Goal: Task Accomplishment & Management: Use online tool/utility

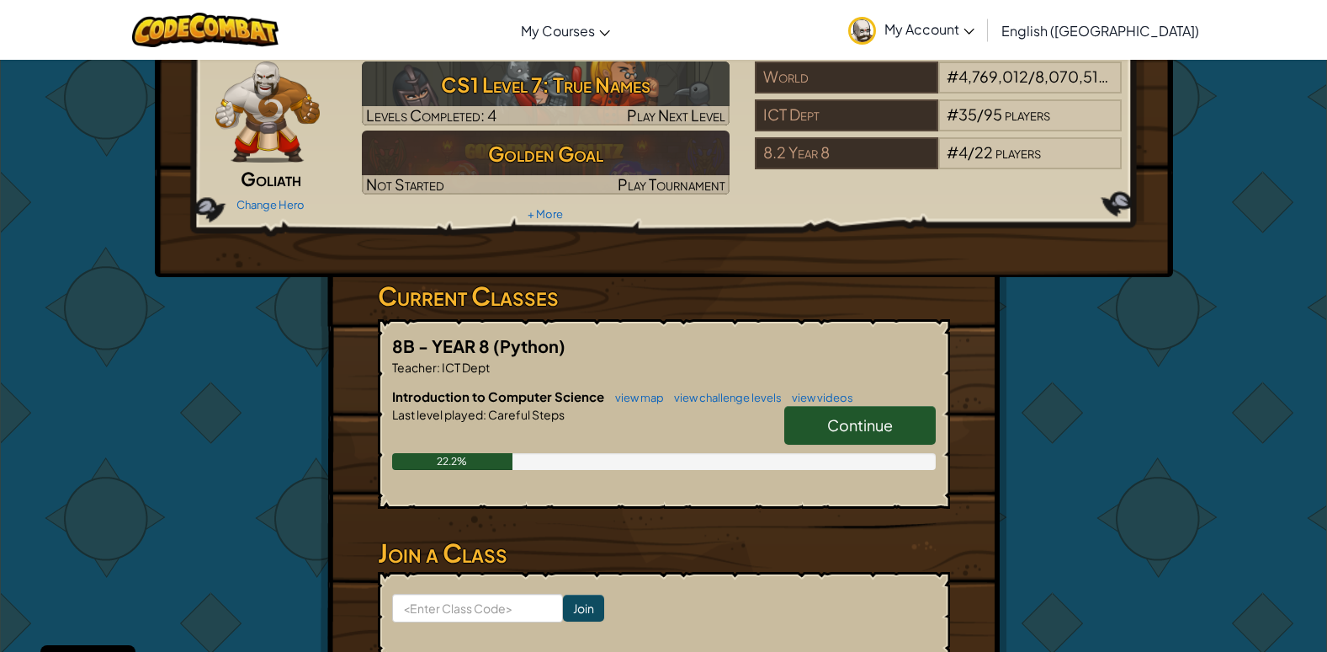
scroll to position [84, 0]
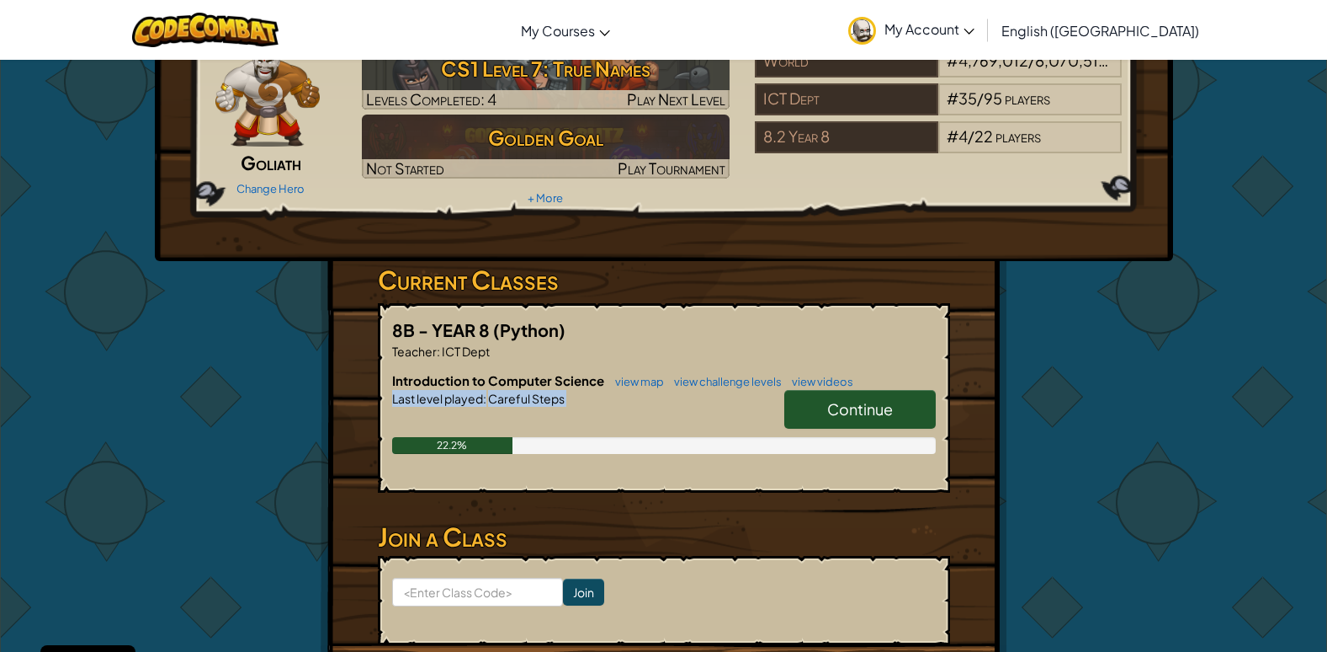
drag, startPoint x: 1221, startPoint y: 360, endPoint x: 1206, endPoint y: 479, distance: 119.7
click at [1206, 479] on div "Hero : Okar Goliath Change Hero Player : caleb c CS1 Level 7: True Names Levels…" at bounding box center [663, 356] width 1327 height 763
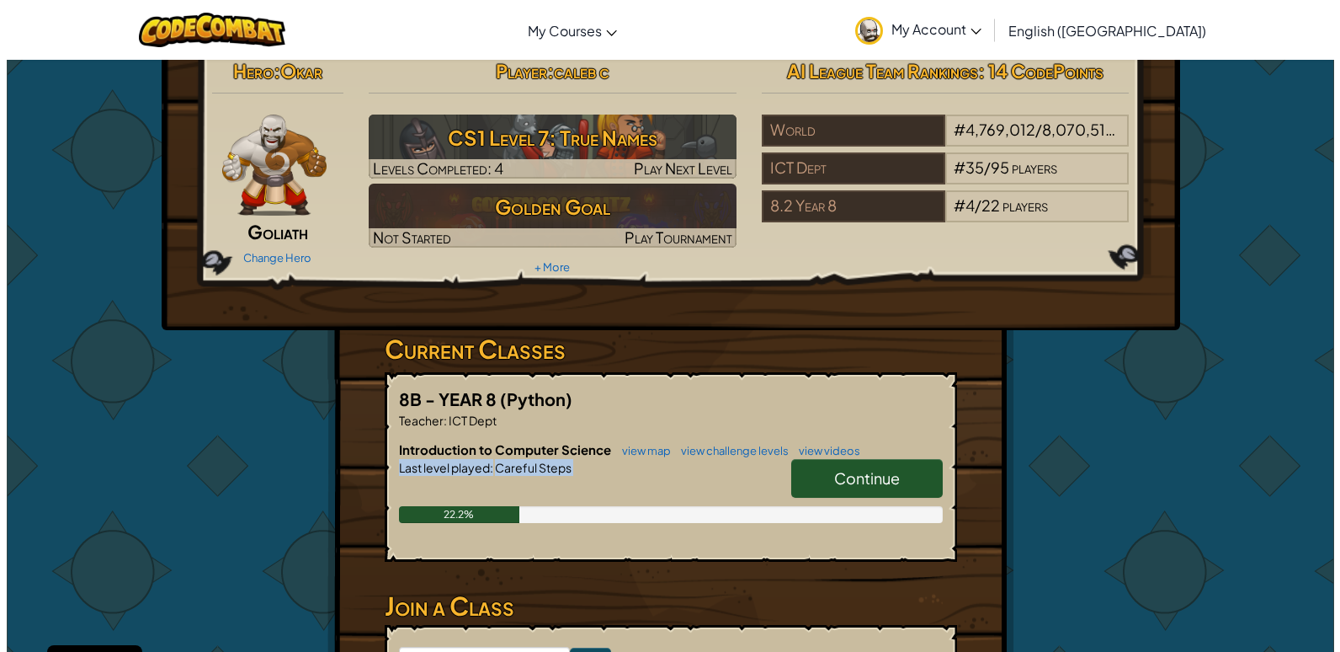
scroll to position [0, 0]
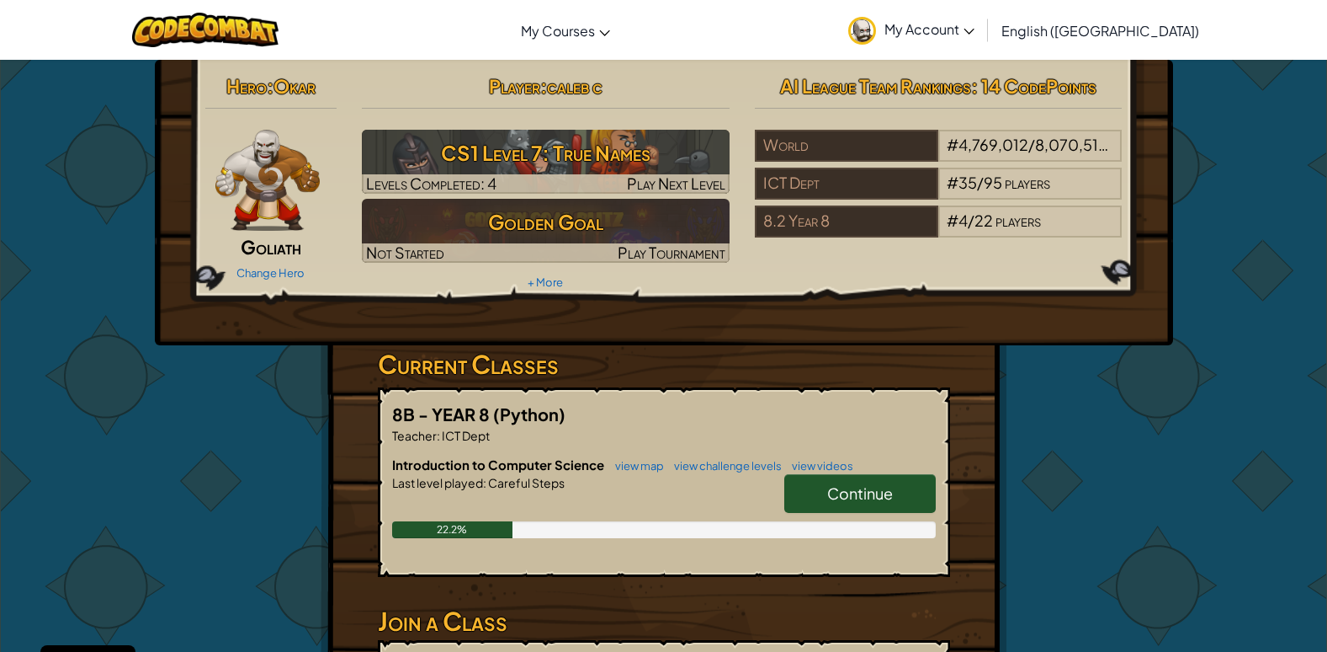
click at [1248, 401] on div "Hero : Okar Goliath Change Hero Player : caleb c CS1 Level 7: True Names Levels…" at bounding box center [663, 440] width 1327 height 763
click at [804, 484] on link "Continue" at bounding box center [861, 493] width 152 height 39
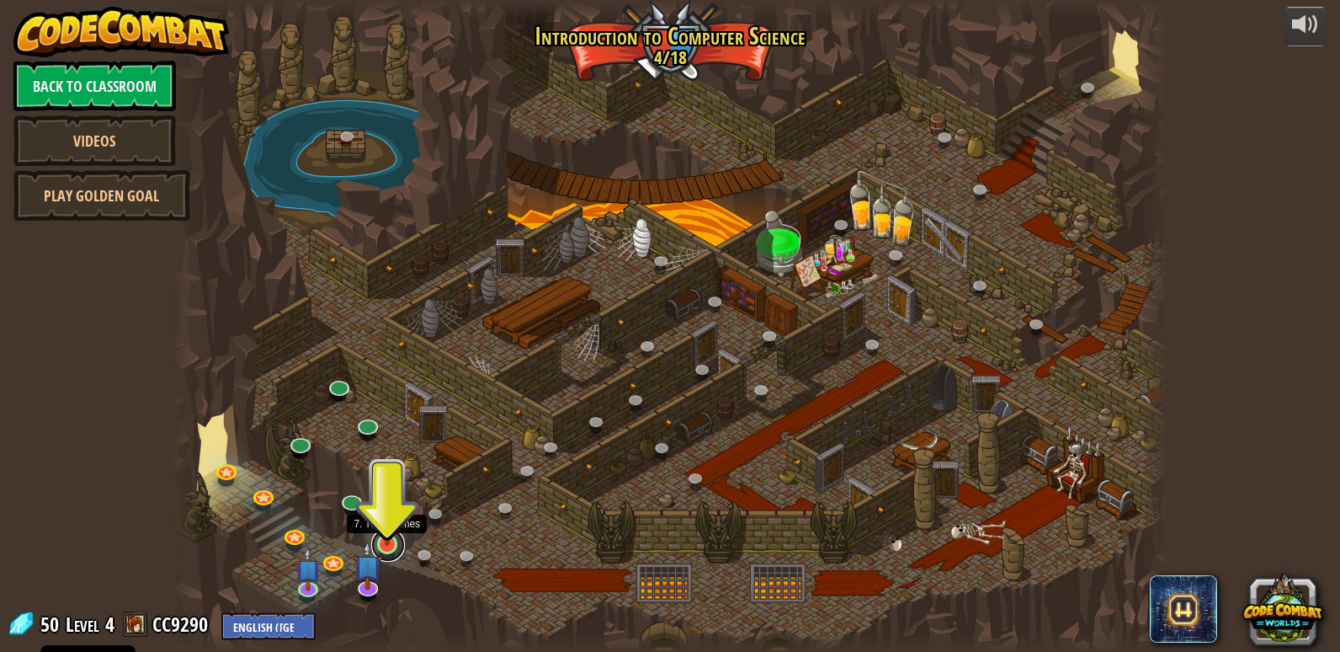
click at [385, 545] on link at bounding box center [388, 545] width 34 height 34
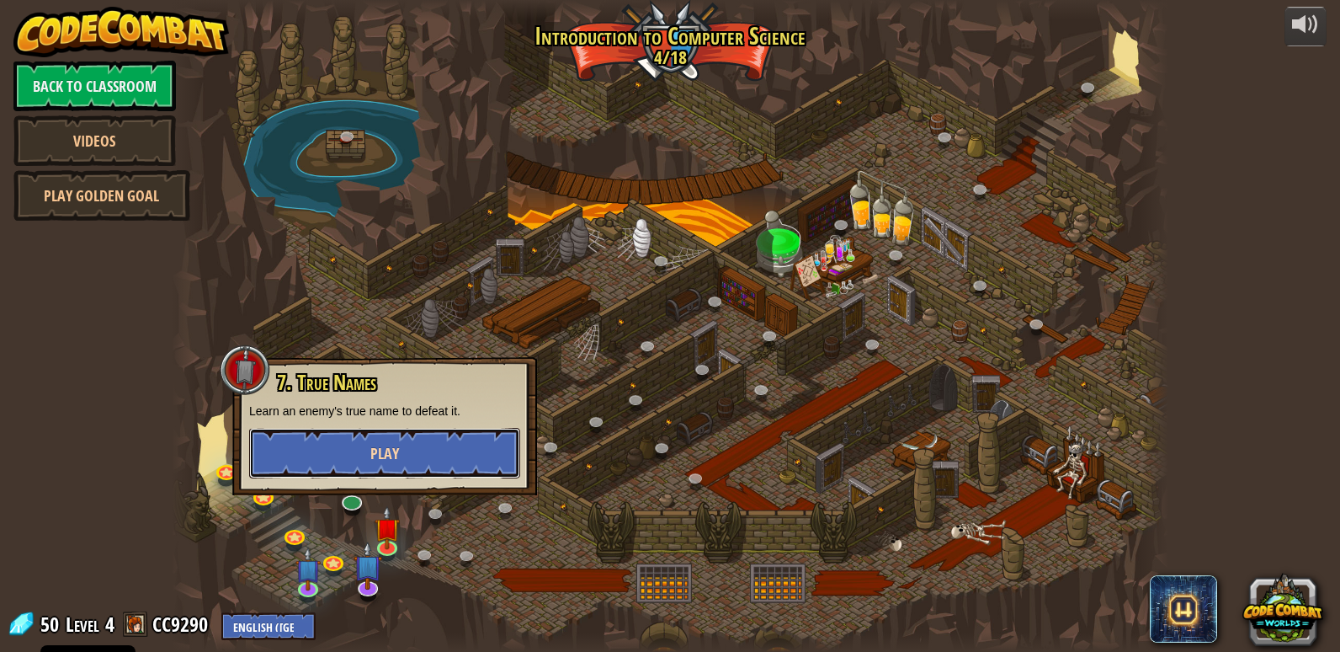
click at [476, 468] on button "Play" at bounding box center [384, 453] width 271 height 51
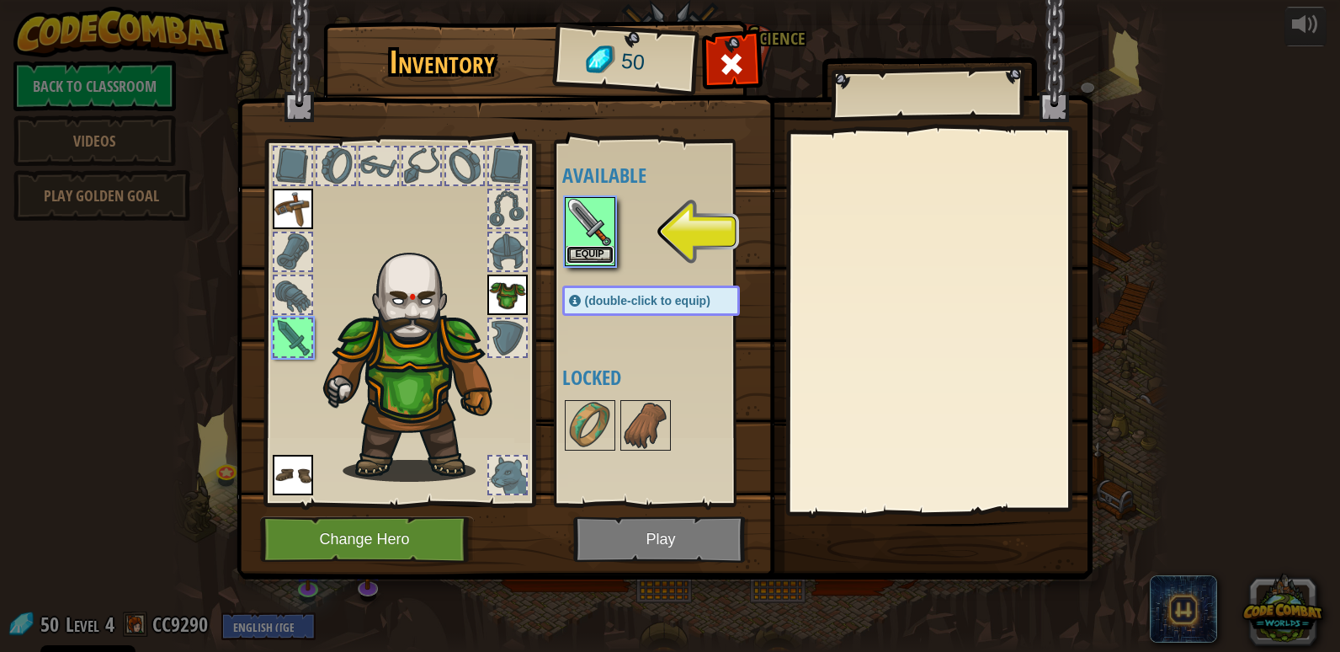
click at [609, 253] on button "Equip" at bounding box center [590, 255] width 47 height 18
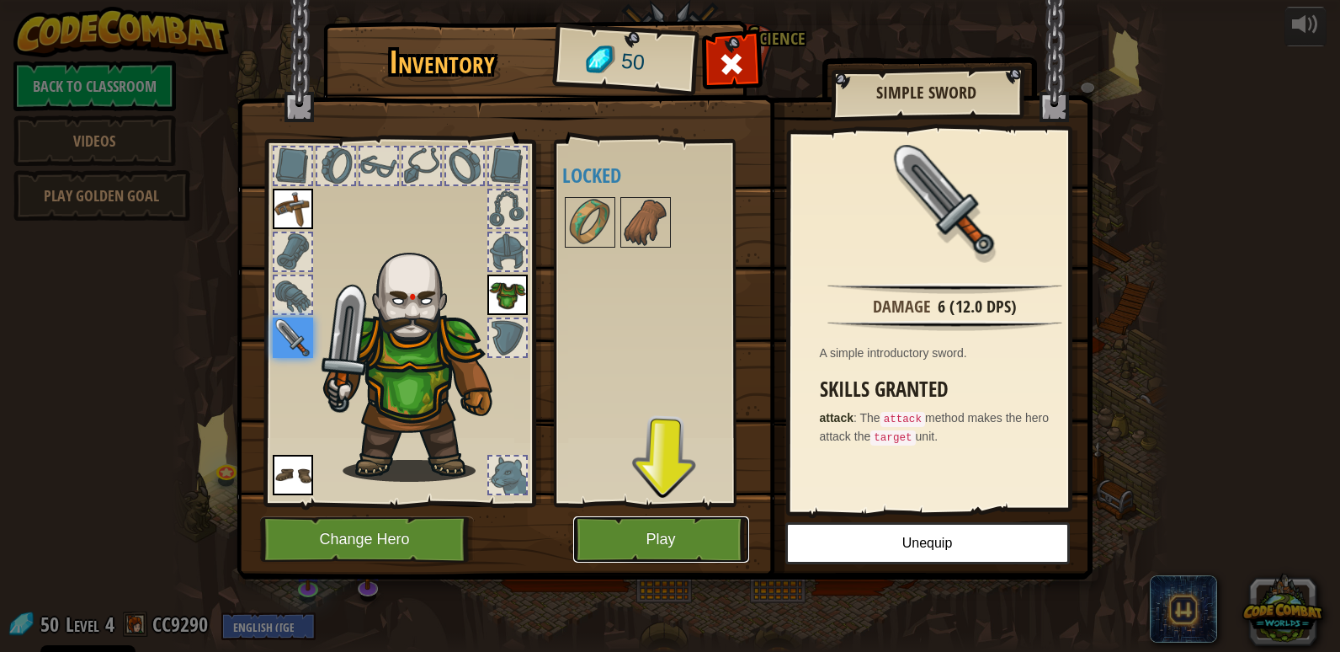
click at [648, 551] on button "Play" at bounding box center [661, 539] width 176 height 46
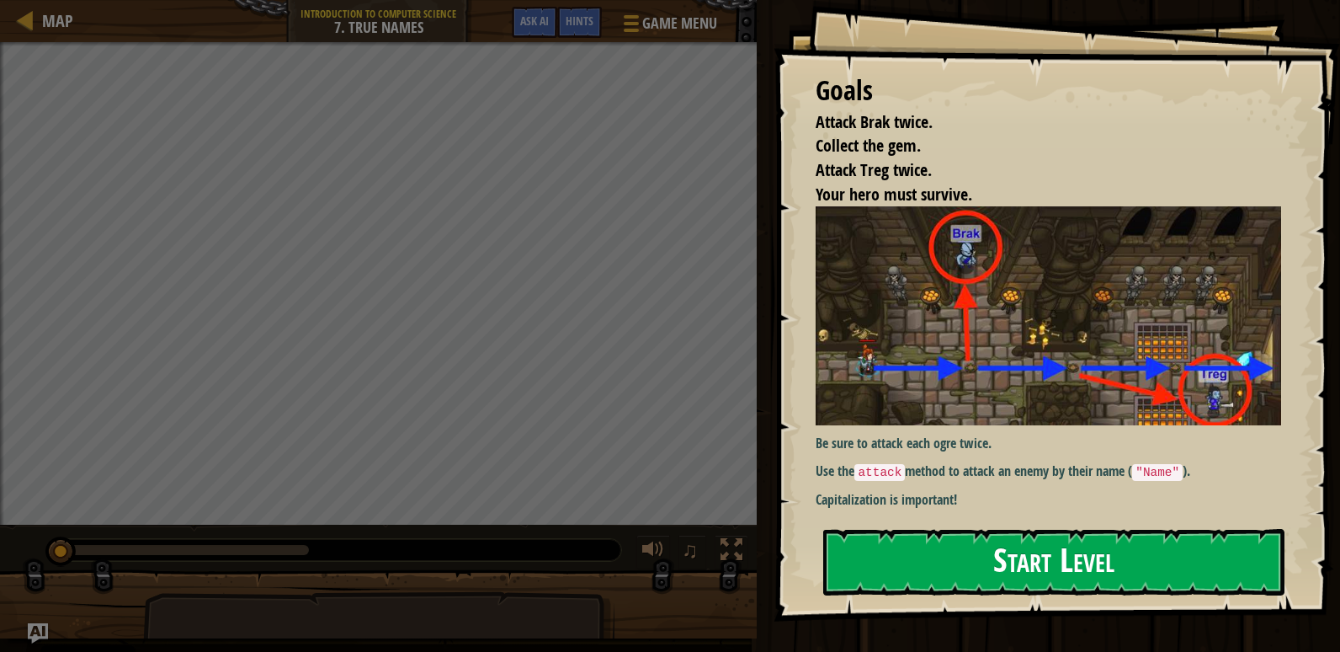
click at [886, 550] on button "Start Level" at bounding box center [1053, 562] width 461 height 67
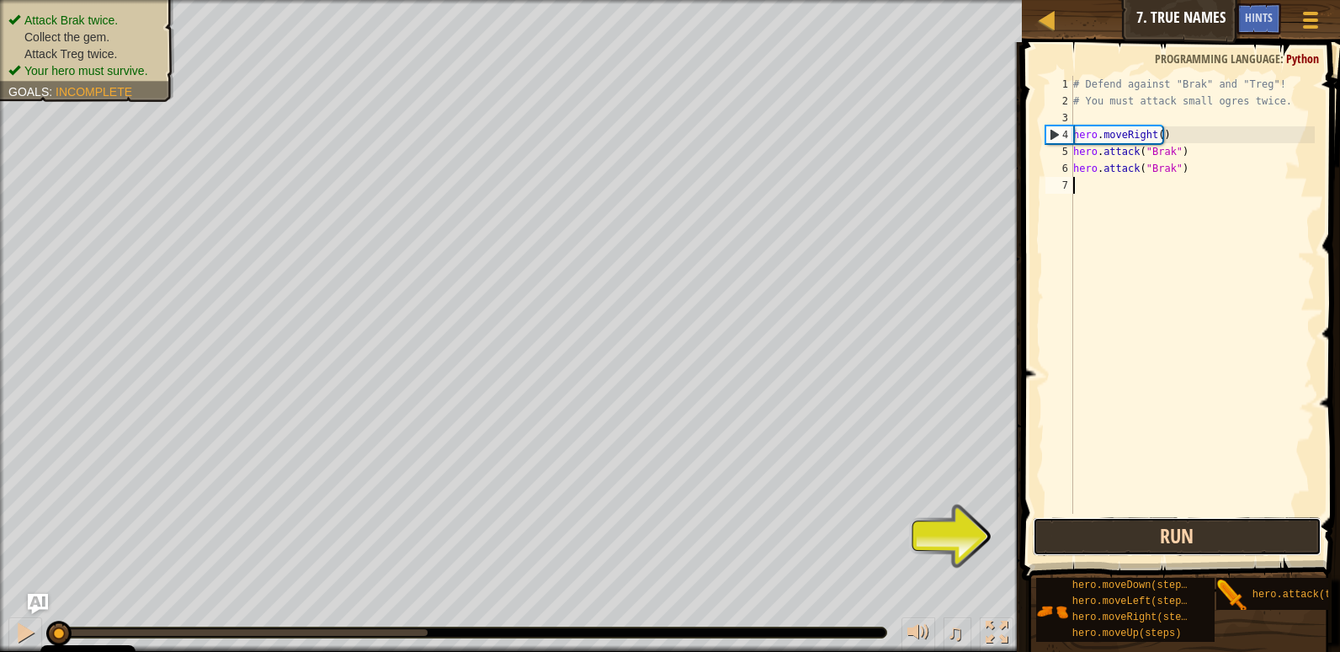
click at [1100, 532] on button "Run" at bounding box center [1177, 536] width 289 height 39
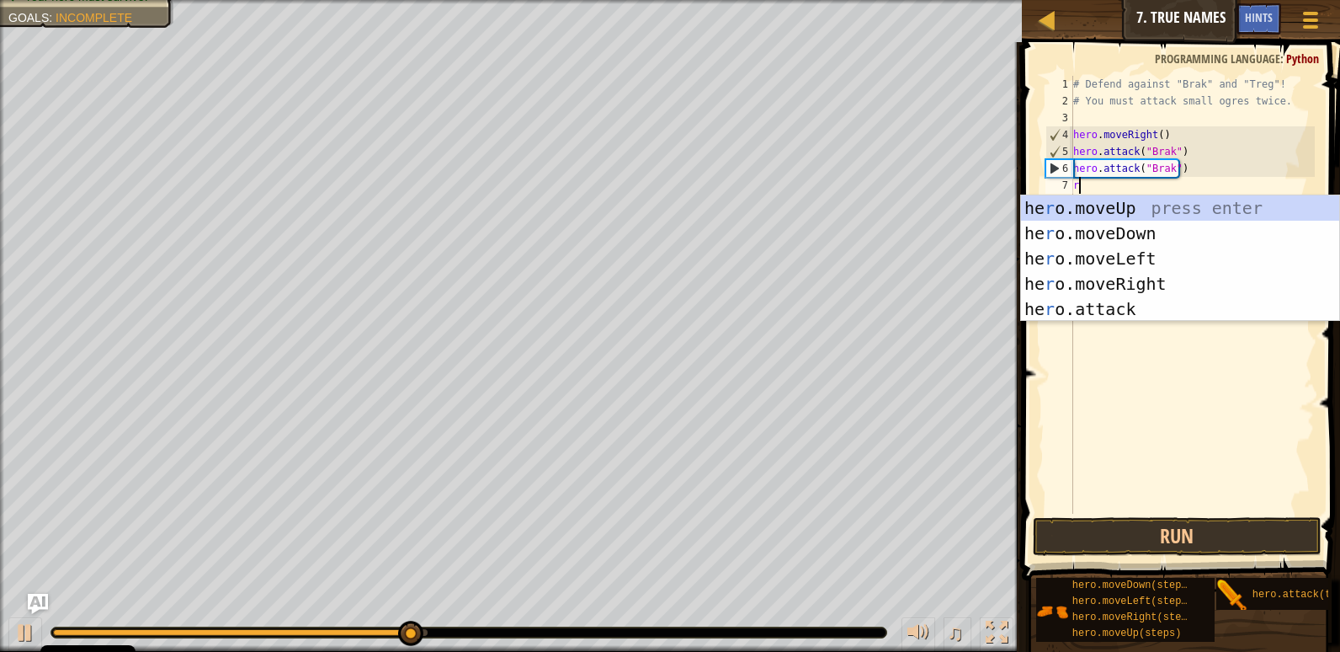
scroll to position [8, 0]
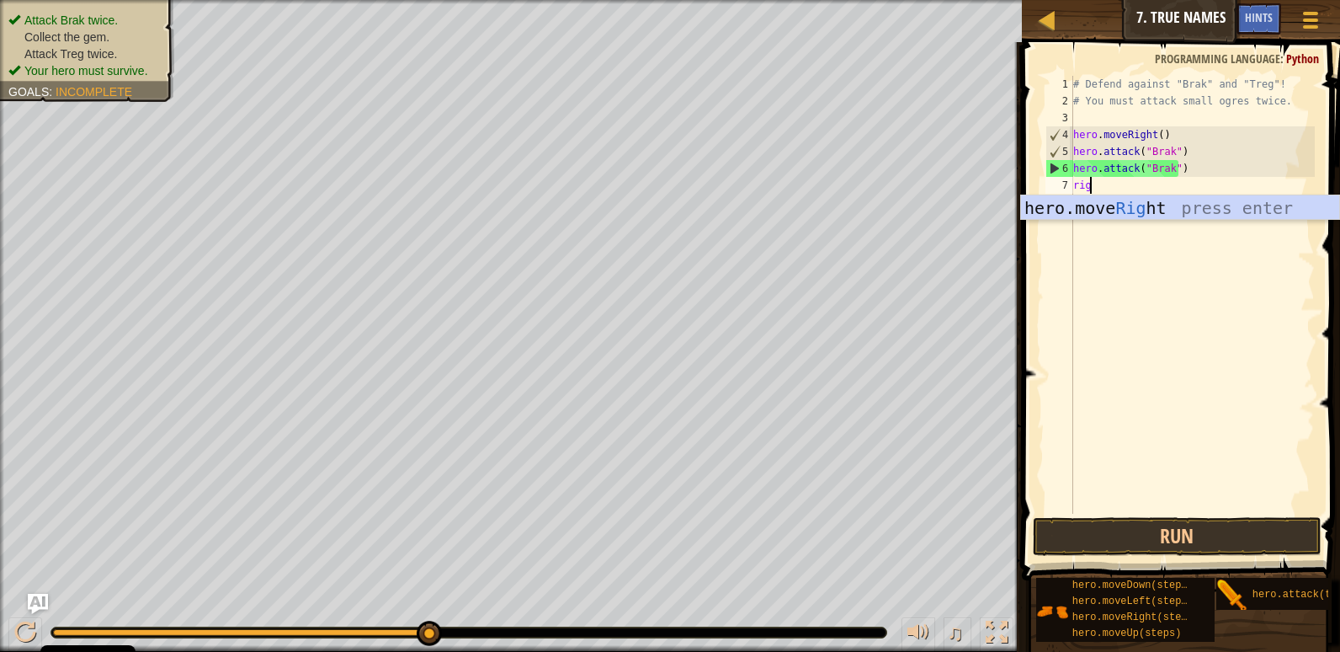
type textarea "right"
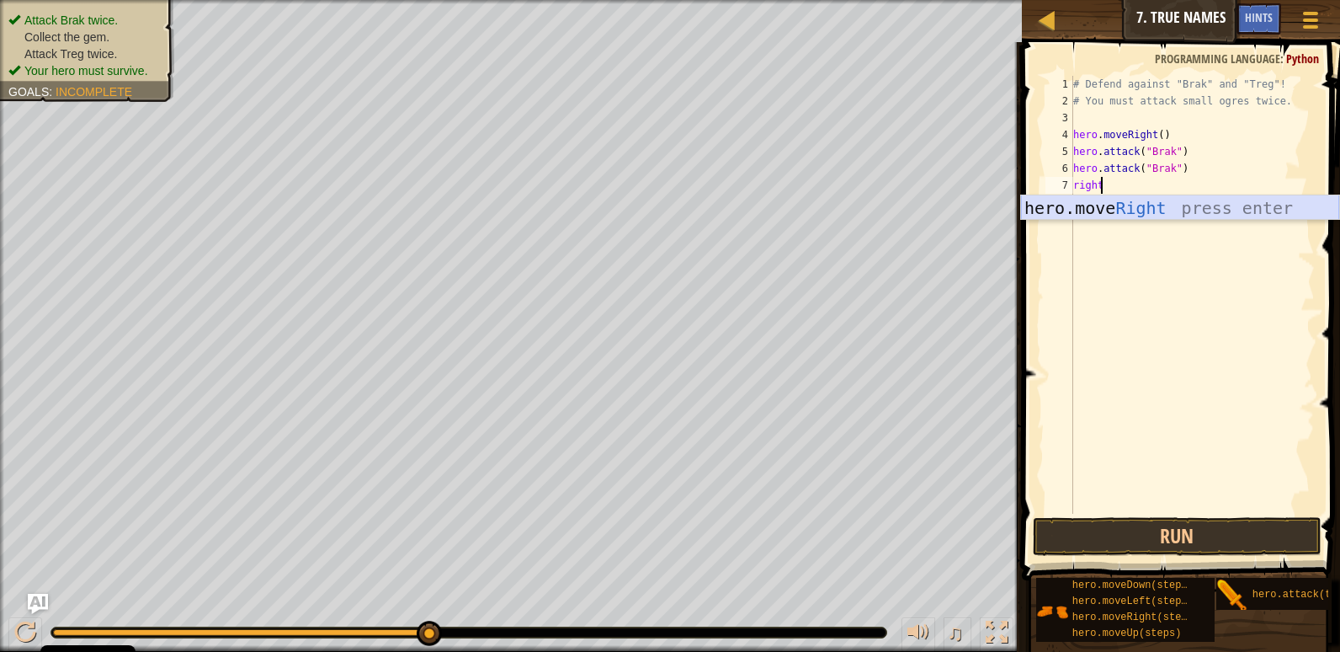
click at [1111, 199] on div "hero.move Right press enter" at bounding box center [1180, 233] width 318 height 76
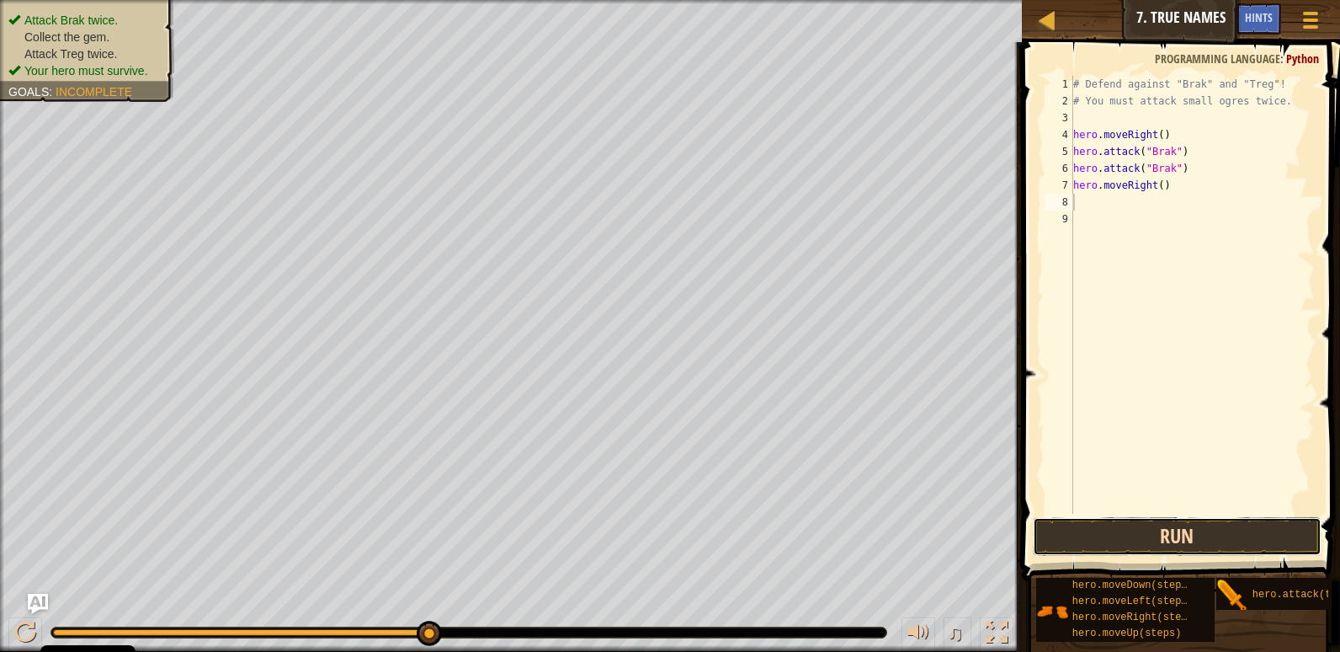
click at [1165, 530] on button "Run" at bounding box center [1177, 536] width 289 height 39
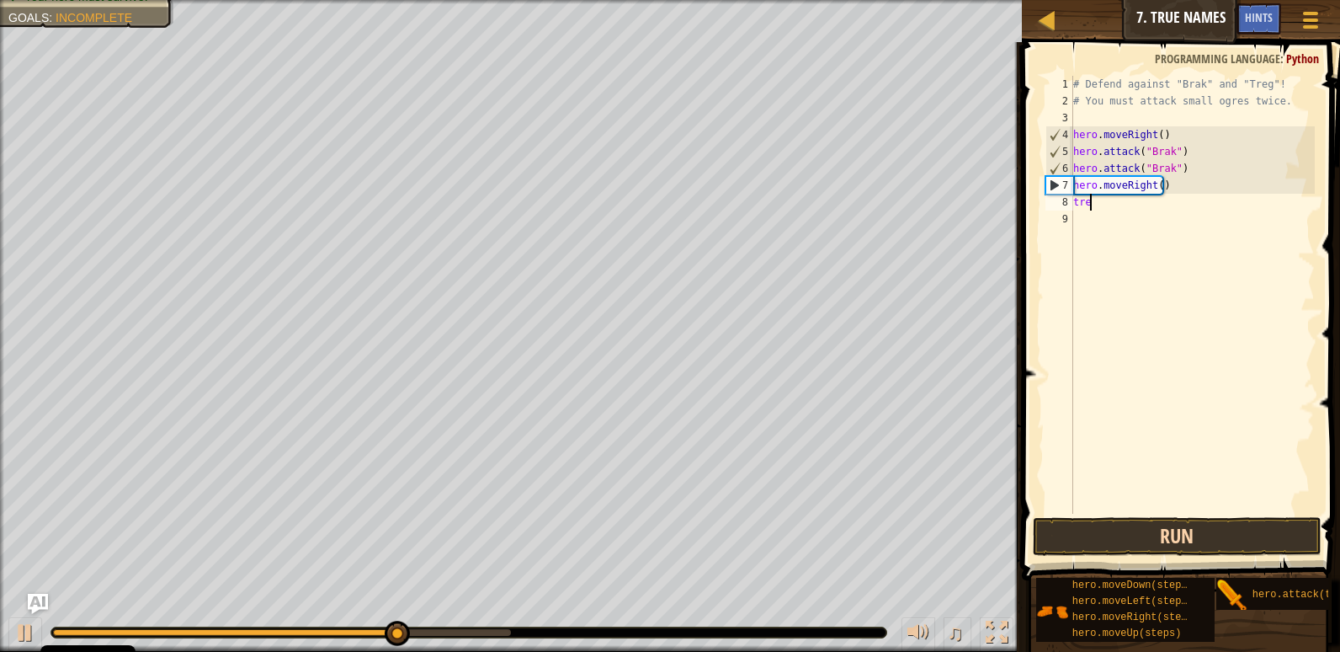
scroll to position [8, 1]
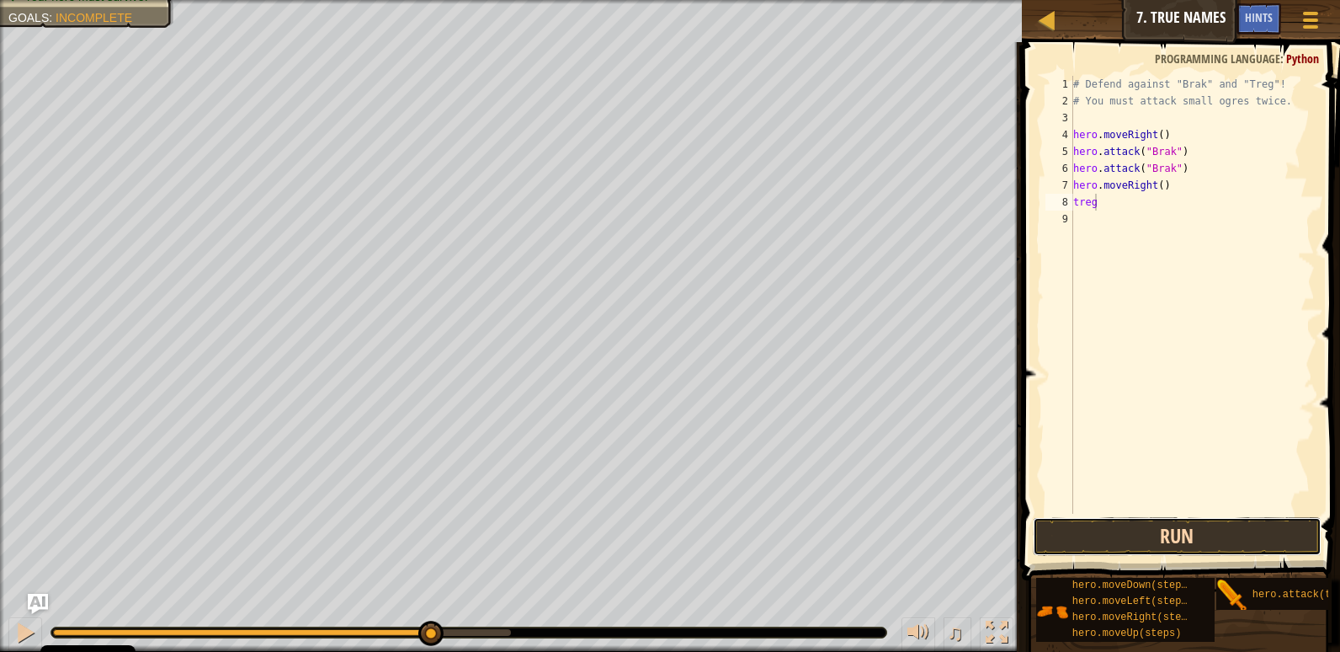
click at [1168, 532] on button "Run" at bounding box center [1177, 536] width 289 height 39
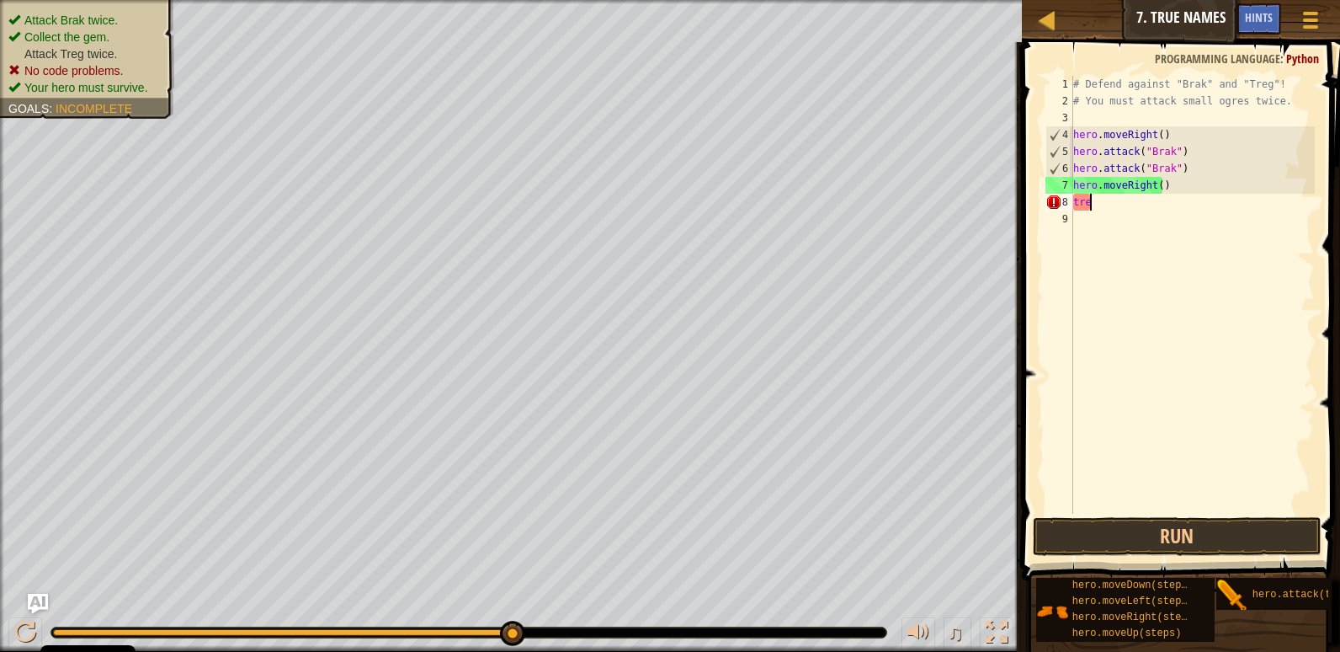
scroll to position [8, 0]
type textarea "t"
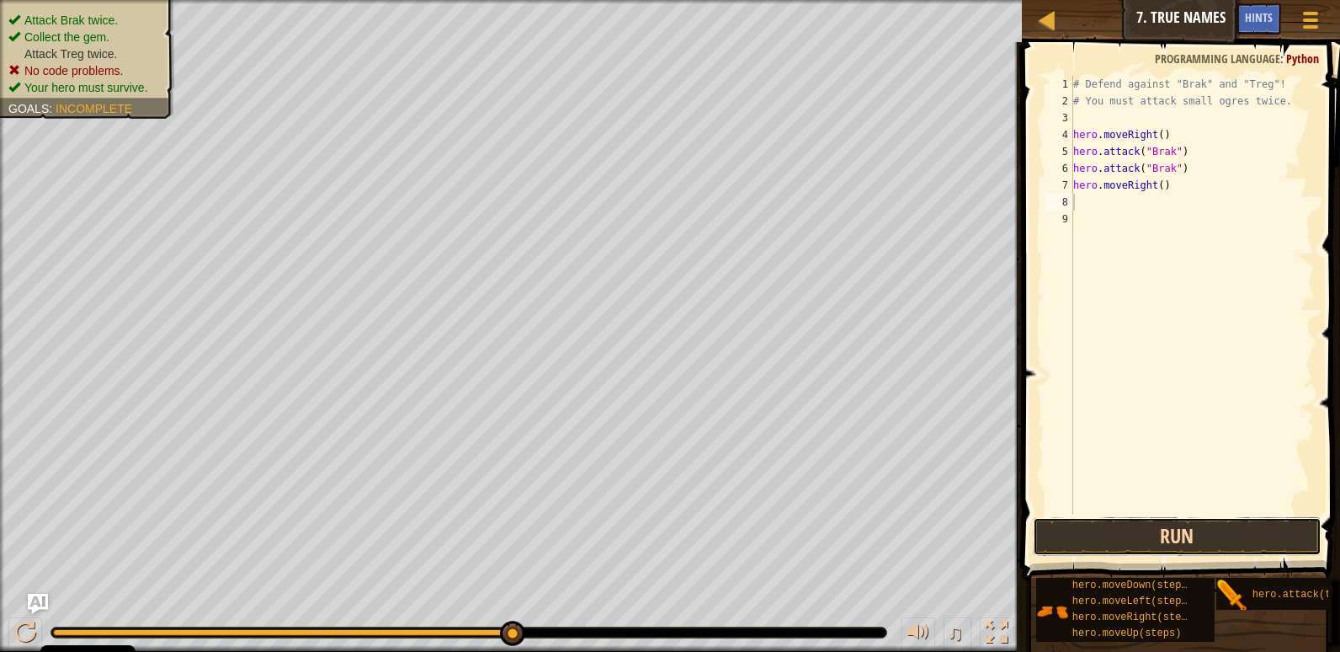
click at [1266, 533] on button "Run" at bounding box center [1177, 536] width 289 height 39
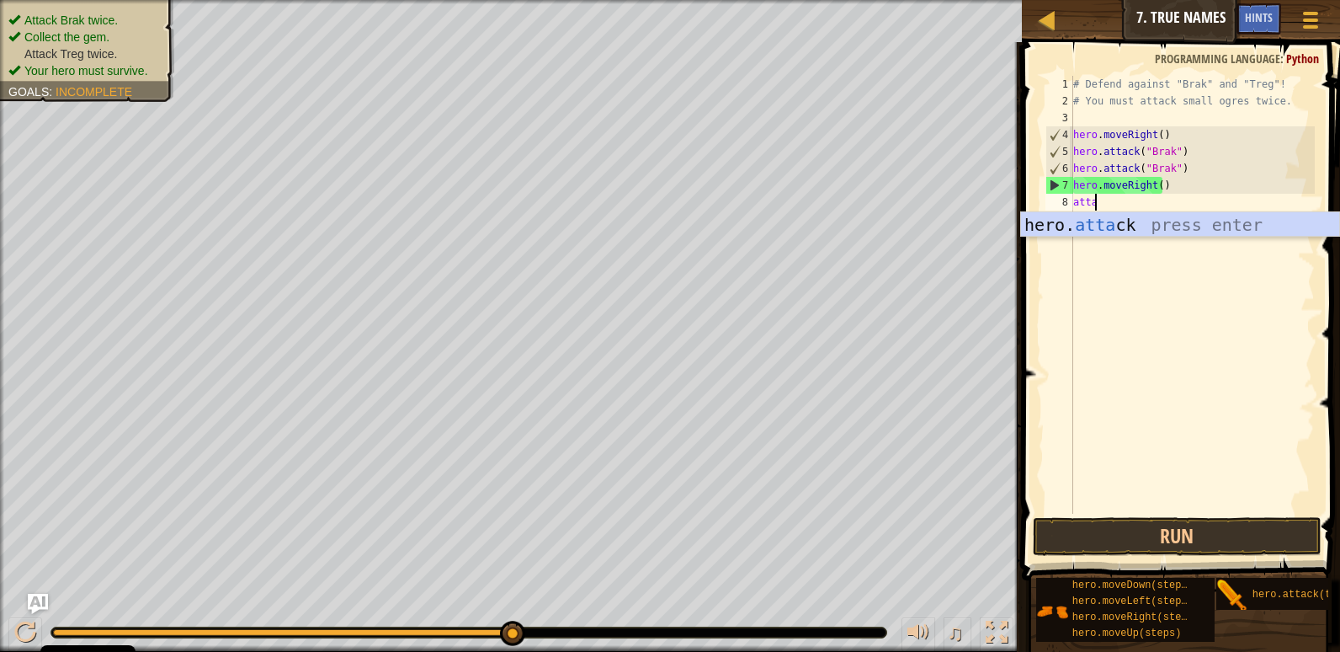
scroll to position [8, 2]
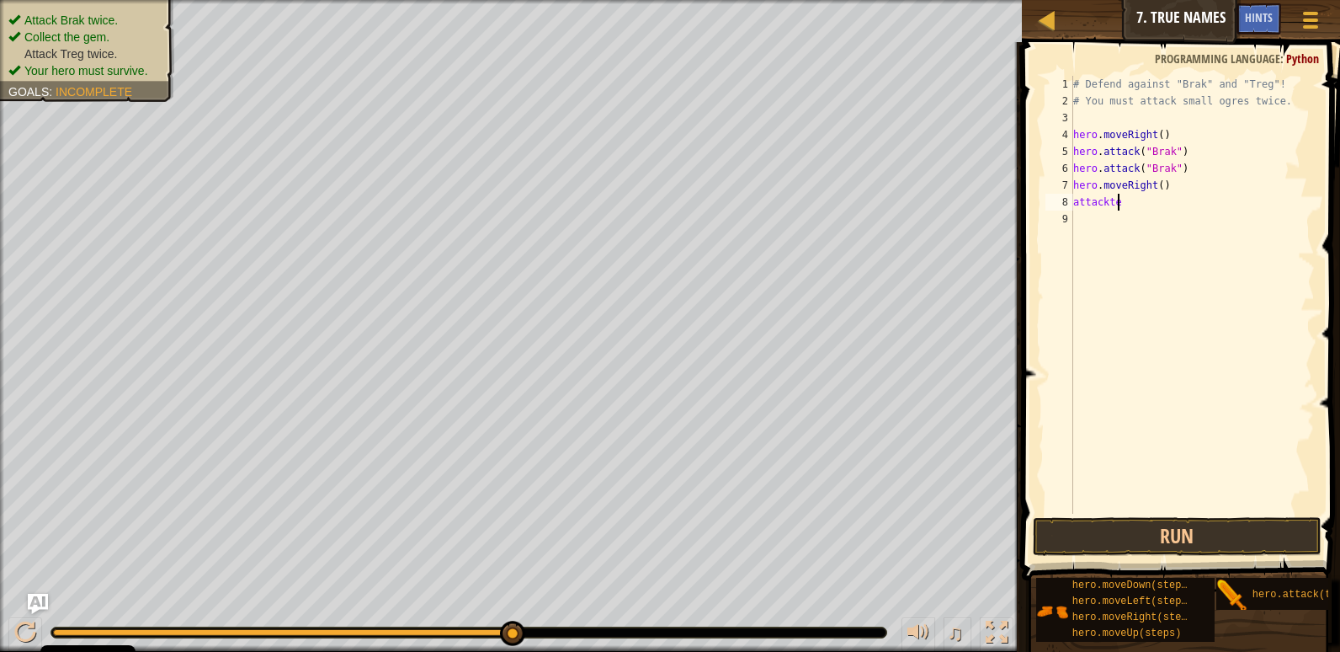
type textarea "attackteg"
click at [1196, 551] on button "Run" at bounding box center [1177, 536] width 289 height 39
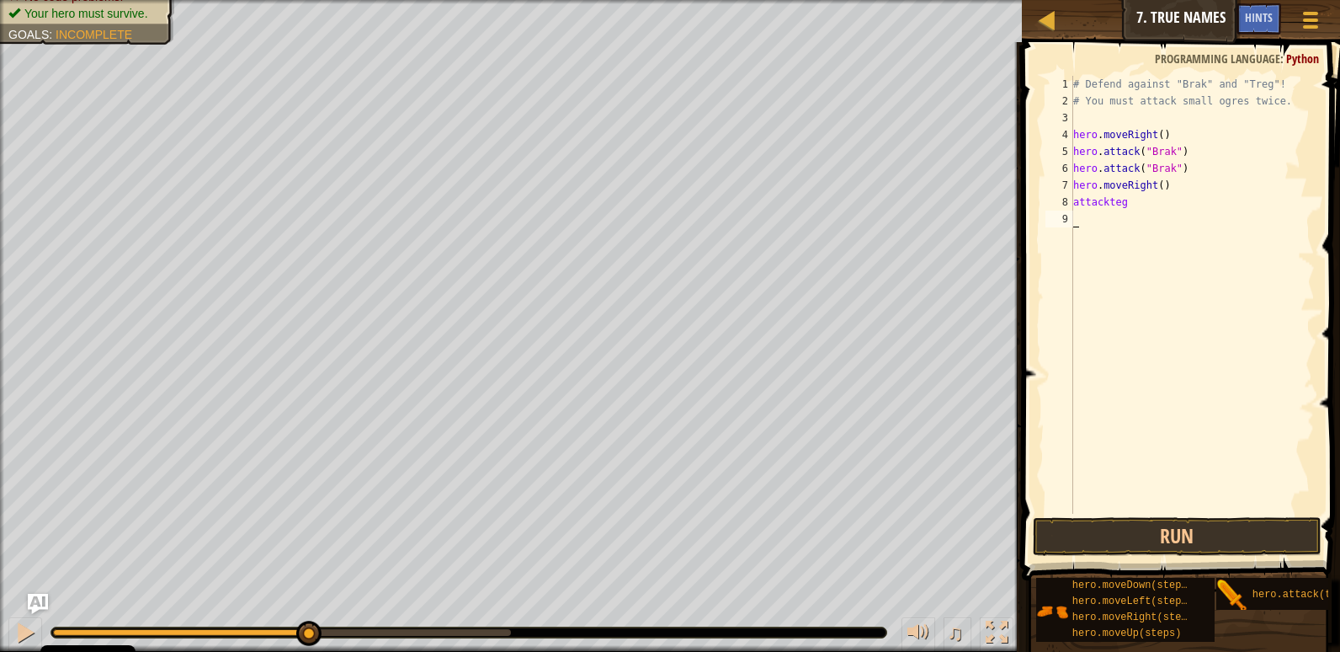
click at [1180, 203] on div "# Defend against "Brak" and "Treg"! # You must attack small ogres twice. hero .…" at bounding box center [1192, 311] width 245 height 471
click at [1169, 208] on div "# Defend against "Brak" and "Treg"! # You must attack small ogres twice. hero .…" at bounding box center [1192, 311] width 245 height 471
type textarea "a"
click at [1201, 541] on button "Run" at bounding box center [1177, 536] width 289 height 39
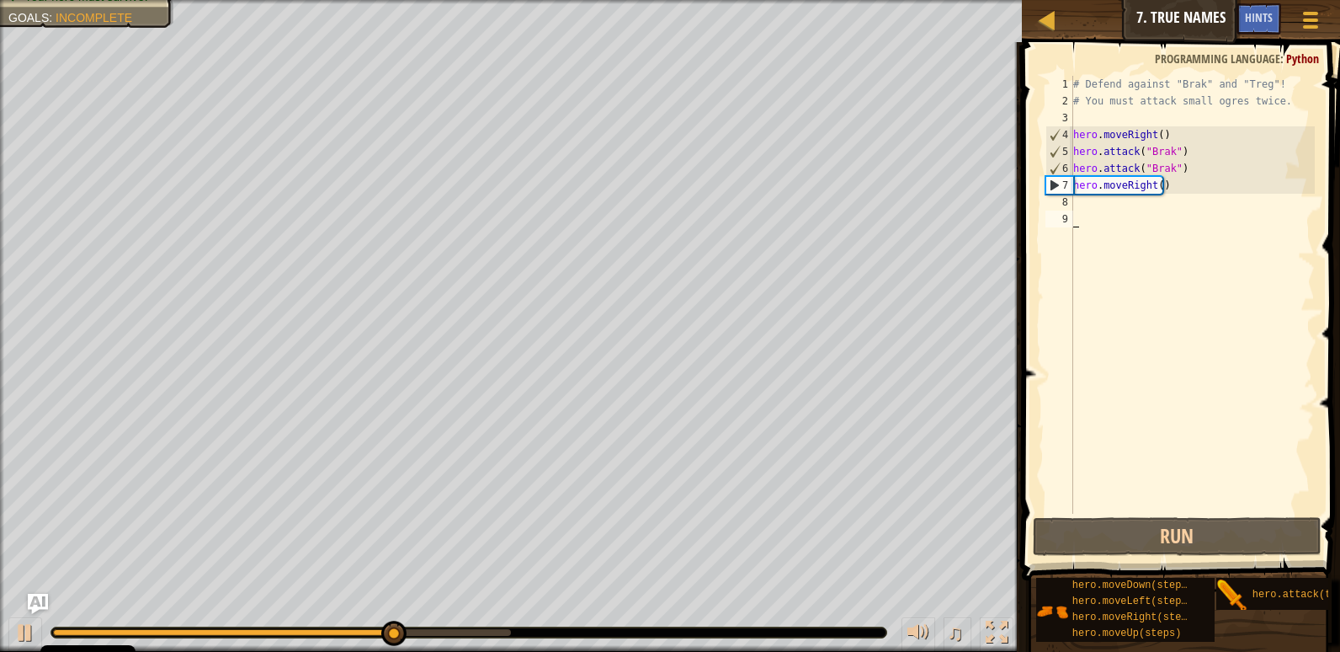
click at [1141, 215] on div "# Defend against "Brak" and "Treg"! # You must attack small ogres twice. hero .…" at bounding box center [1192, 311] width 245 height 471
click at [1140, 210] on div "# Defend against "Brak" and "Treg"! # You must attack small ogres twice. hero .…" at bounding box center [1192, 311] width 245 height 471
click at [1140, 205] on div "# Defend against "Brak" and "Treg"! # You must attack small ogres twice. hero .…" at bounding box center [1192, 311] width 245 height 471
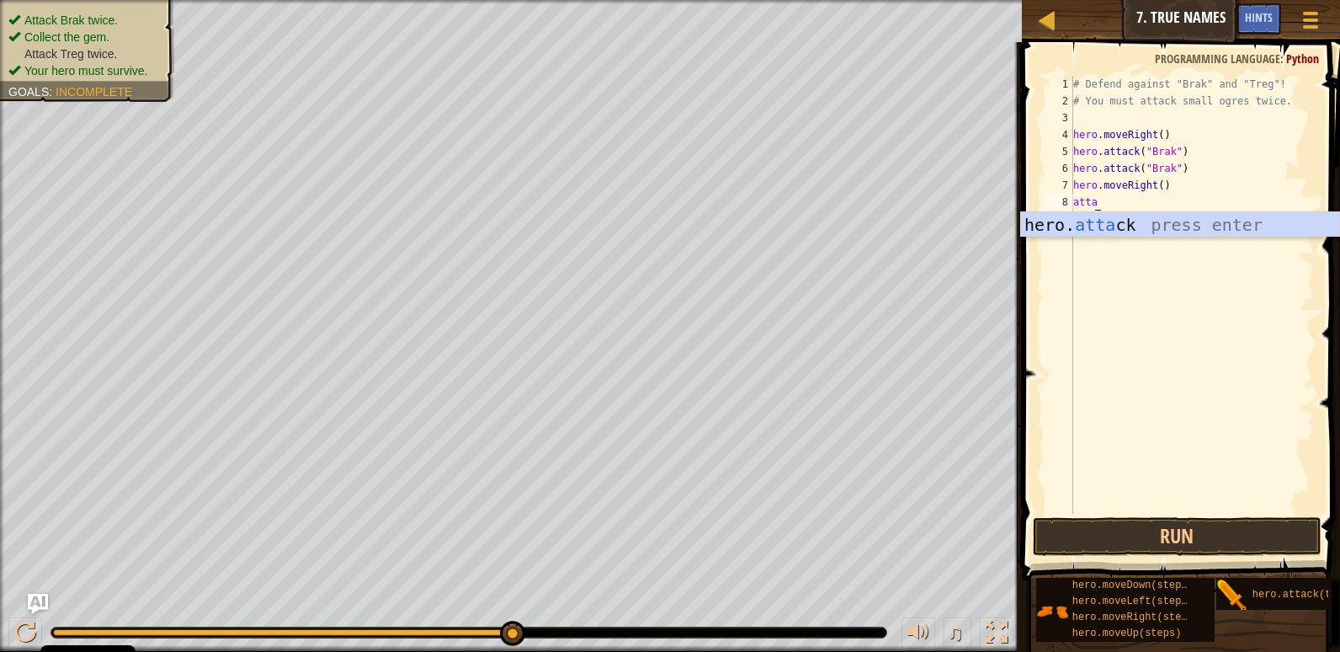
scroll to position [8, 2]
click at [1168, 228] on div "hero. attack press enter" at bounding box center [1180, 250] width 318 height 76
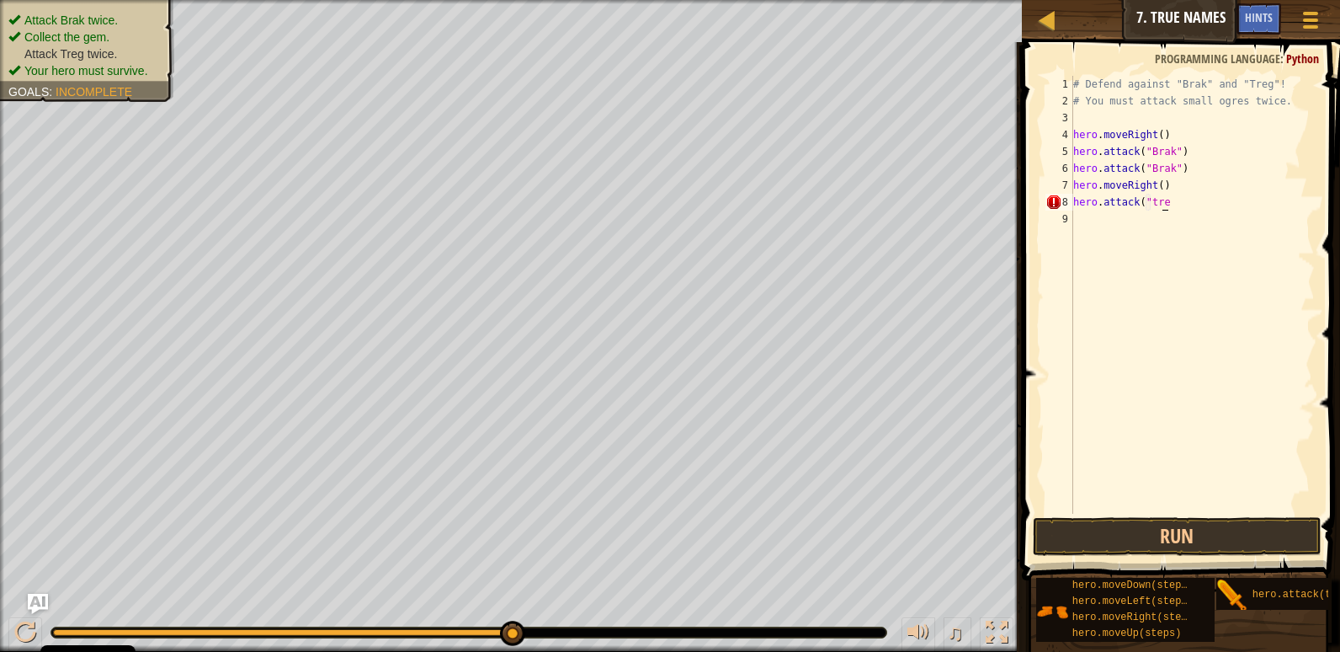
scroll to position [8, 7]
type textarea "hero.attack("treg)"
click at [1194, 532] on button "Run" at bounding box center [1177, 536] width 289 height 39
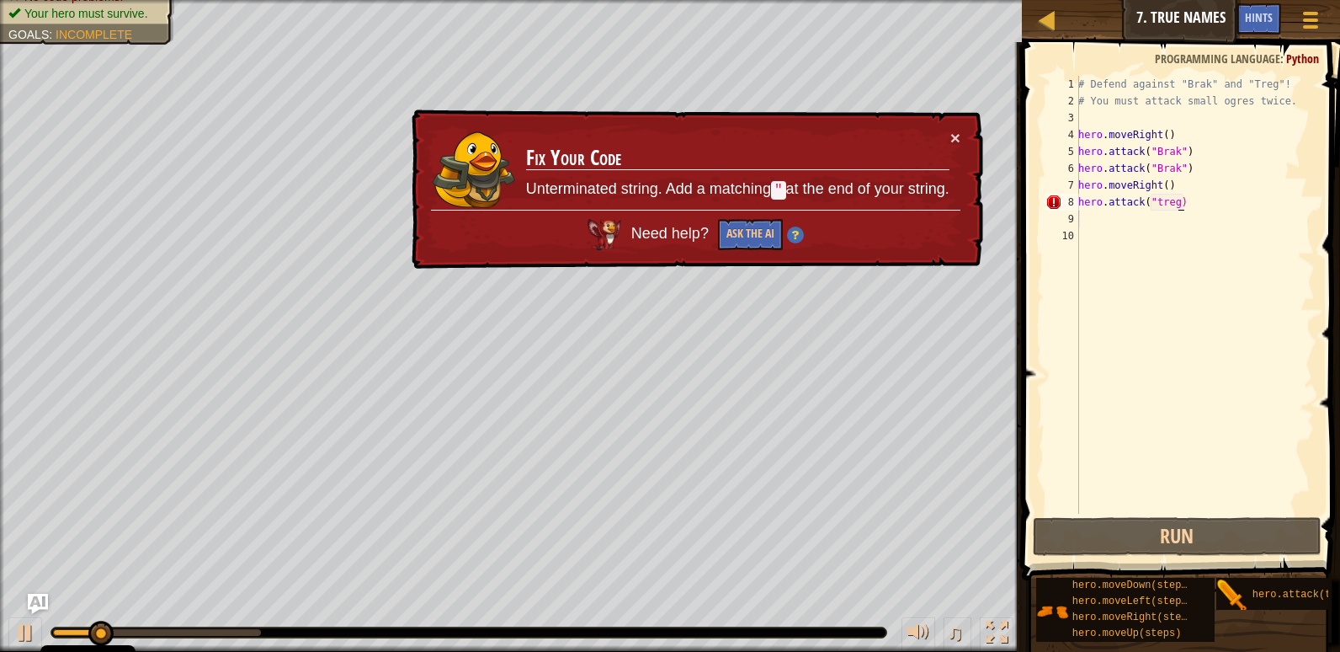
click at [1217, 201] on div "# Defend against "Brak" and "Treg"! # You must attack small ogres twice. hero .…" at bounding box center [1195, 311] width 240 height 471
type textarea "# Defend against "Brak" and "Treg"!"
click at [1209, 205] on div "# Defend against "Brak" and "Treg"! # You must attack small ogres twice. hero .…" at bounding box center [1195, 311] width 240 height 471
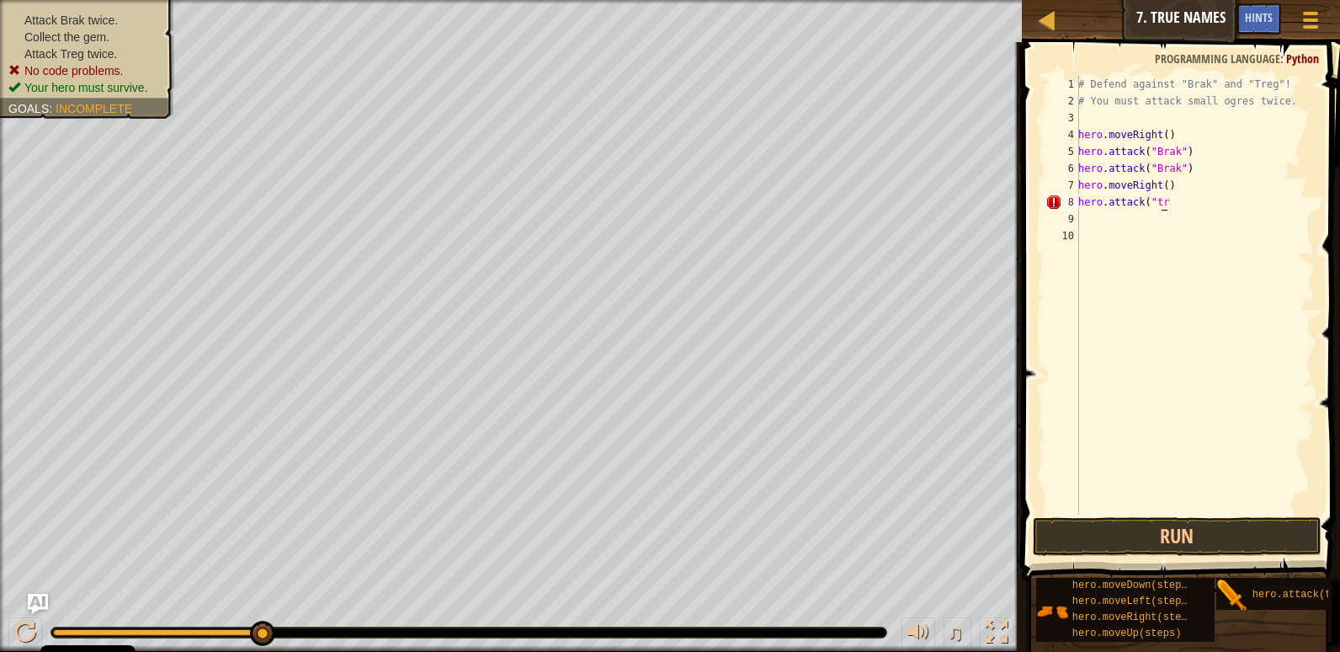
click at [1184, 205] on div "# Defend against "Brak" and "Treg"! # You must attack small ogres twice. hero .…" at bounding box center [1195, 311] width 240 height 471
type textarea "h"
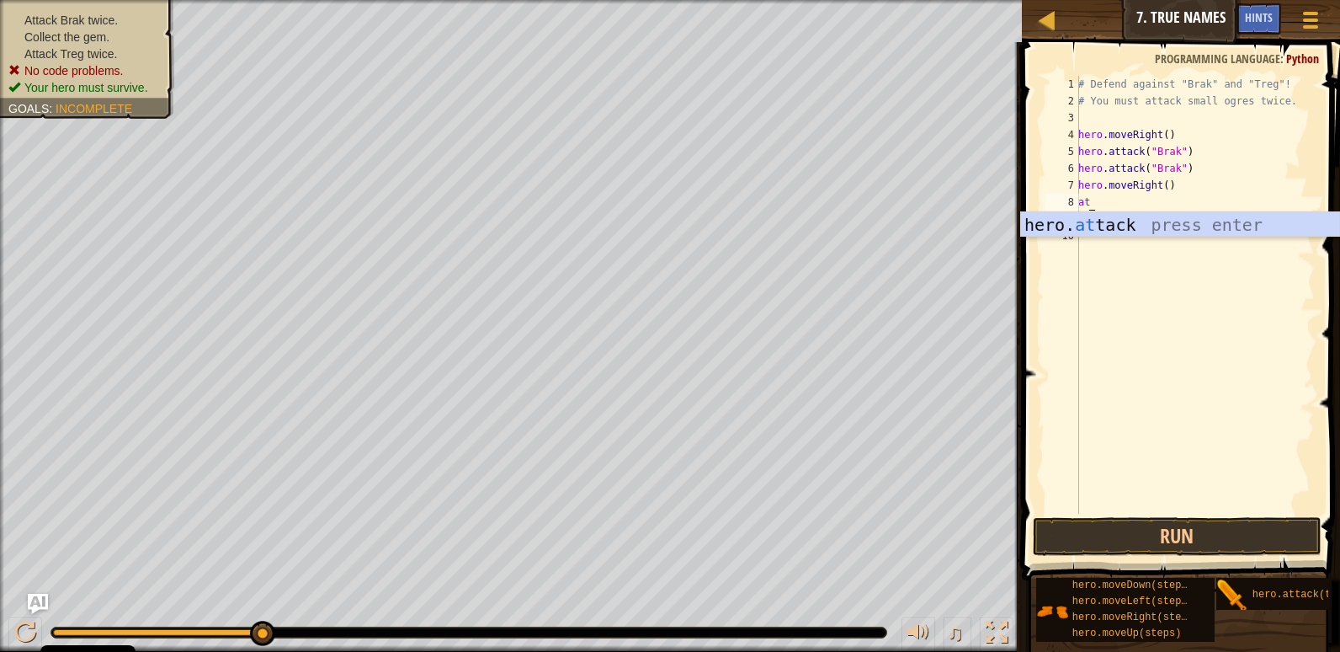
click at [1141, 234] on div "hero. at tack press enter" at bounding box center [1180, 250] width 318 height 76
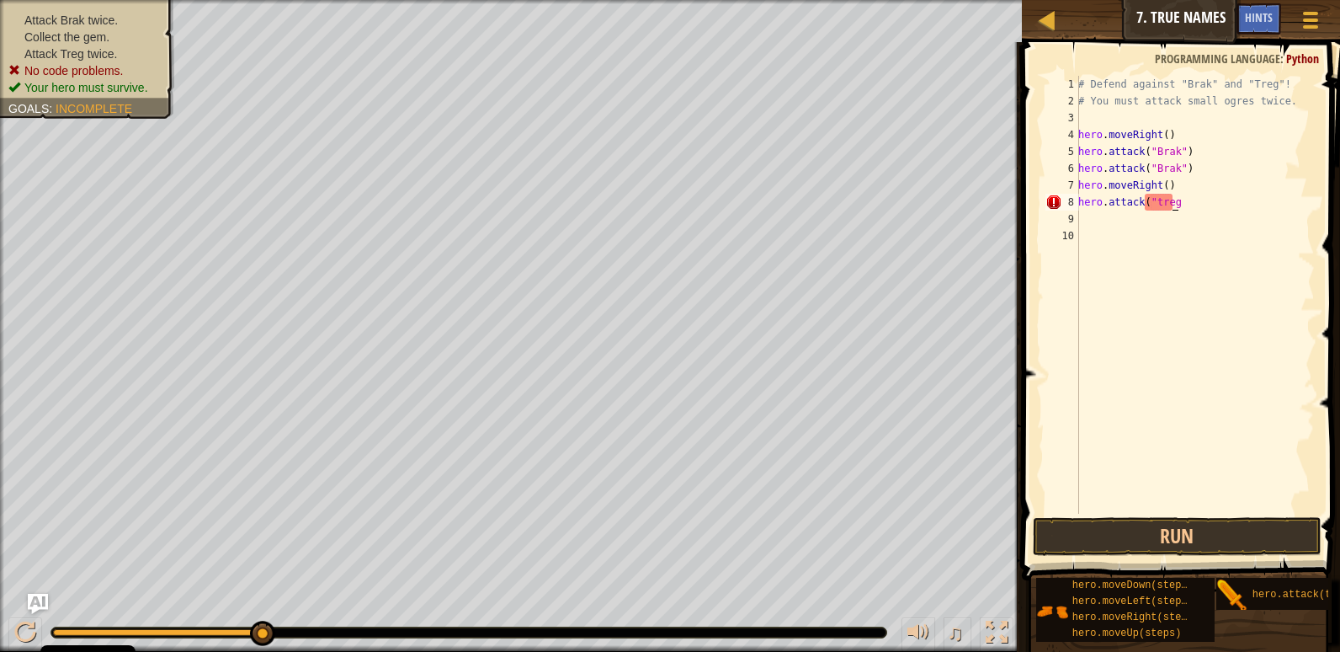
scroll to position [8, 7]
click at [1210, 531] on button "Run" at bounding box center [1177, 536] width 289 height 39
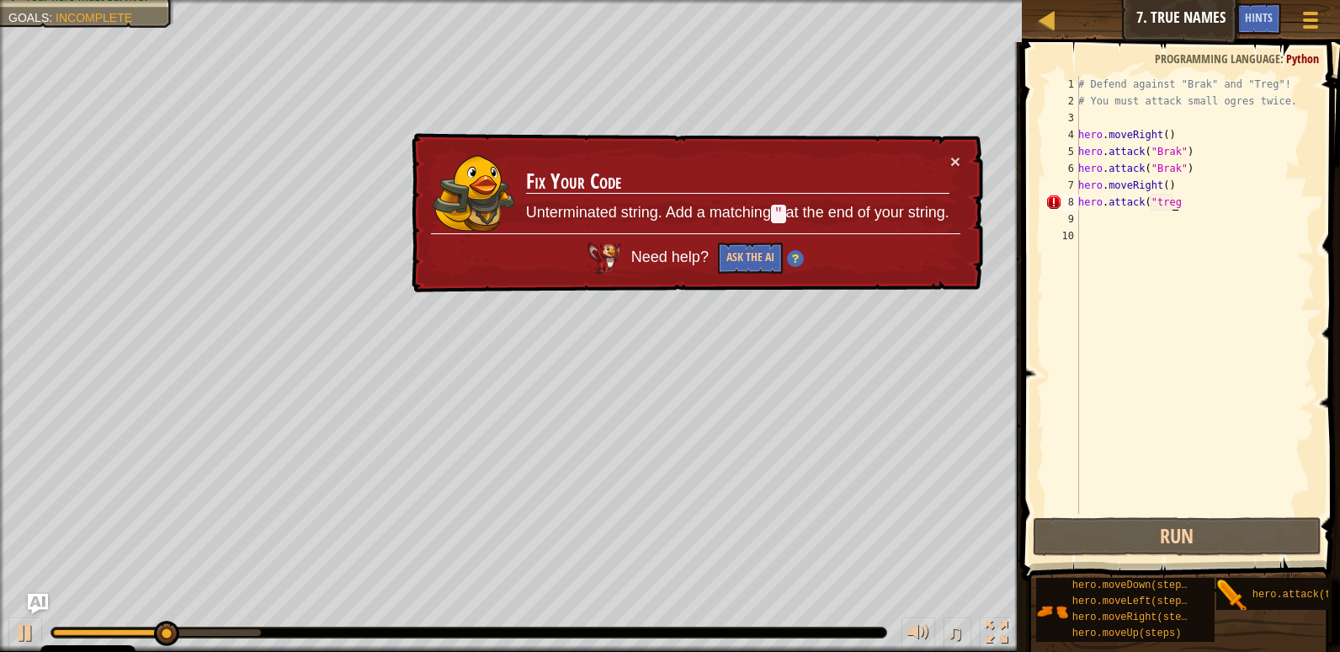
click at [1200, 200] on div "# Defend against "Brak" and "Treg"! # You must attack small ogres twice. hero .…" at bounding box center [1195, 311] width 240 height 471
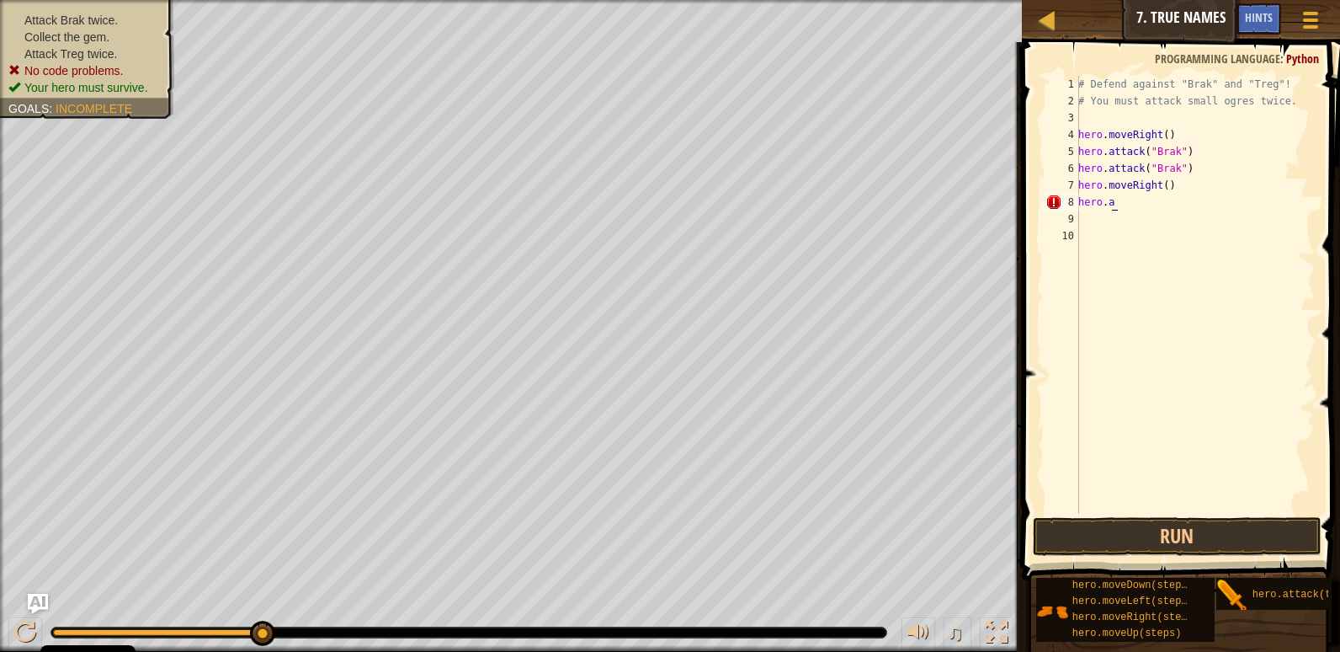
scroll to position [8, 0]
type textarea "h"
click at [1126, 551] on button "Run" at bounding box center [1177, 536] width 289 height 39
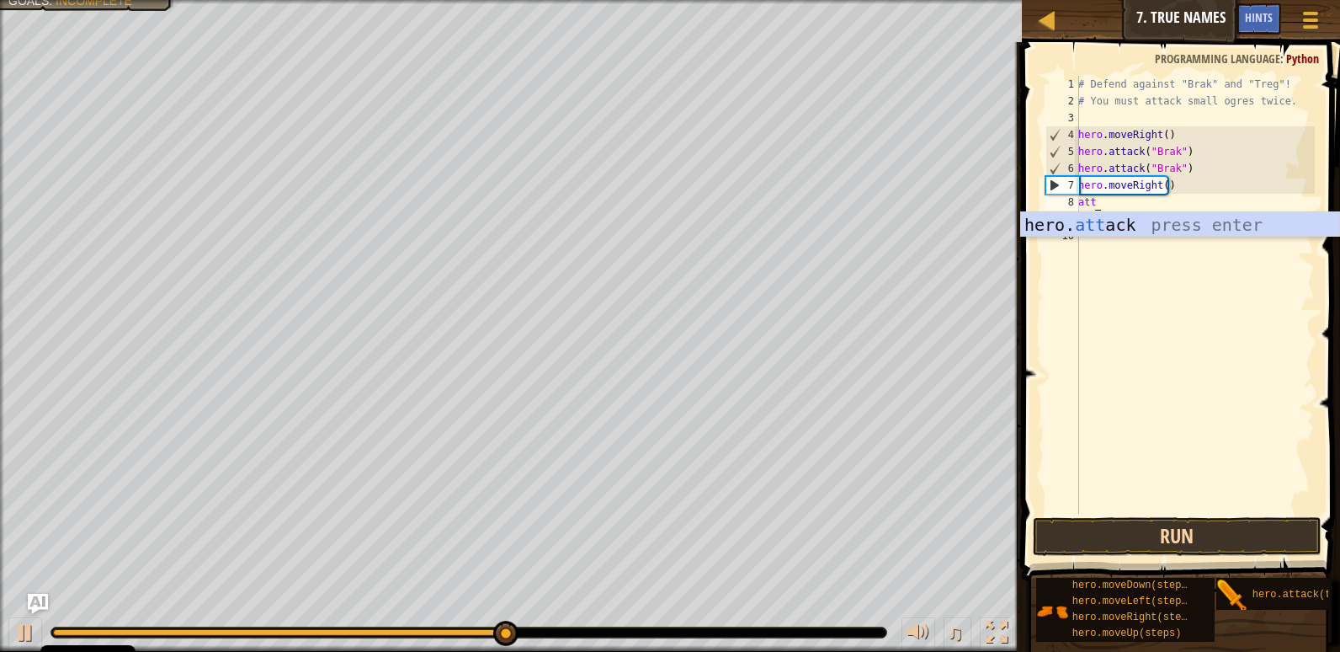
scroll to position [8, 1]
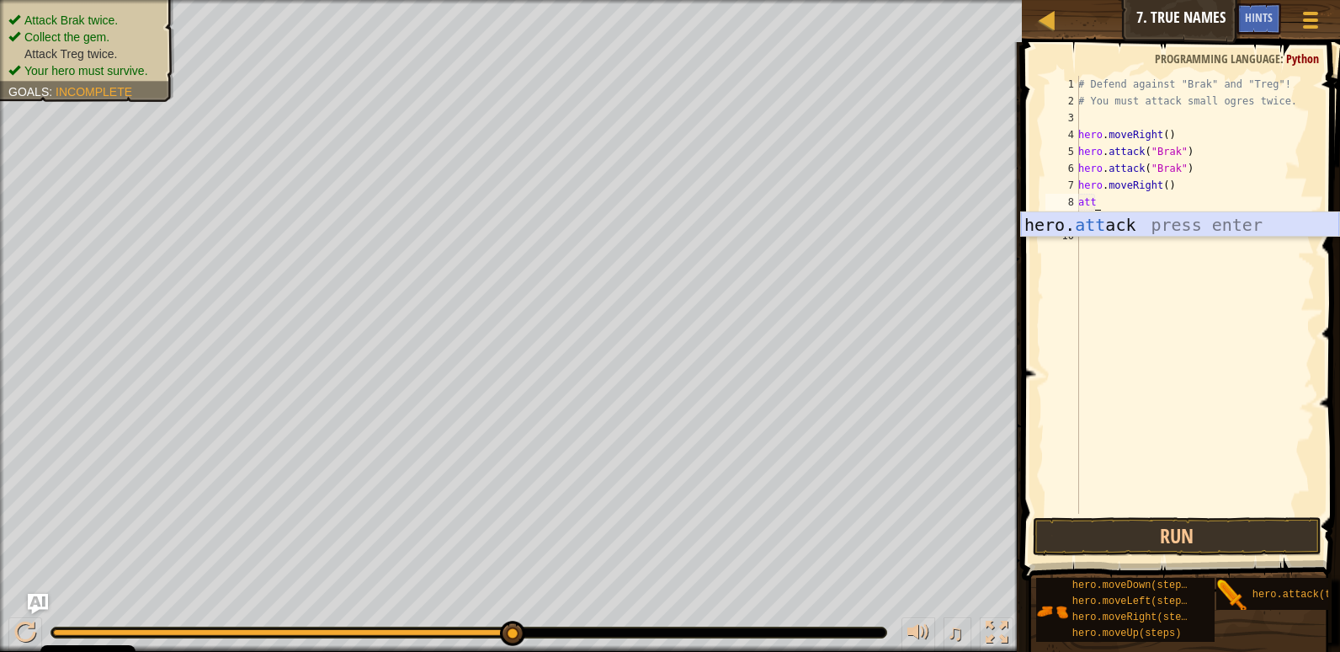
click at [1240, 231] on div "hero. att ack press enter" at bounding box center [1180, 250] width 318 height 76
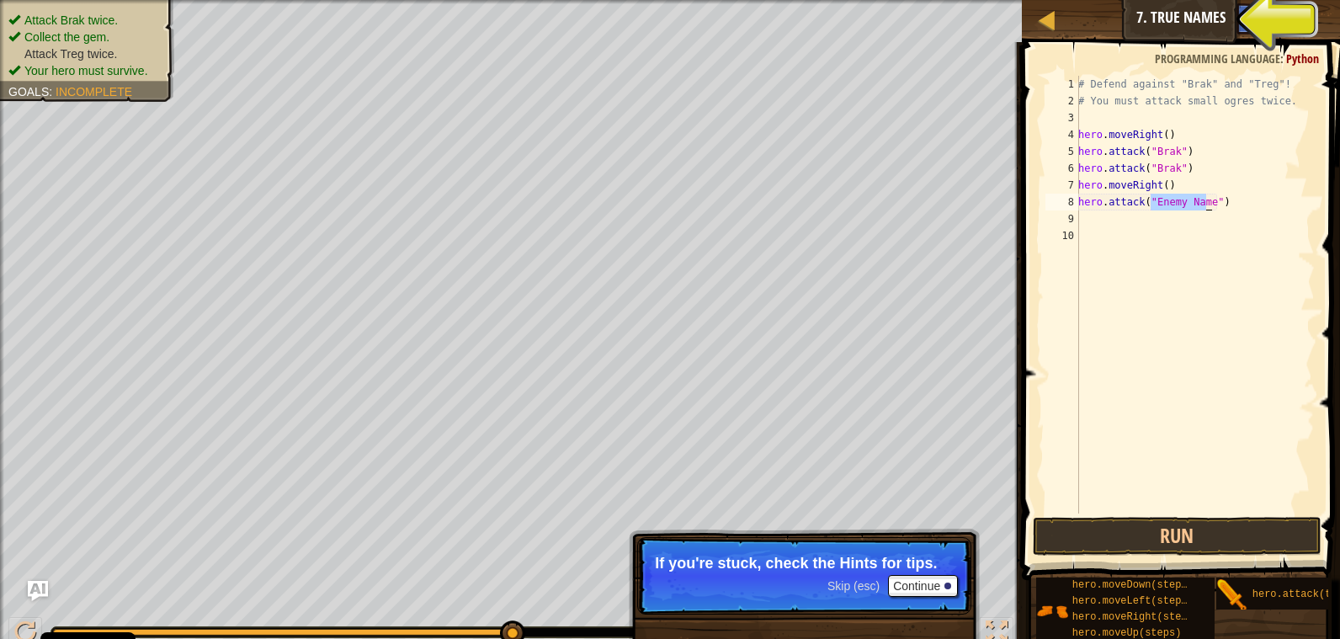
click at [872, 579] on span "Skip (esc)" at bounding box center [853, 585] width 52 height 13
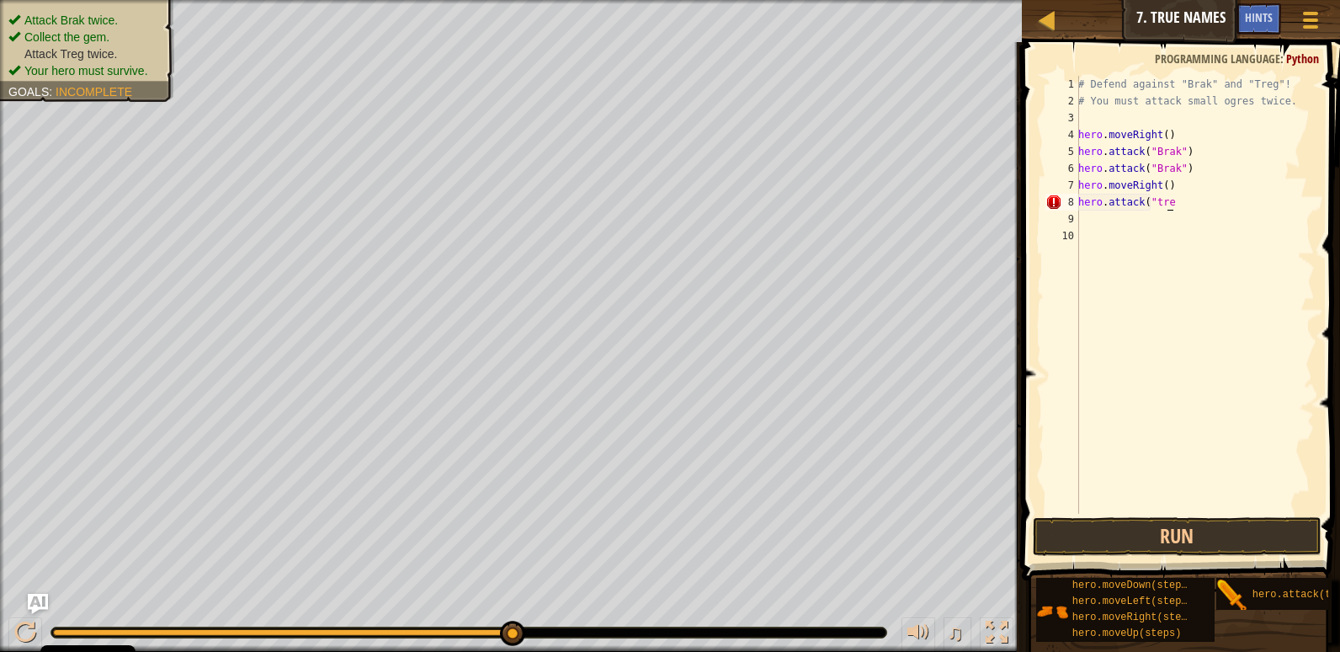
scroll to position [8, 7]
type textarea "hero.attack("treg"
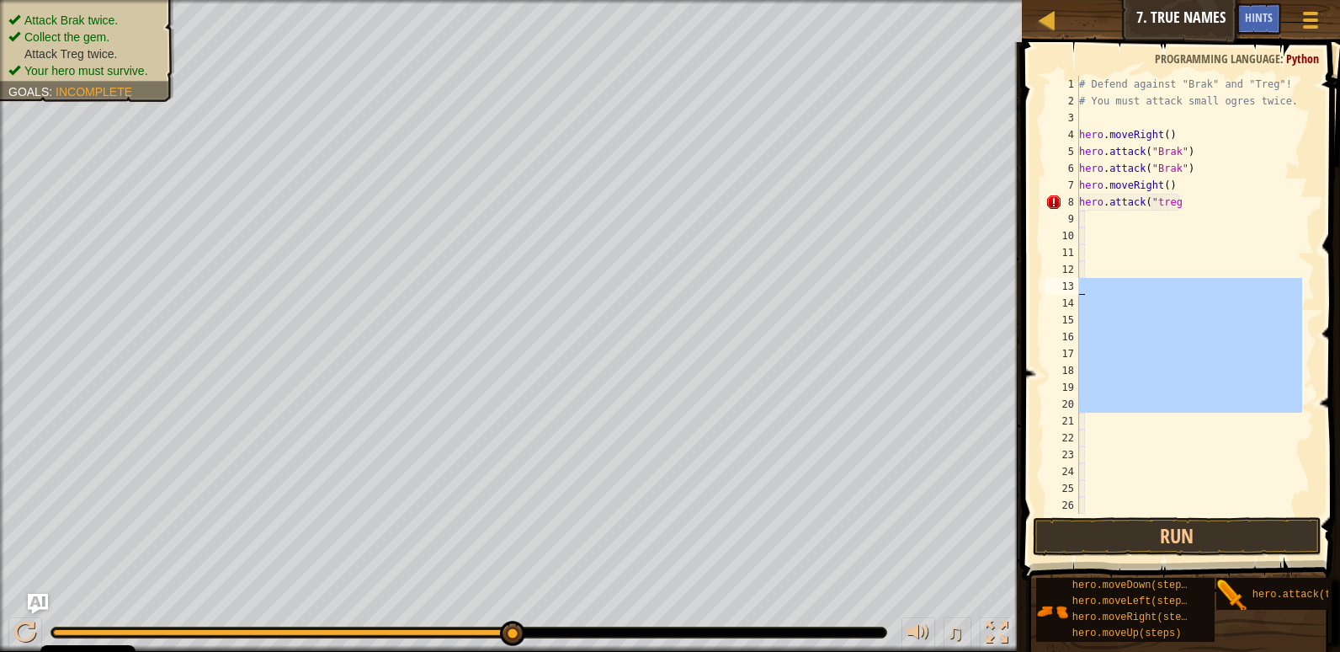
drag, startPoint x: 1245, startPoint y: 422, endPoint x: 1254, endPoint y: 283, distance: 139.2
click at [1254, 283] on div "# Defend against "Brak" and "Treg"! # You must attack small ogres twice. hero .…" at bounding box center [1189, 311] width 226 height 471
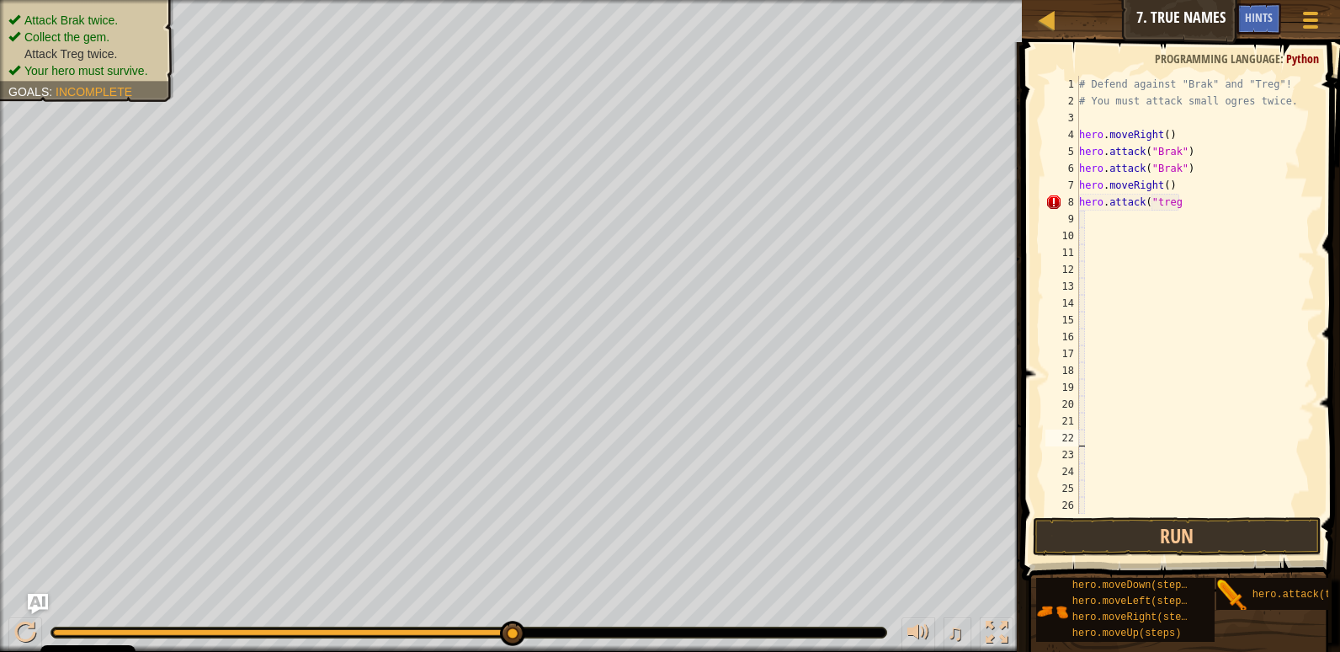
click at [1249, 431] on div "# Defend against "Brak" and "Treg"! # You must attack small ogres twice. hero .…" at bounding box center [1189, 311] width 226 height 471
click at [1248, 541] on button "Run" at bounding box center [1177, 536] width 289 height 39
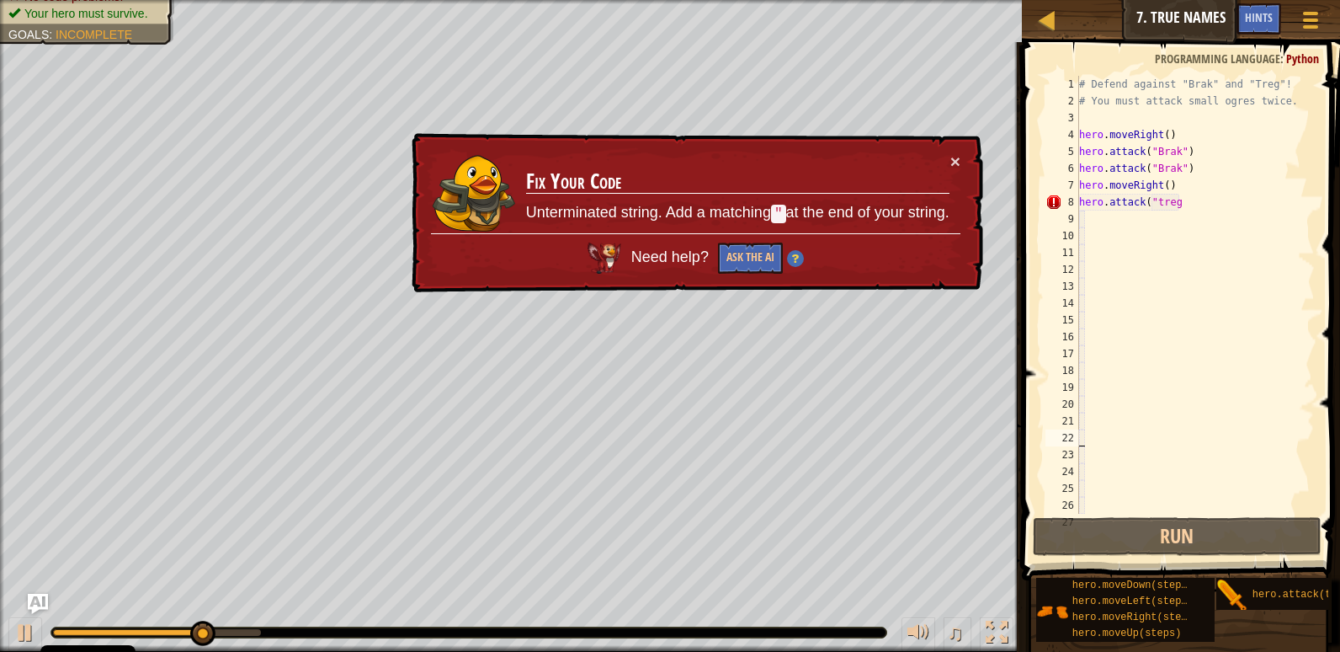
click at [1251, 210] on div "# Defend against "Brak" and "Treg"! # You must attack small ogres twice. hero .…" at bounding box center [1189, 311] width 226 height 471
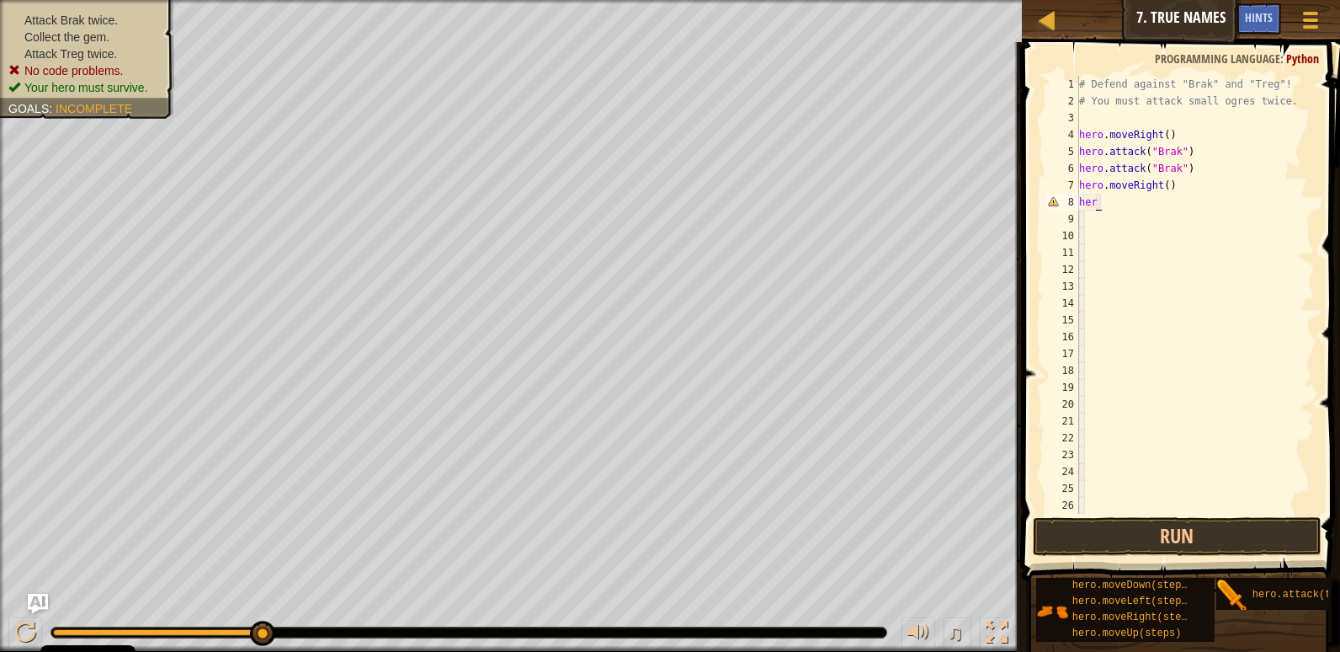
type textarea "h"
click at [1277, 546] on button "Run" at bounding box center [1177, 536] width 289 height 39
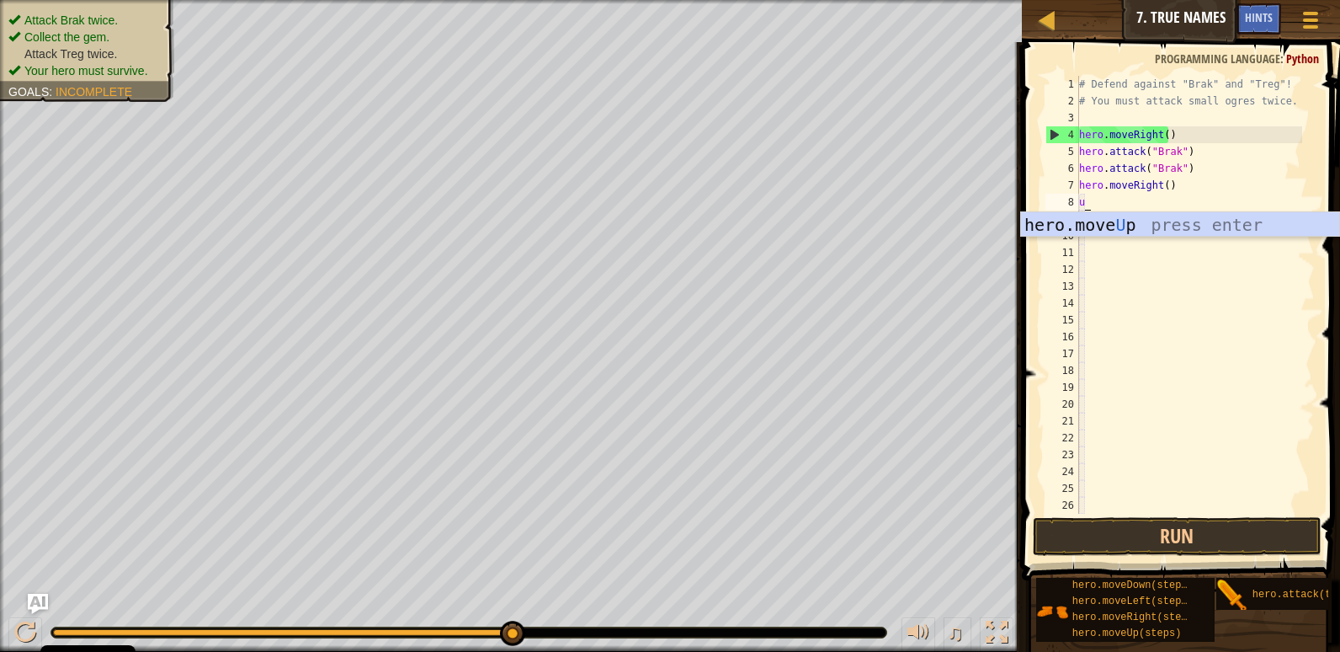
type textarea "up"
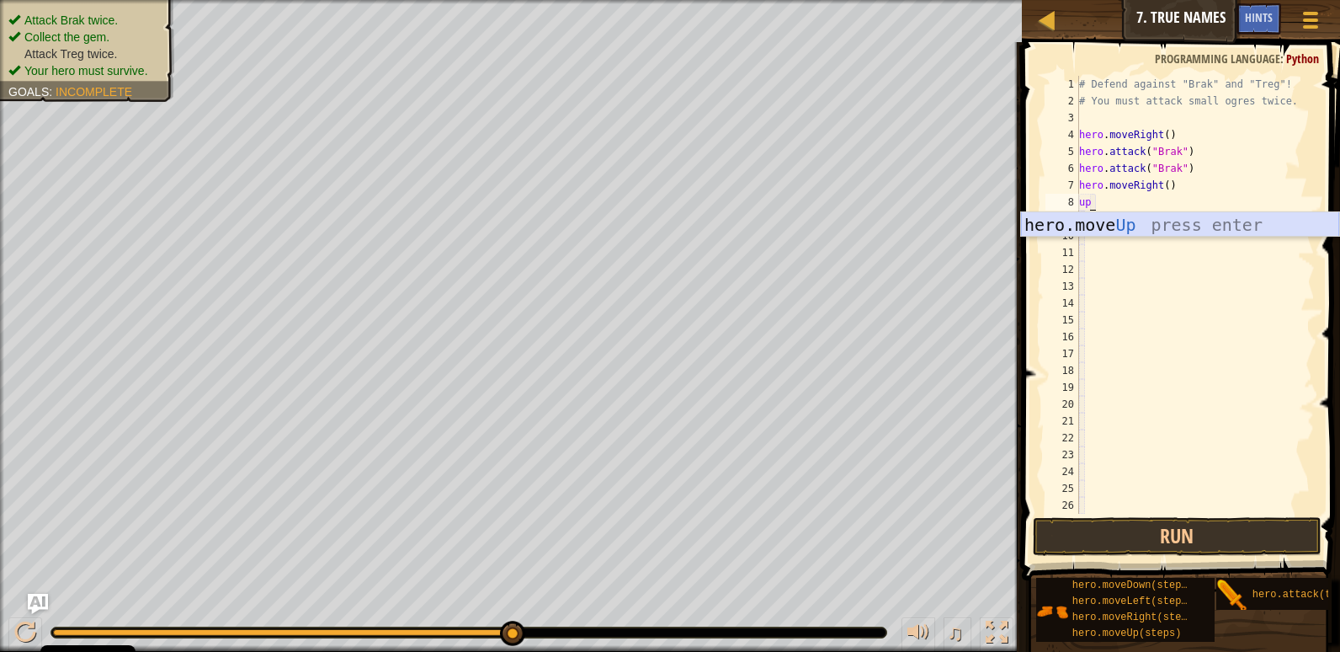
click at [1111, 226] on div "hero.move Up press enter" at bounding box center [1180, 250] width 318 height 76
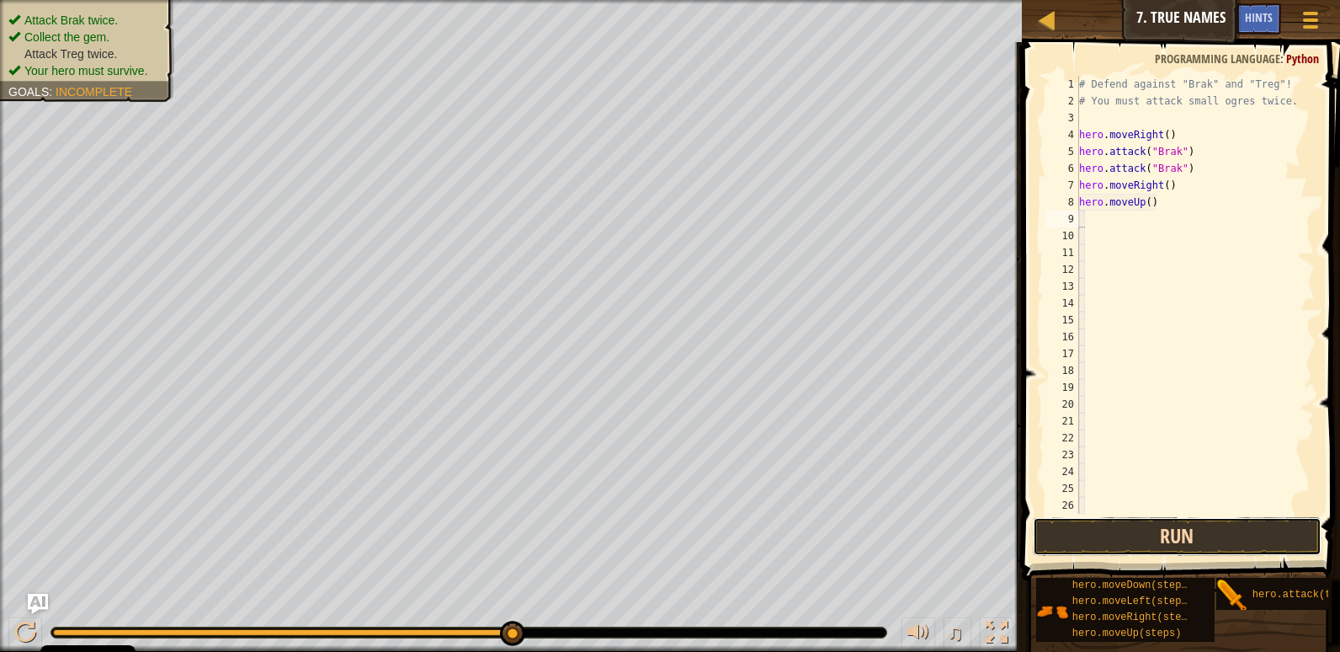
click at [1173, 533] on button "Run" at bounding box center [1177, 536] width 289 height 39
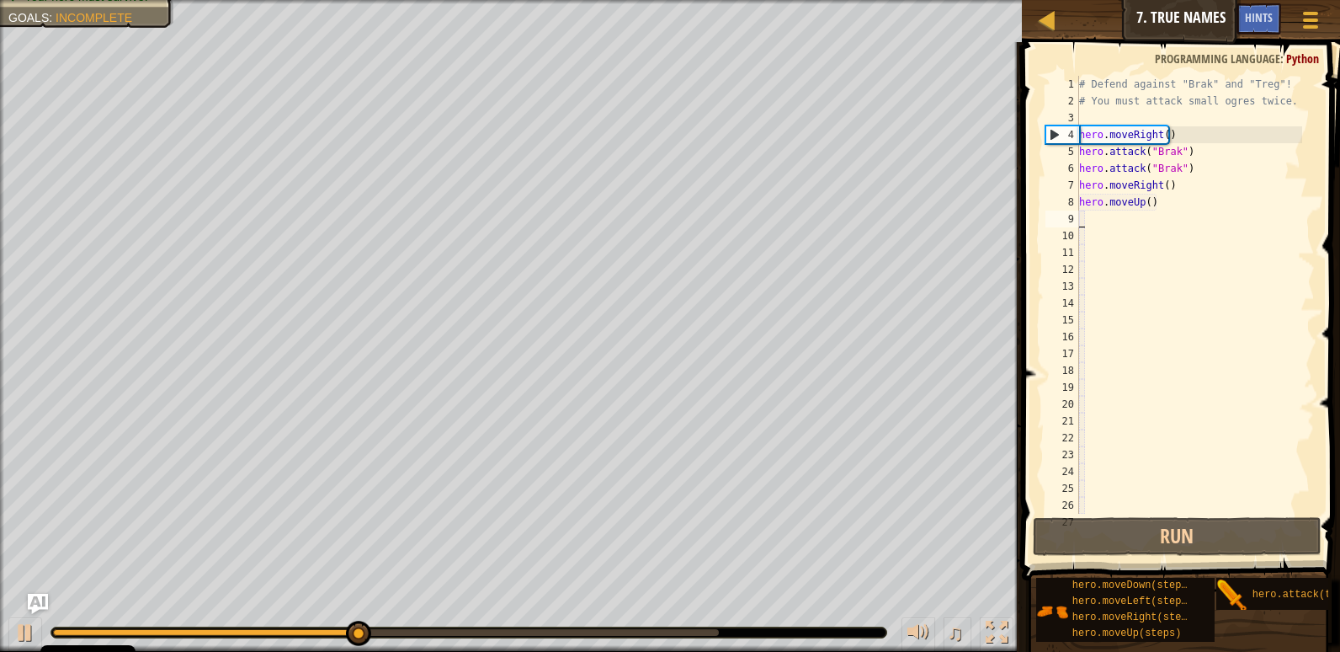
click at [1176, 203] on div "# Defend against "Brak" and "Treg"! # You must attack small ogres twice. hero .…" at bounding box center [1189, 311] width 226 height 471
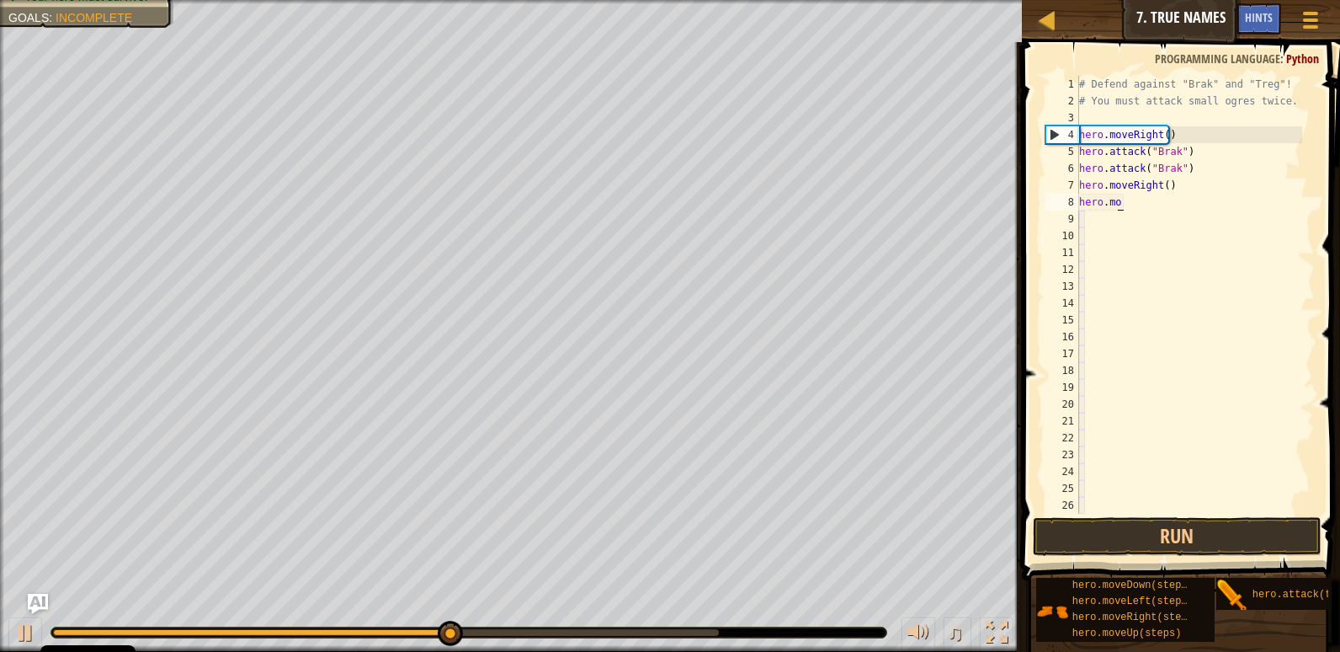
type textarea "h"
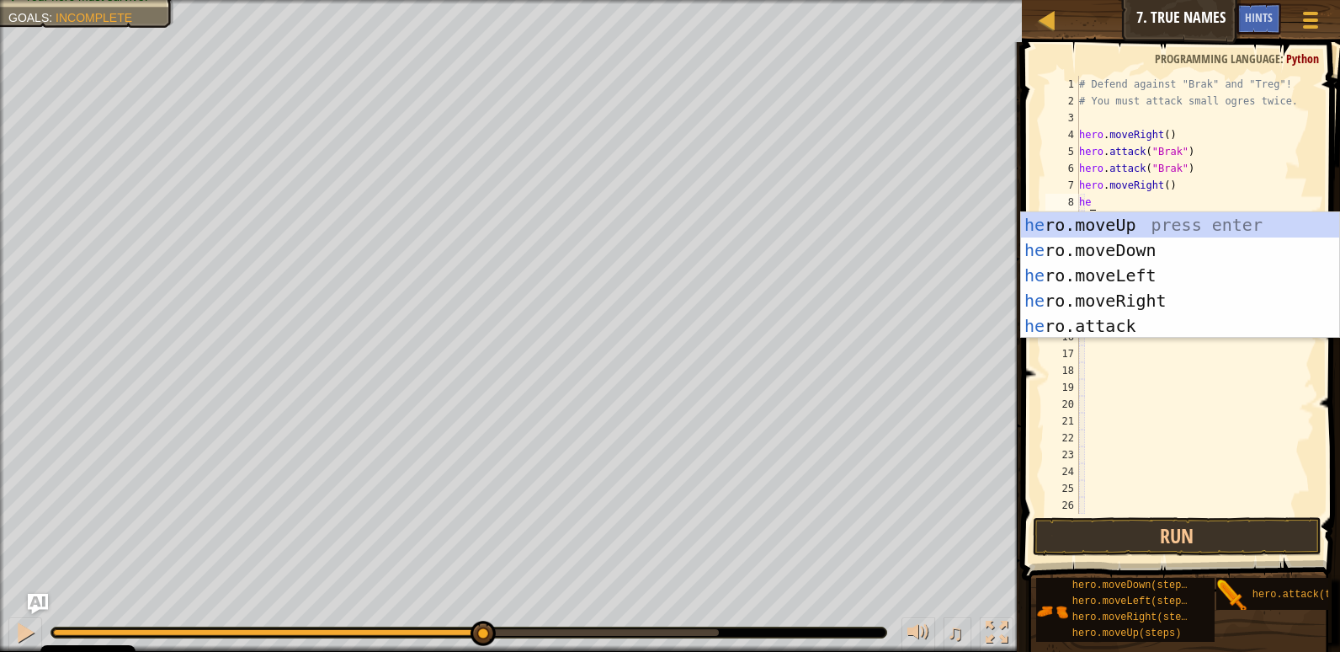
scroll to position [8, 1]
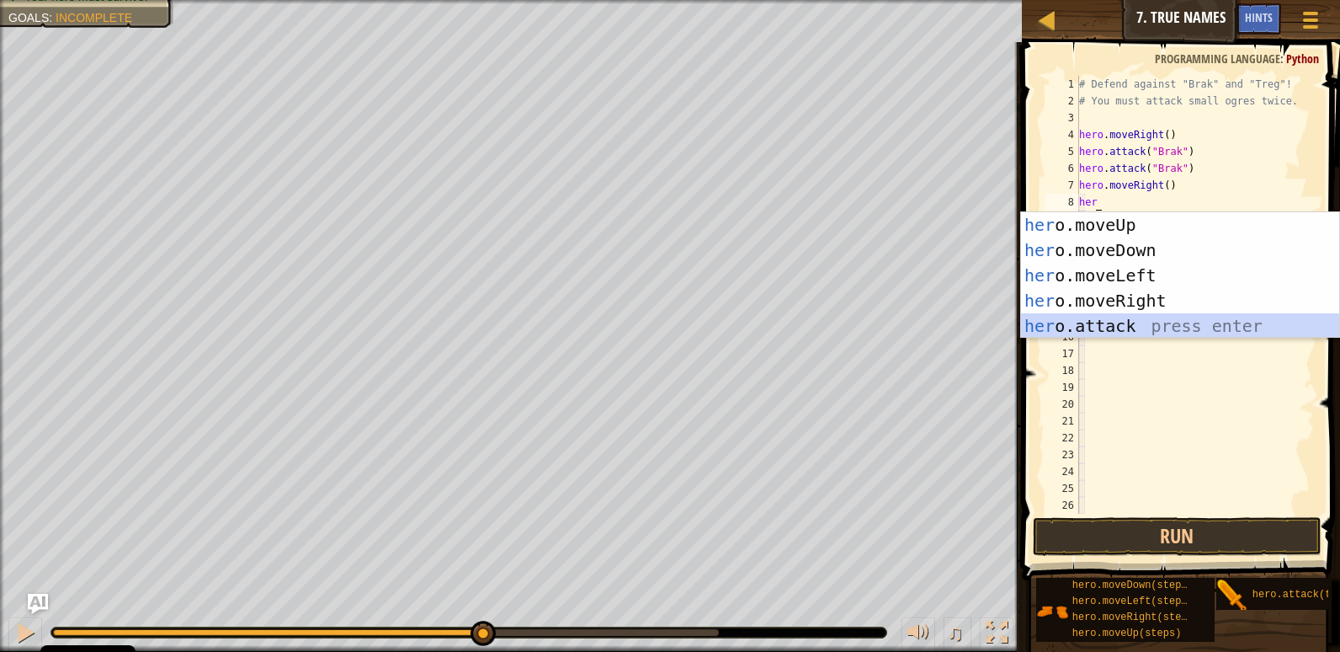
click at [1158, 330] on div "her o.moveUp press enter her o.moveDown press enter her o.moveLeft press enter …" at bounding box center [1180, 300] width 318 height 177
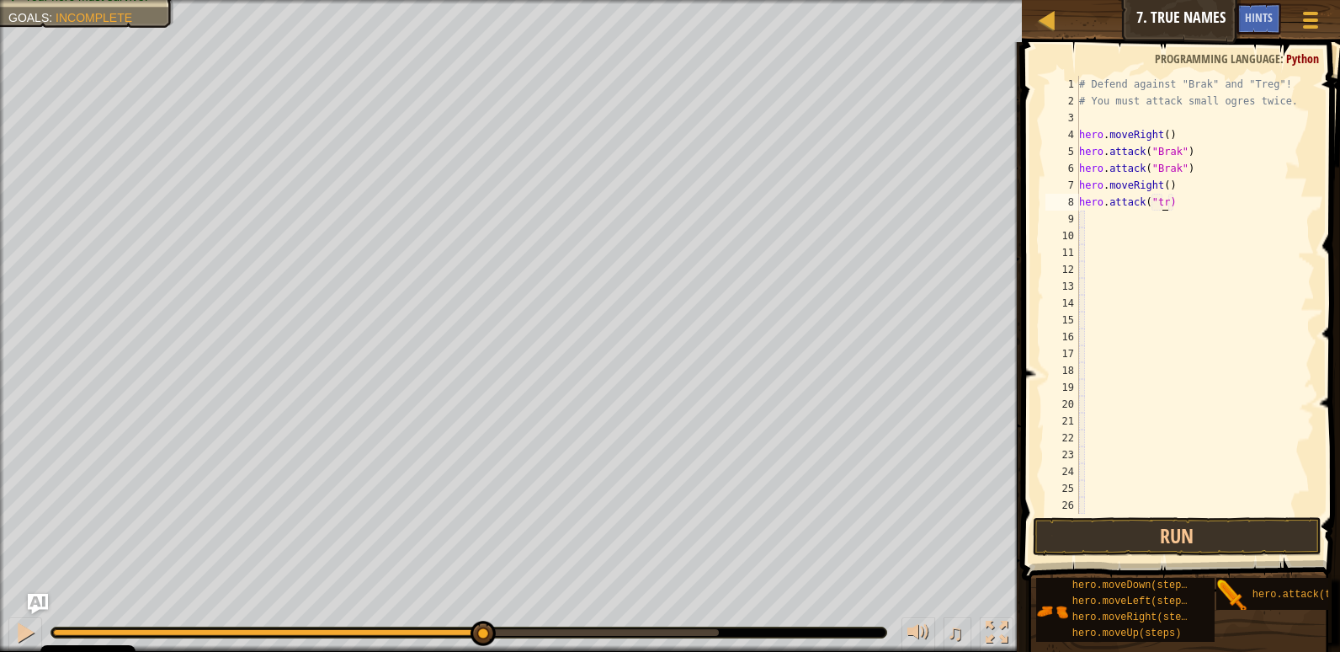
scroll to position [8, 8]
type textarea "hero.attack("treg")"
click at [1221, 208] on div "# Defend against "Brak" and "Treg"! # You must attack small ogres twice. hero .…" at bounding box center [1189, 311] width 226 height 471
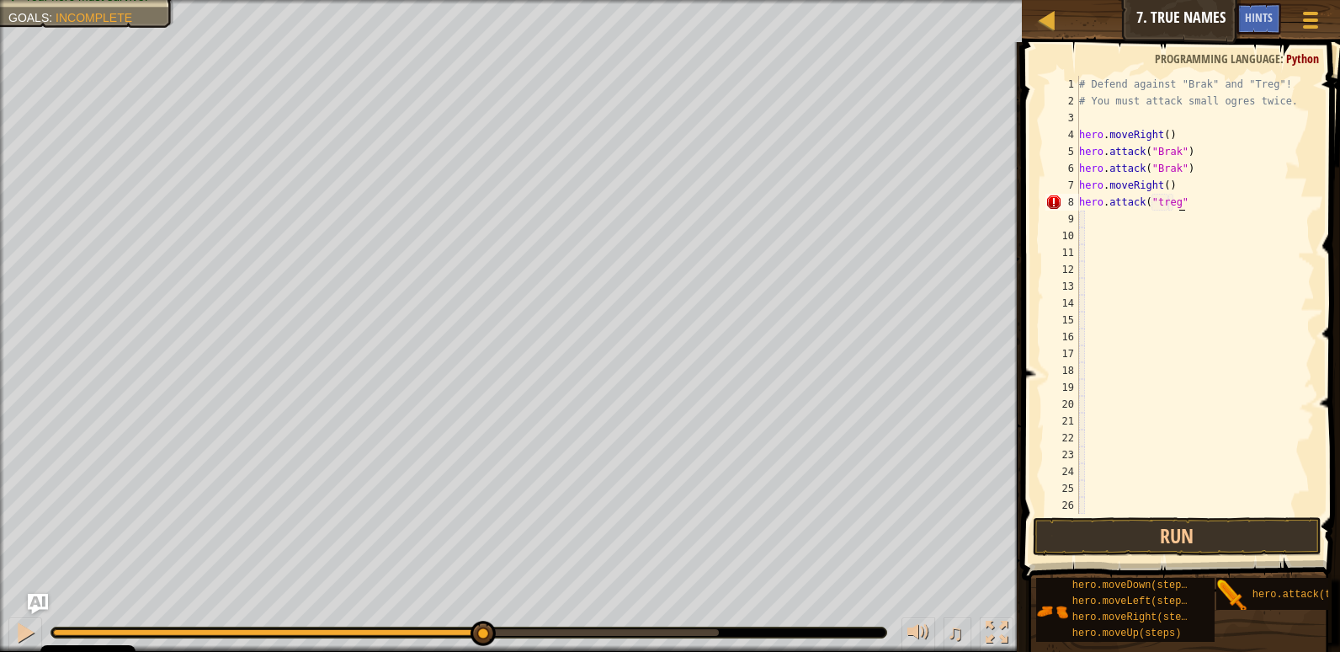
type textarea "hero.attack("treg")"
click at [1199, 530] on button "Run" at bounding box center [1177, 536] width 289 height 39
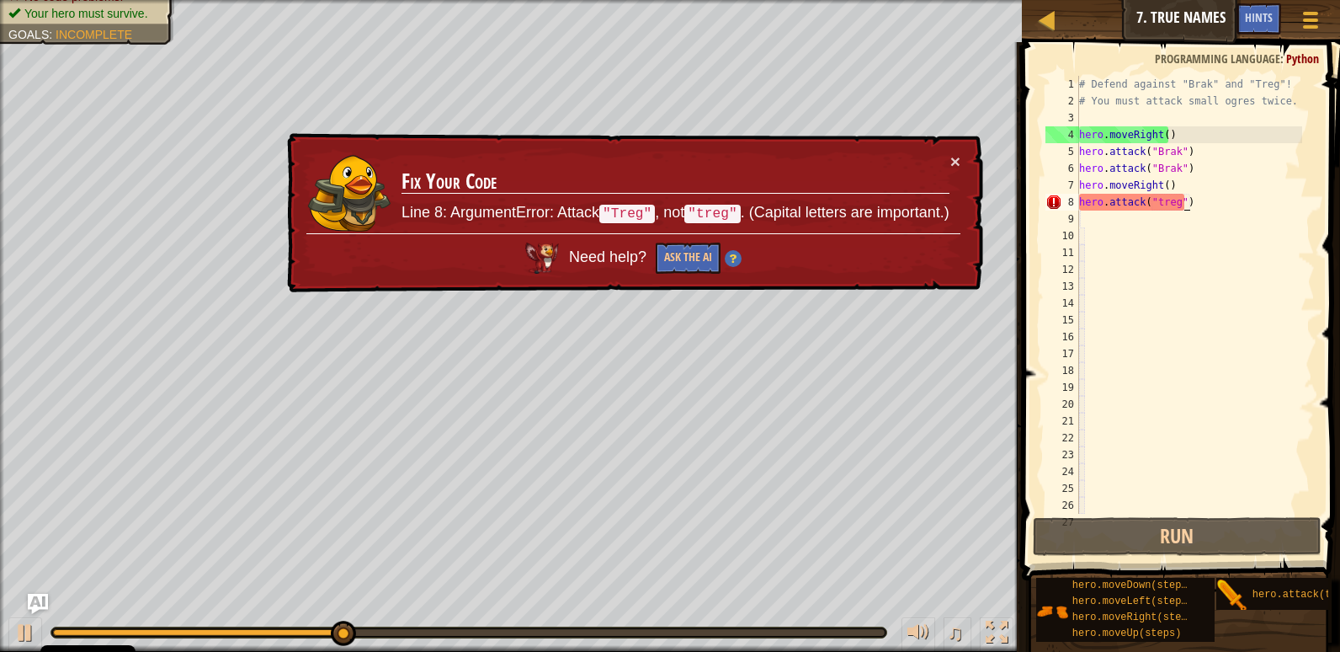
click at [1258, 206] on div "# Defend against "Brak" and "Treg"! # You must attack small ogres twice. hero .…" at bounding box center [1189, 311] width 226 height 471
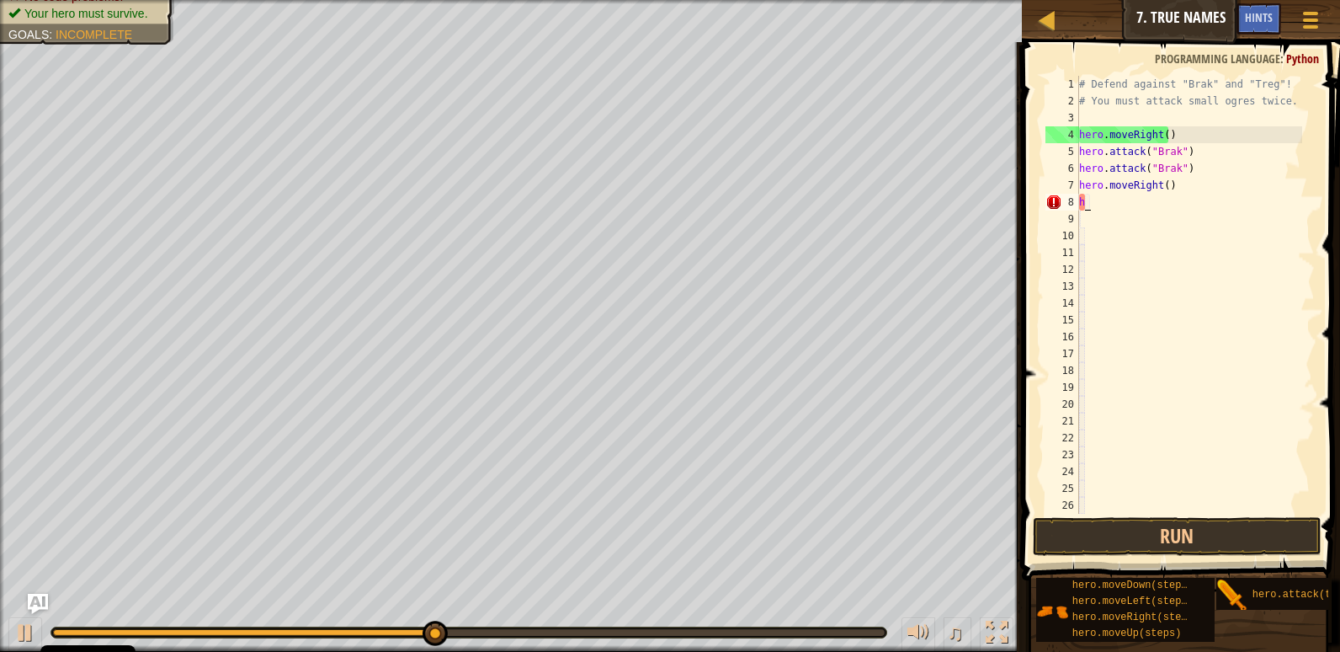
type textarea "h"
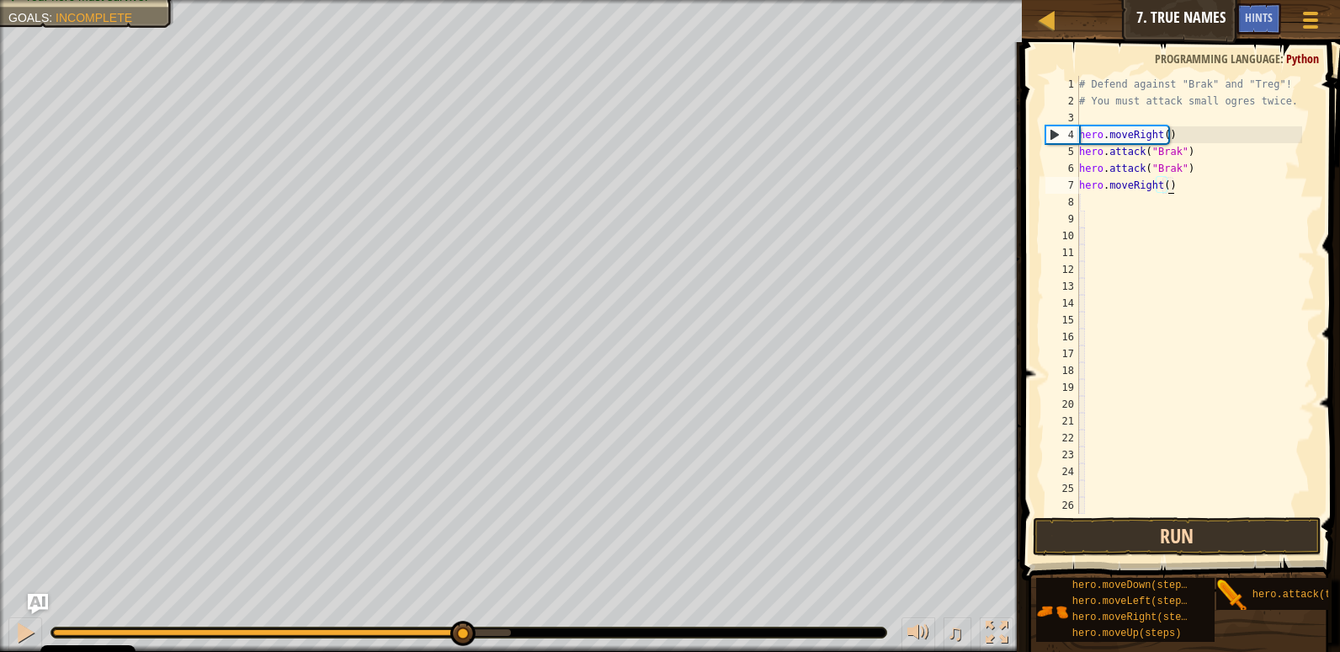
type textarea "hero.moveRight()"
click at [1149, 535] on button "Run" at bounding box center [1177, 536] width 289 height 39
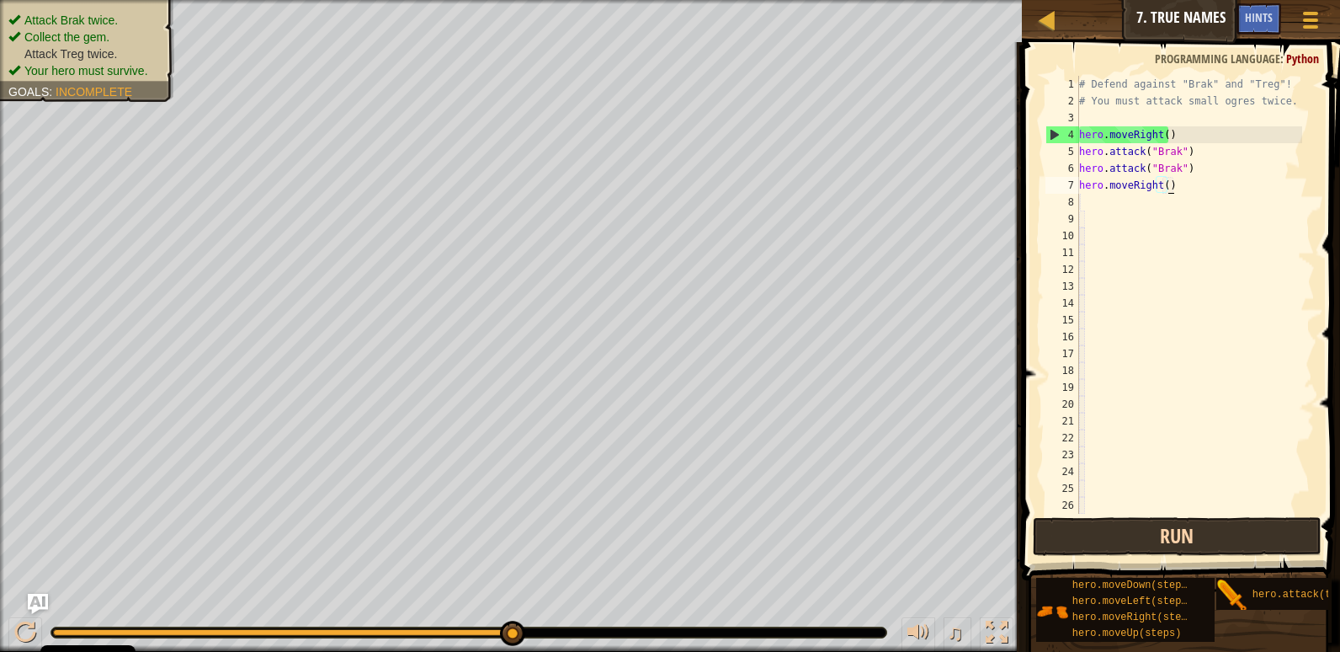
scroll to position [8, 0]
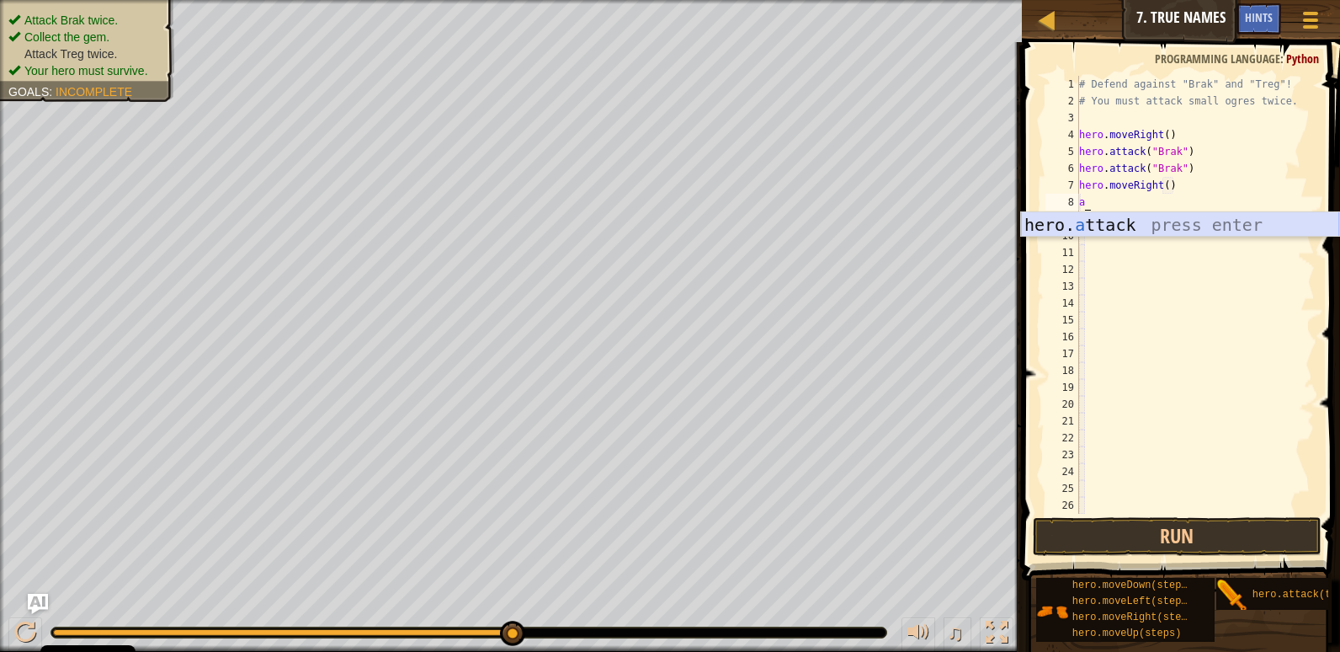
click at [1213, 226] on div "hero. a ttack press enter" at bounding box center [1180, 250] width 318 height 76
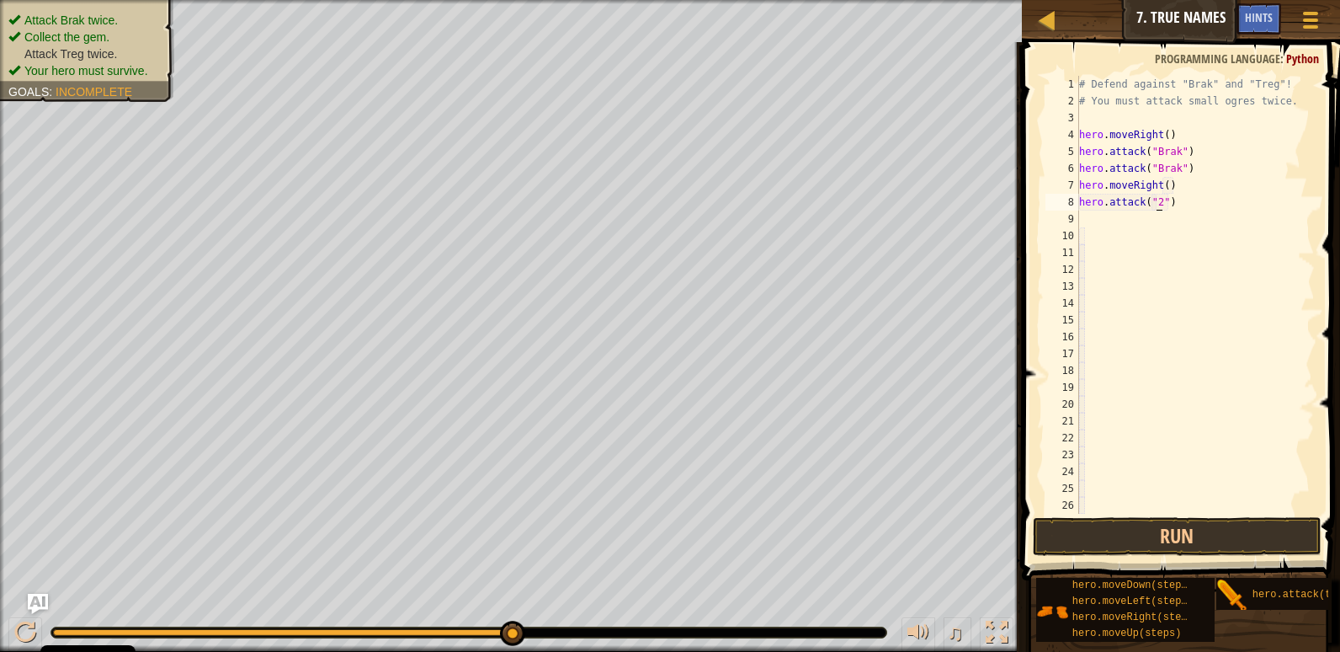
scroll to position [8, 7]
click at [1201, 534] on button "Run" at bounding box center [1177, 536] width 289 height 39
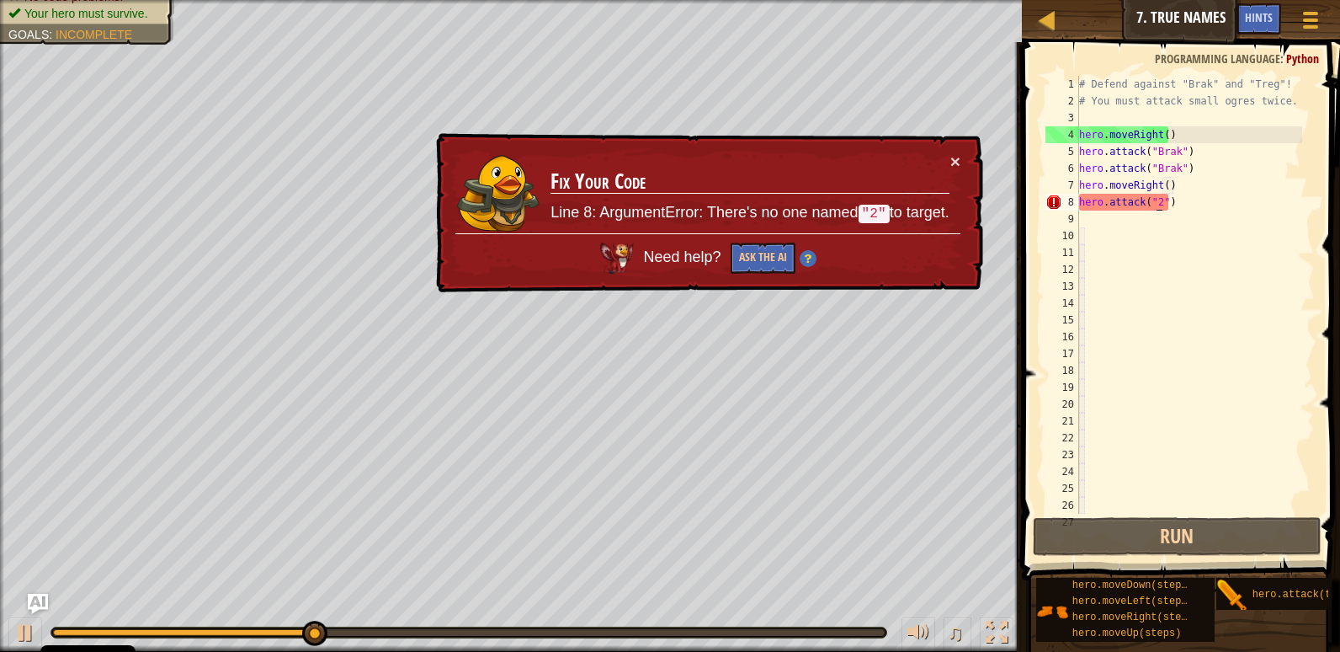
click at [1186, 197] on div "# Defend against "Brak" and "Treg"! # You must attack small ogres twice. hero .…" at bounding box center [1189, 311] width 226 height 471
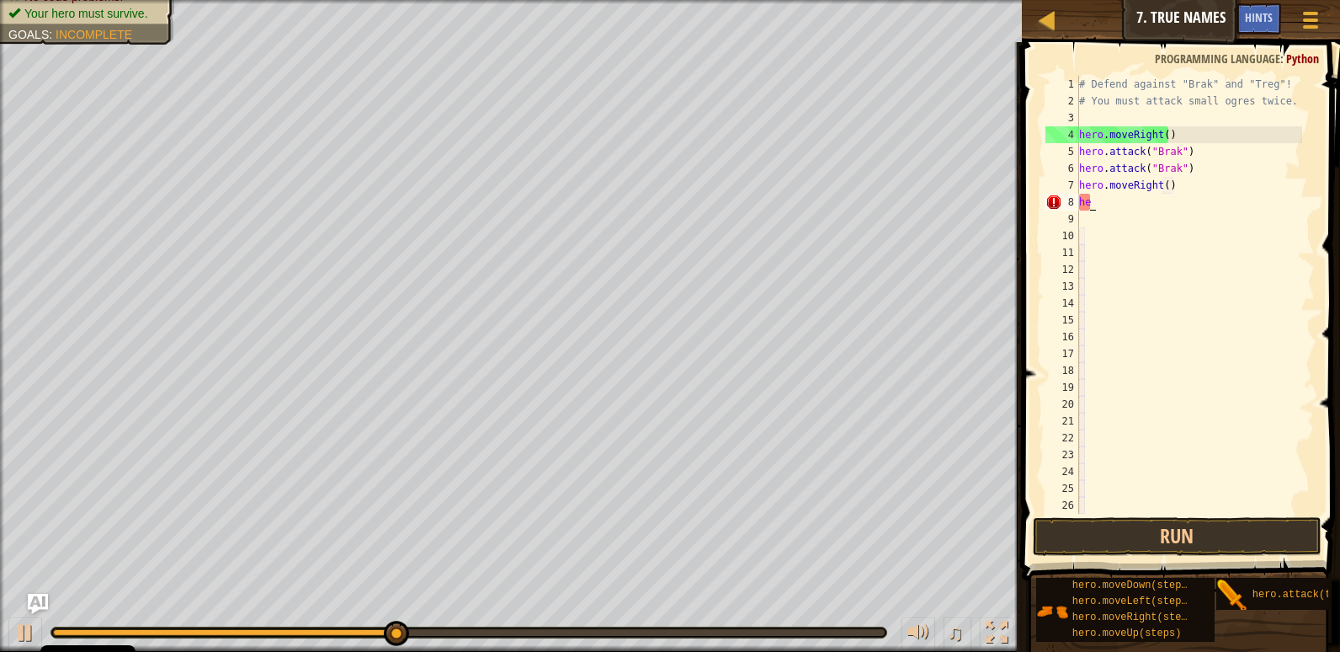
scroll to position [8, 0]
type textarea "h"
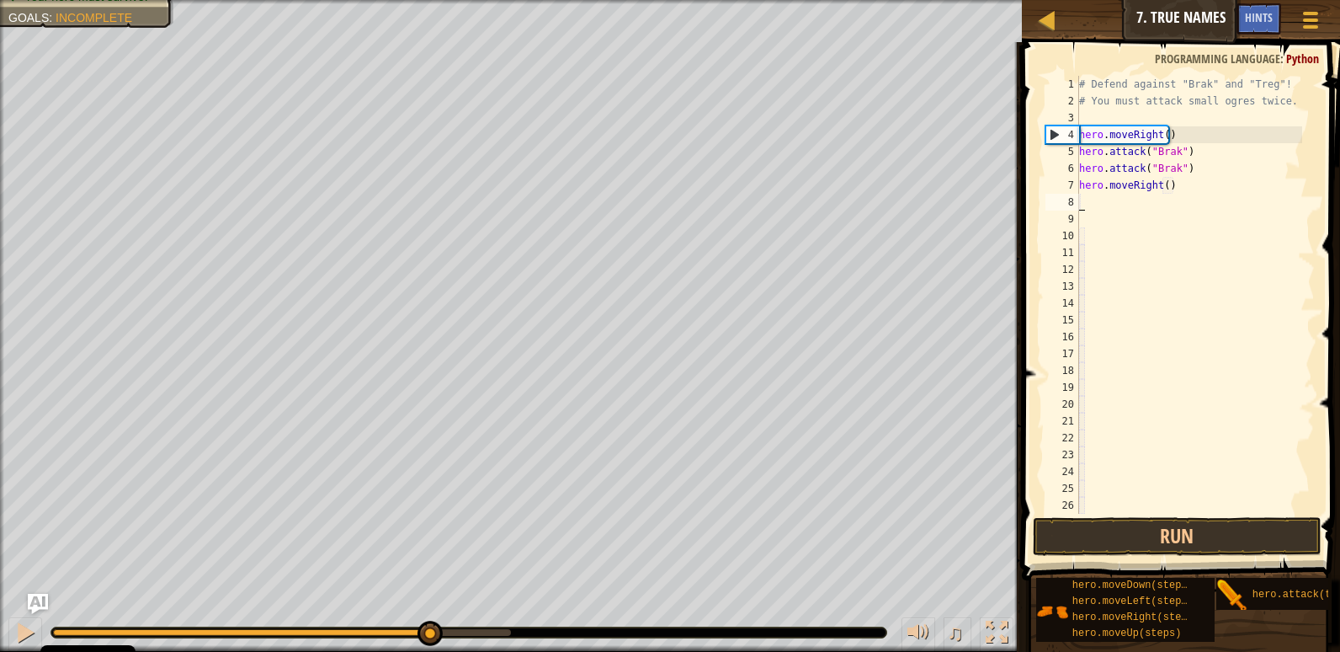
type textarea "ri"
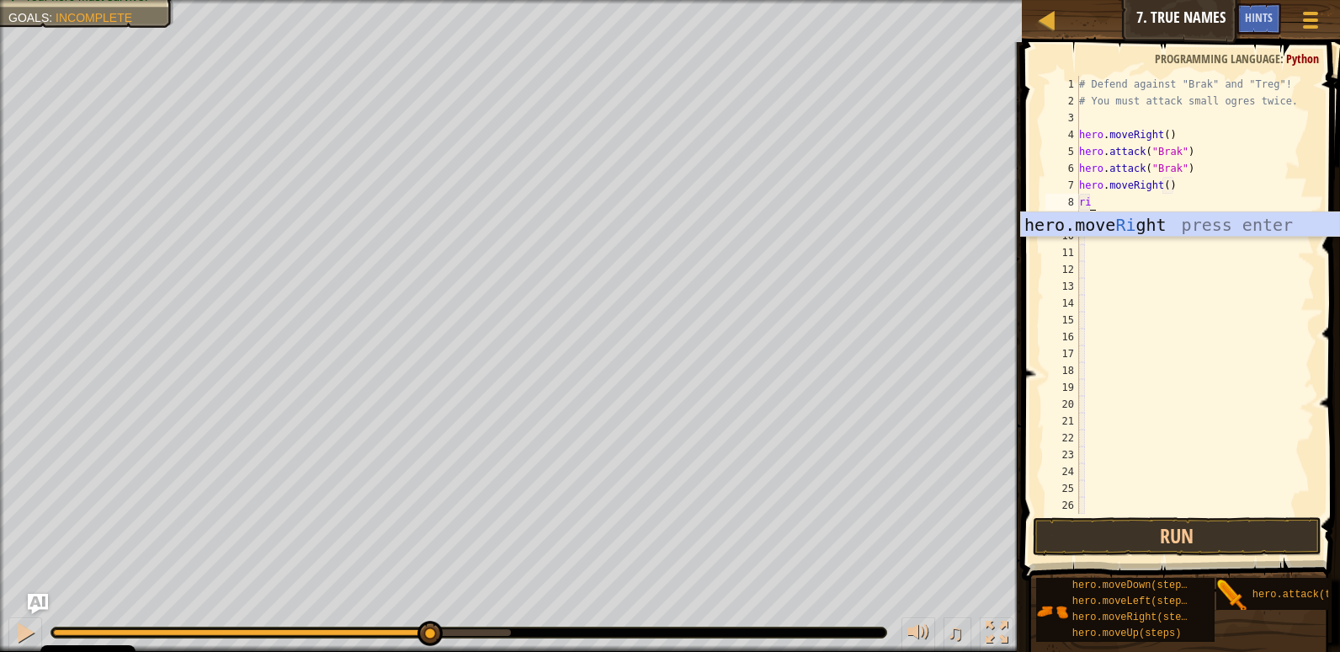
click at [1166, 225] on div "hero.move Ri ght press enter" at bounding box center [1180, 250] width 318 height 76
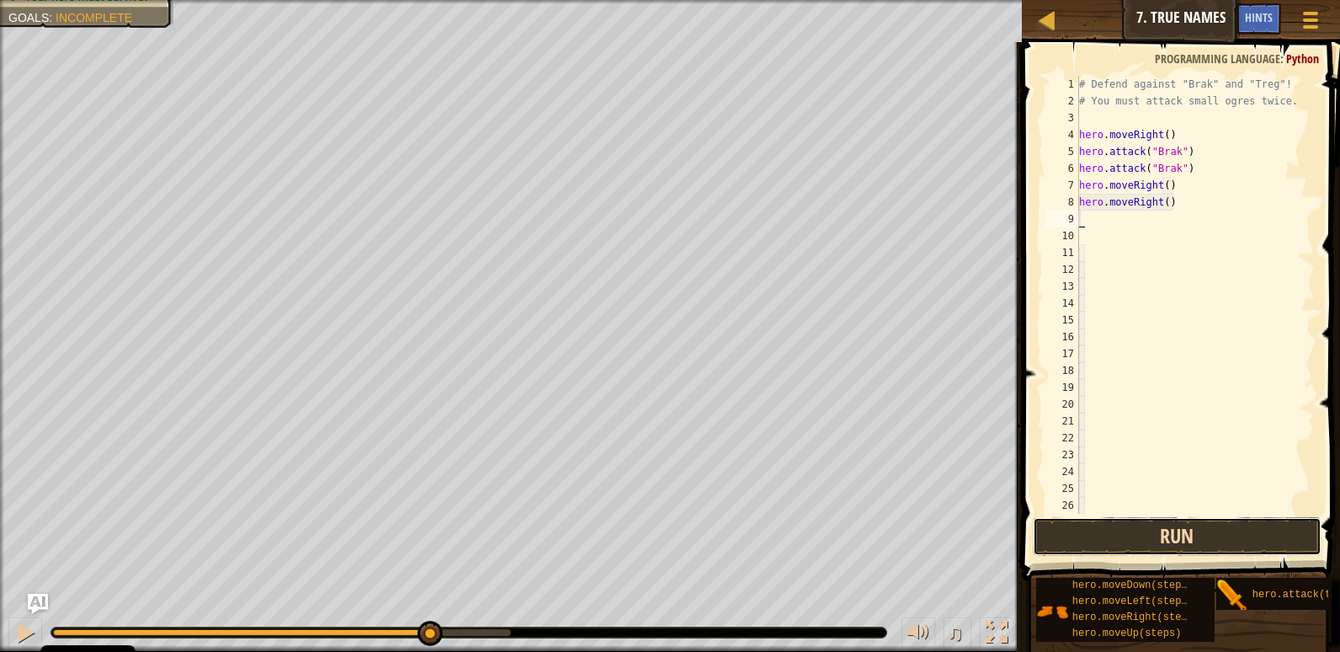
click at [1176, 539] on button "Run" at bounding box center [1177, 536] width 289 height 39
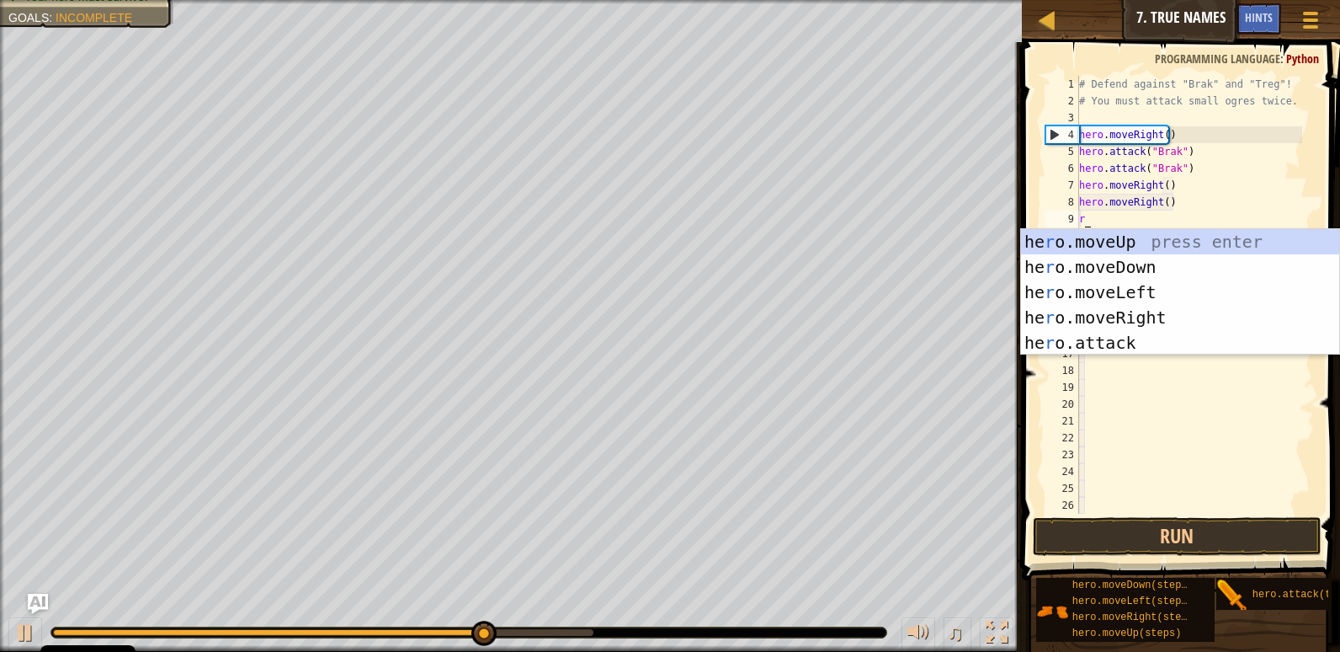
type textarea "ri"
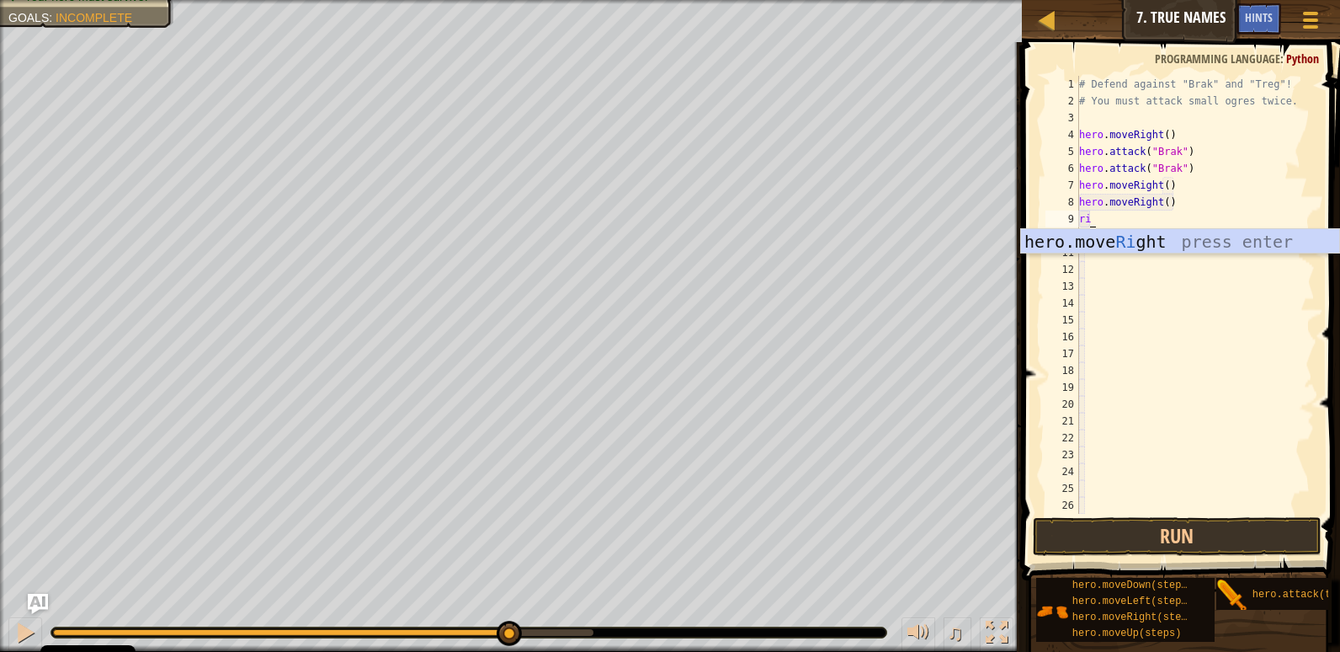
click at [1187, 240] on div "hero.move Ri ght press enter" at bounding box center [1180, 267] width 318 height 76
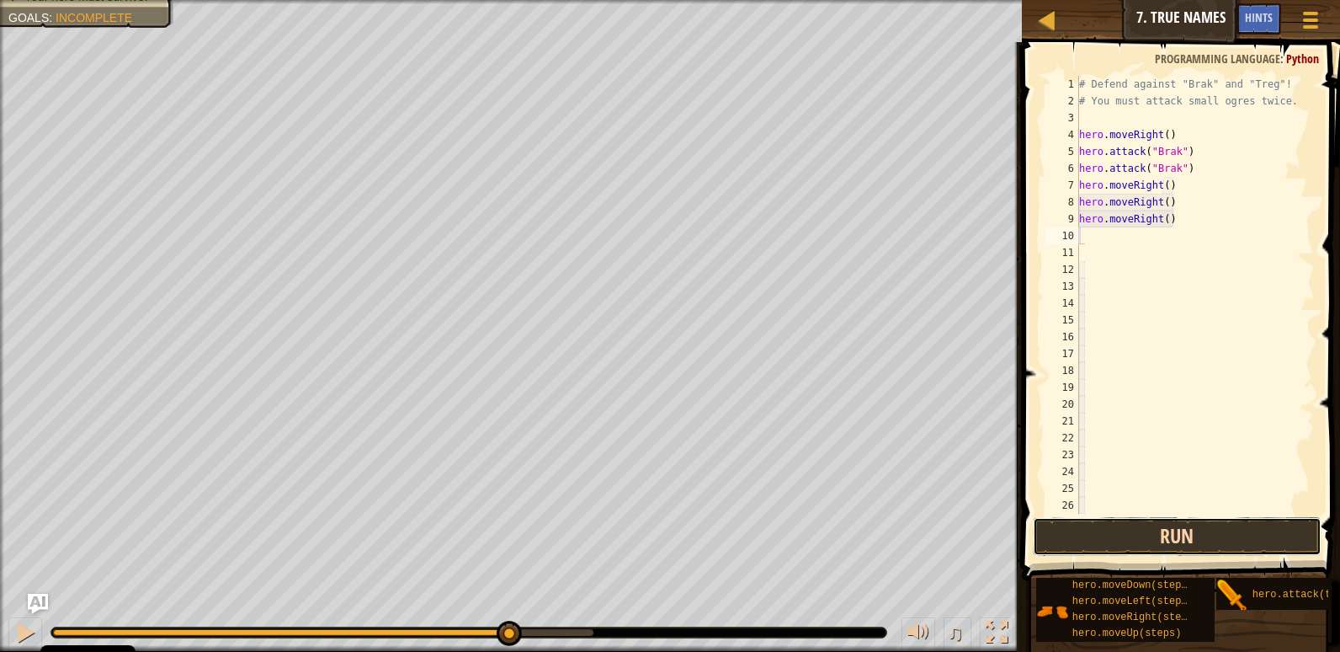
click at [1248, 547] on button "Run" at bounding box center [1177, 536] width 289 height 39
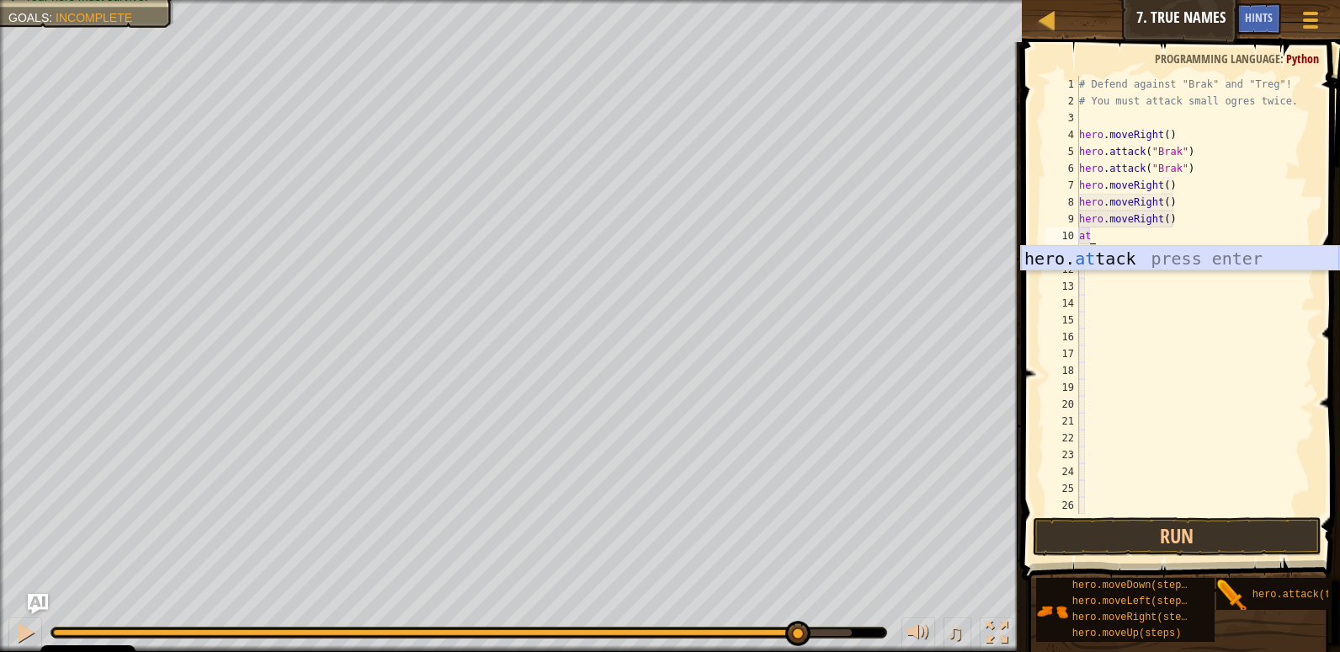
click at [1200, 265] on div "hero. at tack press enter" at bounding box center [1180, 284] width 318 height 76
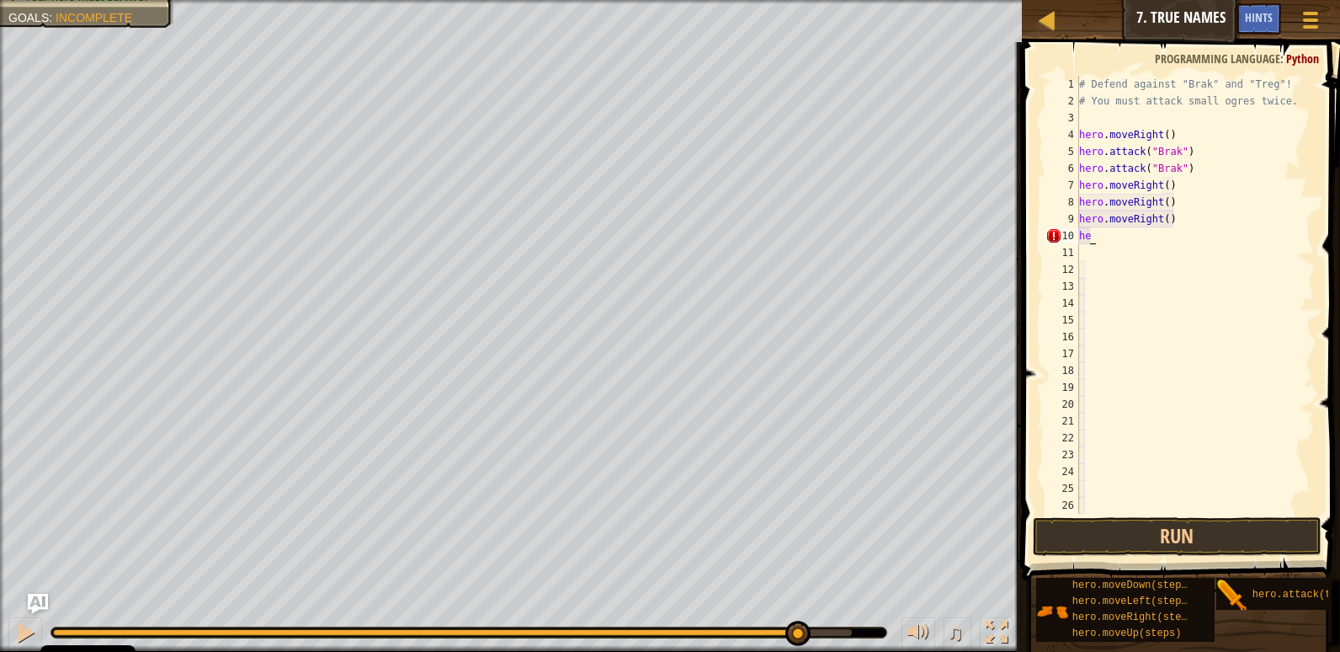
type textarea "h"
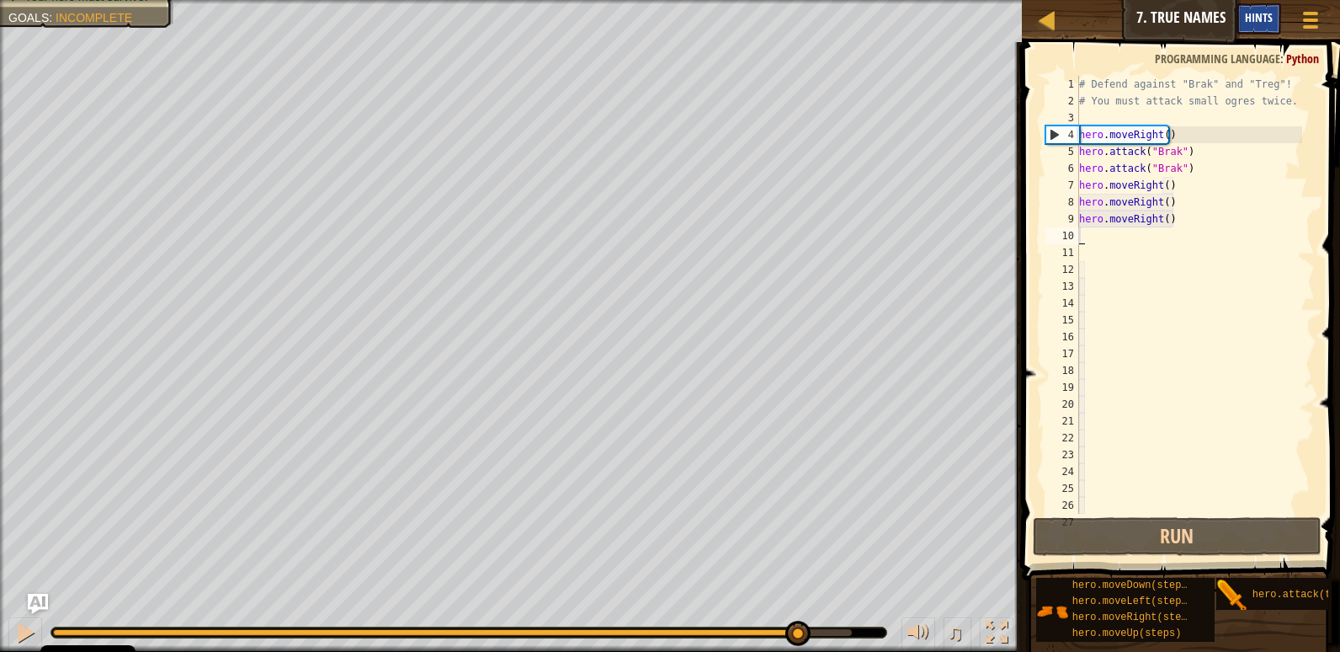
click at [1264, 13] on span "Hints" at bounding box center [1259, 17] width 28 height 16
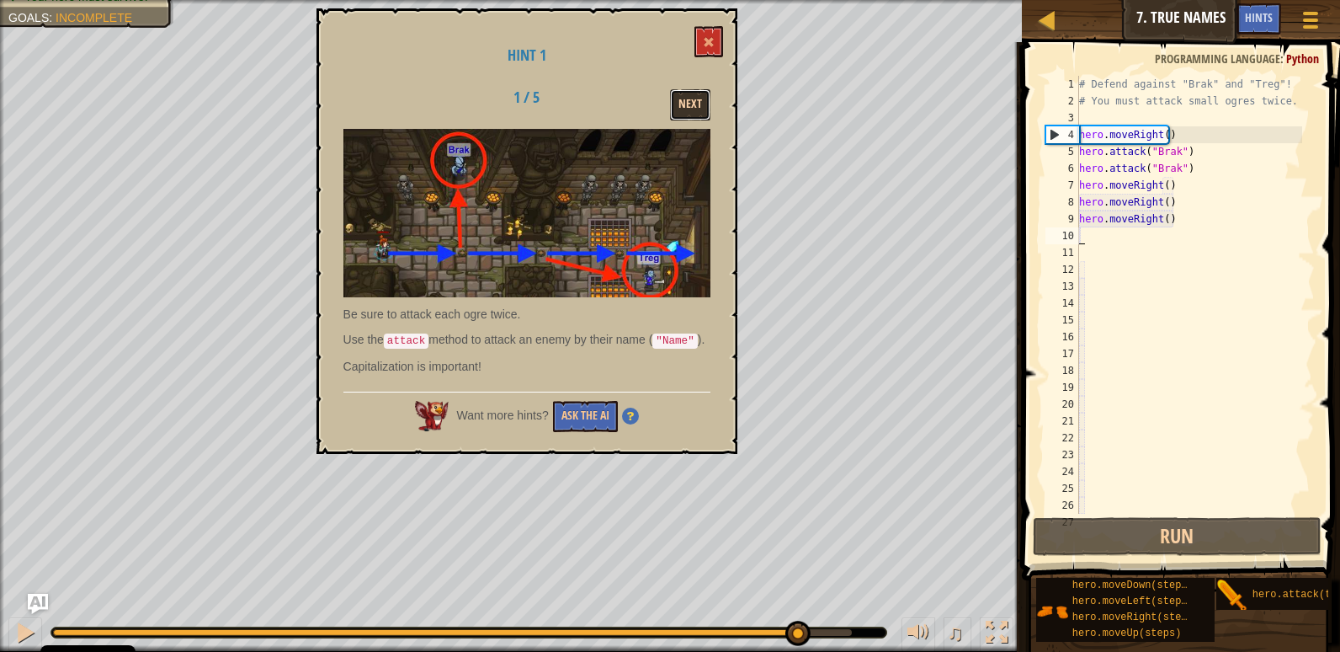
click at [692, 103] on button "Next" at bounding box center [690, 104] width 40 height 31
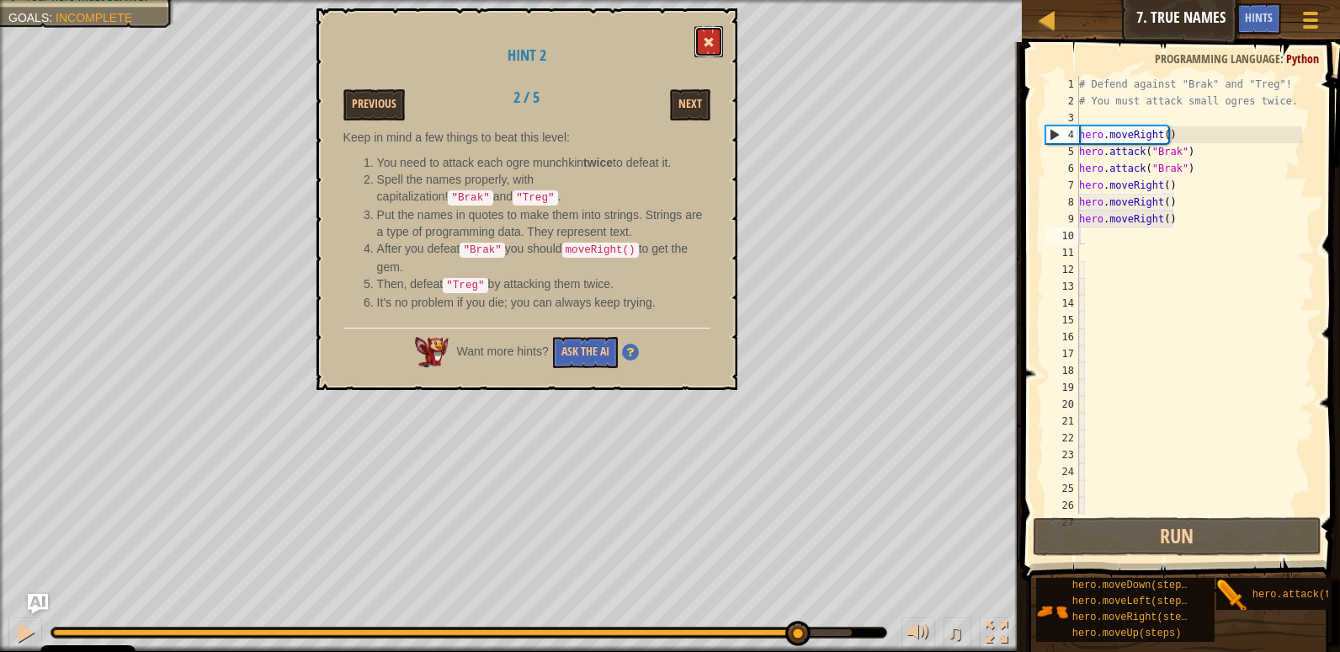
click at [711, 45] on span at bounding box center [709, 42] width 12 height 12
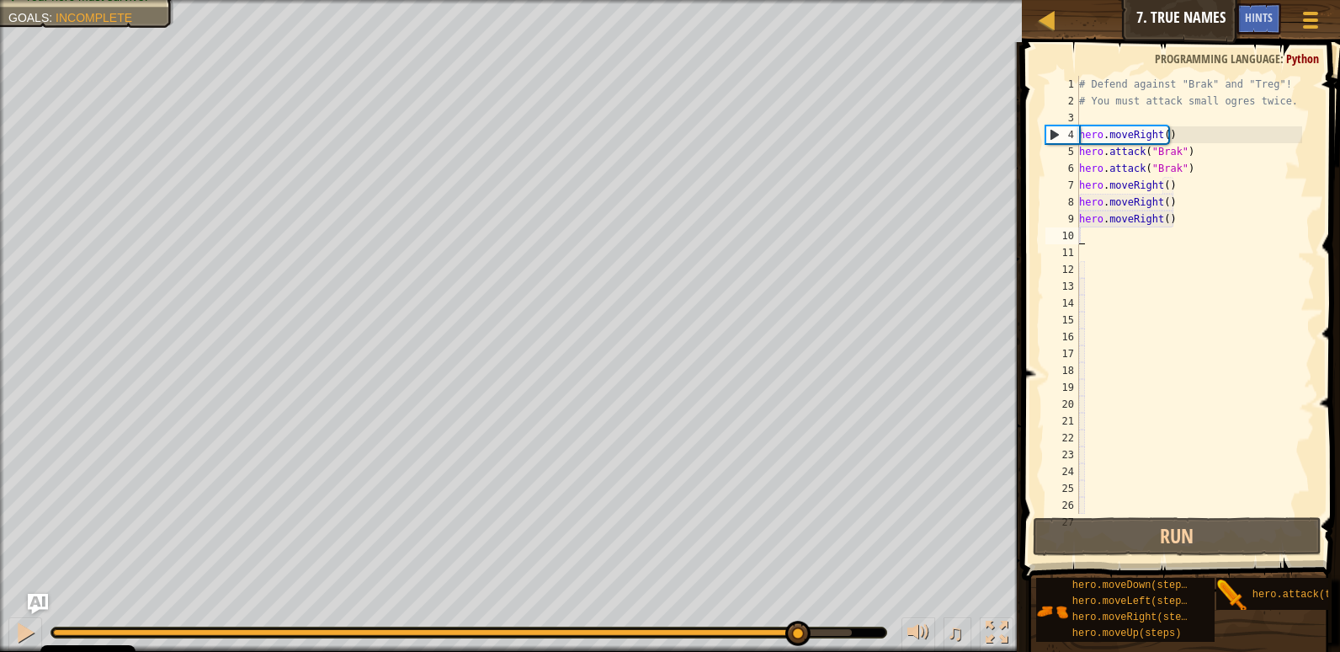
click at [1109, 242] on div "# Defend against "Brak" and "Treg"! # You must attack small ogres twice. hero .…" at bounding box center [1189, 311] width 226 height 471
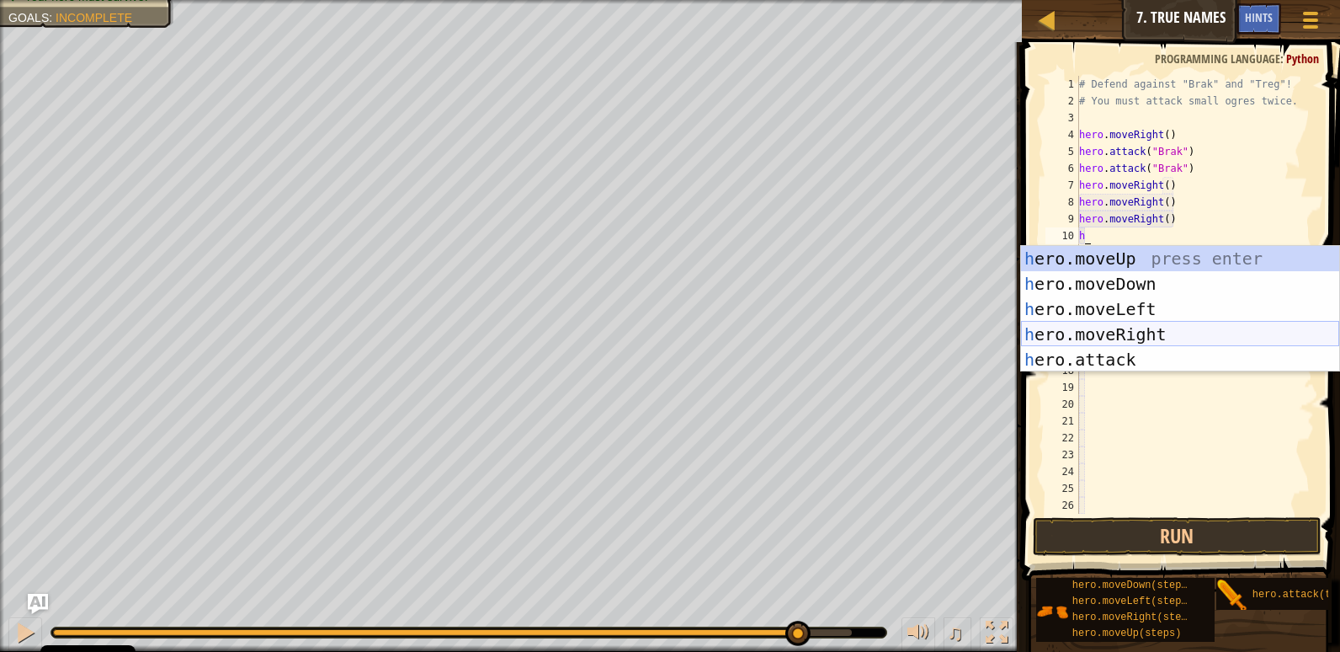
click at [1119, 349] on div "h ero.moveUp press enter h ero.moveDown press enter h ero.moveLeft press enter …" at bounding box center [1180, 334] width 318 height 177
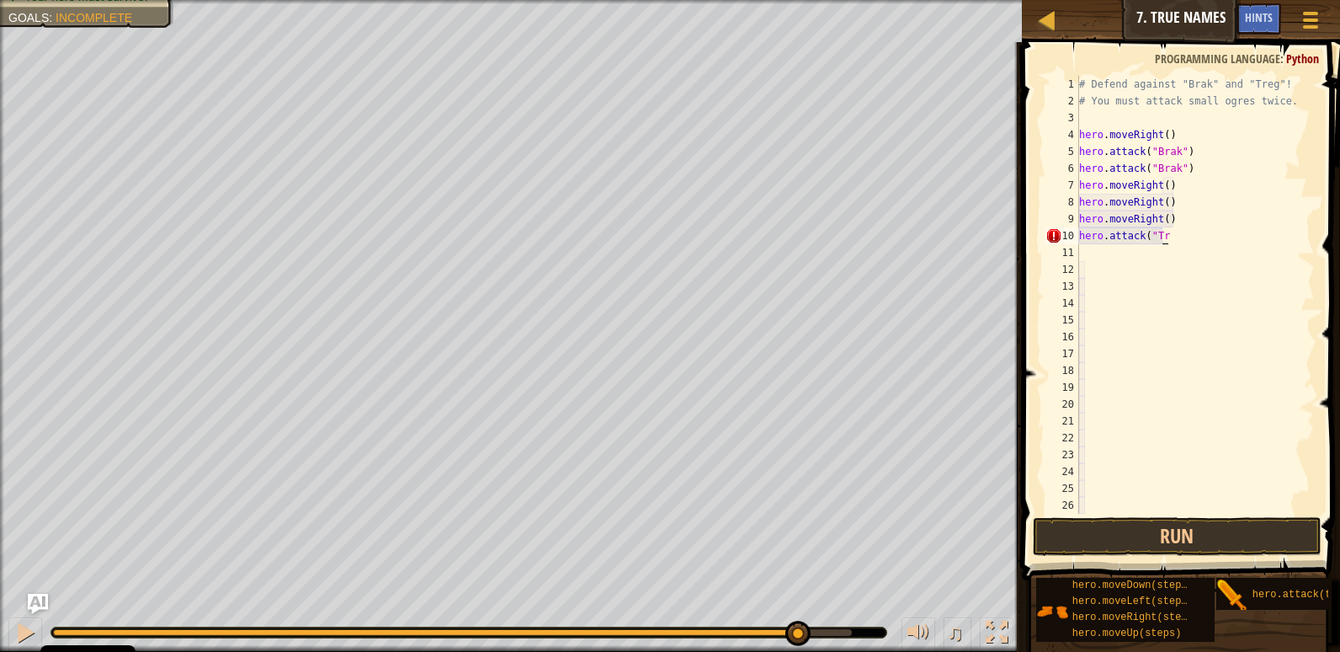
scroll to position [8, 7]
type textarea "hero.attack("Treg)"
click at [1105, 246] on div "# Defend against "Brak" and "Treg"! # You must attack small ogres twice. hero .…" at bounding box center [1189, 311] width 226 height 471
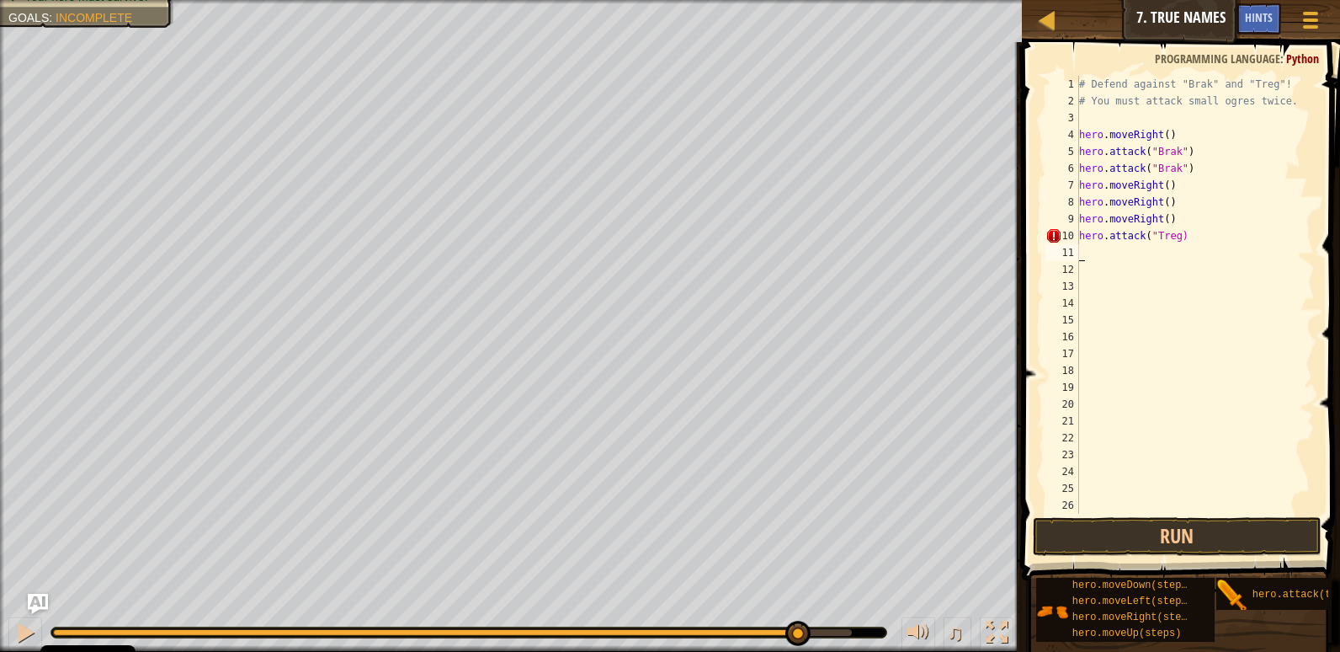
click at [1104, 253] on div "# Defend against "Brak" and "Treg"! # You must attack small ogres twice. hero .…" at bounding box center [1189, 311] width 226 height 471
click at [1229, 544] on button "Run" at bounding box center [1177, 536] width 289 height 39
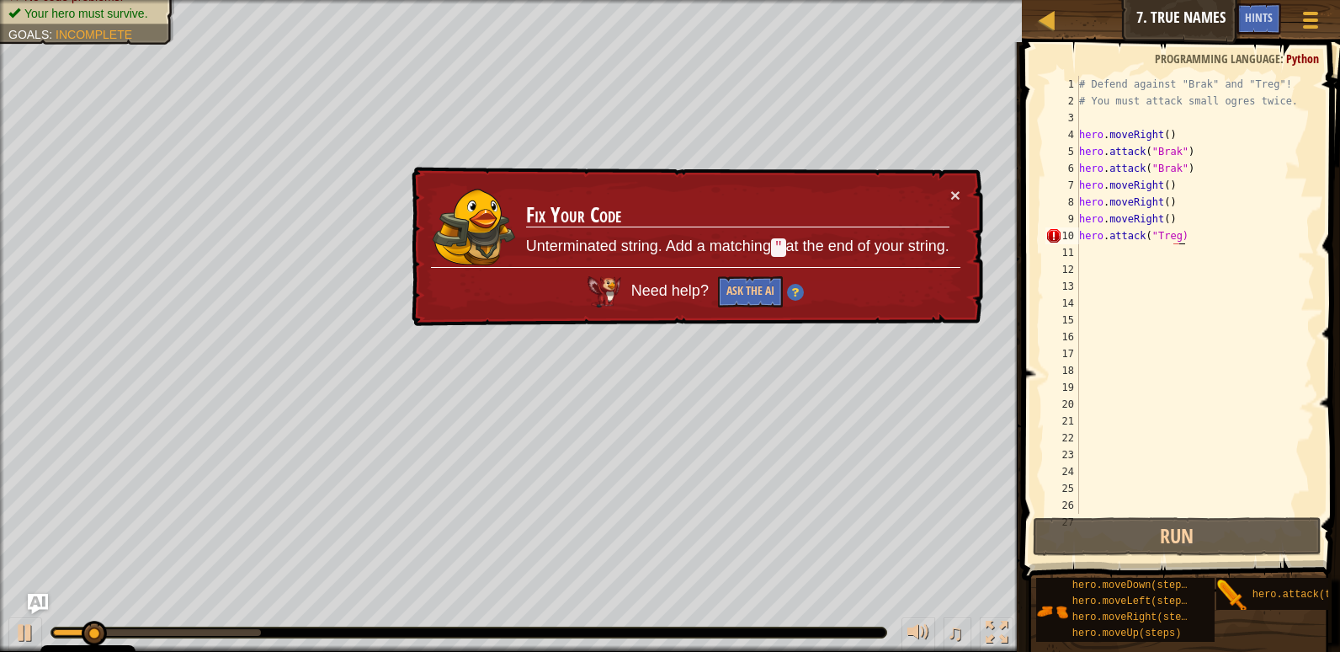
click at [1192, 232] on div "# Defend against "Brak" and "Treg"! # You must attack small ogres twice. hero .…" at bounding box center [1189, 311] width 226 height 471
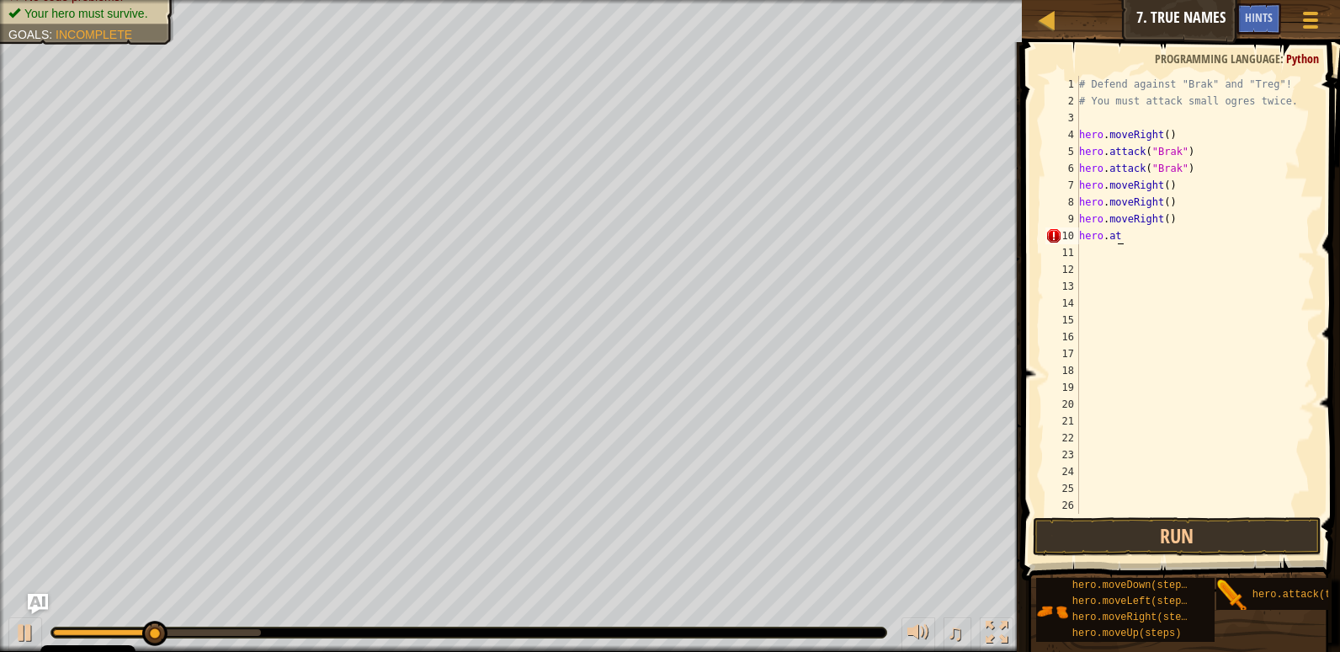
type textarea "h"
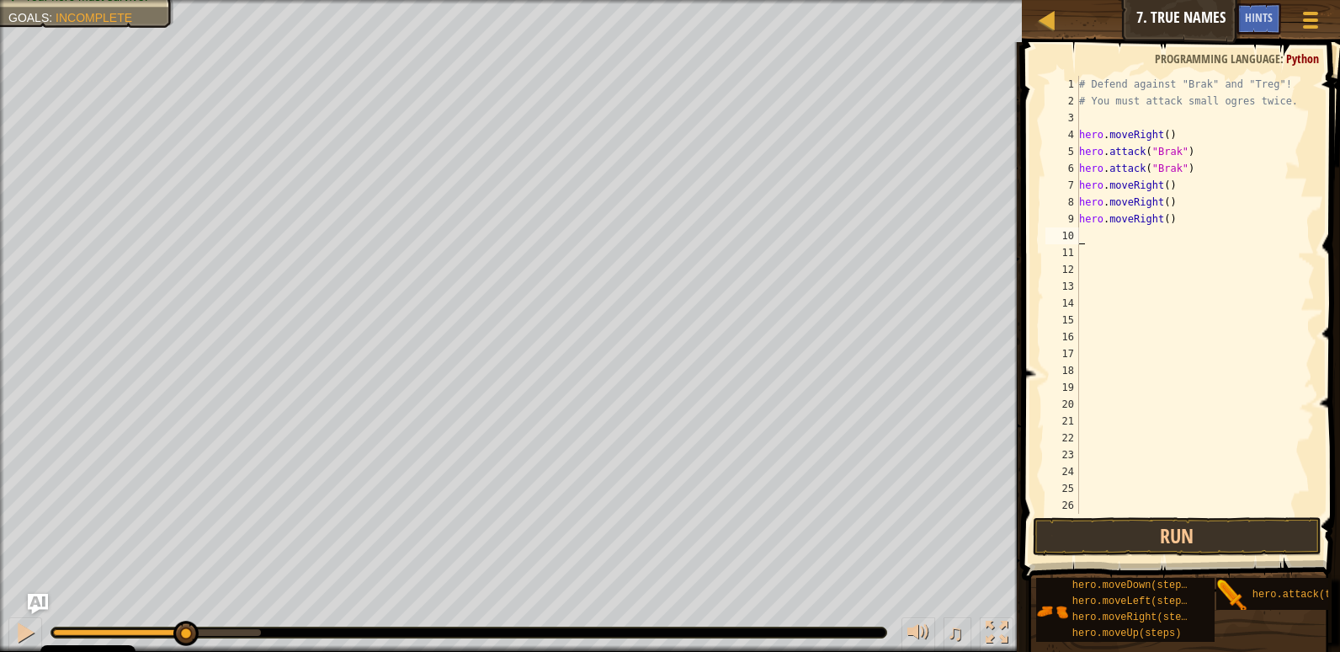
click at [1173, 163] on div "# Defend against "Brak" and "Treg"! # You must attack small ogres twice. hero .…" at bounding box center [1189, 311] width 226 height 471
click at [1171, 152] on div "# Defend against "Brak" and "Treg"! # You must attack small ogres twice. hero .…" at bounding box center [1189, 311] width 226 height 471
click at [1182, 535] on button "Run" at bounding box center [1177, 536] width 289 height 39
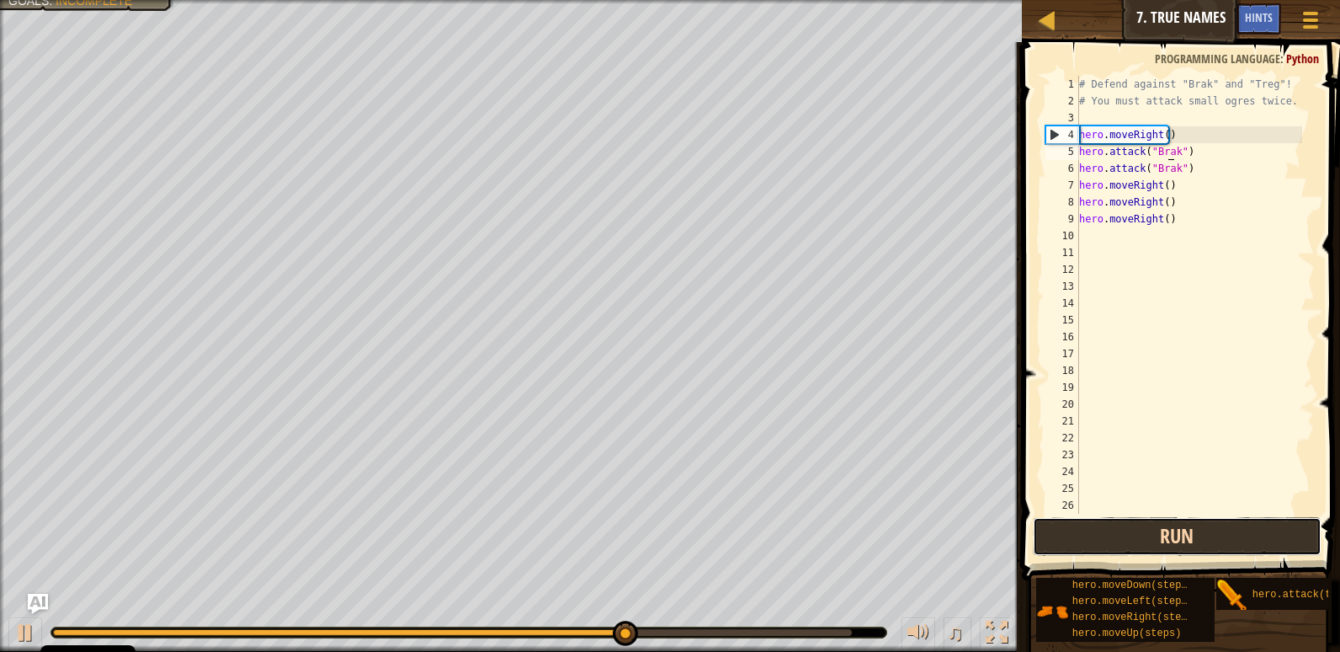
click at [1176, 536] on button "Run" at bounding box center [1177, 536] width 289 height 39
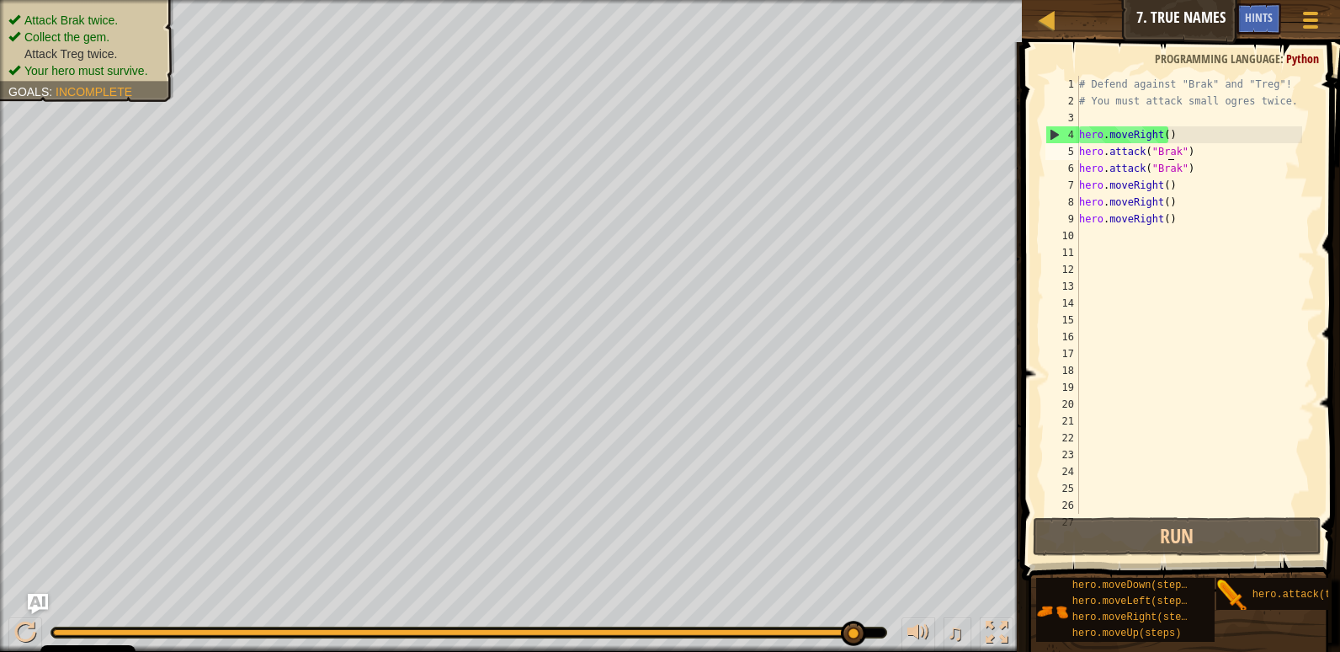
click at [1200, 178] on div "# Defend against "Brak" and "Treg"! # You must attack small ogres twice. hero .…" at bounding box center [1189, 311] width 226 height 471
drag, startPoint x: 1195, startPoint y: 166, endPoint x: 1076, endPoint y: 145, distance: 121.4
click at [1076, 145] on div "hero.moveRight() 1 2 3 4 5 6 7 8 9 10 11 12 13 14 15 16 17 18 19 20 21 22 23 24…" at bounding box center [1178, 295] width 273 height 438
type textarea "hero.attack("Brak") hero.attack("Brak")"
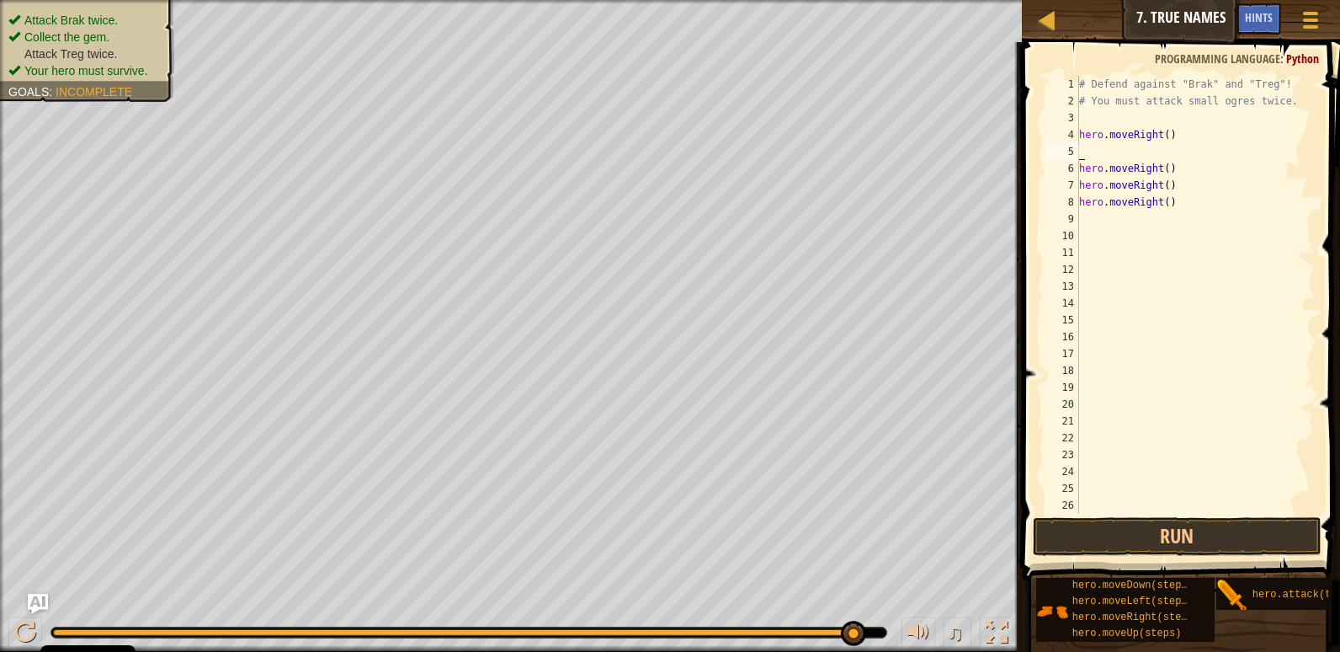
click at [1092, 152] on div "# Defend against "Brak" and "Treg"! # You must attack small ogres twice. hero .…" at bounding box center [1189, 311] width 226 height 471
type textarea "hero.moveRight()"
click at [1125, 492] on div "# Defend against "Brak" and "Treg"! # You must attack small ogres twice. hero .…" at bounding box center [1189, 311] width 226 height 471
click at [1117, 513] on div "# Defend against "Brak" and "Treg"! # You must attack small ogres twice. hero .…" at bounding box center [1189, 311] width 226 height 471
click at [1120, 519] on button "Run" at bounding box center [1177, 536] width 289 height 39
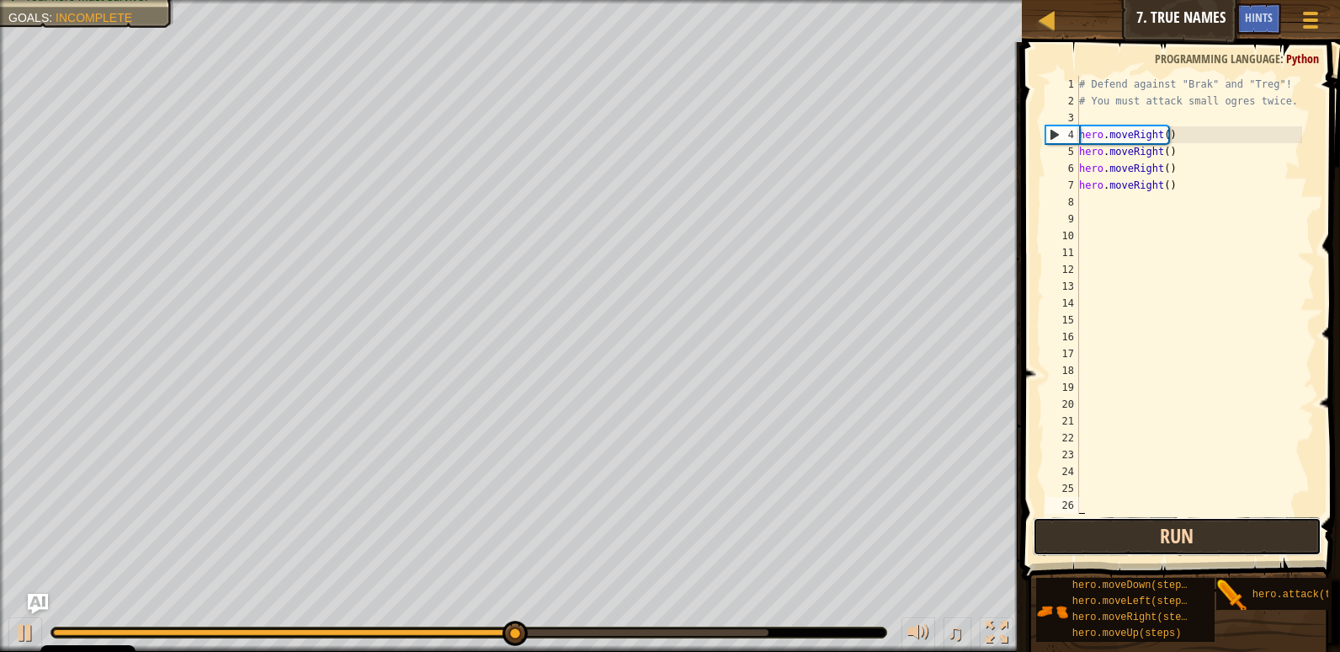
click at [1159, 532] on button "Run" at bounding box center [1177, 536] width 289 height 39
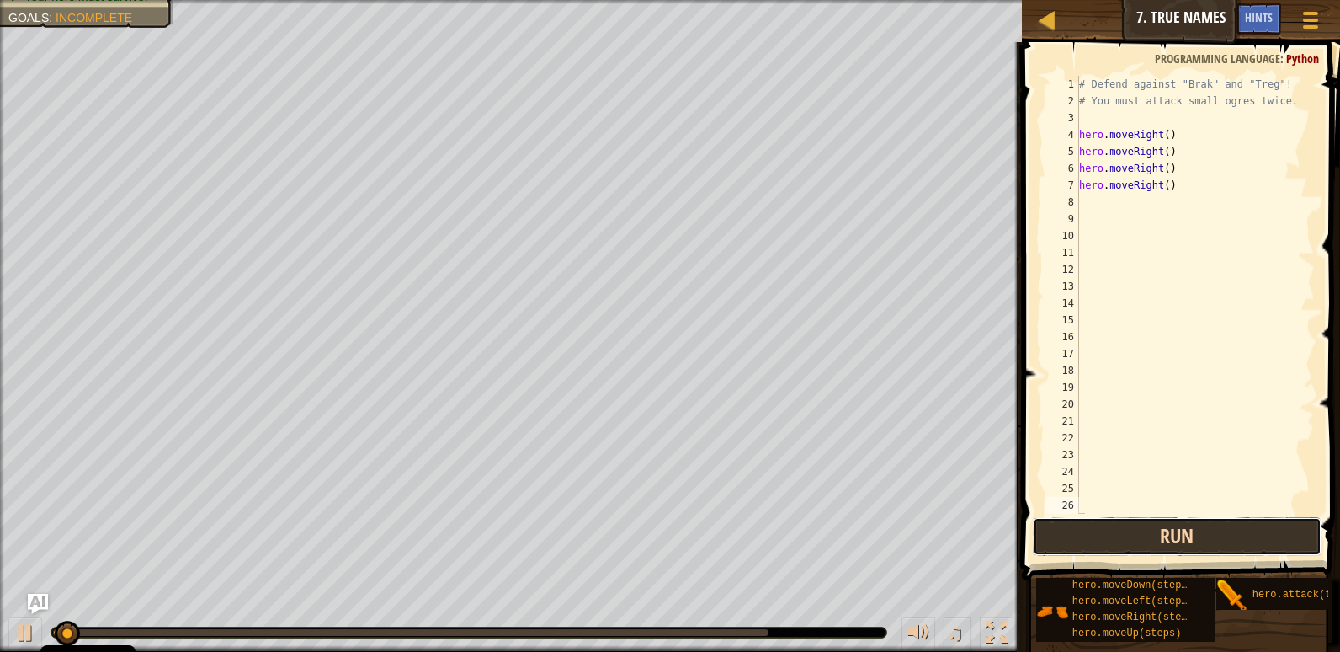
click at [1159, 532] on button "Run" at bounding box center [1177, 536] width 289 height 39
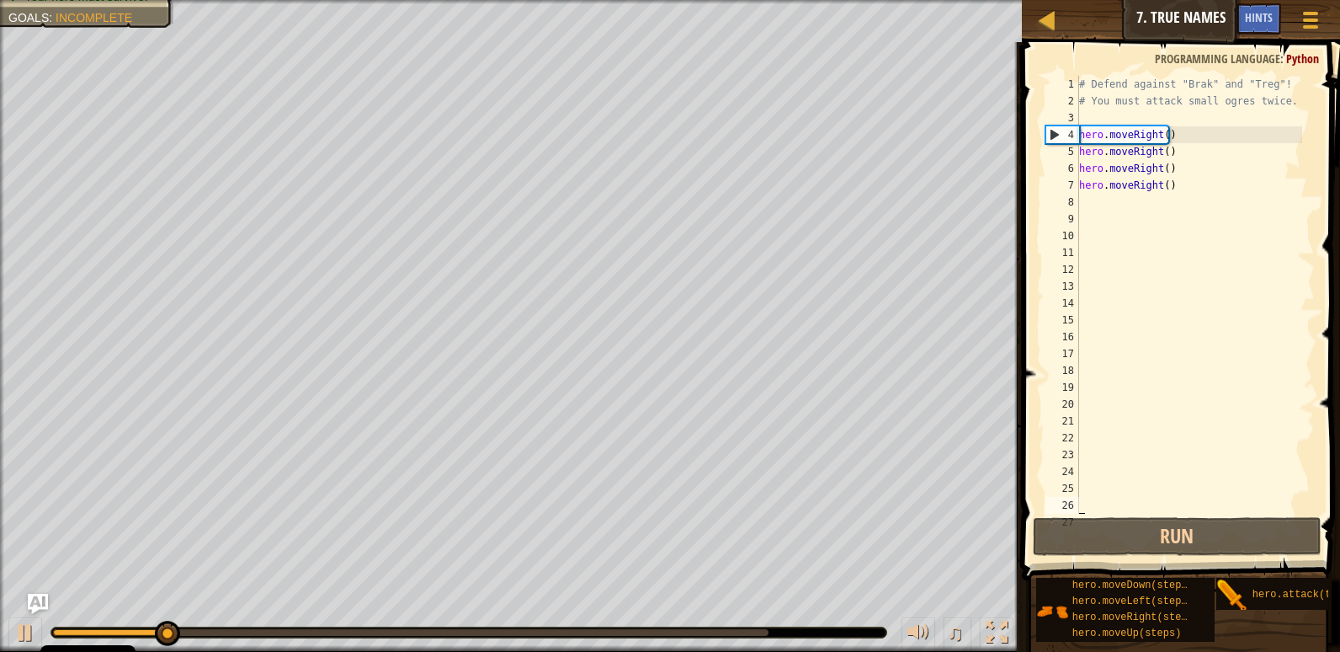
click at [1227, 142] on div "# Defend against "Brak" and "Treg"! # You must attack small ogres twice. hero .…" at bounding box center [1189, 311] width 226 height 471
type textarea "hero.moveRight()"
click at [1088, 513] on span at bounding box center [1183, 287] width 332 height 588
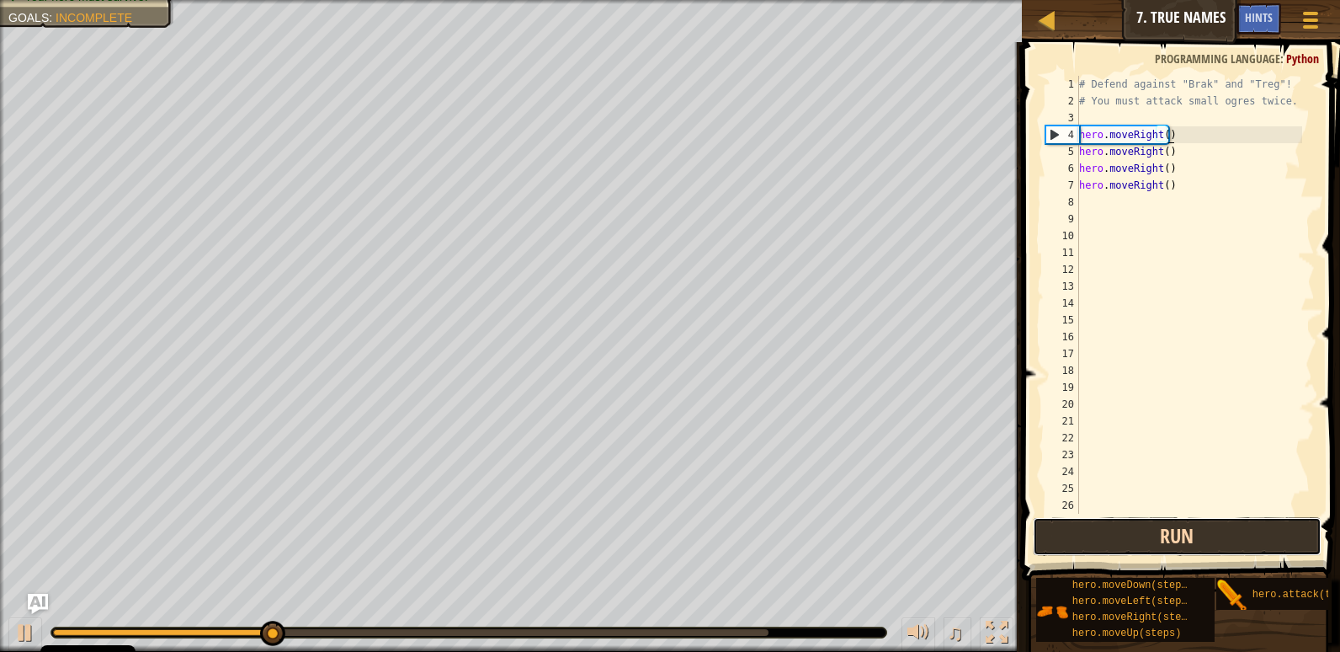
click at [1092, 520] on button "Run" at bounding box center [1177, 536] width 289 height 39
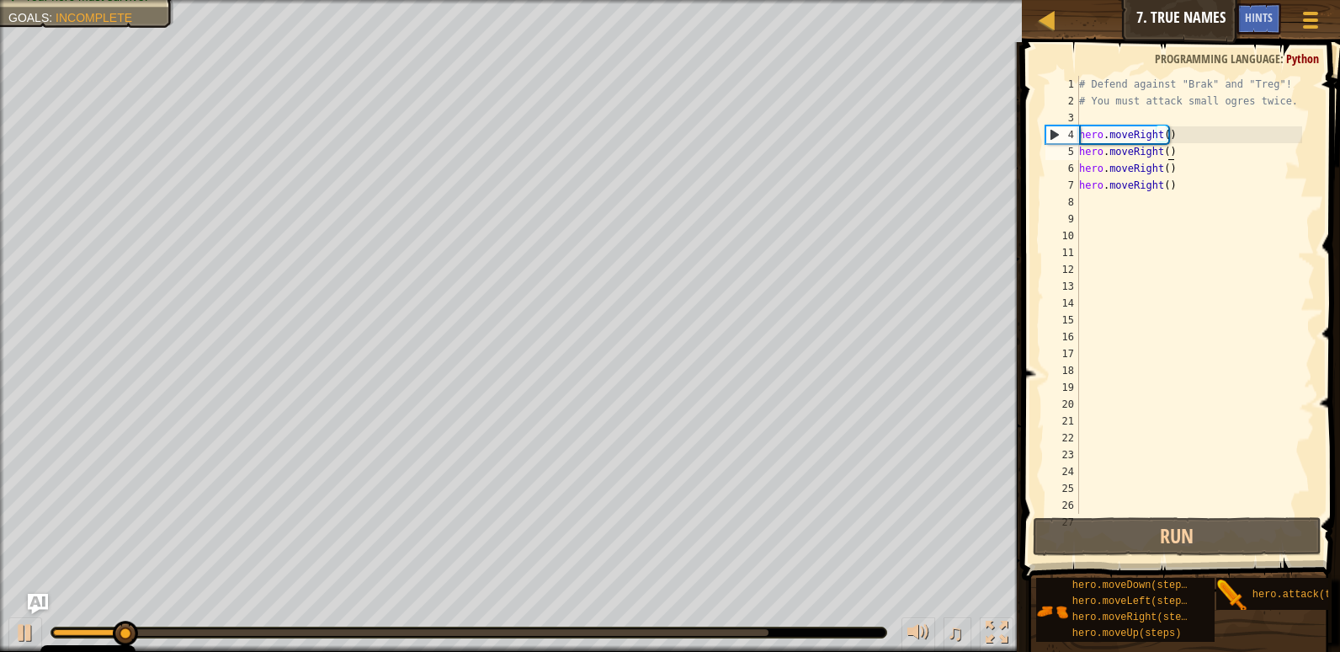
click at [1187, 144] on div "# Defend against "Brak" and "Treg"! # You must attack small ogres twice. hero .…" at bounding box center [1189, 311] width 226 height 471
click at [1187, 136] on div "# Defend against "Brak" and "Treg"! # You must attack small ogres twice. hero .…" at bounding box center [1189, 311] width 226 height 471
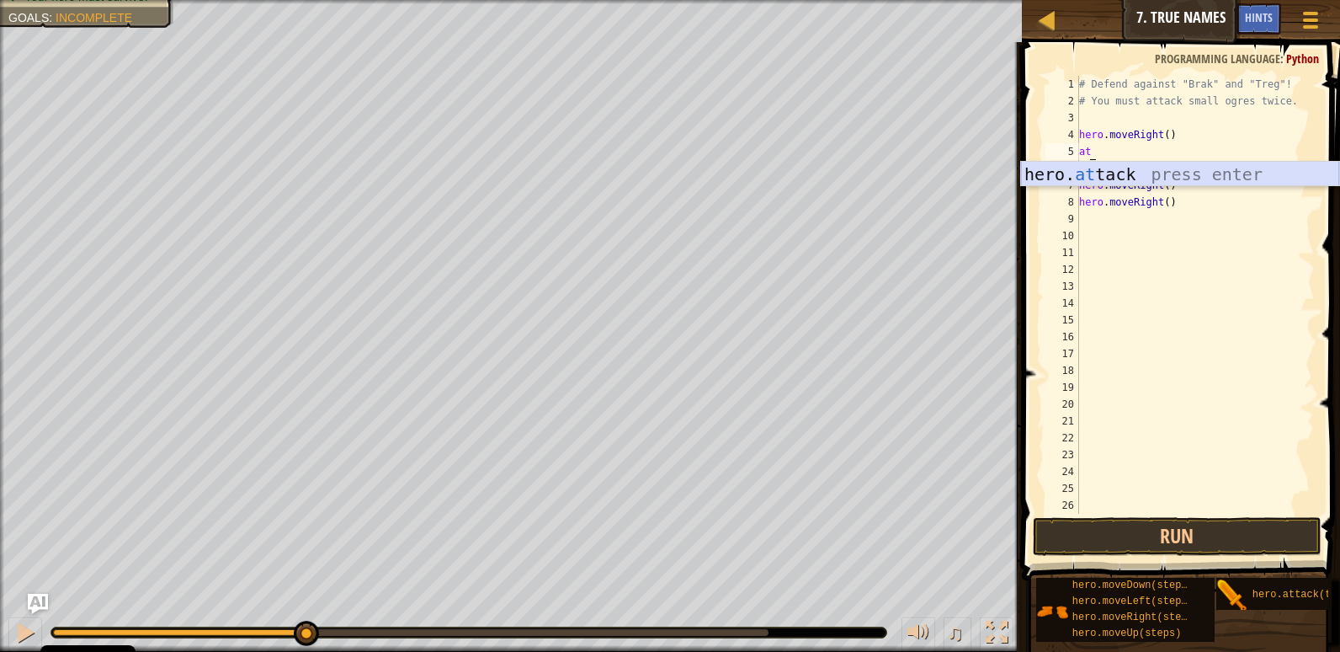
click at [1177, 166] on div "hero. at tack press enter" at bounding box center [1180, 200] width 318 height 76
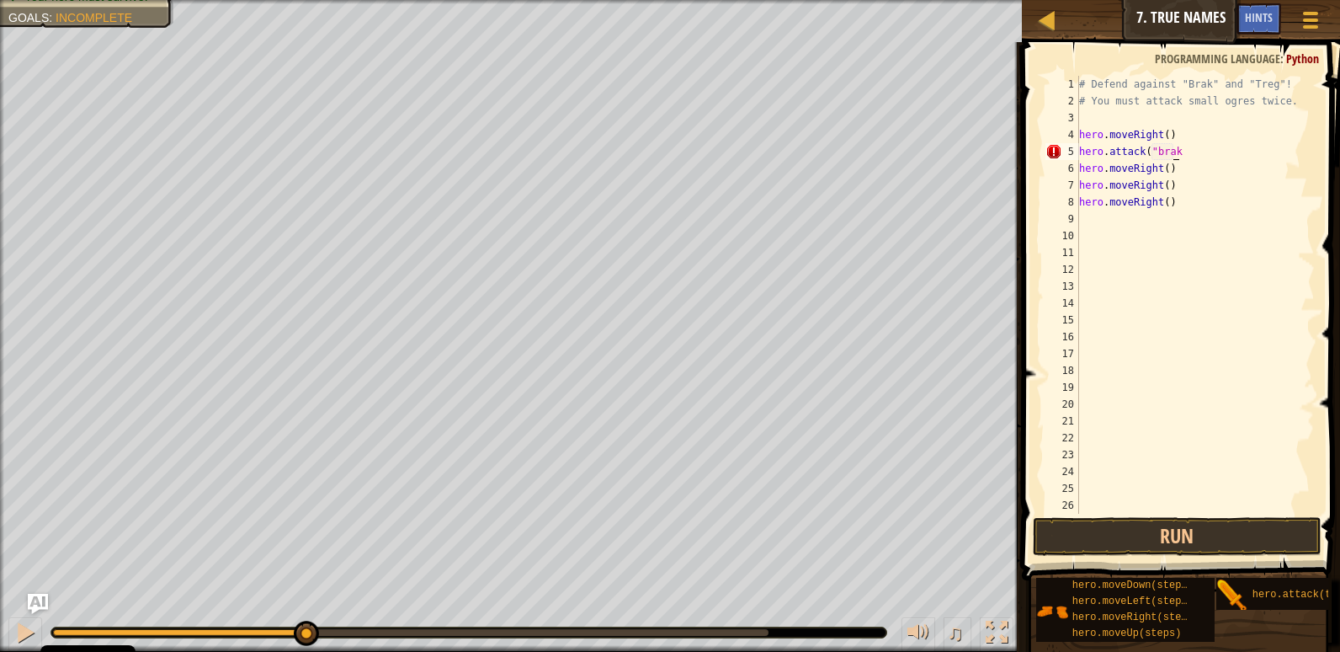
scroll to position [8, 8]
click at [1158, 152] on div "# Defend against "Brak" and "Treg"! # You must attack small ogres twice. hero .…" at bounding box center [1189, 311] width 226 height 471
type textarea "hero.attack("brak")"
click at [1244, 543] on button "Run" at bounding box center [1177, 536] width 289 height 39
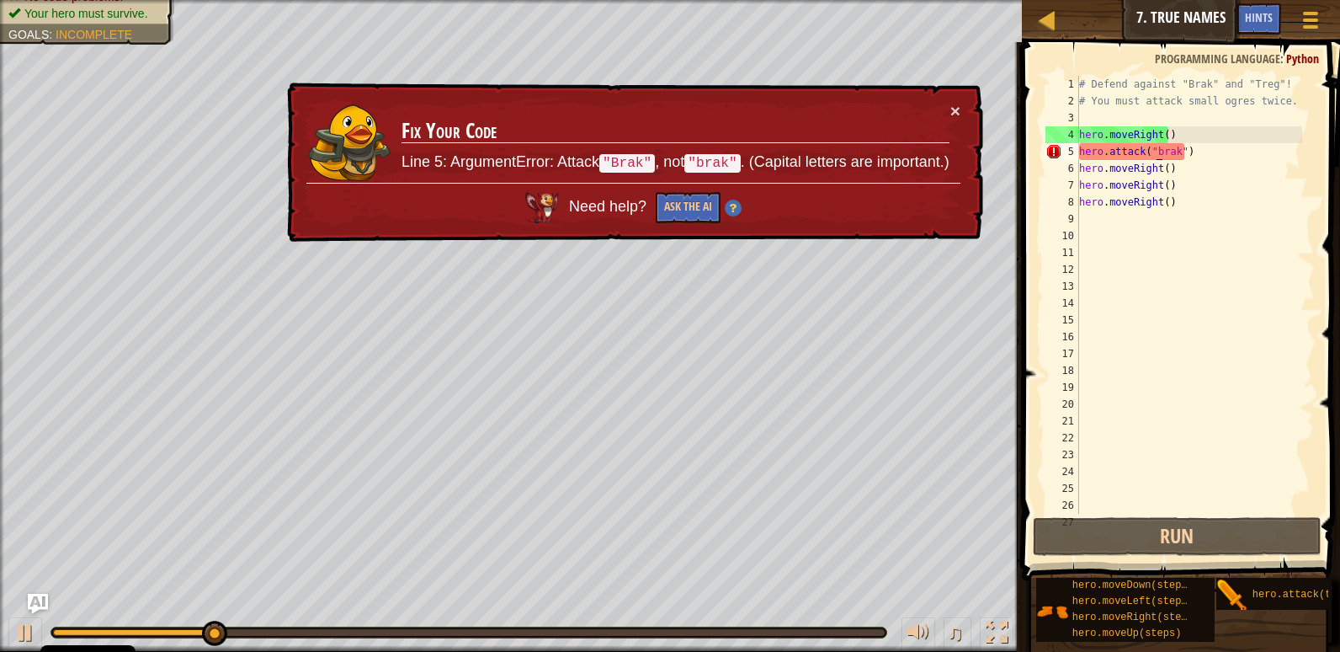
click at [1218, 156] on div "# Defend against "Brak" and "Treg"! # You must attack small ogres twice. hero .…" at bounding box center [1189, 311] width 226 height 471
click at [1210, 153] on div "# Defend against "Brak" and "Treg"! # You must attack small ogres twice. hero .…" at bounding box center [1189, 311] width 226 height 471
click at [1125, 242] on div "# Defend against "Brak" and "Treg"! # You must attack small ogres twice. hero .…" at bounding box center [1189, 311] width 226 height 471
click at [1121, 224] on div "# Defend against "Brak" and "Treg"! # You must attack small ogres twice. hero .…" at bounding box center [1189, 311] width 226 height 471
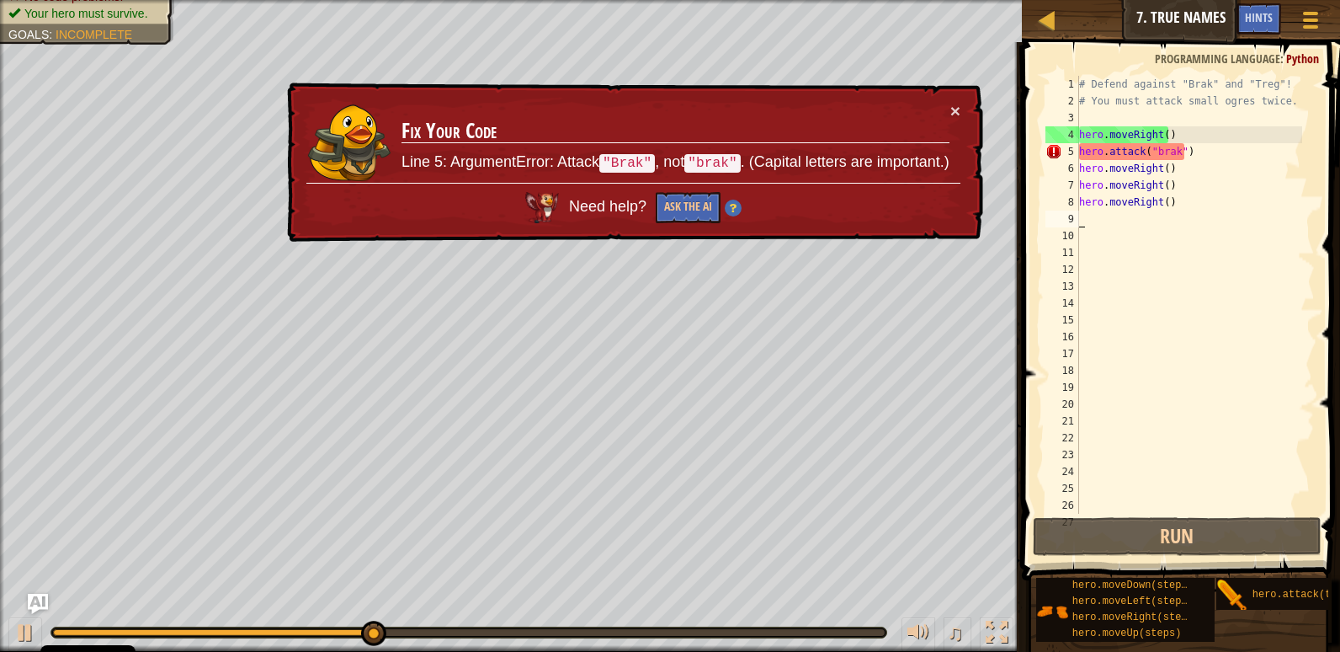
click at [1178, 209] on div "# Defend against "Brak" and "Treg"! # You must attack small ogres twice. hero .…" at bounding box center [1189, 311] width 226 height 471
type textarea "hero.moveRight()"
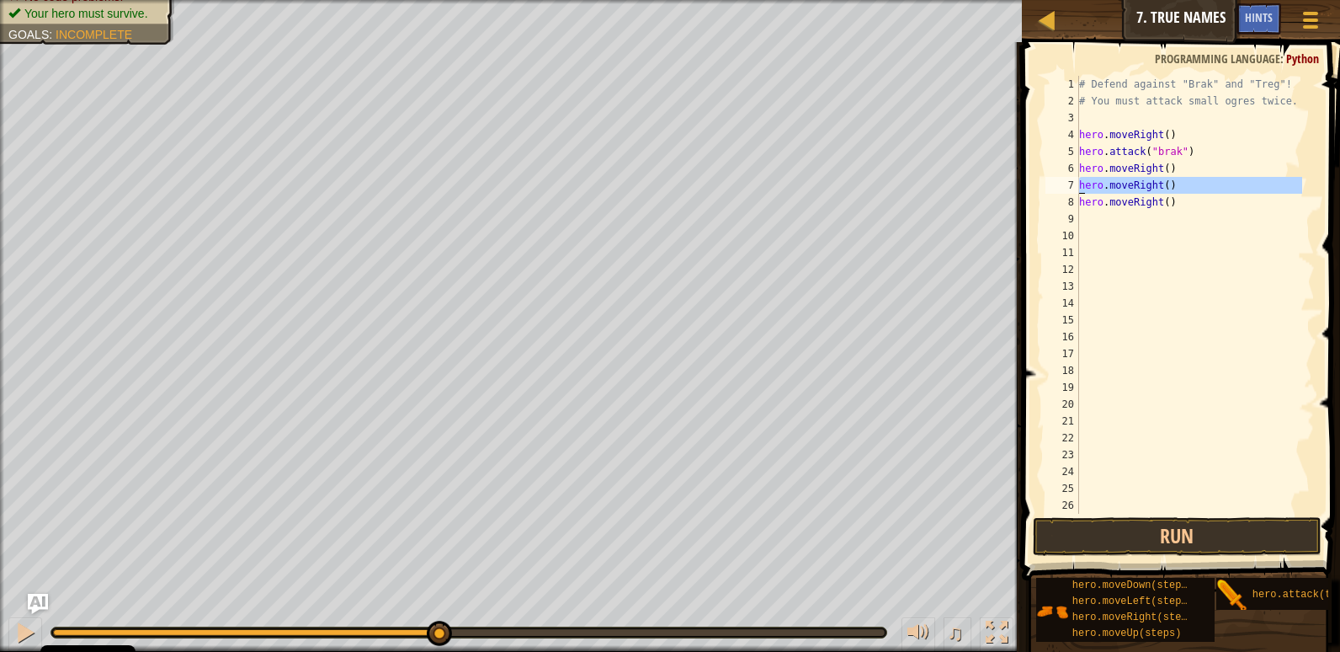
click at [1075, 193] on div "7" at bounding box center [1062, 185] width 34 height 17
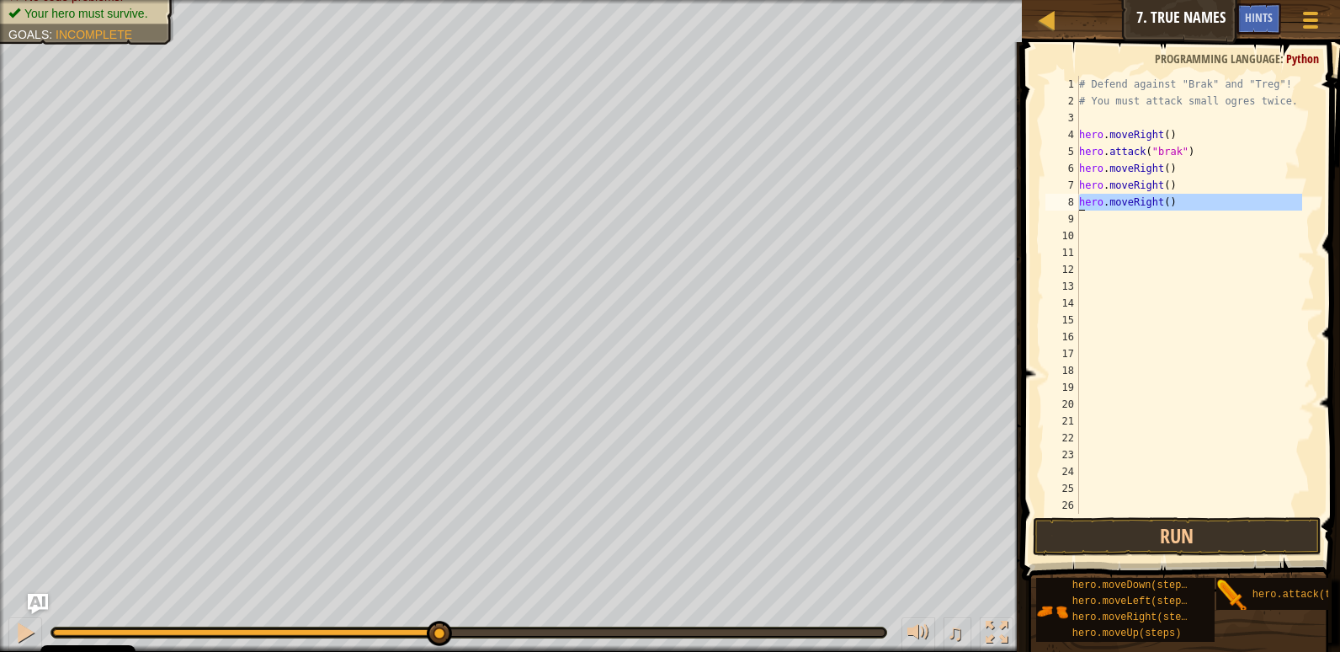
click at [1072, 203] on div "8" at bounding box center [1062, 202] width 34 height 17
click at [1079, 204] on div "# Defend against "Brak" and "Treg"! # You must attack small ogres twice. hero .…" at bounding box center [1189, 311] width 226 height 471
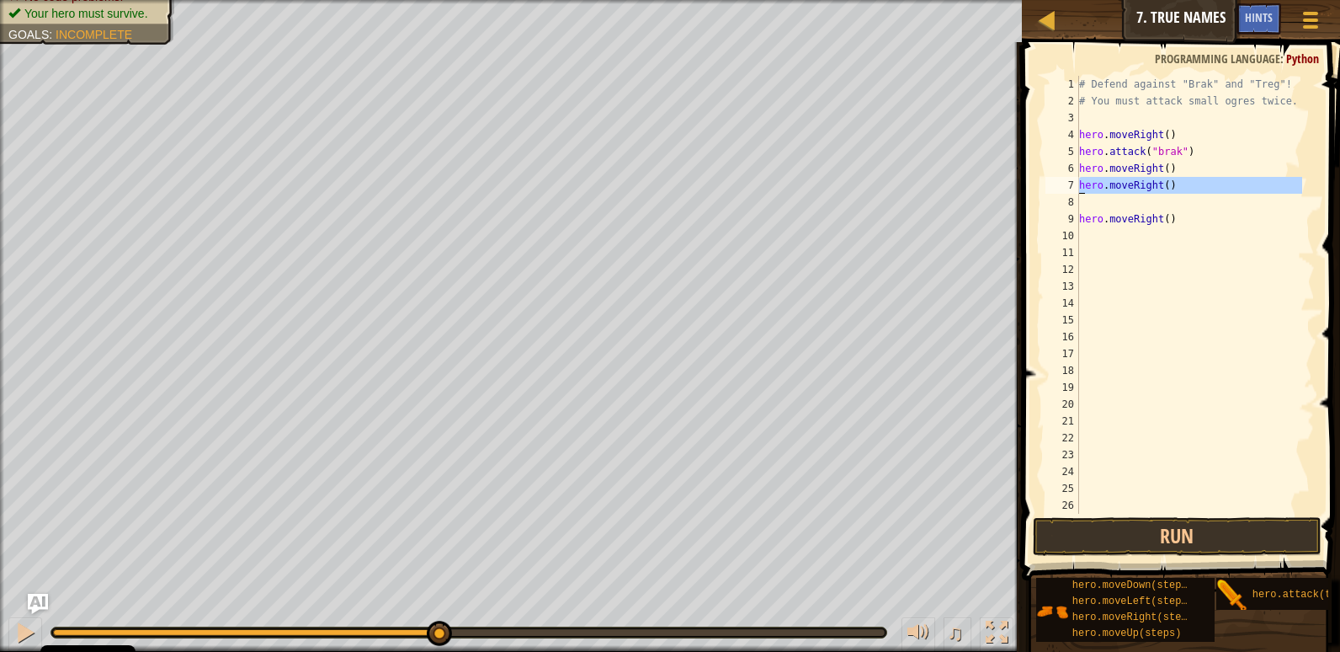
click at [1076, 186] on div "7" at bounding box center [1062, 185] width 34 height 17
click at [1081, 240] on div "# Defend against "Brak" and "Treg"! # You must attack small ogres twice. hero .…" at bounding box center [1189, 311] width 226 height 471
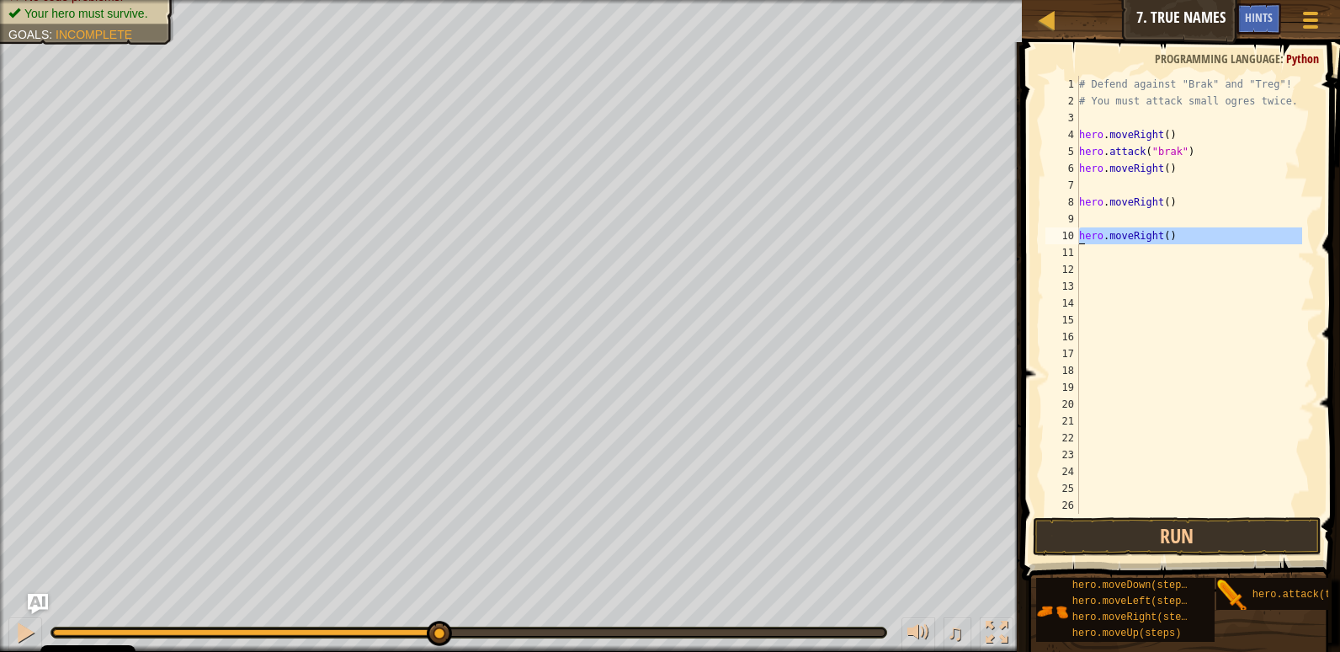
click at [1075, 241] on div "10" at bounding box center [1062, 235] width 34 height 17
drag, startPoint x: 1077, startPoint y: 232, endPoint x: 1076, endPoint y: 241, distance: 8.5
click at [1076, 232] on div "10" at bounding box center [1062, 235] width 34 height 17
click at [1079, 167] on div "# Defend against "Brak" and "Treg"! # You must attack small ogres twice. hero .…" at bounding box center [1189, 311] width 226 height 471
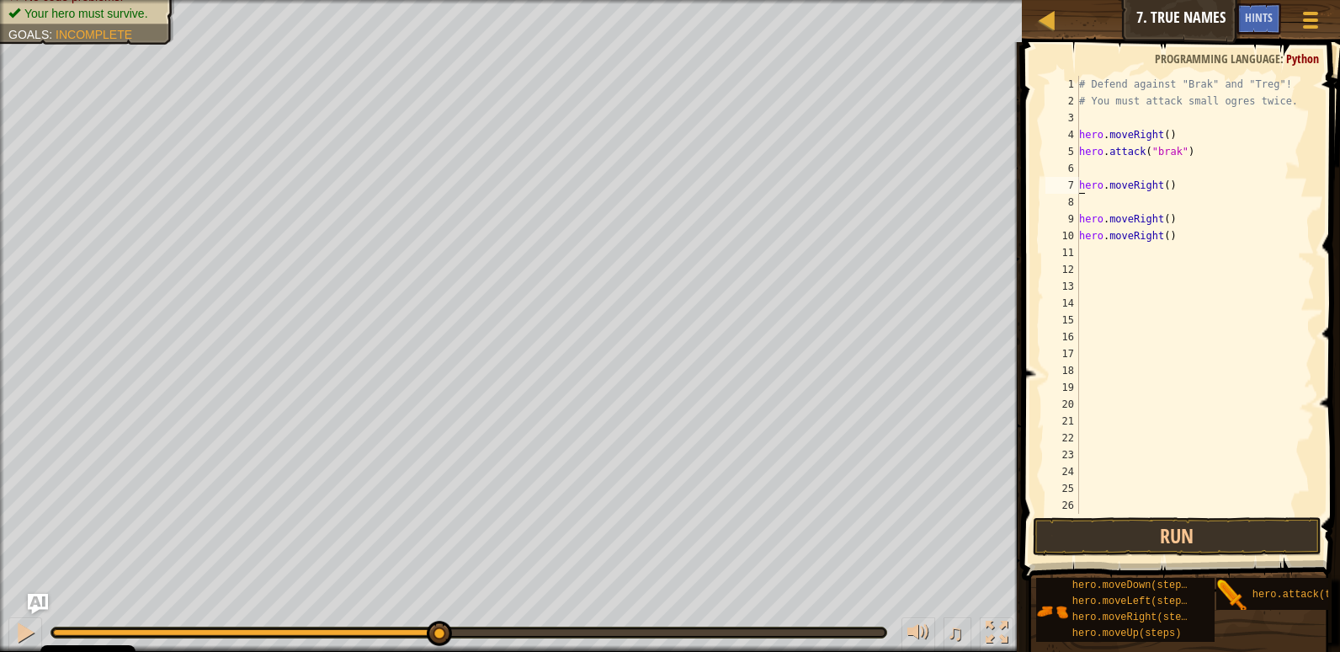
click at [1078, 217] on div "9" at bounding box center [1062, 218] width 34 height 17
type textarea "hero.moveRight()"
click at [1101, 177] on div "# Defend against "Brak" and "Treg"! # You must attack small ogres twice. hero .…" at bounding box center [1189, 311] width 226 height 471
click at [1101, 168] on div "# Defend against "Brak" and "Treg"! # You must attack small ogres twice. hero .…" at bounding box center [1189, 311] width 226 height 471
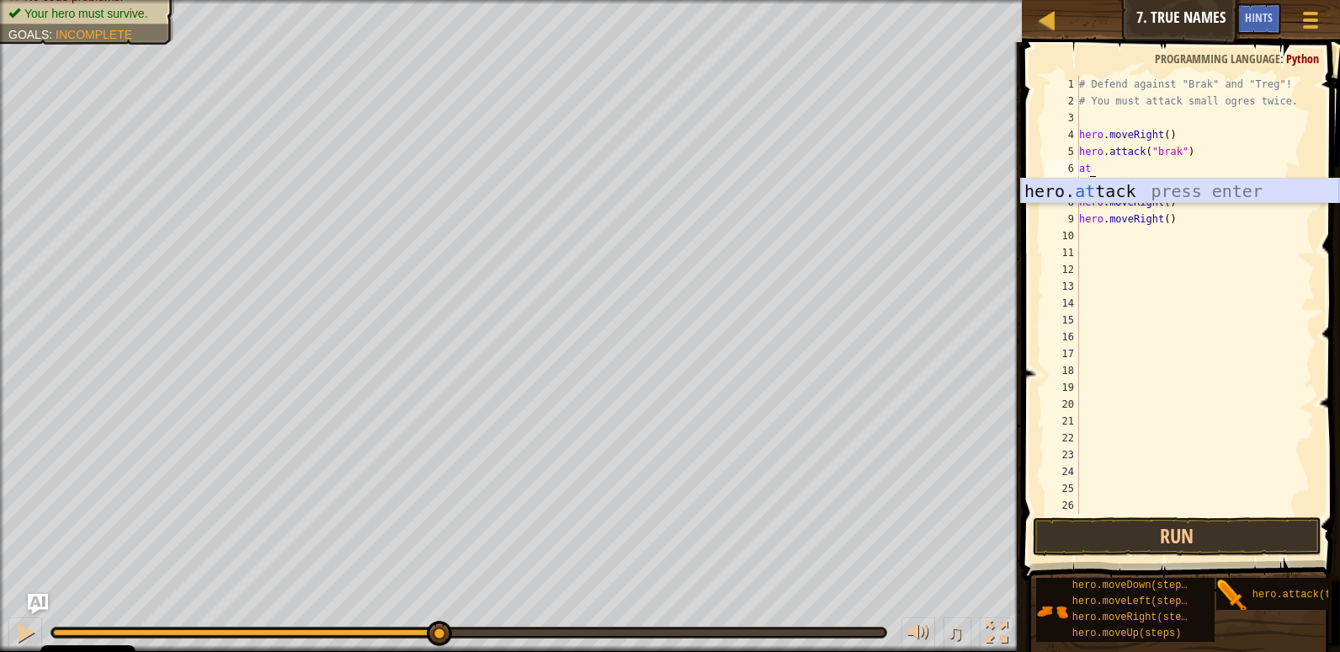
click at [1142, 188] on div "hero. at tack press enter" at bounding box center [1180, 216] width 318 height 76
click at [1142, 175] on div "# Defend against "Brak" and "Treg"! # You must attack small ogres twice. hero .…" at bounding box center [1189, 311] width 226 height 471
type textarea "h"
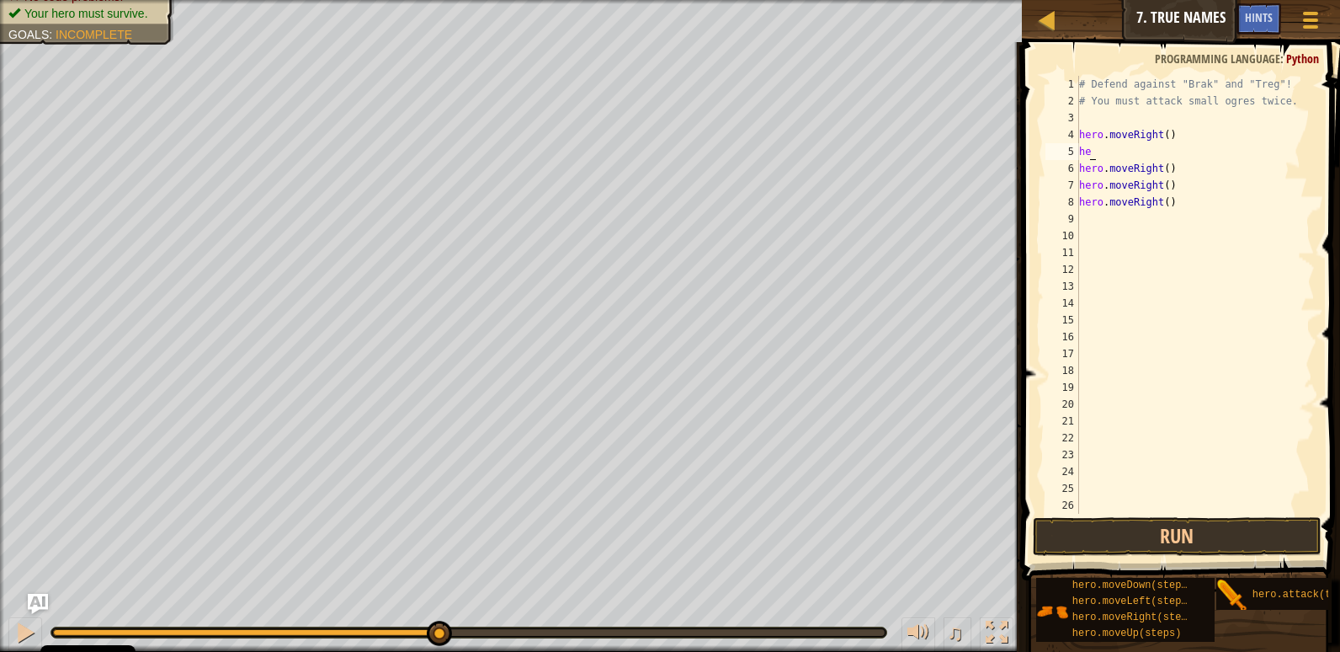
type textarea "h"
type textarea "i"
type textarea "u"
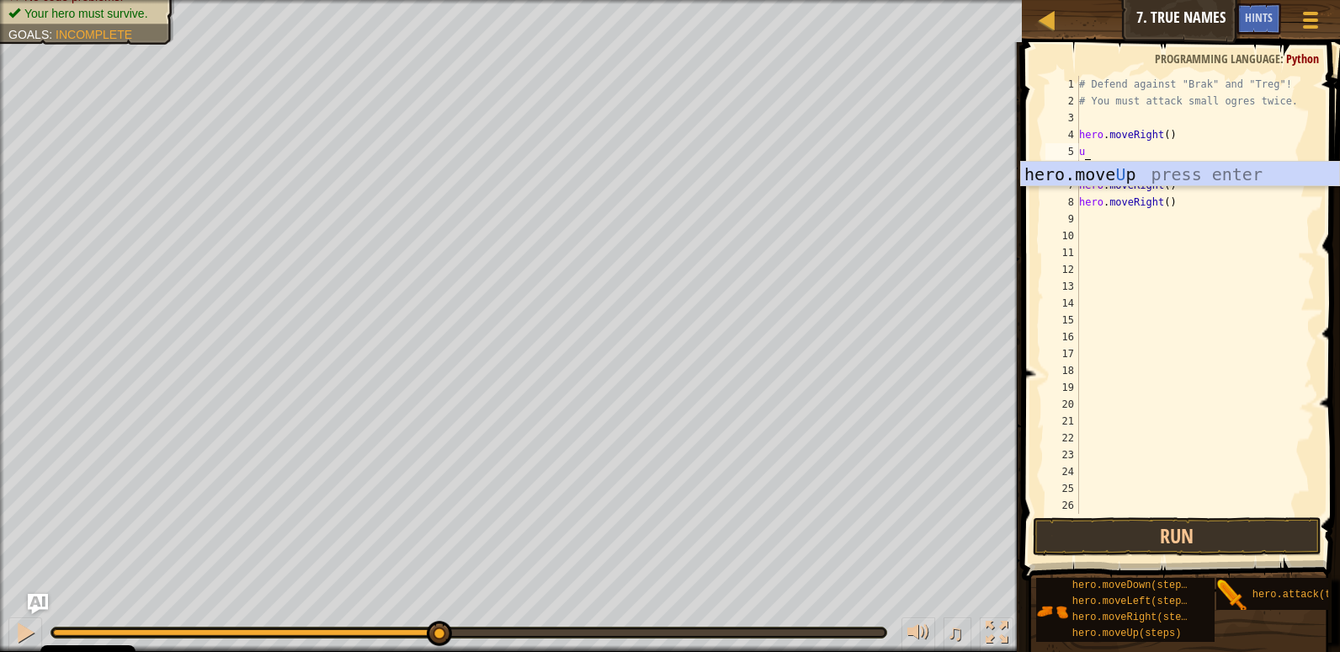
click at [1209, 168] on div "hero.move U p press enter" at bounding box center [1180, 200] width 318 height 76
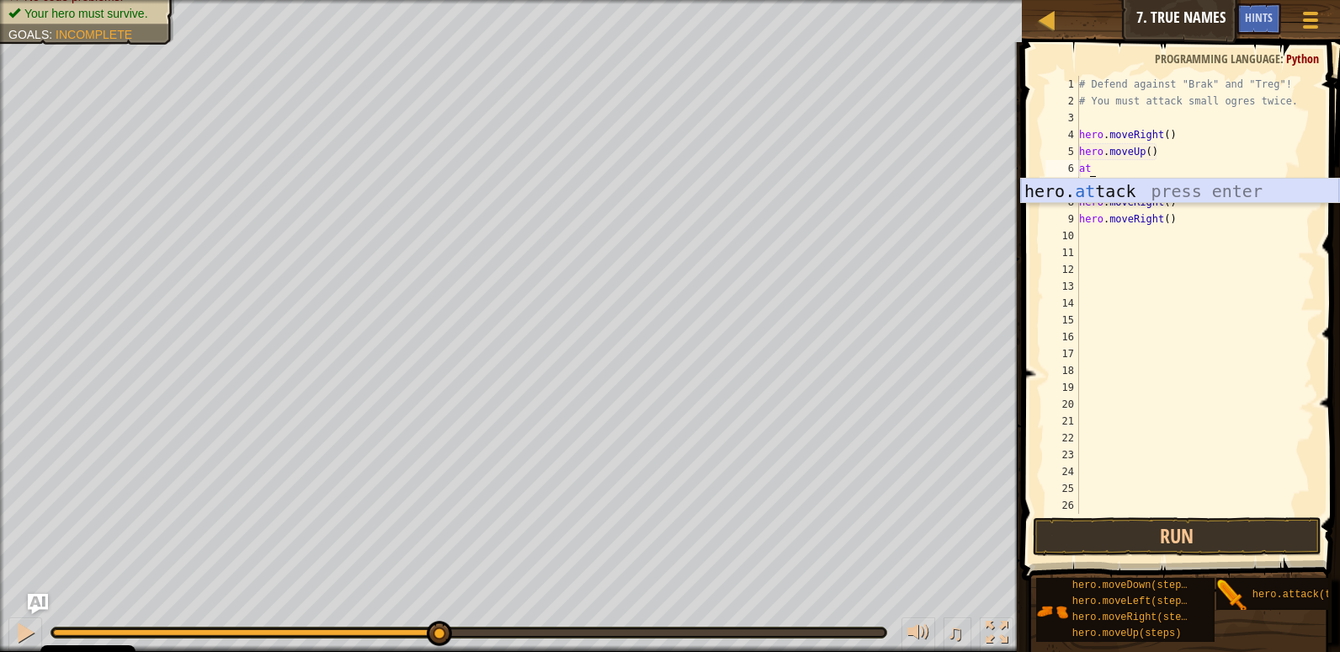
click at [1185, 0] on body "Cookie Policy CodeCombat uses a few essential and non-essential cookies. Privac…" at bounding box center [670, 0] width 1340 height 0
click at [1149, 176] on div "# Defend against "Brak" and "Treg"! # You must attack small ogres twice. hero .…" at bounding box center [1189, 311] width 226 height 471
click at [1169, 193] on div "hero. att ack press enter" at bounding box center [1180, 216] width 318 height 76
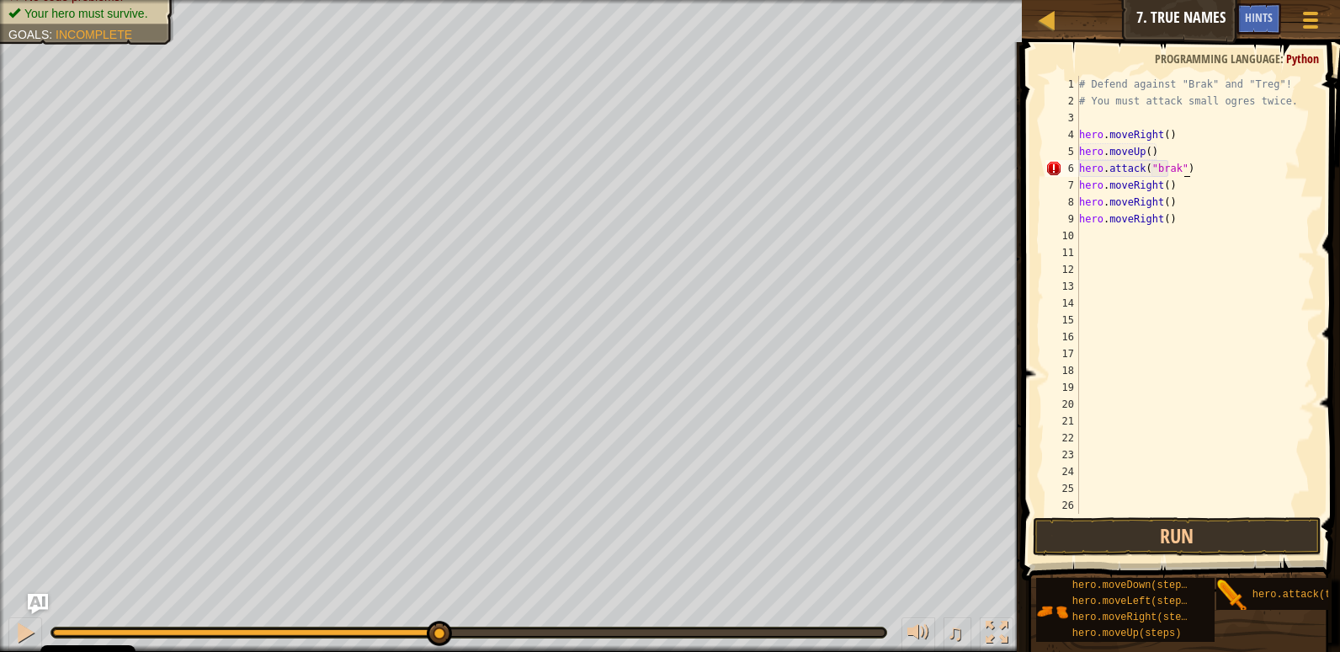
scroll to position [8, 9]
click at [1189, 532] on button "Run" at bounding box center [1177, 536] width 289 height 39
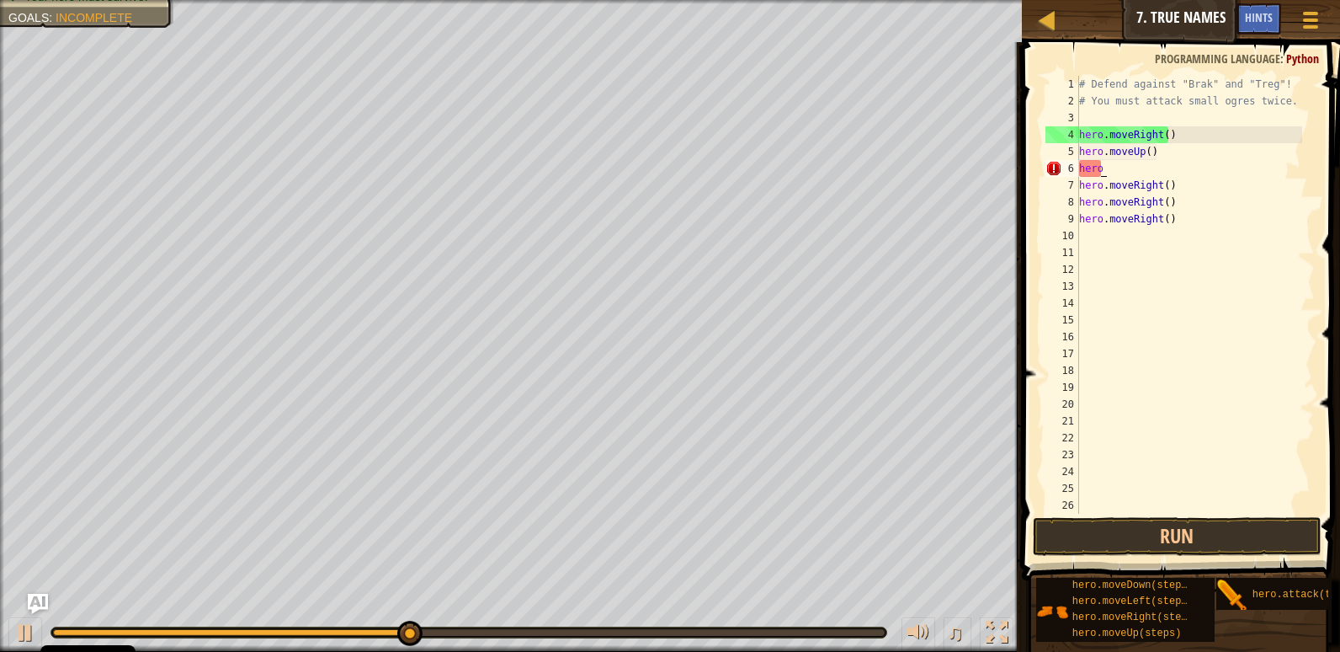
scroll to position [8, 0]
type textarea "h"
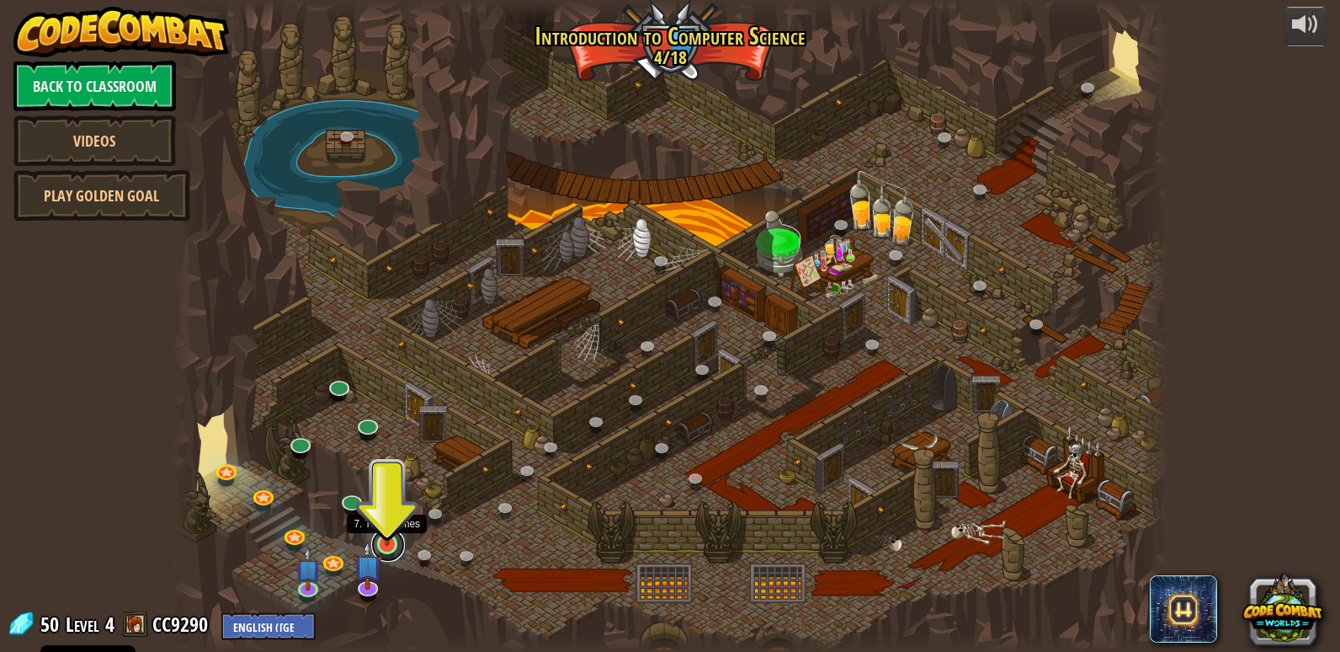
click at [386, 550] on link at bounding box center [388, 545] width 34 height 34
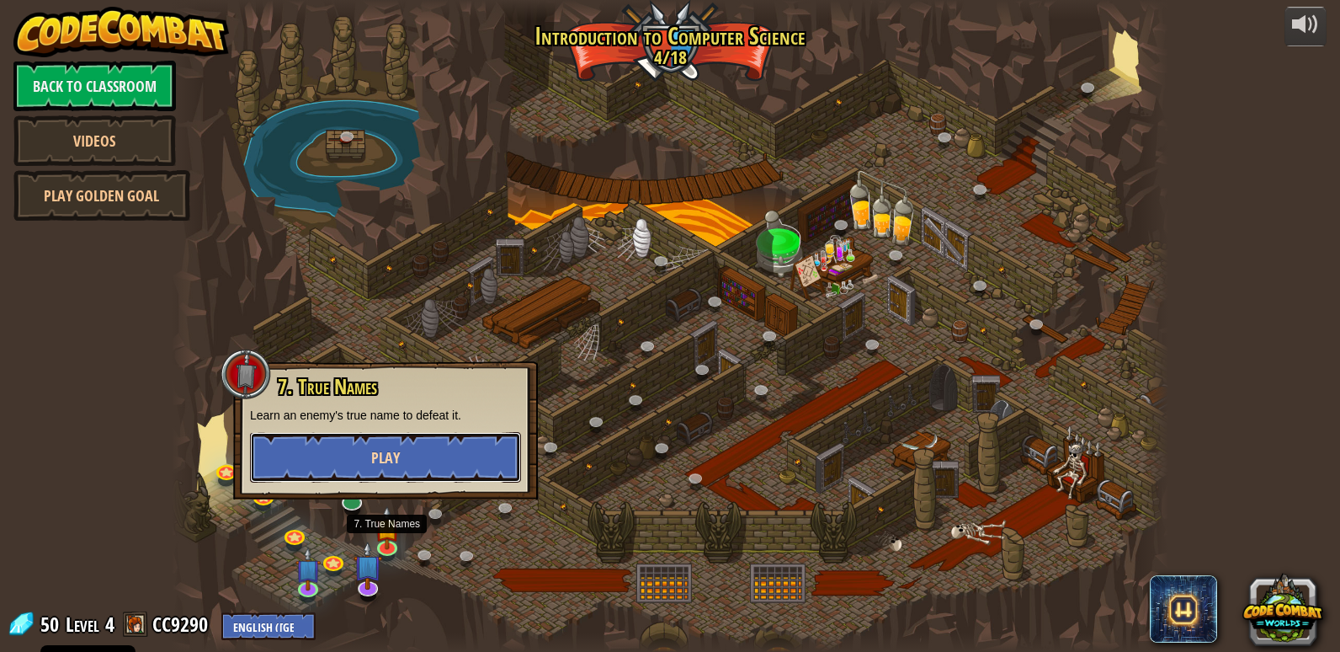
click at [390, 474] on button "Play" at bounding box center [385, 457] width 271 height 51
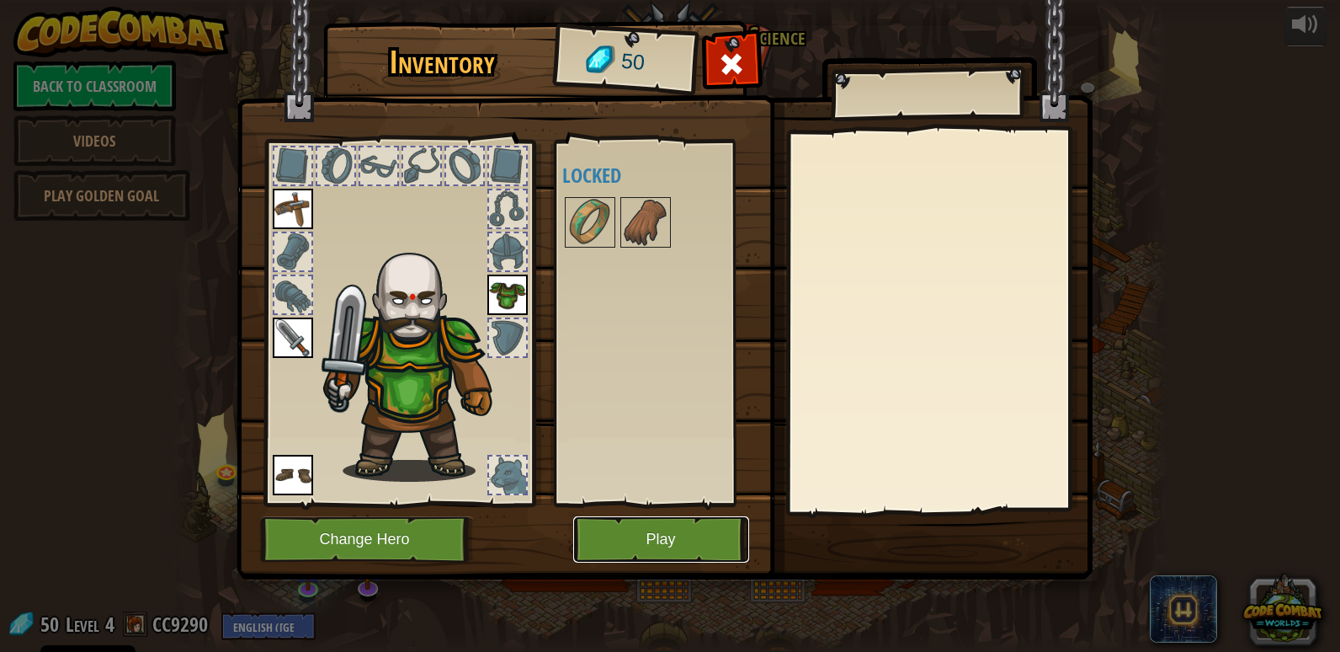
click at [656, 535] on button "Play" at bounding box center [661, 539] width 176 height 46
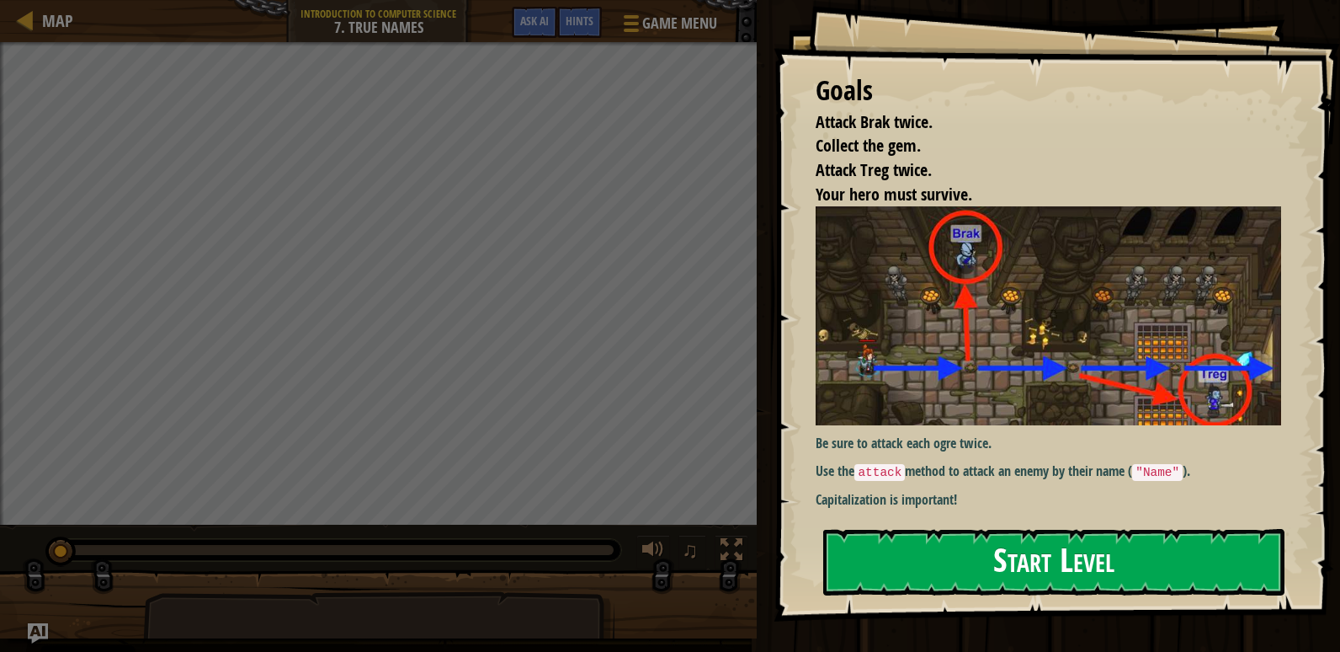
click at [896, 546] on button "Start Level" at bounding box center [1053, 562] width 461 height 67
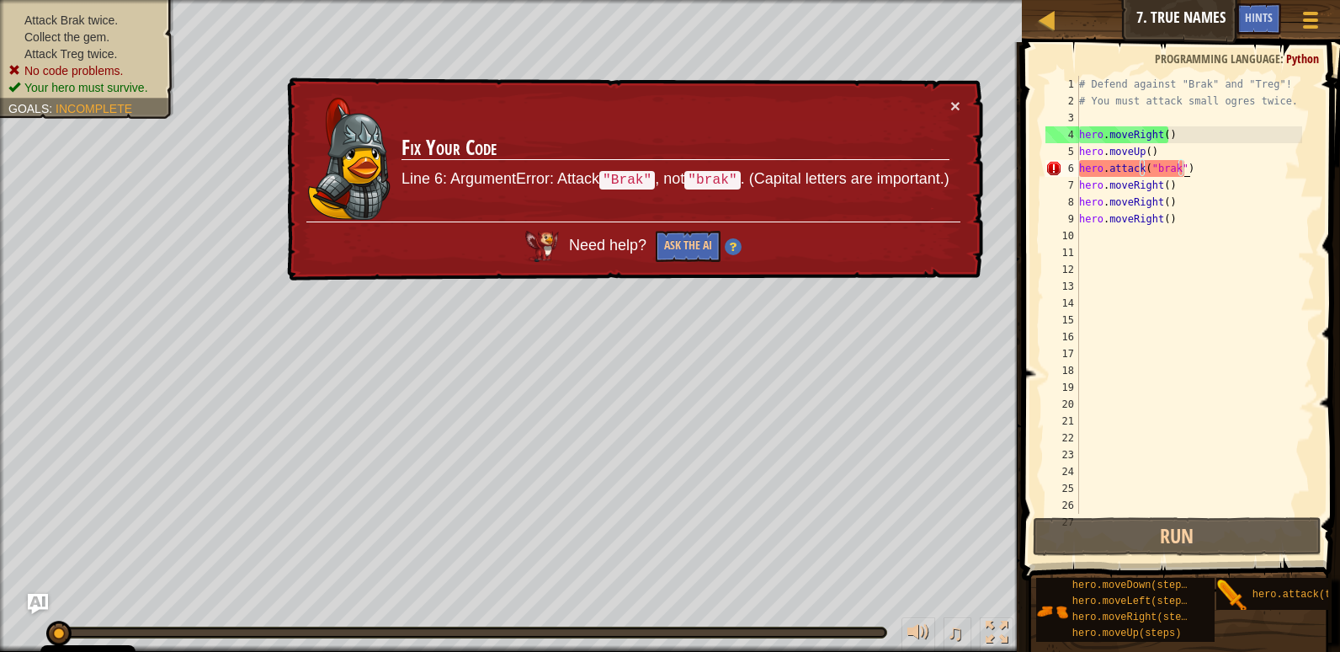
click at [1191, 164] on div "# Defend against "Brak" and "Treg"! # You must attack small ogres twice. hero .…" at bounding box center [1189, 311] width 226 height 471
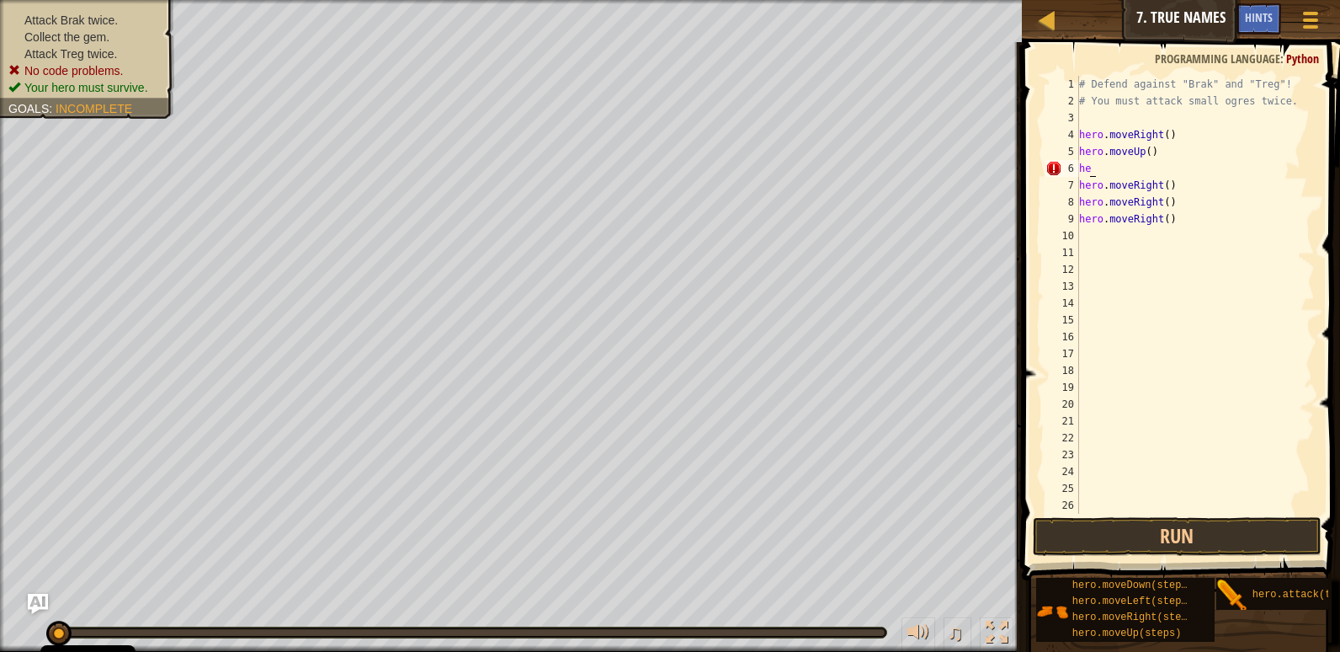
type textarea "h"
type textarea "hero.moveUp()"
click at [1242, 16] on div "Hints" at bounding box center [1259, 18] width 45 height 31
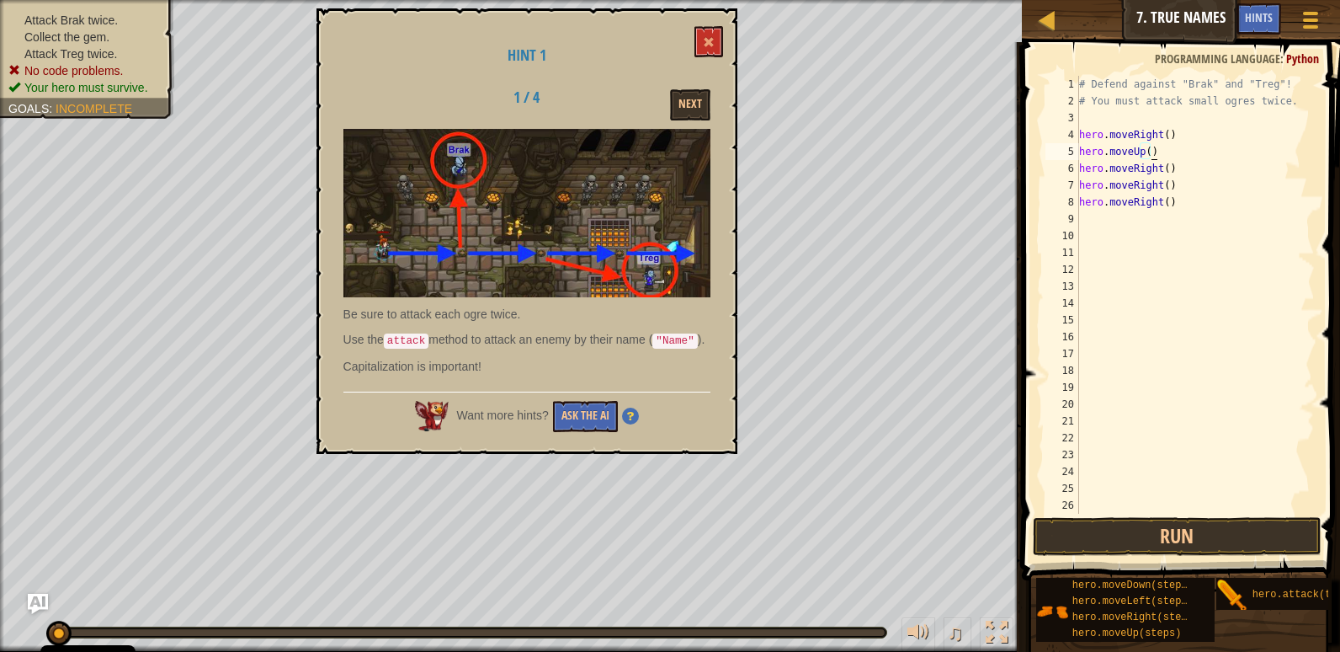
click at [1214, 19] on span "Ask AI" at bounding box center [1214, 17] width 29 height 16
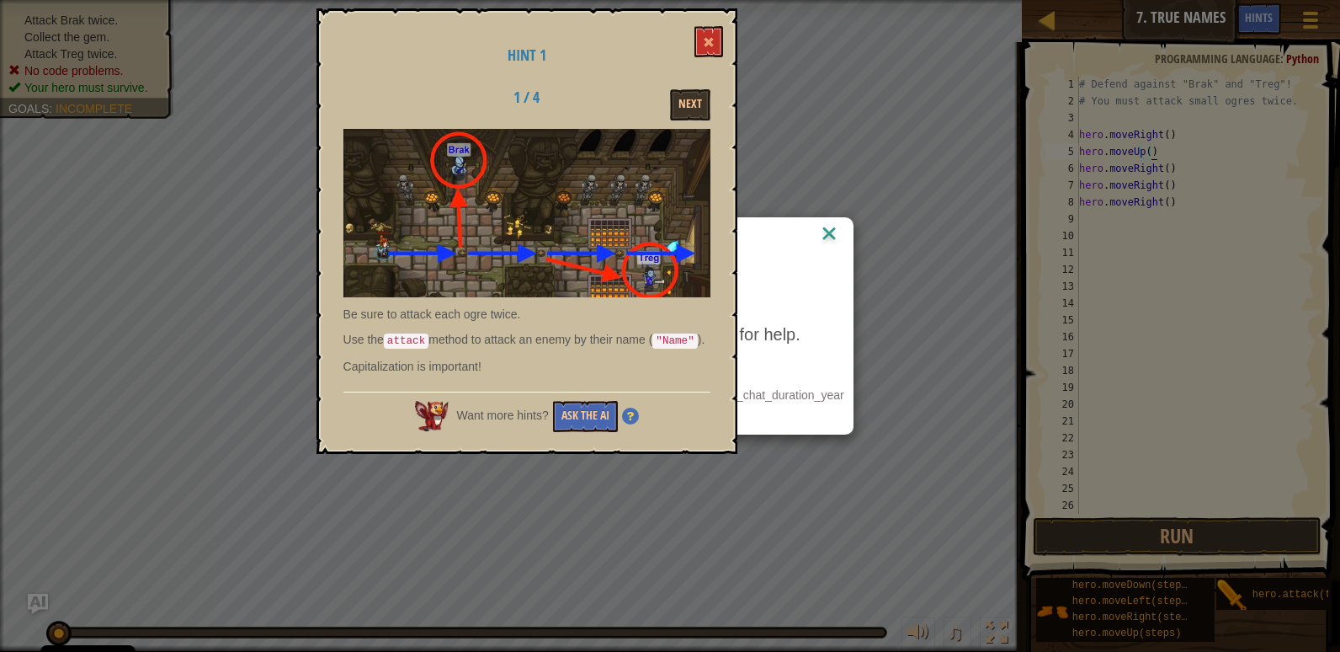
click at [1016, 152] on div "AI Hint Need a hint? You can ask the AI for help. Ask the AI 10 AI Bot queries …" at bounding box center [670, 326] width 1340 height 652
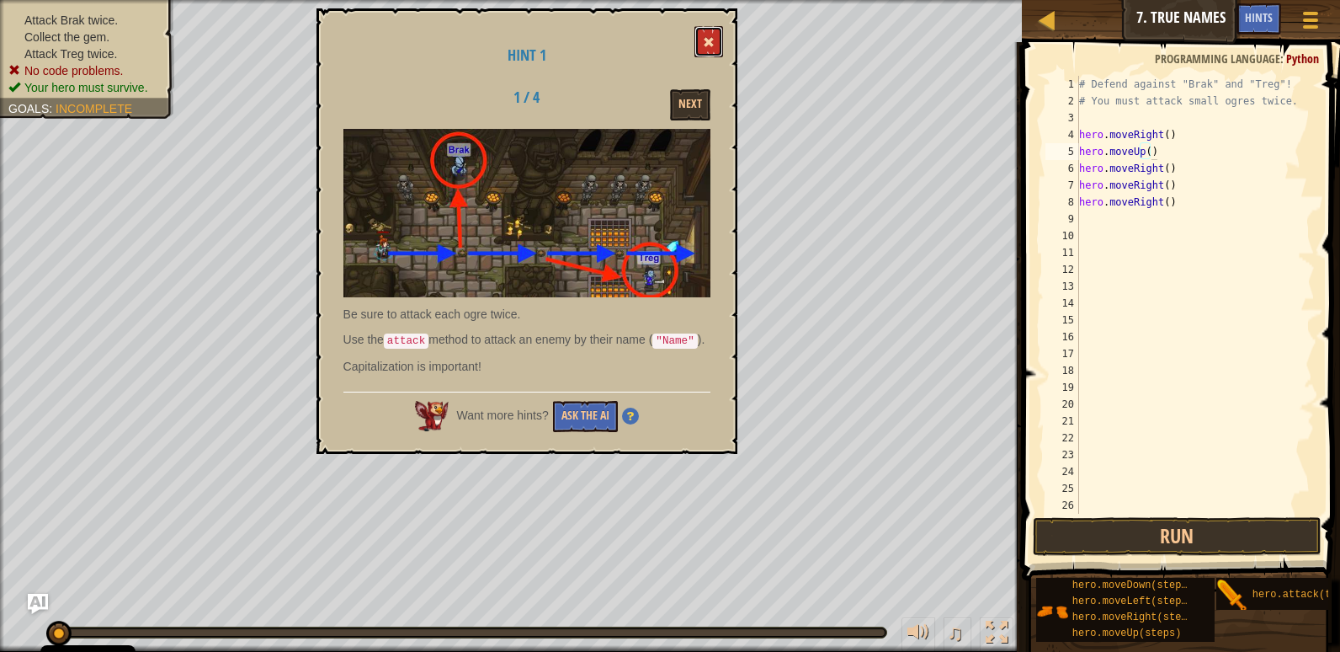
click at [713, 46] on span at bounding box center [709, 42] width 12 height 12
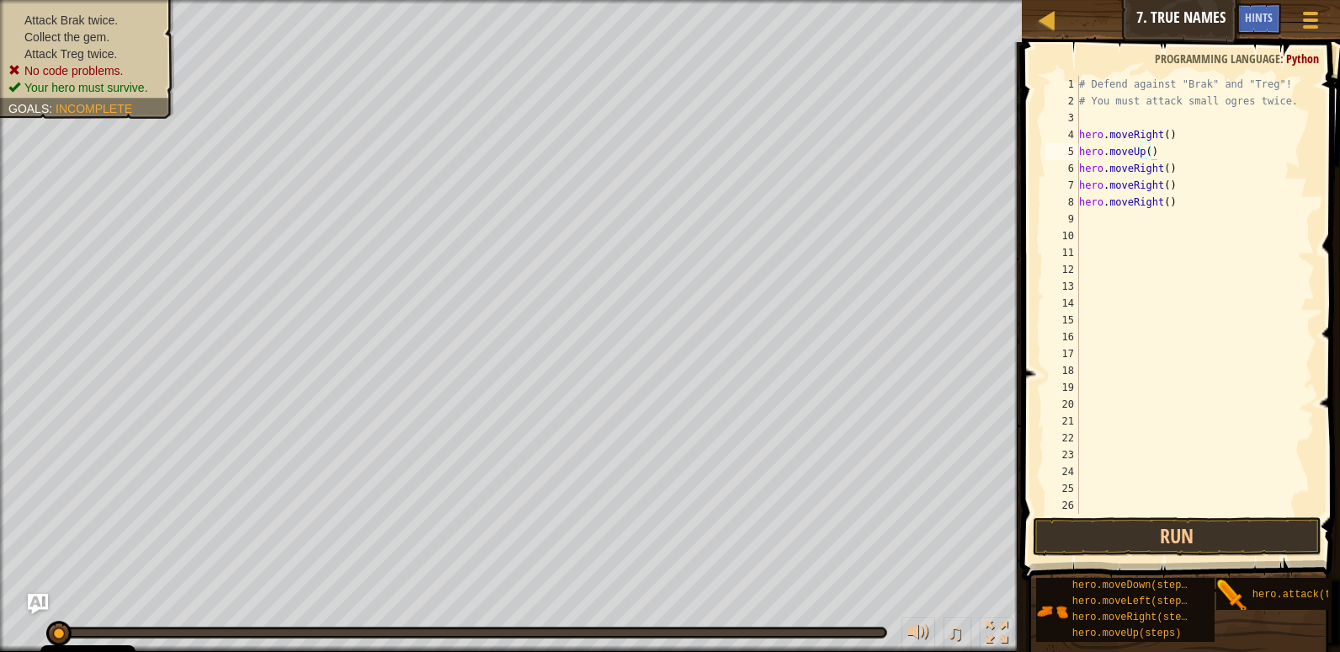
click at [1191, 12] on button "Ask AI" at bounding box center [1213, 18] width 45 height 31
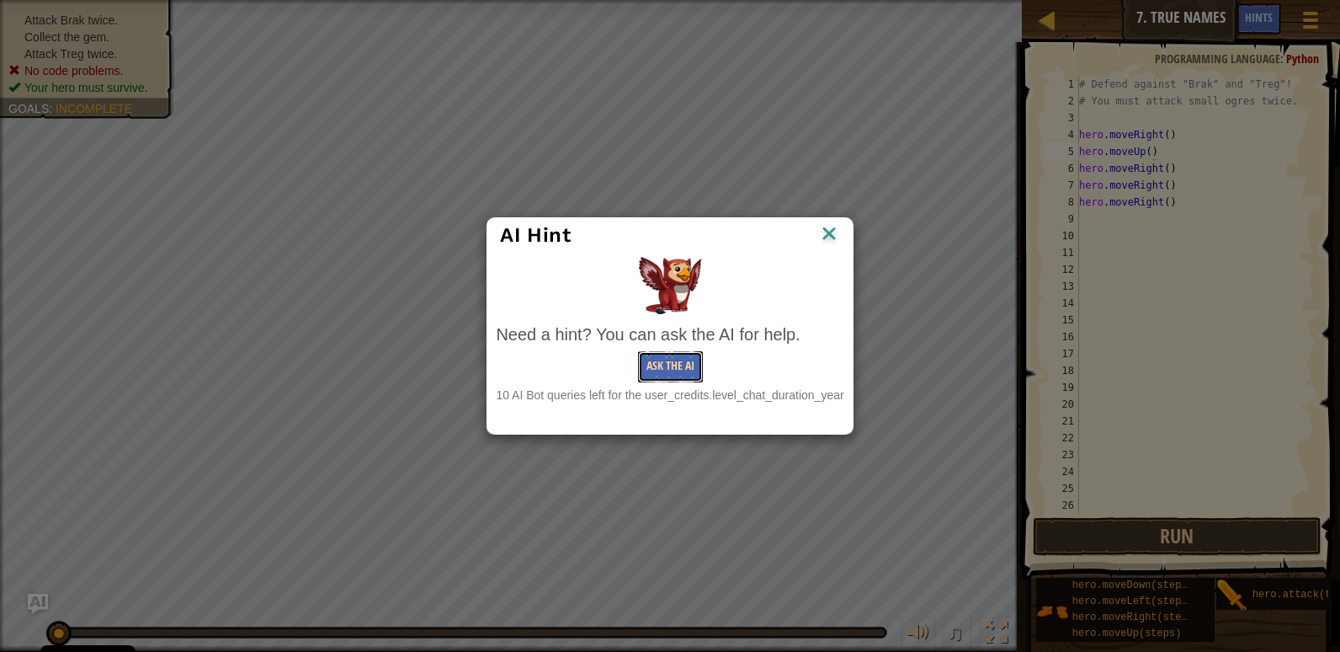
click at [648, 370] on button "Ask the AI" at bounding box center [670, 366] width 65 height 31
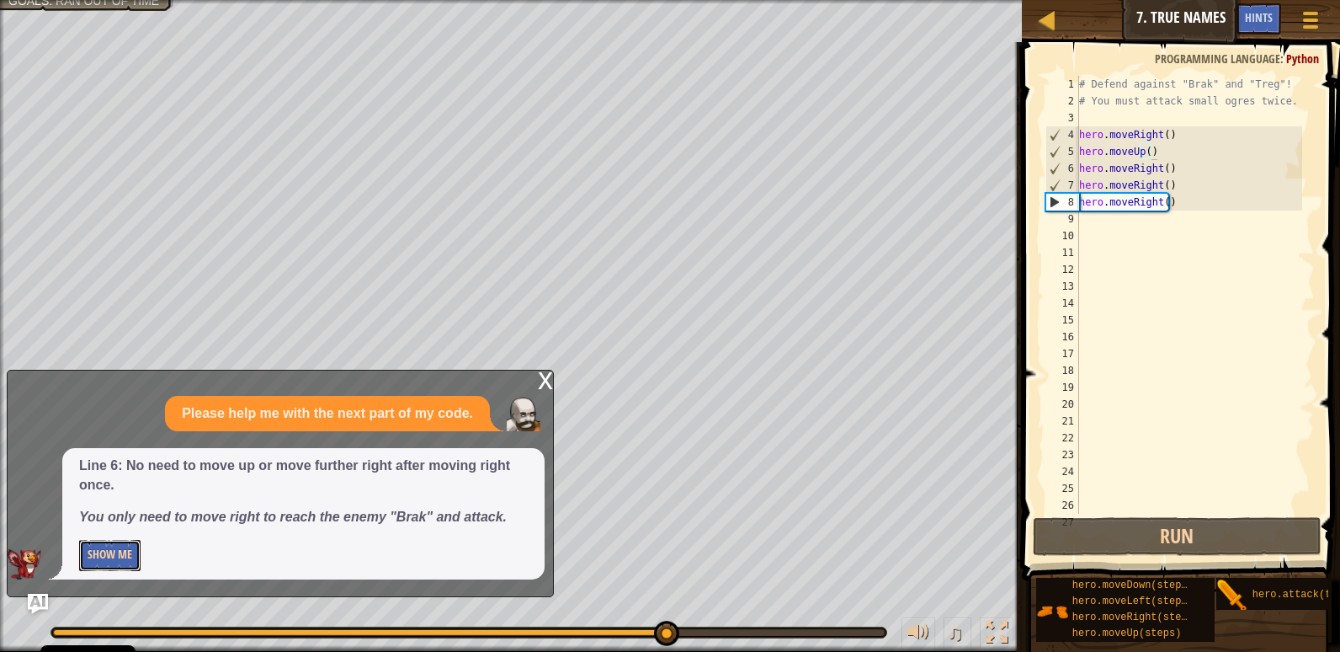
click at [136, 557] on button "Show Me" at bounding box center [109, 555] width 61 height 31
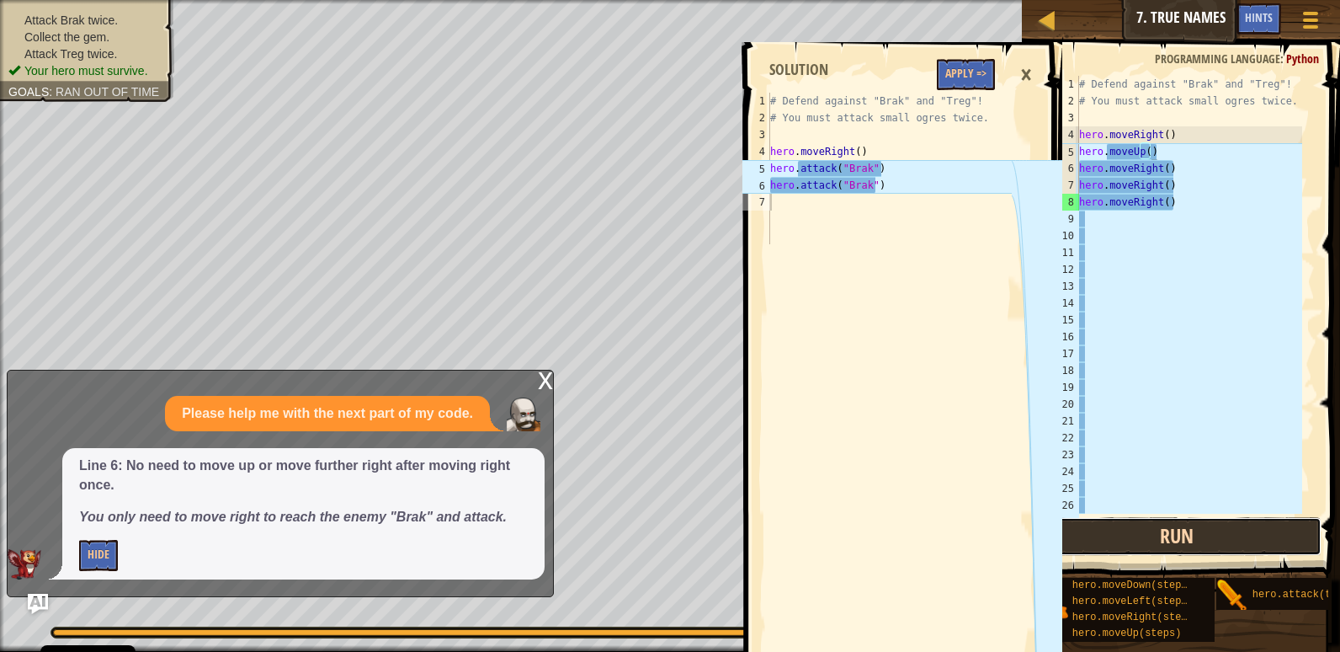
click at [1131, 536] on button "Run" at bounding box center [1177, 536] width 289 height 39
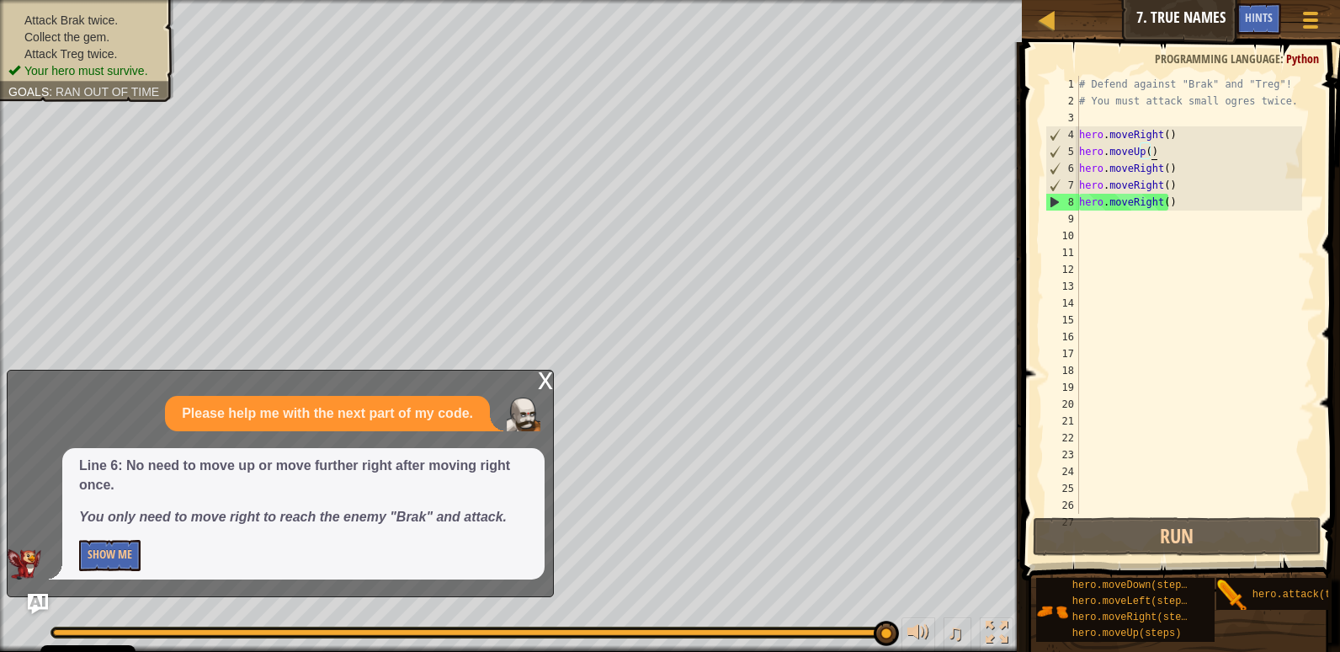
click at [1111, 227] on div "# Defend against "Brak" and "Treg"! # You must attack small ogres twice. hero .…" at bounding box center [1189, 311] width 226 height 471
click at [1078, 189] on div "7" at bounding box center [1062, 185] width 33 height 17
click at [1085, 186] on div "# Defend against "Brak" and "Treg"! # You must attack small ogres twice. hero .…" at bounding box center [1189, 311] width 226 height 471
click at [1190, 186] on div "# Defend against "Brak" and "Treg"! # You must attack small ogres twice. hero .…" at bounding box center [1189, 311] width 226 height 471
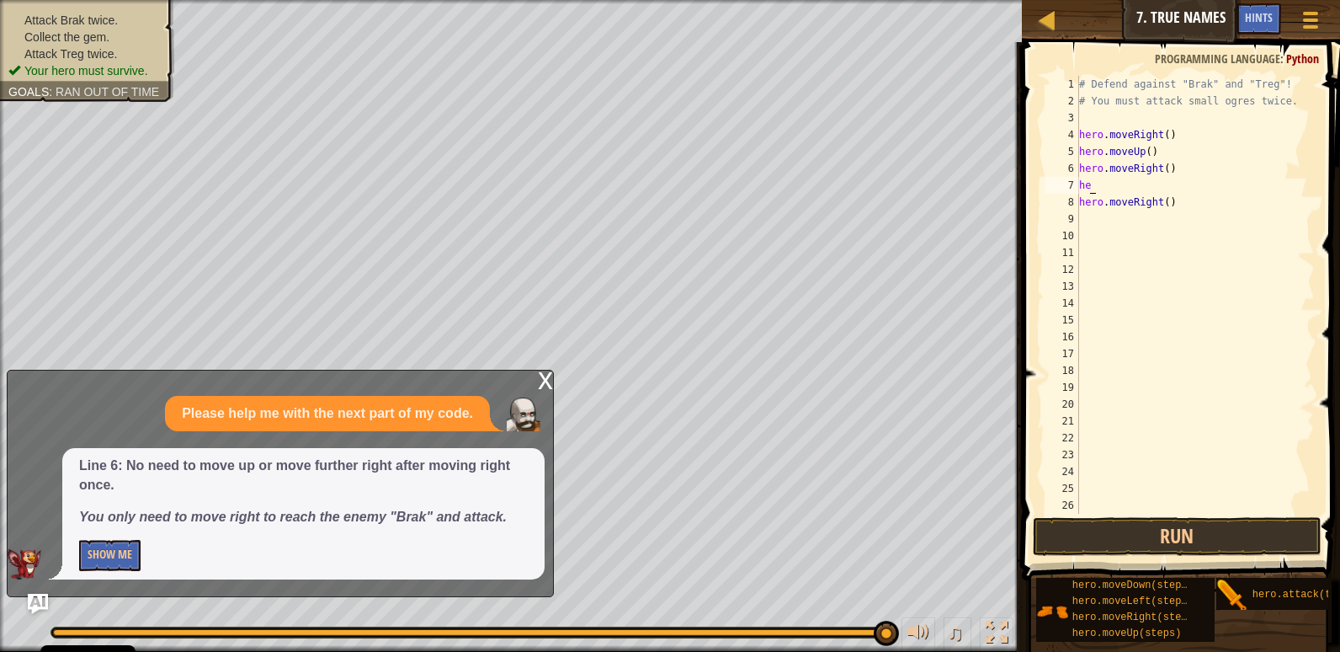
type textarea "h"
type textarea "at"
click at [1160, 203] on div "# Defend against "Brak" and "Treg"! # You must attack small ogres twice. hero .…" at bounding box center [1189, 311] width 226 height 471
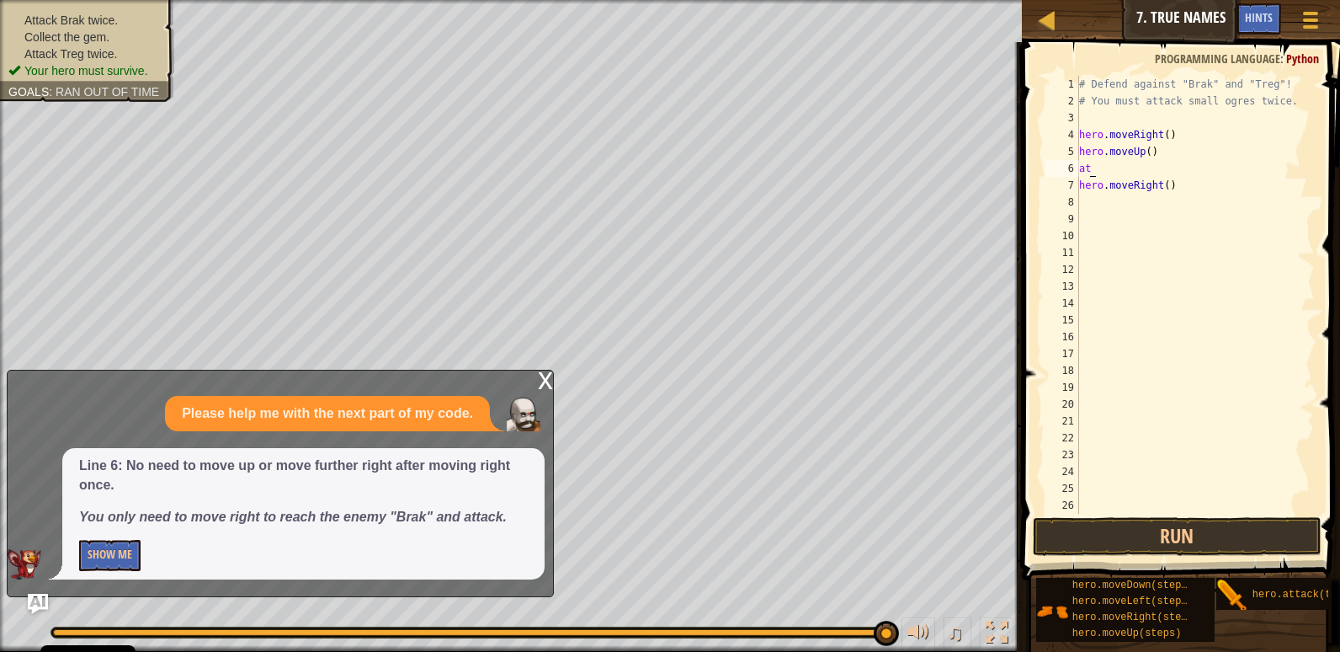
click at [1131, 169] on div "# Defend against "Brak" and "Treg"! # You must attack small ogres twice. hero .…" at bounding box center [1189, 311] width 226 height 471
click at [1126, 188] on div "hero. att ack press enter" at bounding box center [1180, 216] width 318 height 76
type textarea "h"
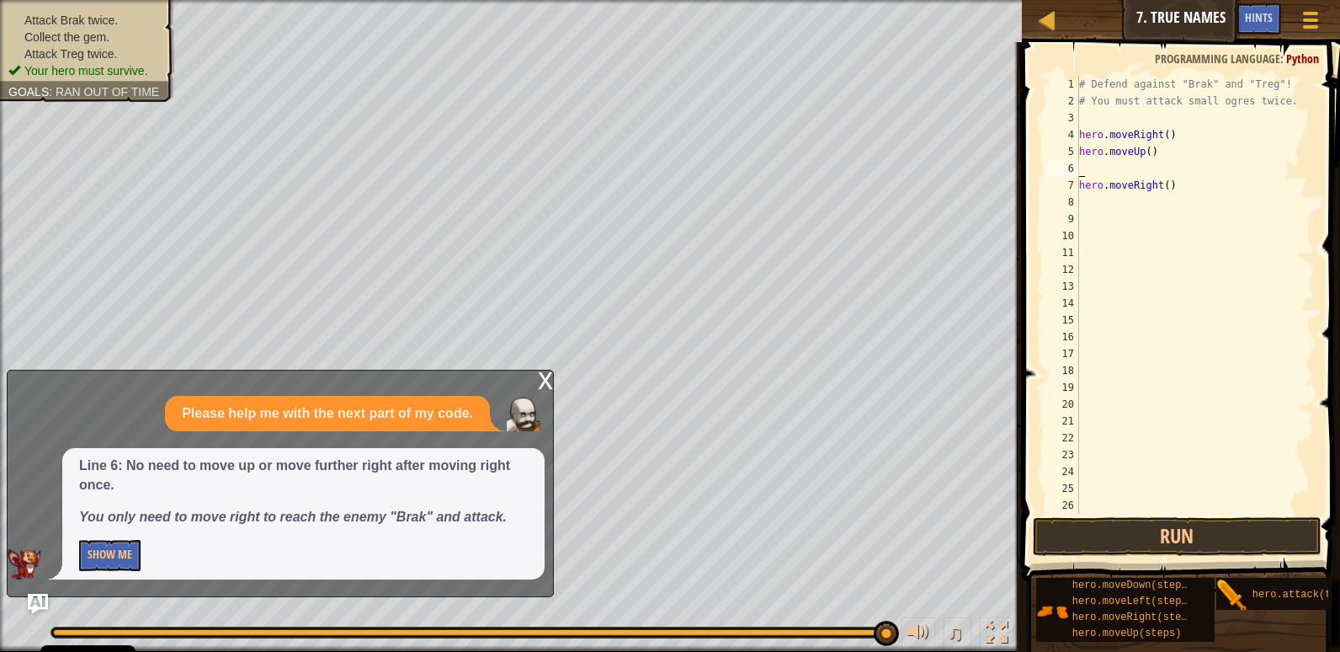
scroll to position [0, 0]
click at [1220, 202] on div "# Defend against "Brak" and "Treg"! # You must attack small ogres twice. hero .…" at bounding box center [1189, 311] width 226 height 471
click at [1207, 173] on div "# Defend against "Brak" and "Treg"! # You must attack small ogres twice. hero .…" at bounding box center [1189, 311] width 226 height 471
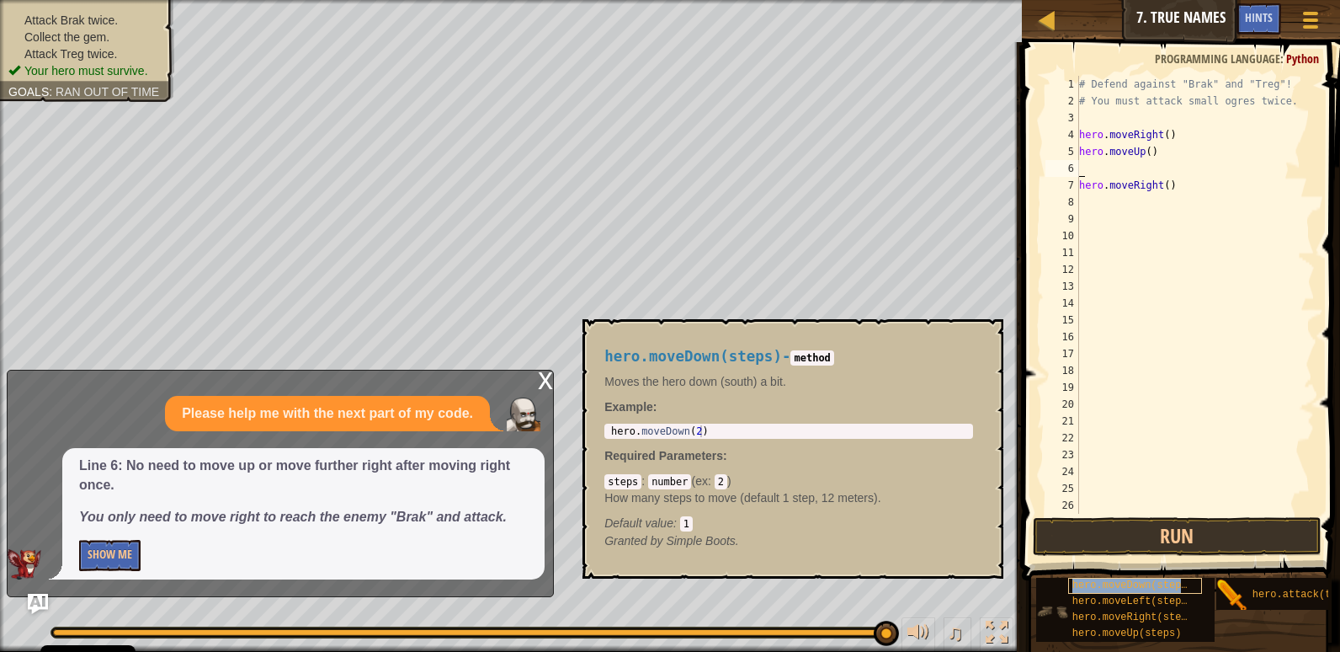
click at [1119, 588] on span "hero.moveDown(steps)" at bounding box center [1132, 585] width 121 height 12
click at [1110, 548] on button "Run" at bounding box center [1177, 536] width 289 height 39
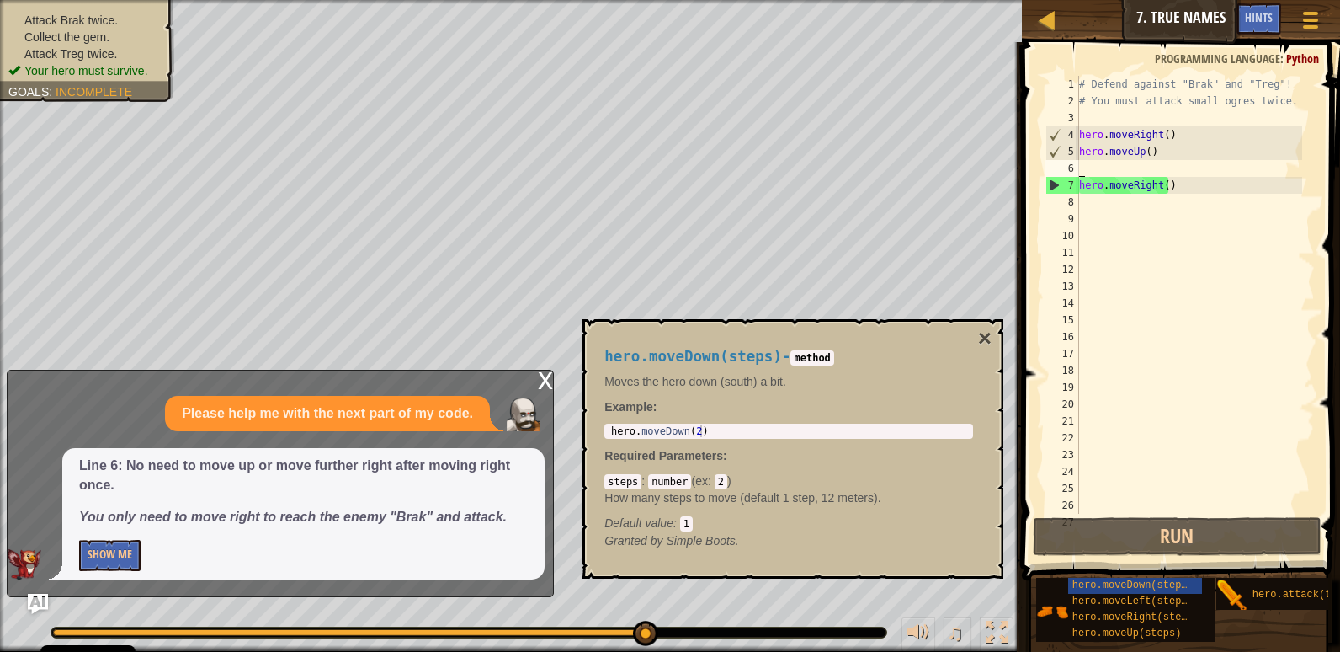
click at [716, 485] on code "2" at bounding box center [721, 481] width 13 height 15
click at [817, 354] on code "method" at bounding box center [811, 357] width 43 height 15
click at [825, 359] on code "method" at bounding box center [811, 357] width 43 height 15
drag, startPoint x: 826, startPoint y: 356, endPoint x: 766, endPoint y: 386, distance: 67.0
click at [766, 386] on div "hero.moveDown(steps) - method Moves the hero down (south) a bit. Example : 1 he…" at bounding box center [789, 449] width 392 height 232
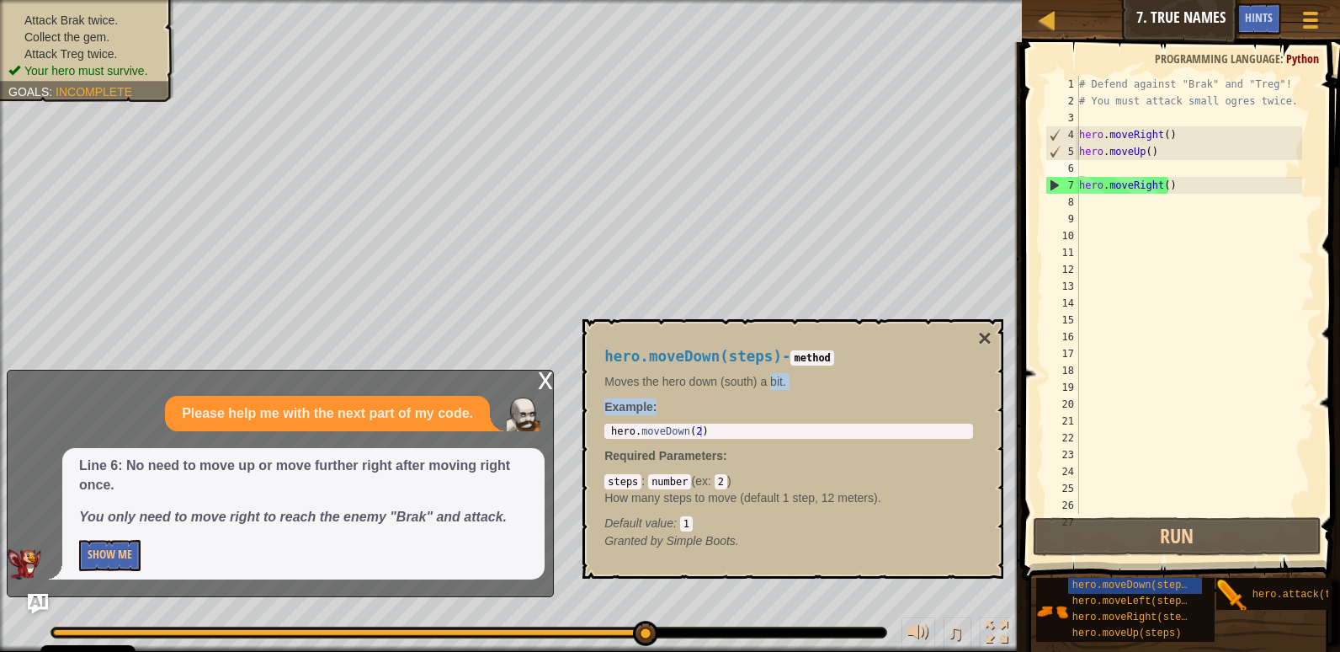
drag, startPoint x: 766, startPoint y: 386, endPoint x: 790, endPoint y: 401, distance: 28.3
click at [790, 401] on div "hero.moveDown(steps) - method Moves the hero down (south) a bit. Example : 1 he…" at bounding box center [789, 449] width 392 height 232
type textarea "hero.moveDown(2)"
drag, startPoint x: 609, startPoint y: 431, endPoint x: 633, endPoint y: 434, distance: 23.8
click at [633, 434] on div "hero . moveDown ( 2 )" at bounding box center [789, 442] width 362 height 35
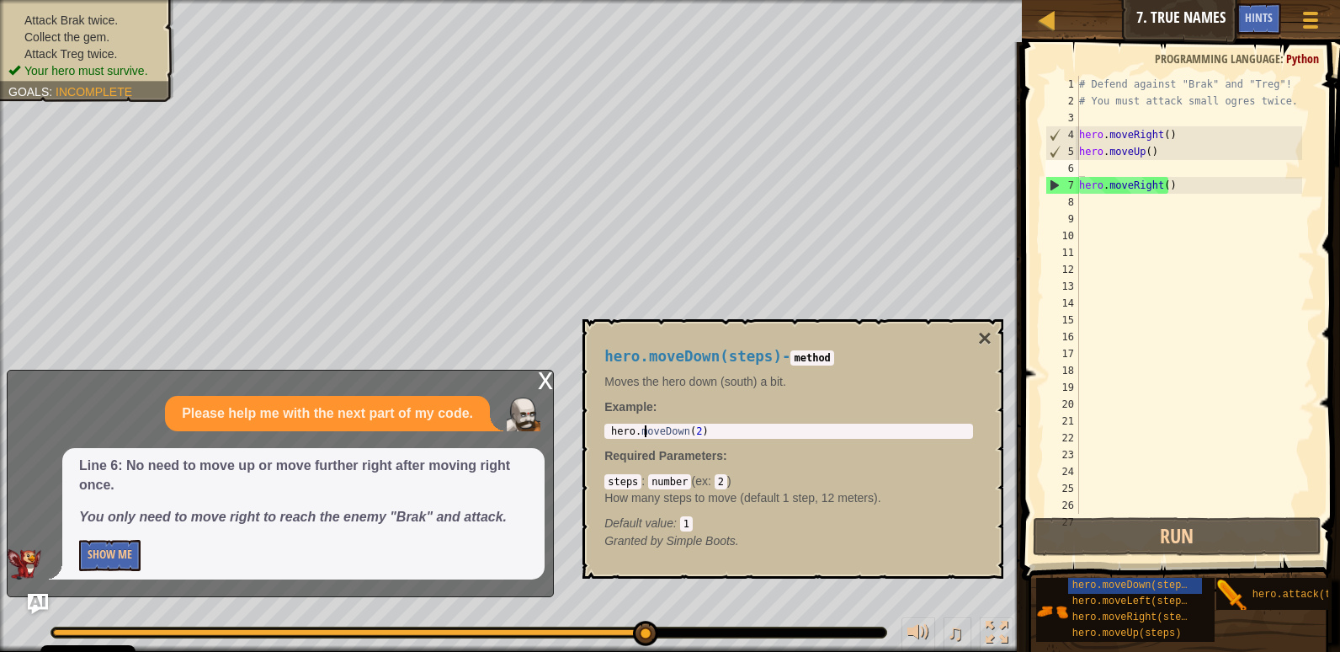
click at [645, 429] on div "hero . moveDown ( 2 )" at bounding box center [789, 442] width 362 height 35
drag, startPoint x: 610, startPoint y: 436, endPoint x: 653, endPoint y: 444, distance: 43.6
click at [653, 444] on div "hero.moveDown(steps) - method Moves the hero down (south) a bit. Example : hero…" at bounding box center [789, 449] width 392 height 232
click at [1097, 163] on div "# Defend against "Brak" and "Treg"! # You must attack small ogres twice. hero .…" at bounding box center [1189, 311] width 226 height 471
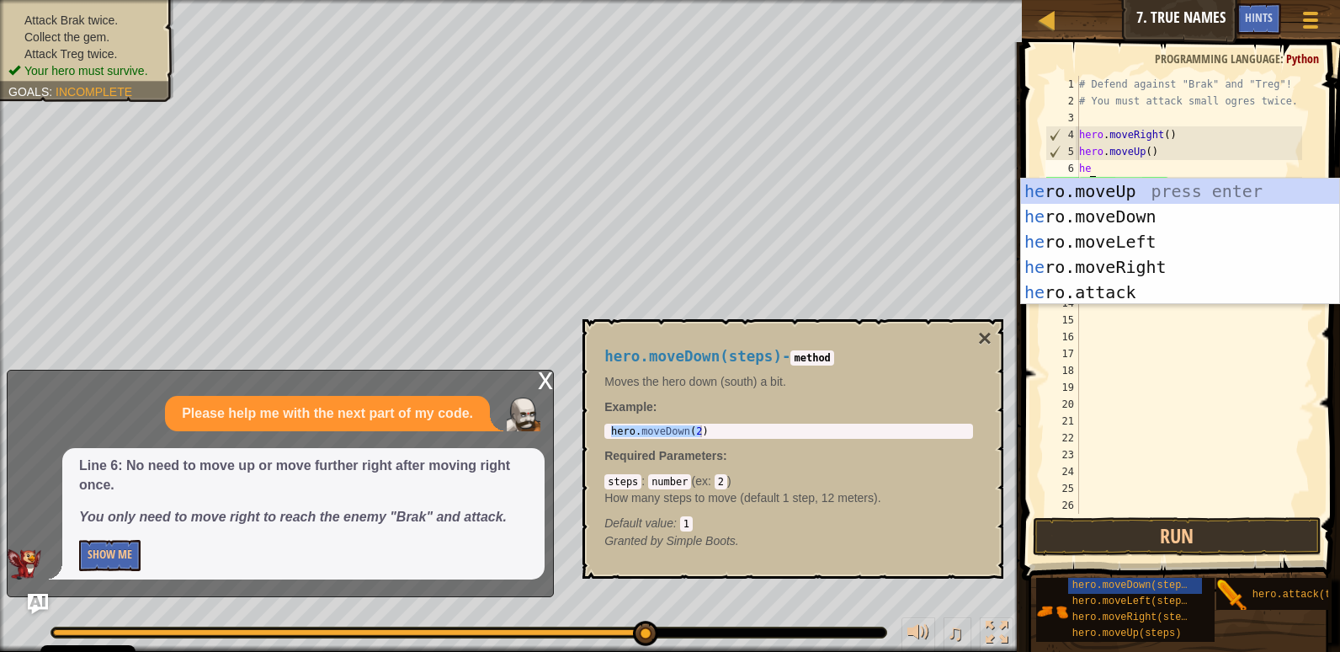
type textarea "her"
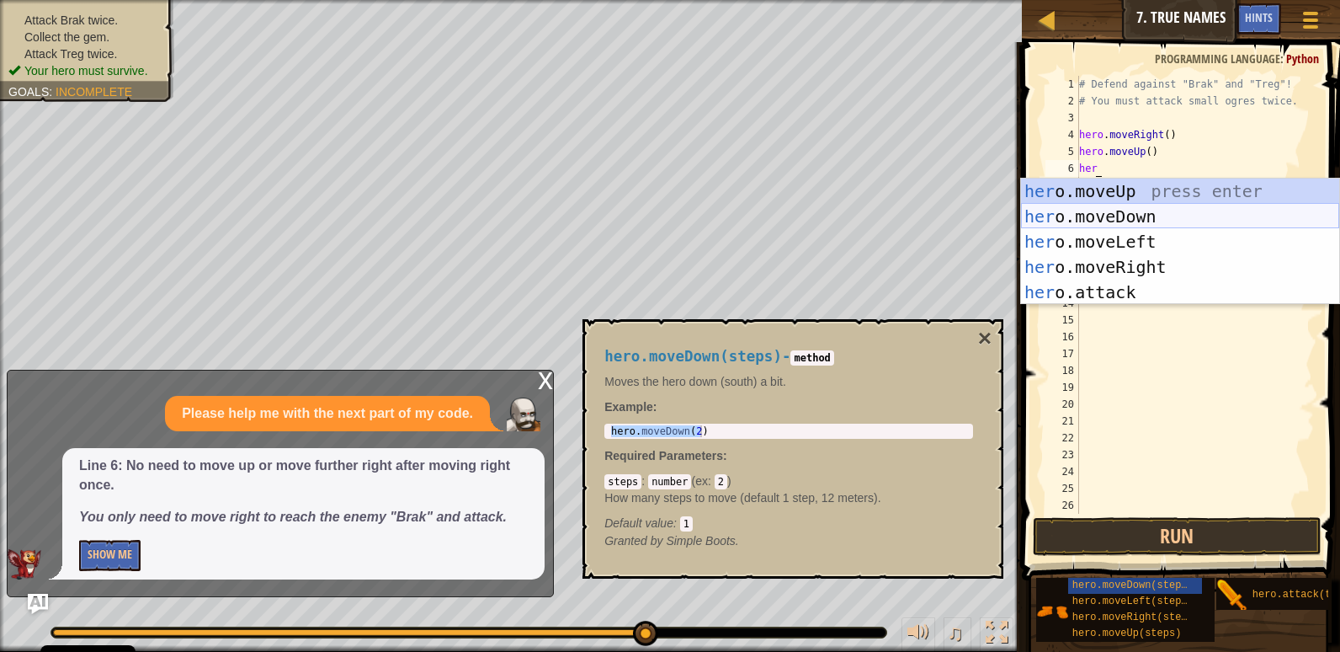
click at [1152, 207] on div "her o.moveUp press enter her o.moveDown press enter her o.moveLeft press enter …" at bounding box center [1180, 266] width 318 height 177
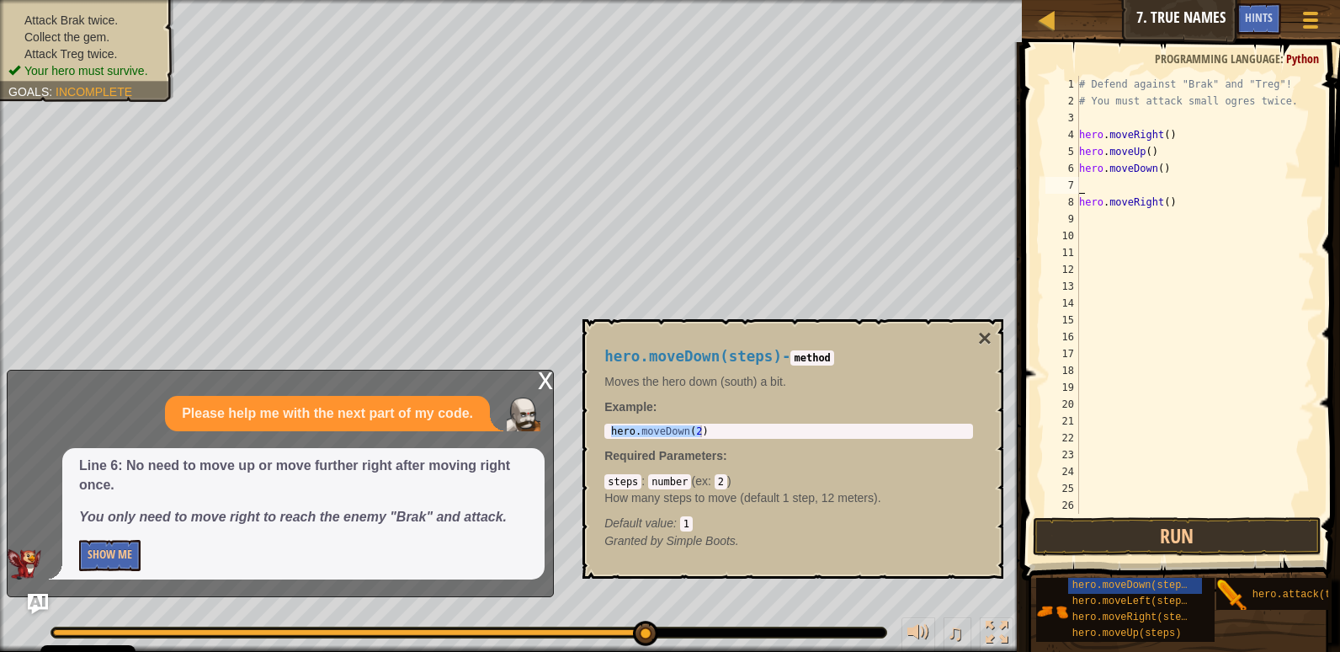
scroll to position [8, 0]
click at [1156, 173] on div "# Defend against "Brak" and "Treg"! # You must attack small ogres twice. hero .…" at bounding box center [1189, 311] width 226 height 471
click at [1154, 165] on div "# Defend against "Brak" and "Treg"! # You must attack small ogres twice. hero .…" at bounding box center [1189, 311] width 226 height 471
click at [1157, 166] on div "# Defend against "Brak" and "Treg"! # You must attack small ogres twice. hero .…" at bounding box center [1189, 311] width 226 height 471
click at [1157, 164] on div "# Defend against "Brak" and "Treg"! # You must attack small ogres twice. hero .…" at bounding box center [1189, 311] width 226 height 471
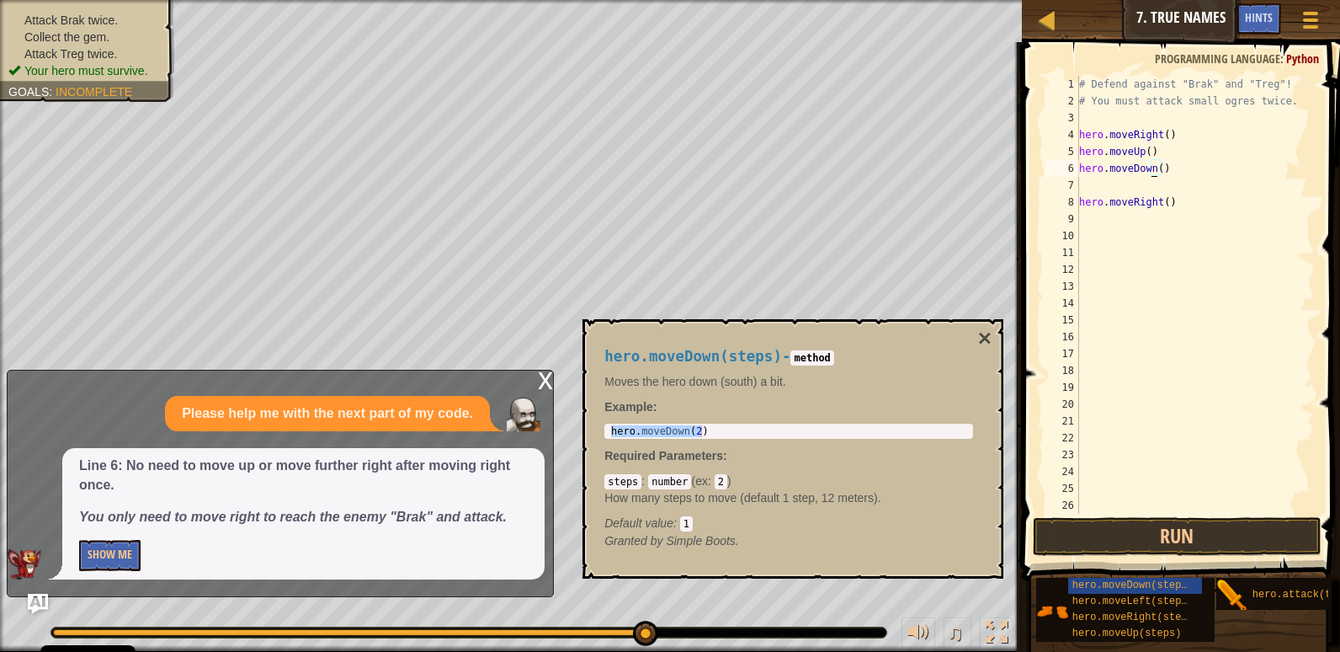
click at [1154, 168] on div "# Defend against "Brak" and "Treg"! # You must attack small ogres twice. hero .…" at bounding box center [1189, 311] width 226 height 471
click at [1157, 164] on div "# Defend against "Brak" and "Treg"! # You must attack small ogres twice. hero .…" at bounding box center [1189, 311] width 226 height 471
click at [1155, 168] on div "# Defend against "Brak" and "Treg"! # You must attack small ogres twice. hero .…" at bounding box center [1189, 311] width 226 height 471
click at [1214, 537] on button "Run" at bounding box center [1177, 536] width 289 height 39
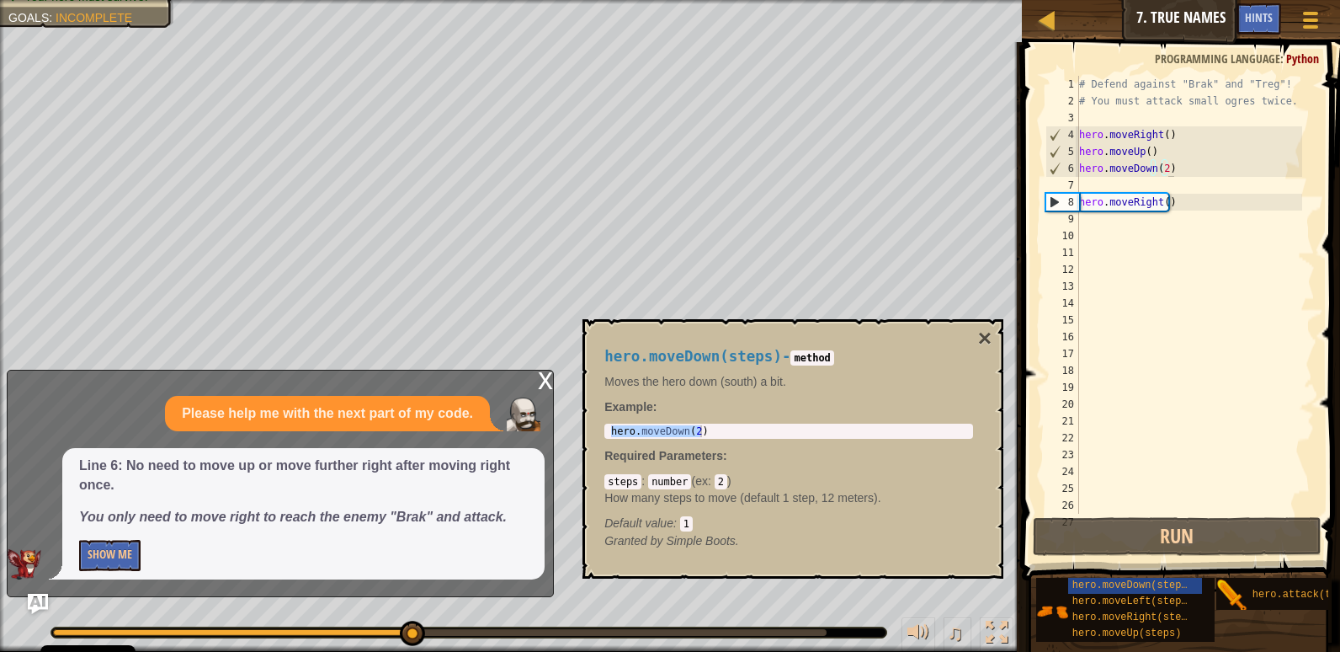
click at [545, 376] on div "x" at bounding box center [545, 378] width 15 height 17
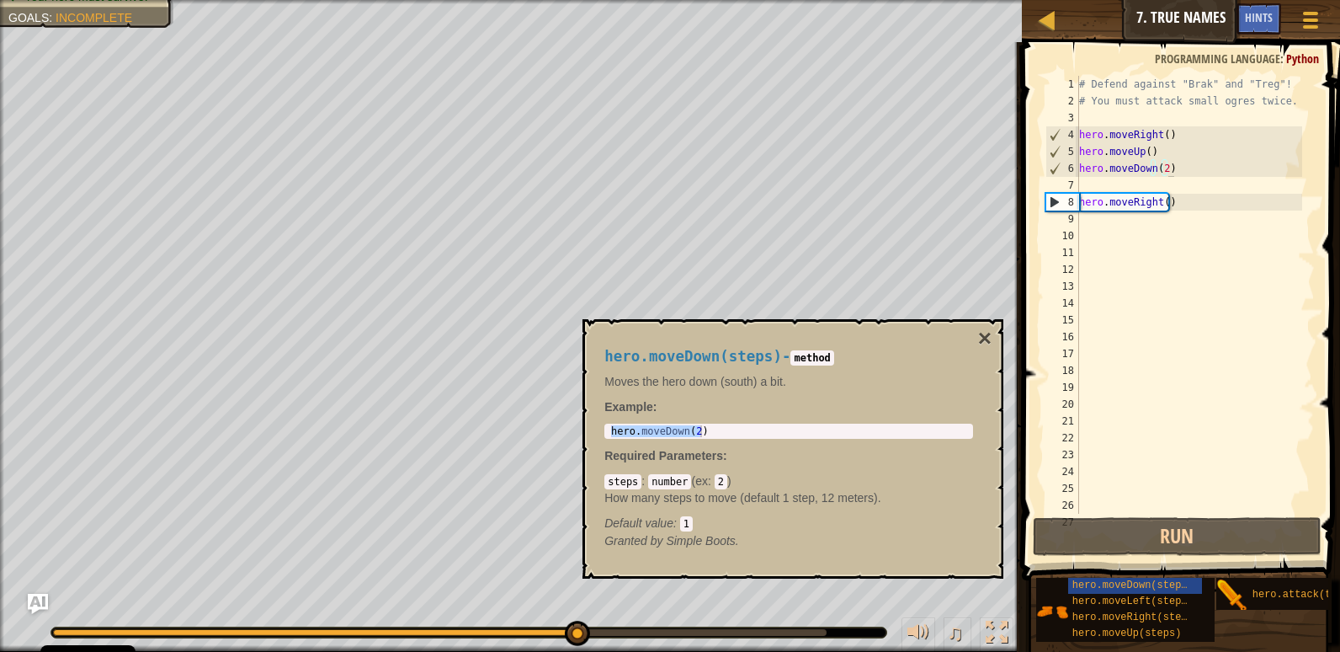
click at [1213, 210] on div "# Defend against "Brak" and "Treg"! # You must attack small ogres twice. hero .…" at bounding box center [1189, 311] width 226 height 471
drag, startPoint x: 1213, startPoint y: 210, endPoint x: 1205, endPoint y: 211, distance: 8.6
click at [1210, 211] on div "# Defend against "Brak" and "Treg"! # You must attack small ogres twice. hero .…" at bounding box center [1189, 311] width 226 height 471
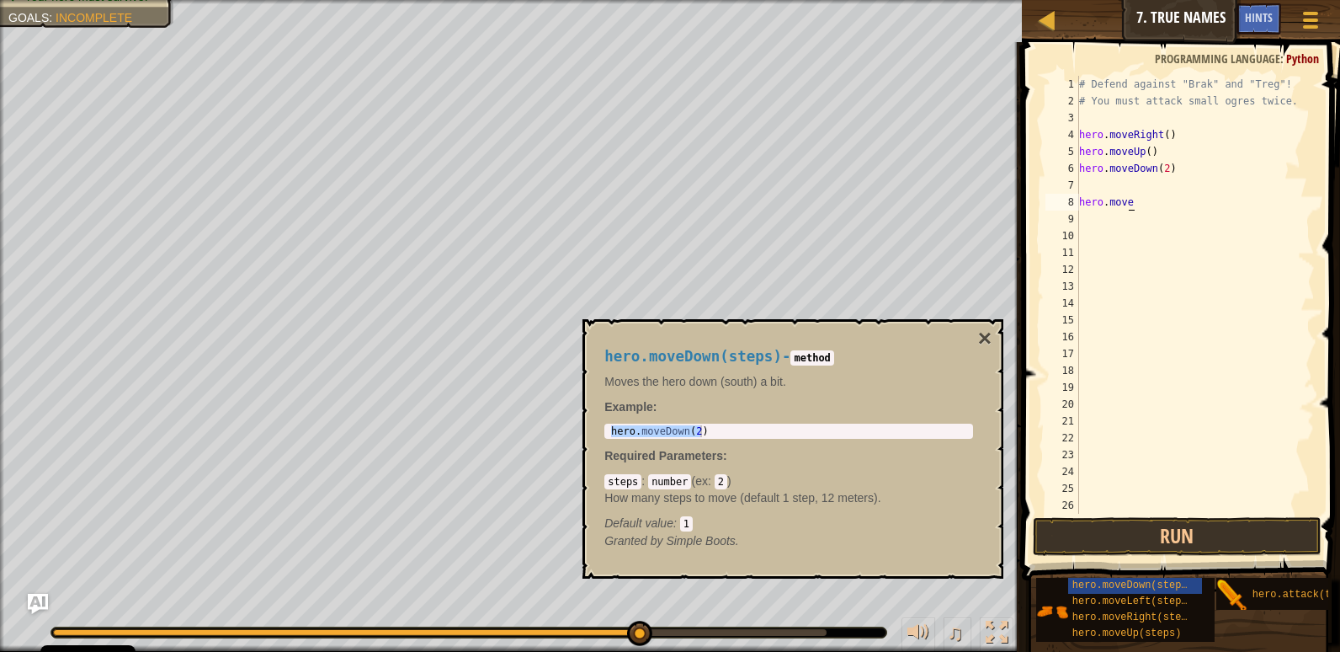
scroll to position [8, 0]
type textarea "h"
click at [1208, 551] on button "Run" at bounding box center [1177, 536] width 289 height 39
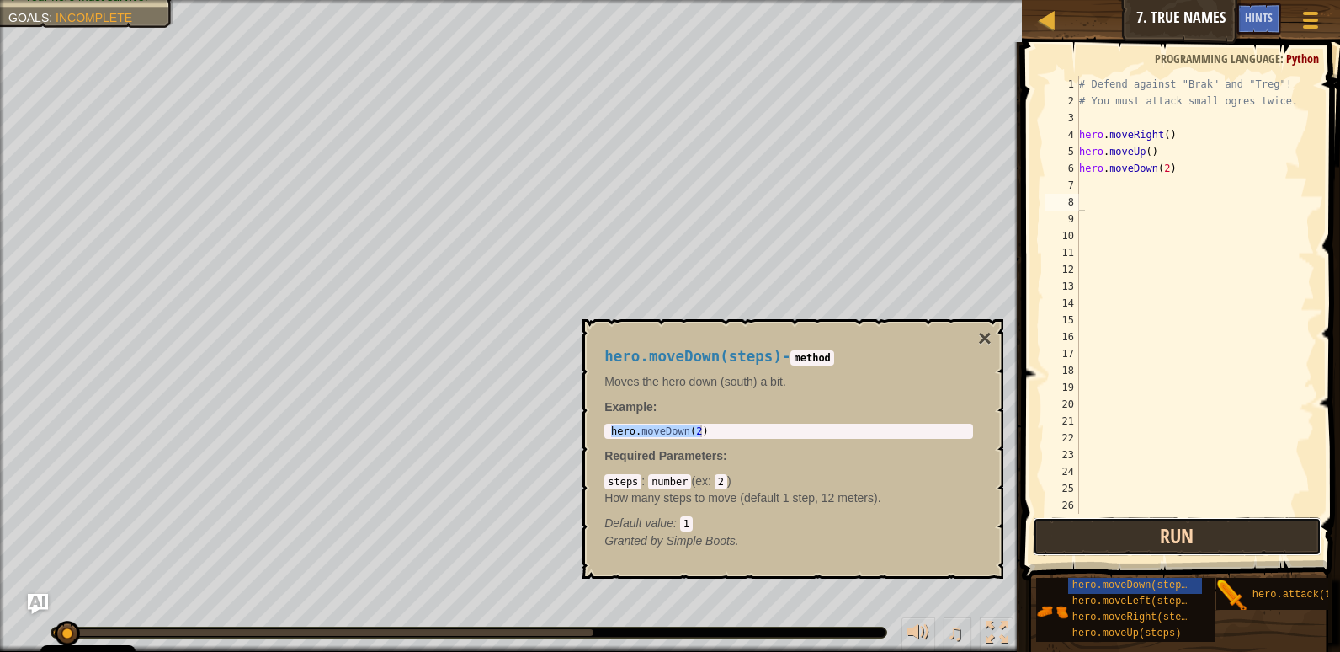
click at [1211, 535] on button "Run" at bounding box center [1177, 536] width 289 height 39
click at [1211, 539] on button "Run" at bounding box center [1177, 536] width 289 height 39
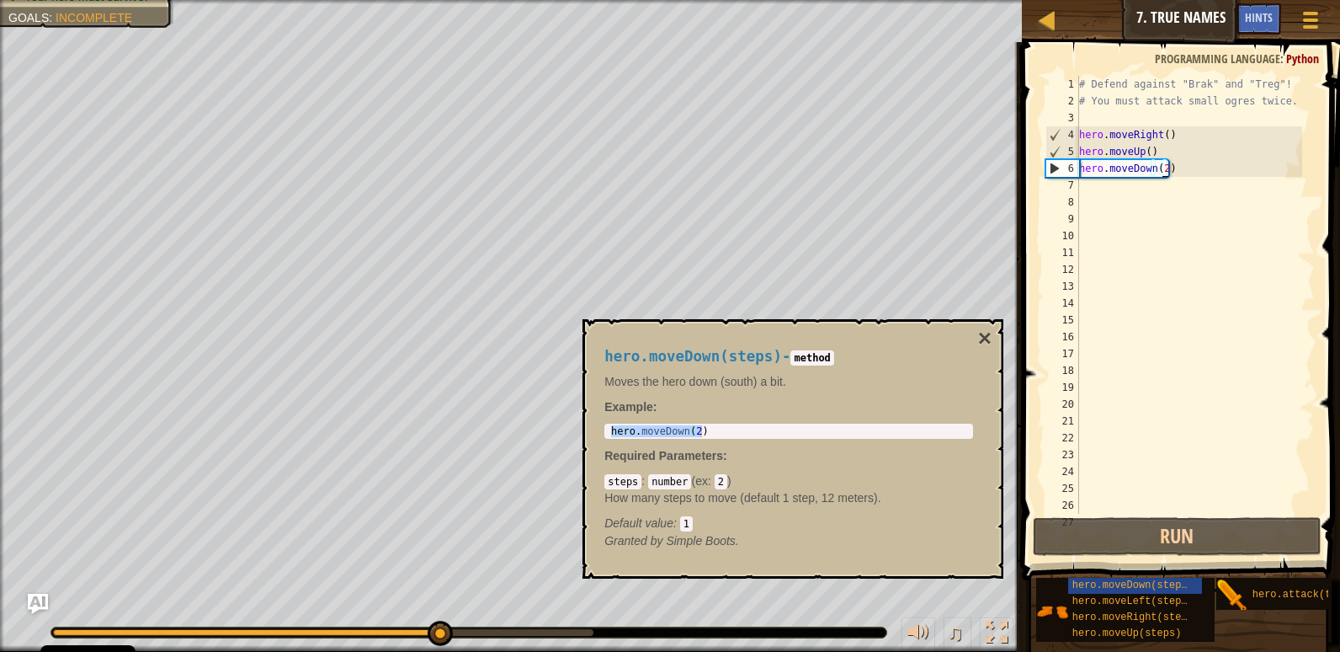
click at [1160, 167] on div "# Defend against "Brak" and "Treg"! # You must attack small ogres twice. hero .…" at bounding box center [1189, 311] width 226 height 471
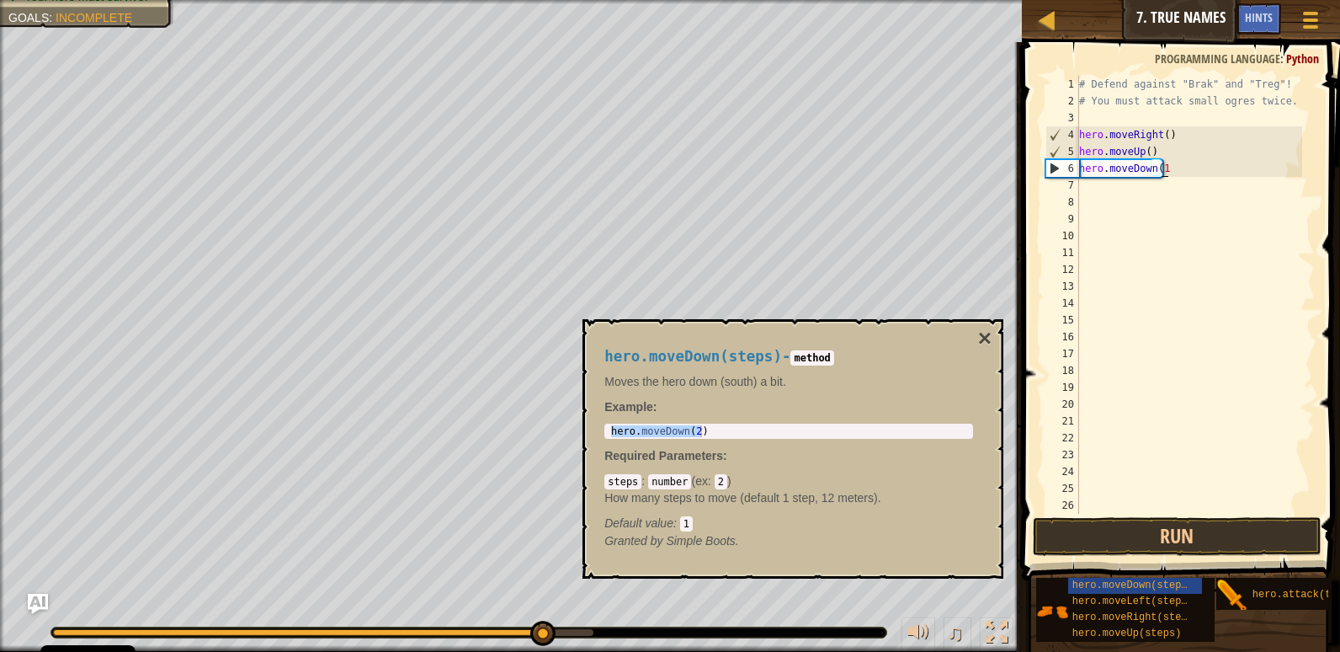
scroll to position [8, 7]
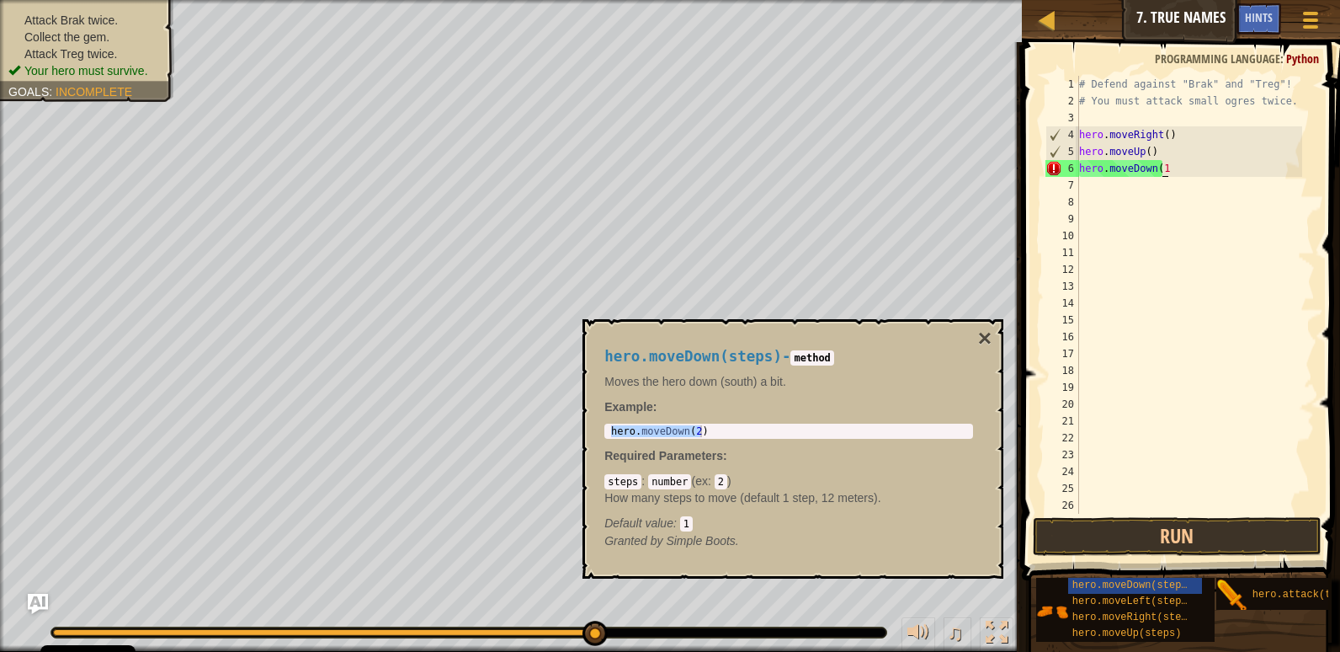
type textarea "hero.moveDown(1))"
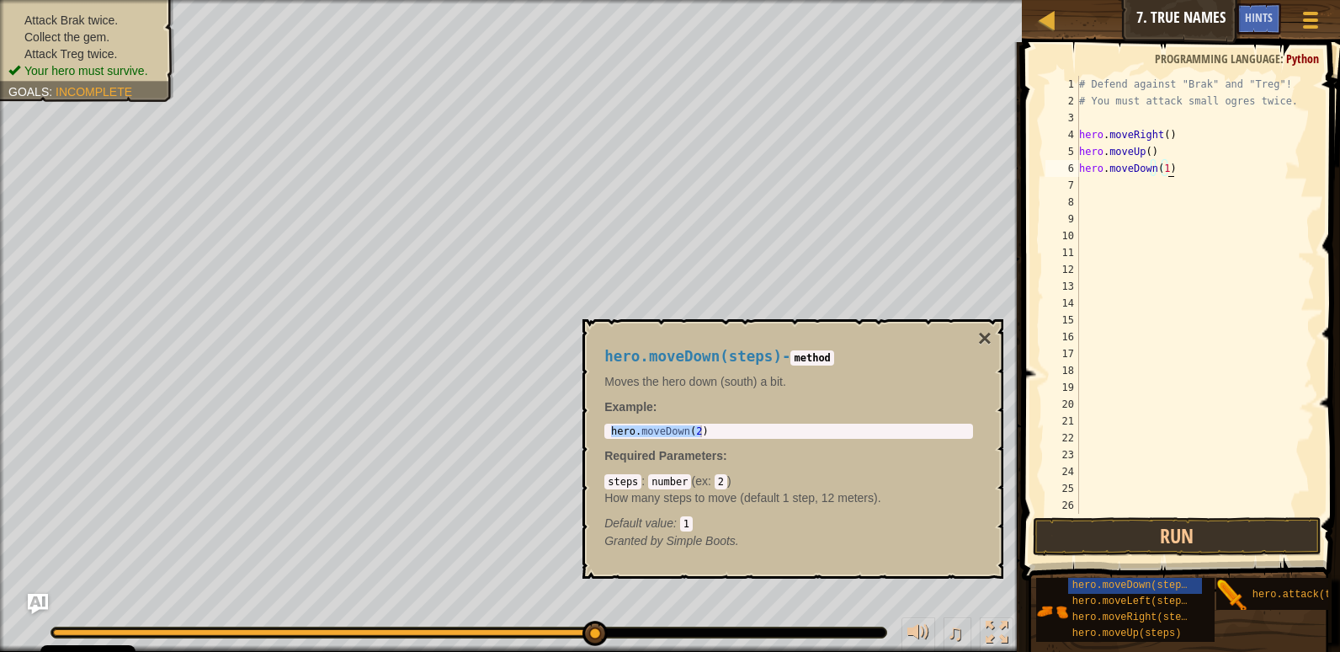
click at [1168, 191] on div "# Defend against "Brak" and "Treg"! # You must attack small ogres twice. hero .…" at bounding box center [1189, 311] width 226 height 471
click at [1238, 532] on button "Run" at bounding box center [1177, 536] width 289 height 39
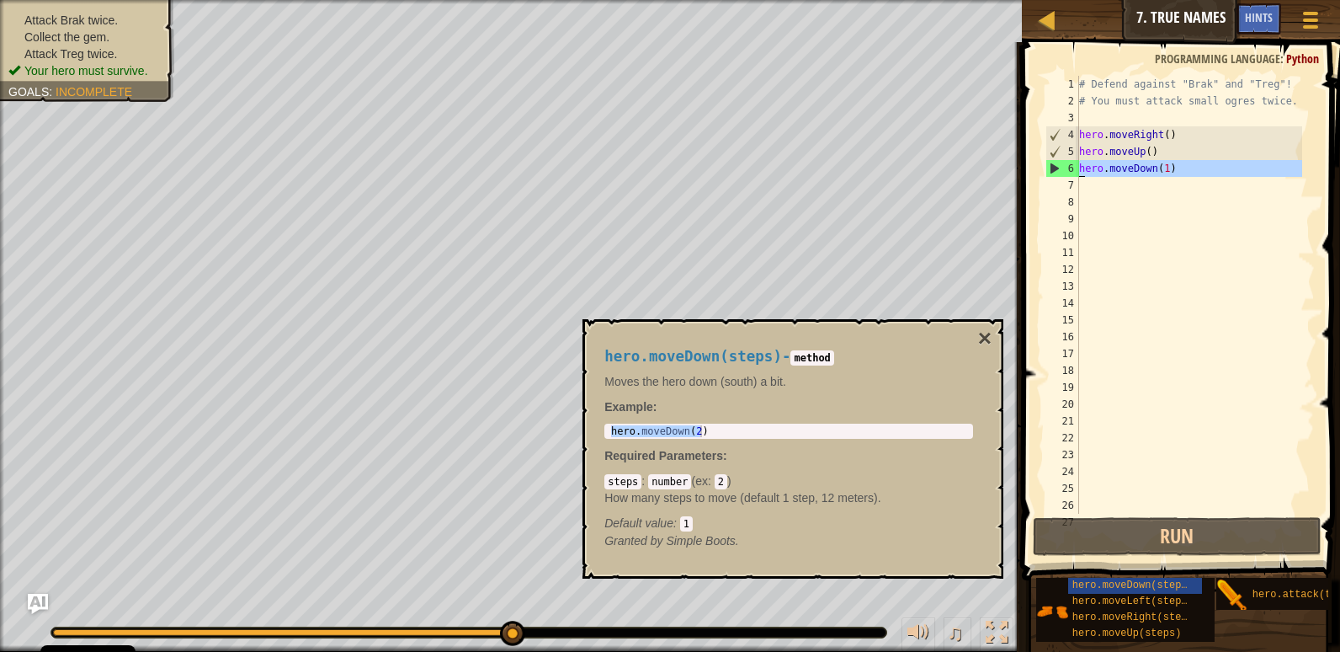
click at [1077, 162] on div "6" at bounding box center [1062, 168] width 33 height 17
type textarea "hero.moveDown(1)"
click at [1080, 167] on div "# Defend against "Brak" and "Treg"! # You must attack small ogres twice. hero .…" at bounding box center [1189, 311] width 226 height 471
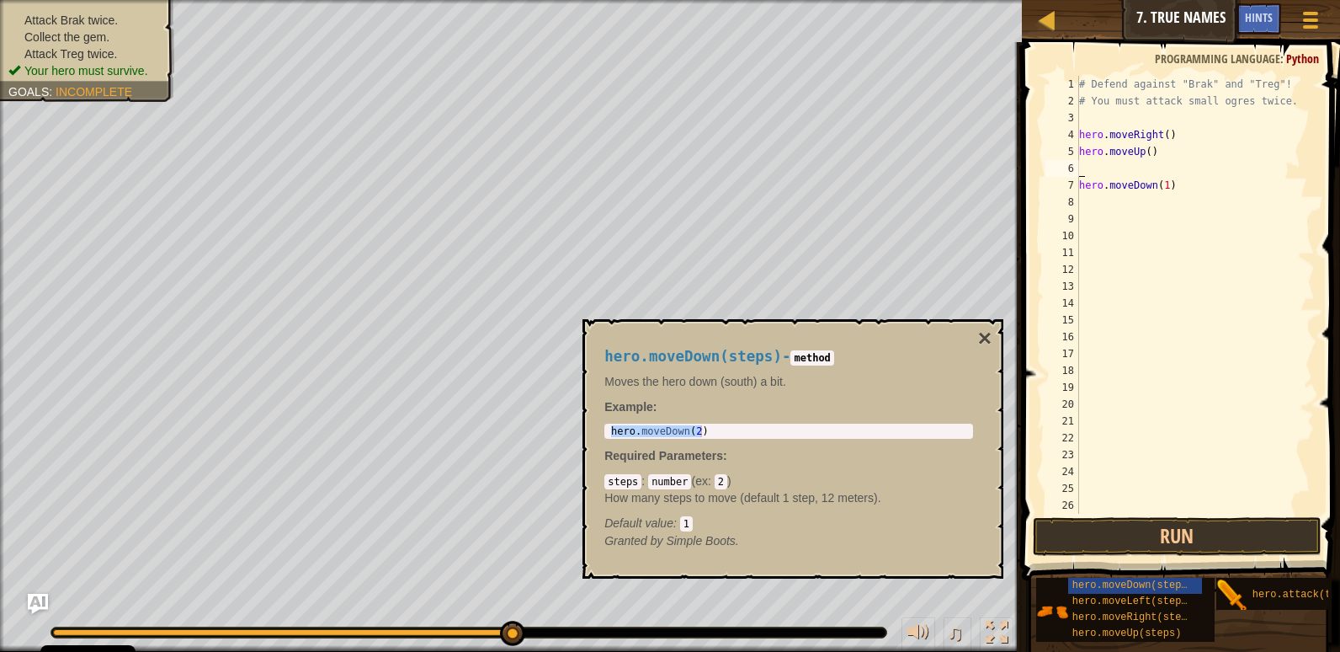
click at [1091, 162] on div "# Defend against "Brak" and "Treg"! # You must attack small ogres twice. hero .…" at bounding box center [1189, 311] width 226 height 471
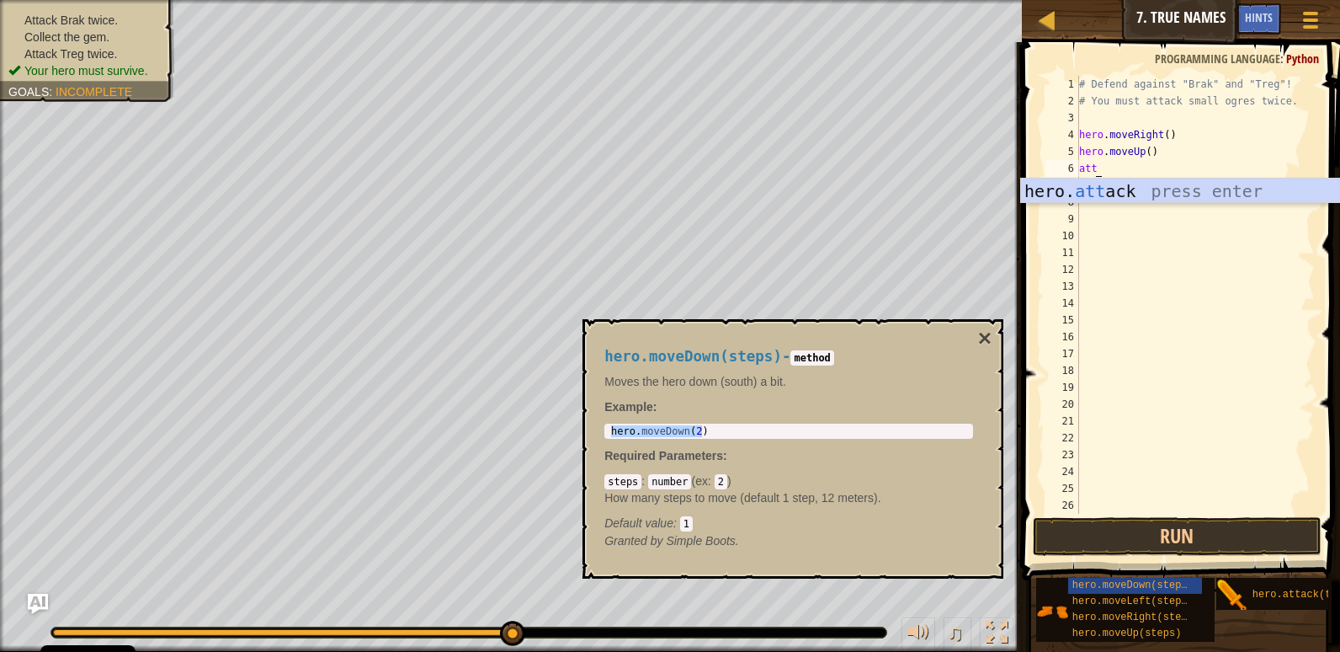
scroll to position [8, 1]
click at [1120, 194] on div "hero. att ack press enter" at bounding box center [1180, 216] width 318 height 76
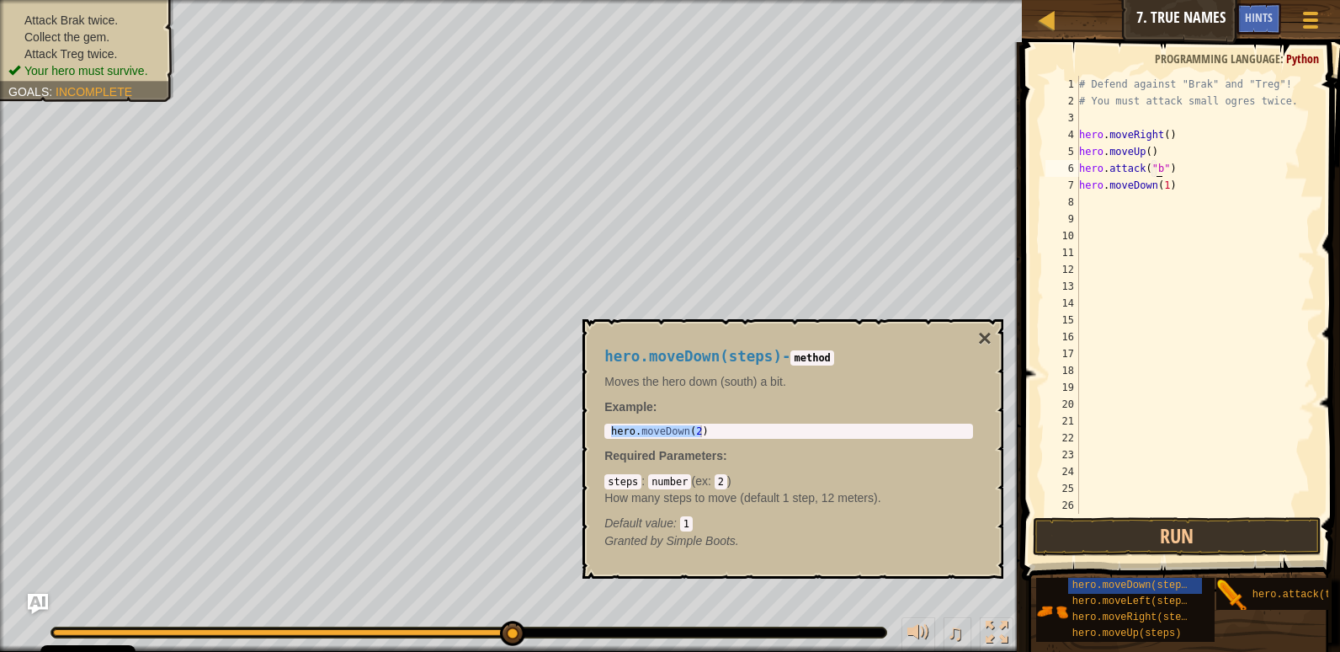
scroll to position [8, 7]
type textarea "hero.attack("br")"
click at [1133, 199] on div "# Defend against "Brak" and "Treg"! # You must attack small ogres twice. hero .…" at bounding box center [1189, 311] width 226 height 471
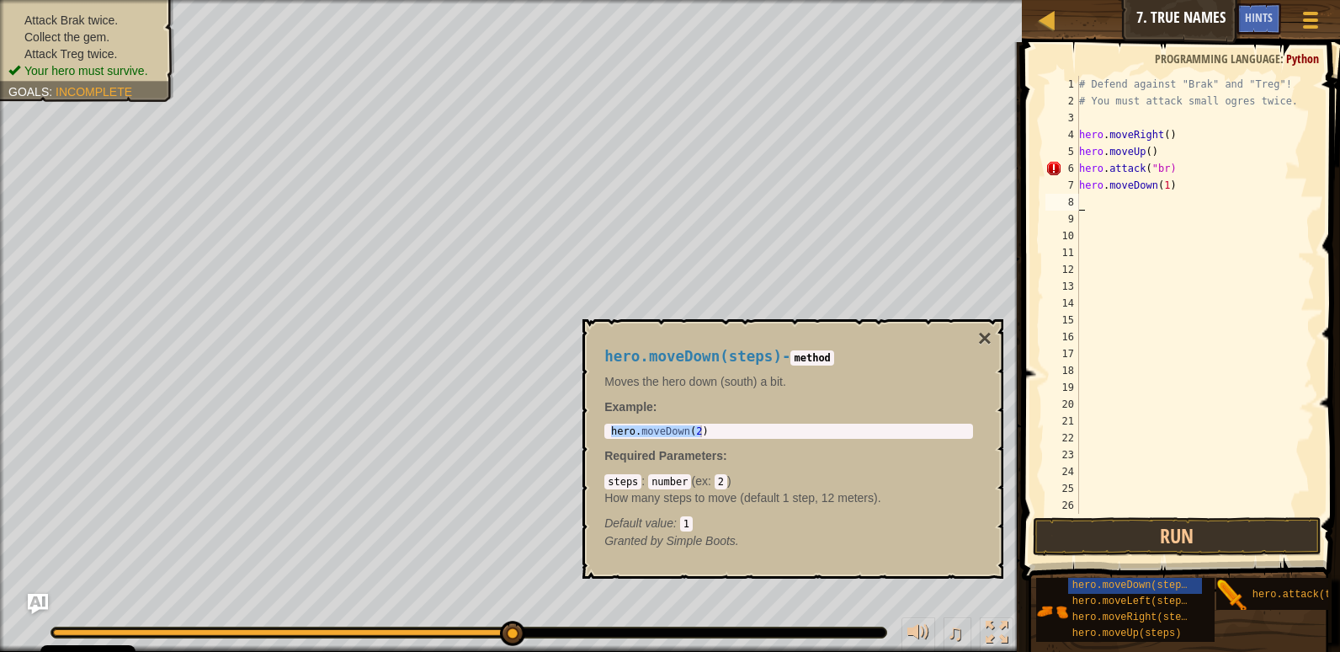
click at [1139, 216] on div "# Defend against "Brak" and "Treg"! # You must attack small ogres twice. hero .…" at bounding box center [1189, 311] width 226 height 471
click at [1163, 168] on div "# Defend against "Brak" and "Treg"! # You must attack small ogres twice. hero .…" at bounding box center [1189, 311] width 226 height 471
type textarea "hero.attack("brak"))"
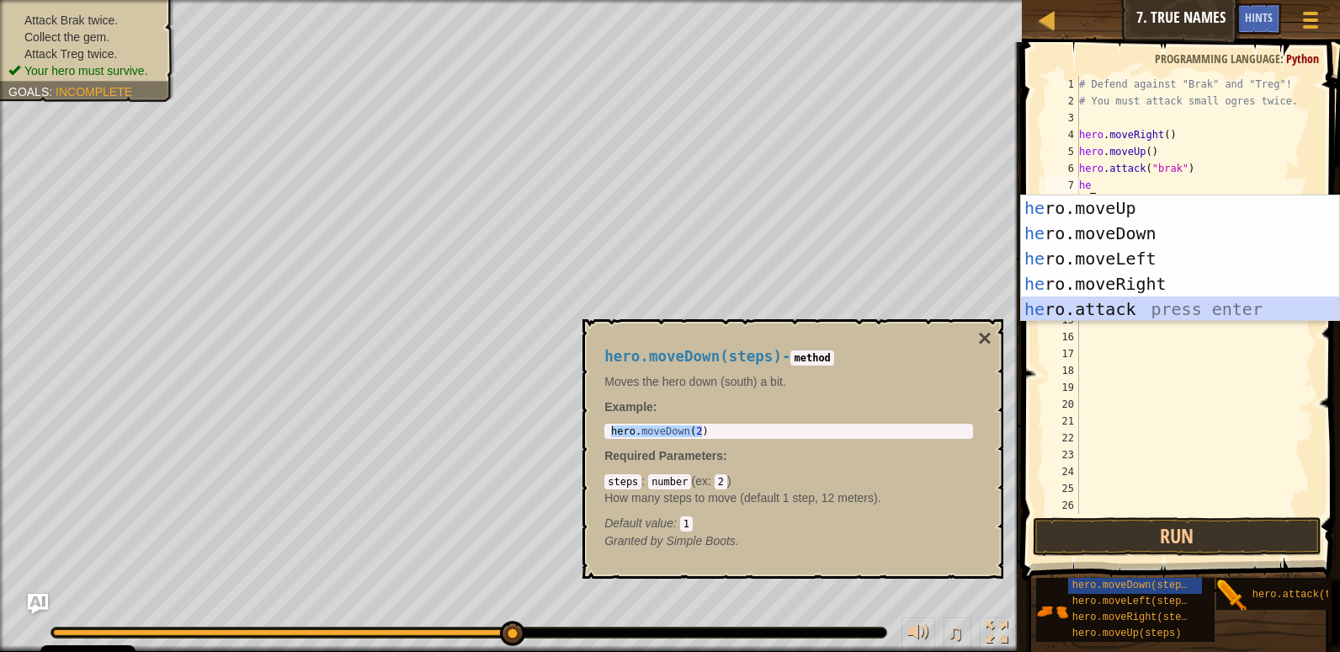
click at [1148, 301] on div "he ro.moveUp press enter he ro.moveDown press enter he ro.moveLeft press enter …" at bounding box center [1180, 283] width 318 height 177
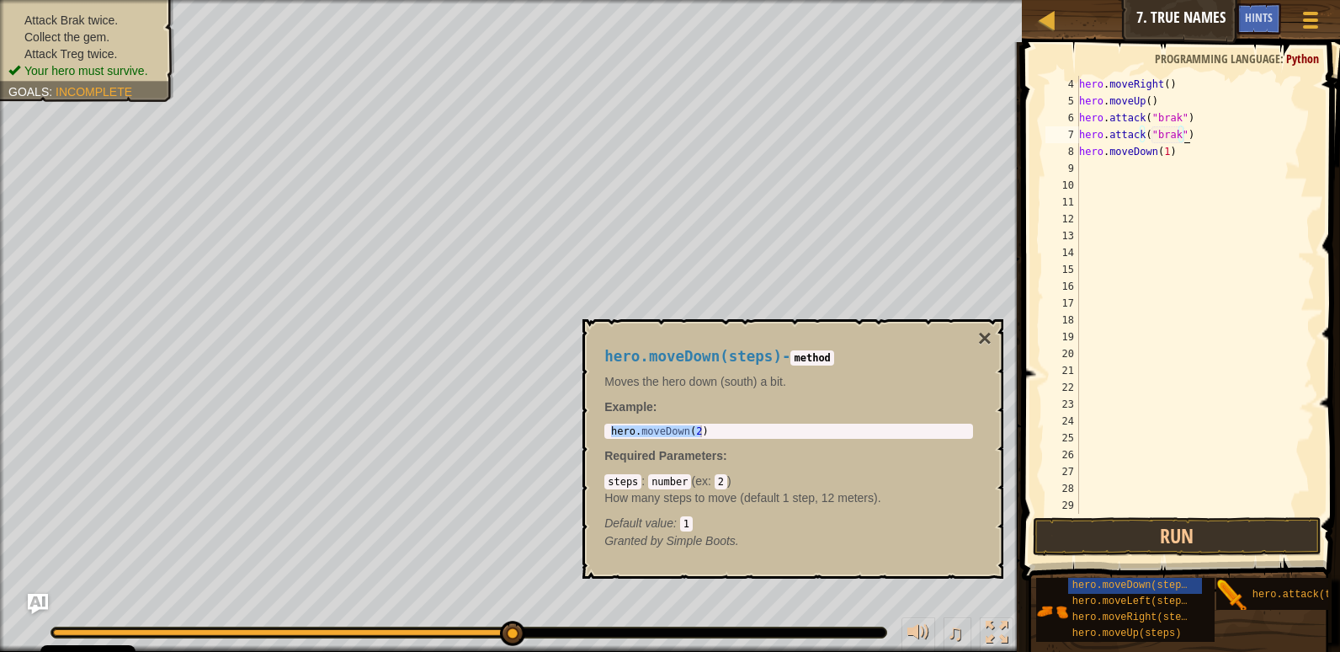
scroll to position [0, 0]
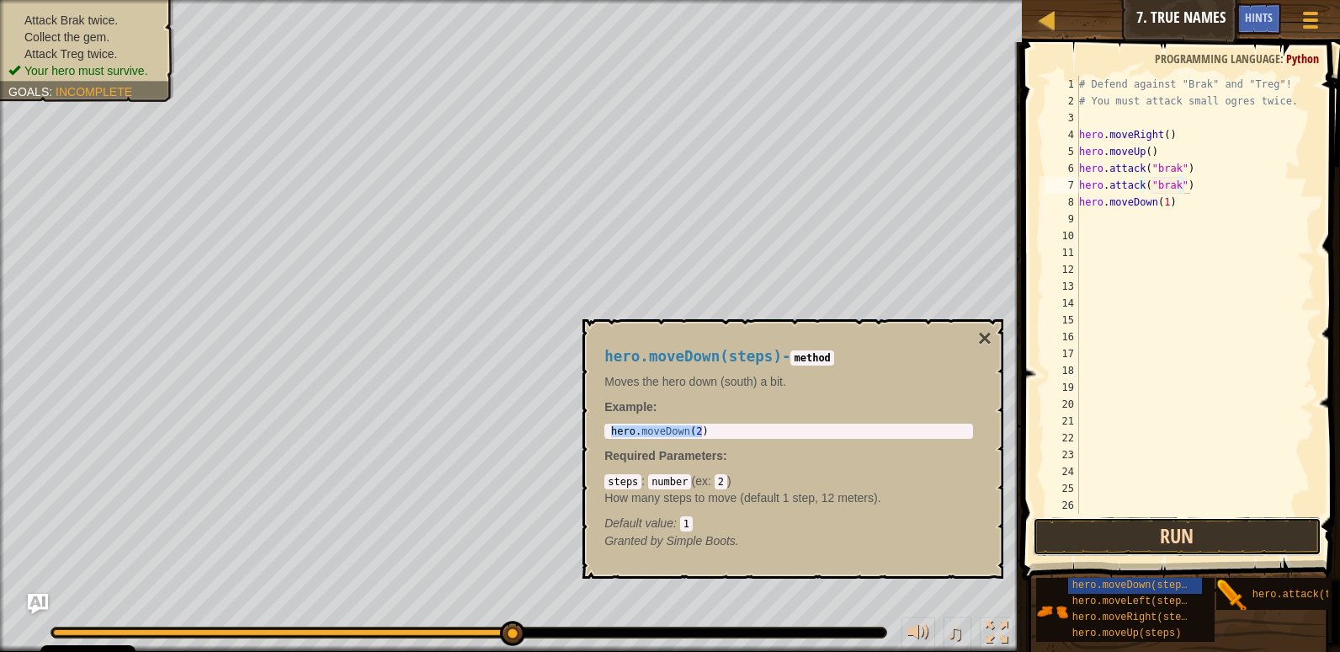
click at [1229, 533] on button "Run" at bounding box center [1177, 536] width 289 height 39
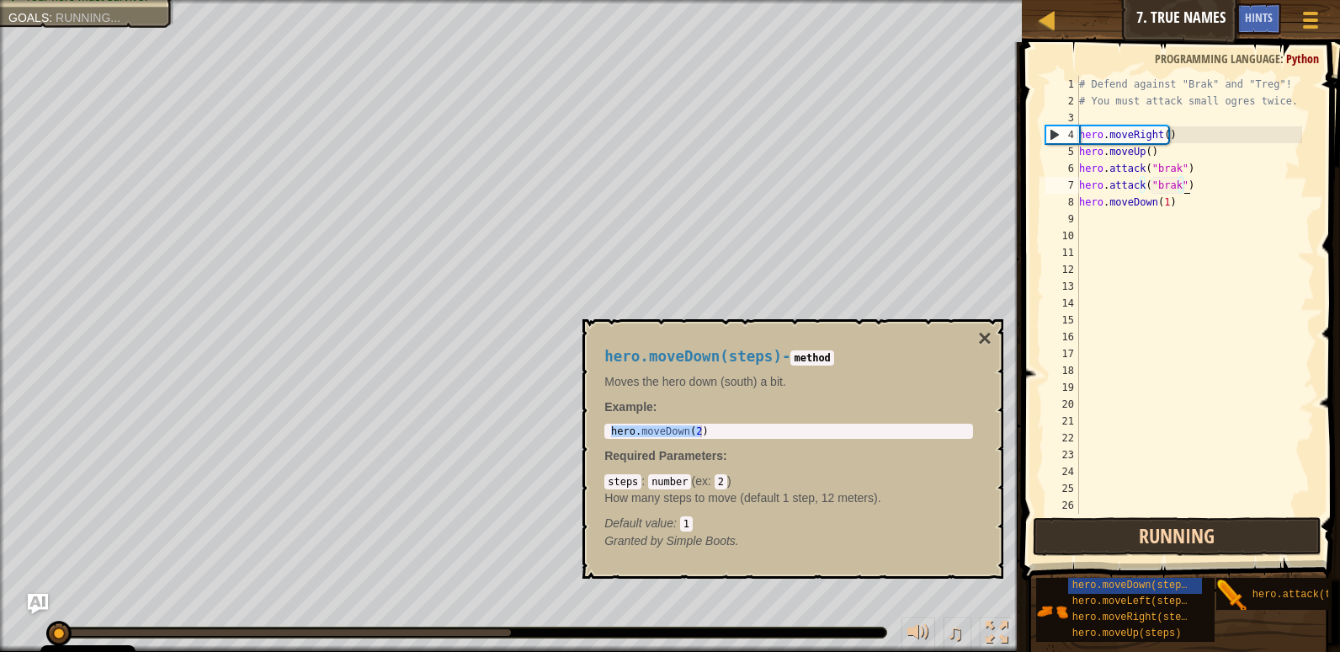
scroll to position [8, 8]
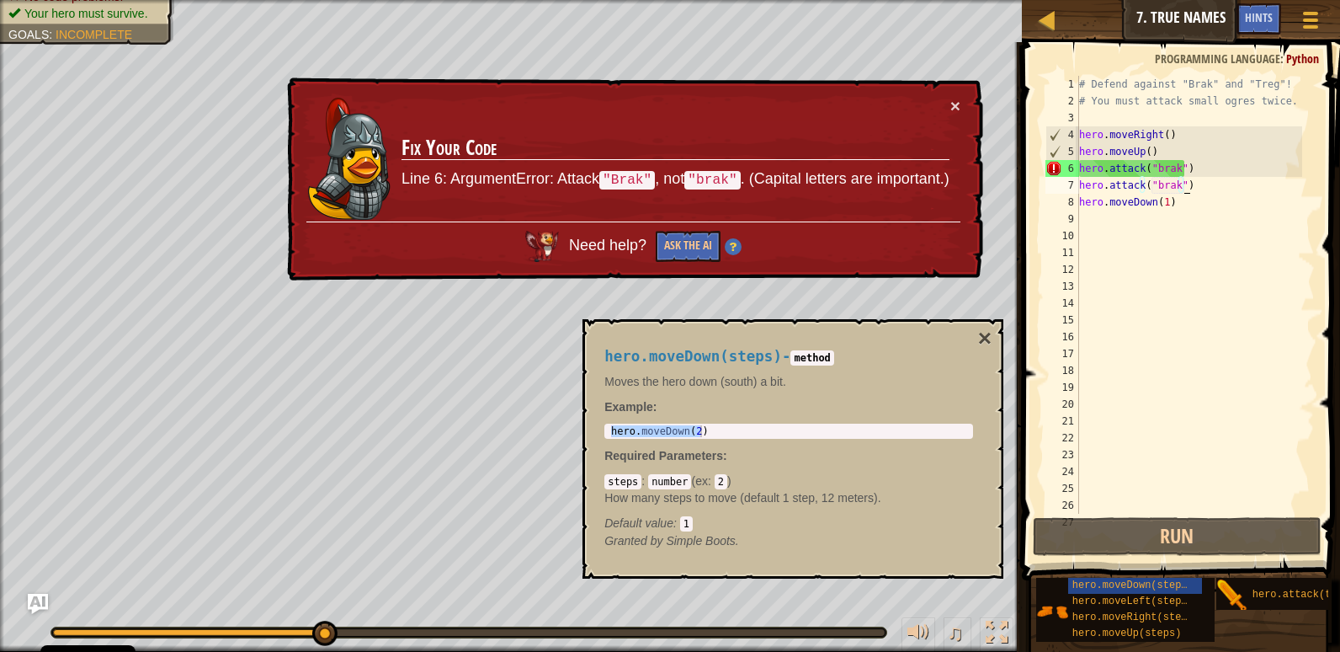
click at [1226, 170] on div "# Defend against "Brak" and "Treg"! # You must attack small ogres twice. hero .…" at bounding box center [1189, 311] width 226 height 471
click at [1219, 193] on div "# Defend against "Brak" and "Treg"! # You must attack small ogres twice. hero .…" at bounding box center [1189, 311] width 226 height 471
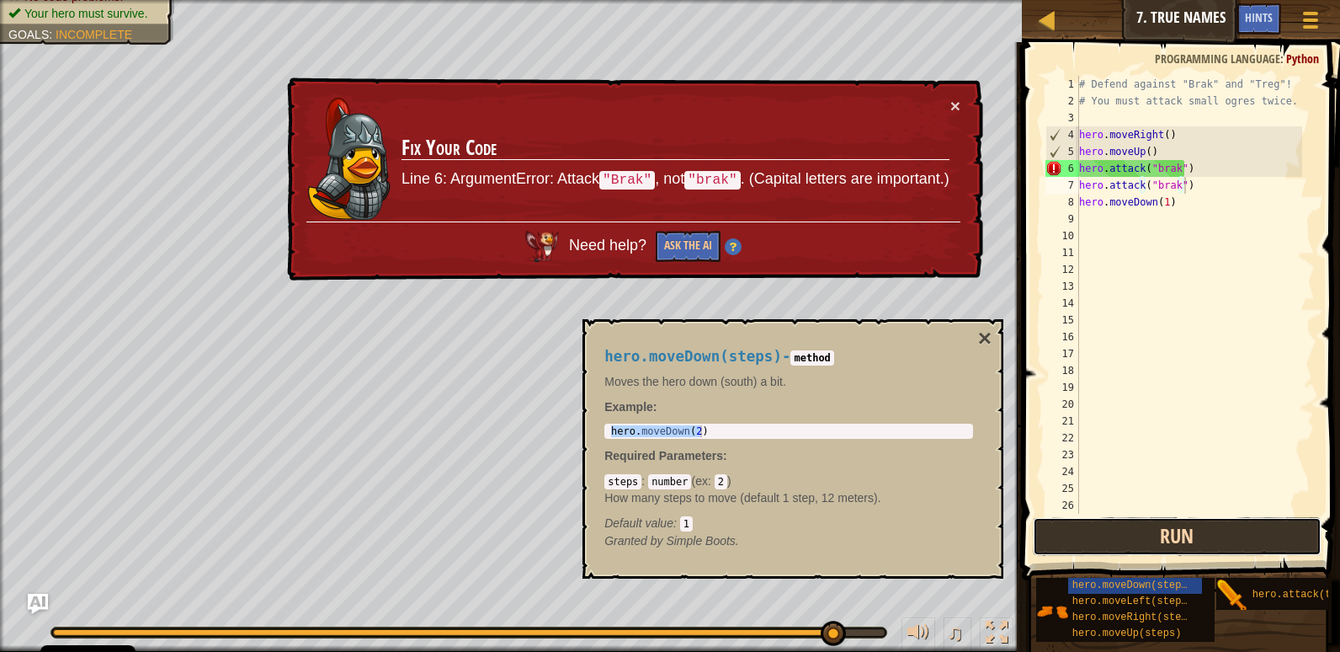
click at [1209, 533] on button "Run" at bounding box center [1177, 536] width 289 height 39
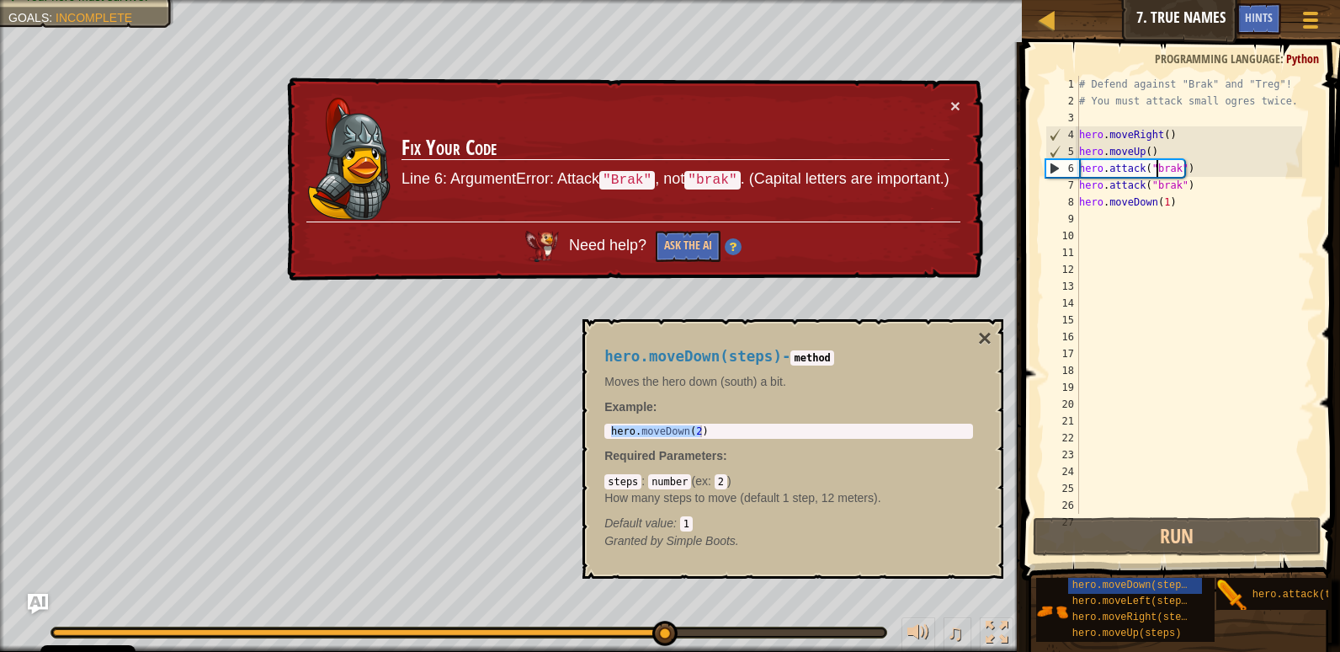
click at [1156, 173] on div "# Defend against "Brak" and "Treg"! # You must attack small ogres twice. hero .…" at bounding box center [1189, 311] width 226 height 471
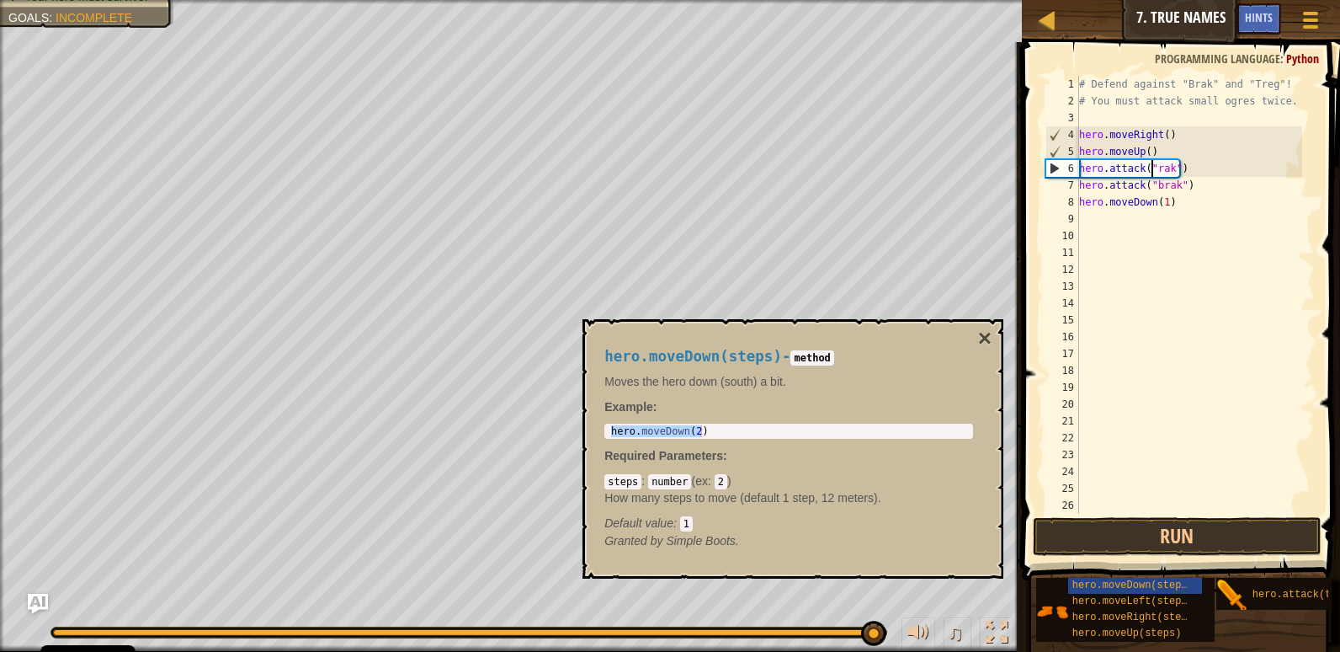
scroll to position [8, 7]
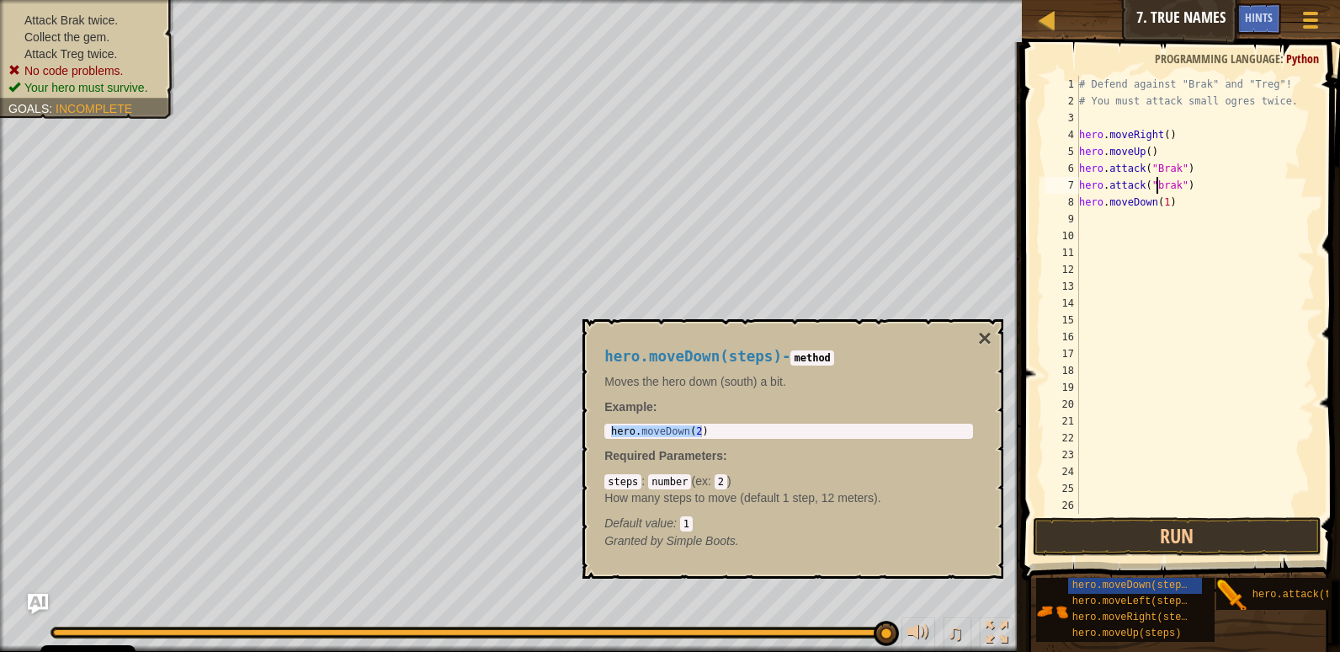
click at [1156, 182] on div "# Defend against "Brak" and "Treg"! # You must attack small ogres twice. hero .…" at bounding box center [1189, 311] width 226 height 471
click at [1211, 540] on button "Run" at bounding box center [1177, 536] width 289 height 39
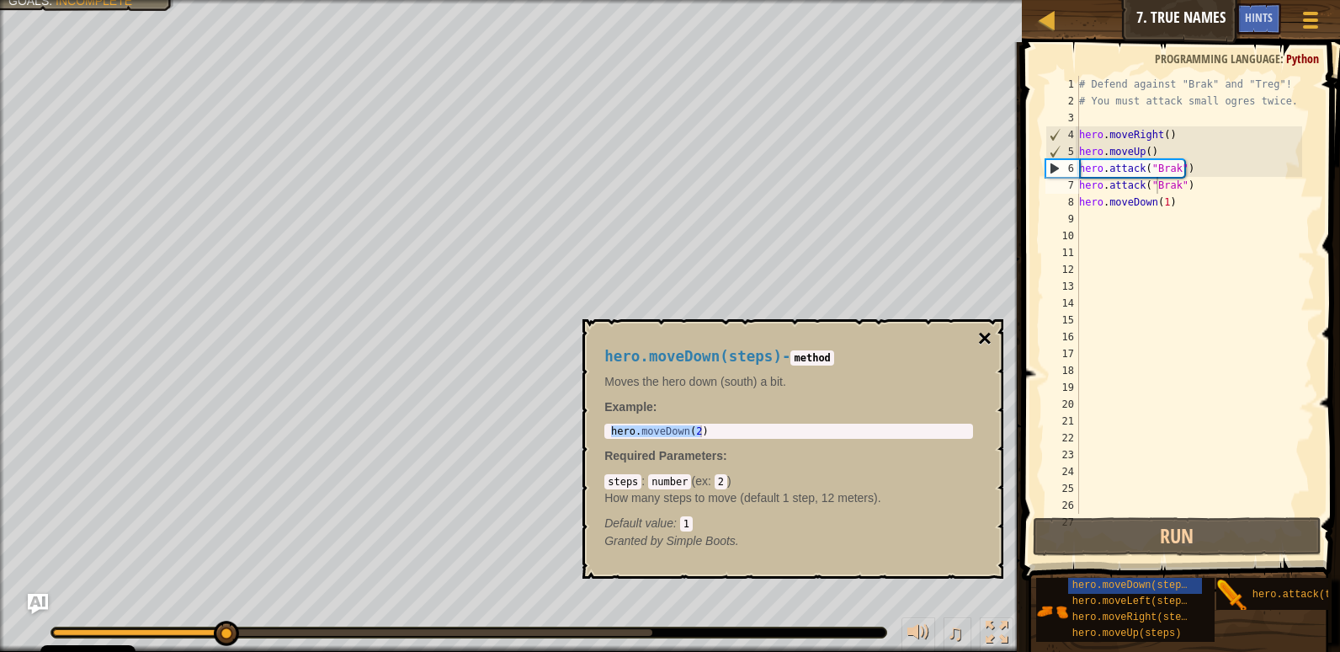
click at [989, 333] on button "×" at bounding box center [984, 339] width 13 height 24
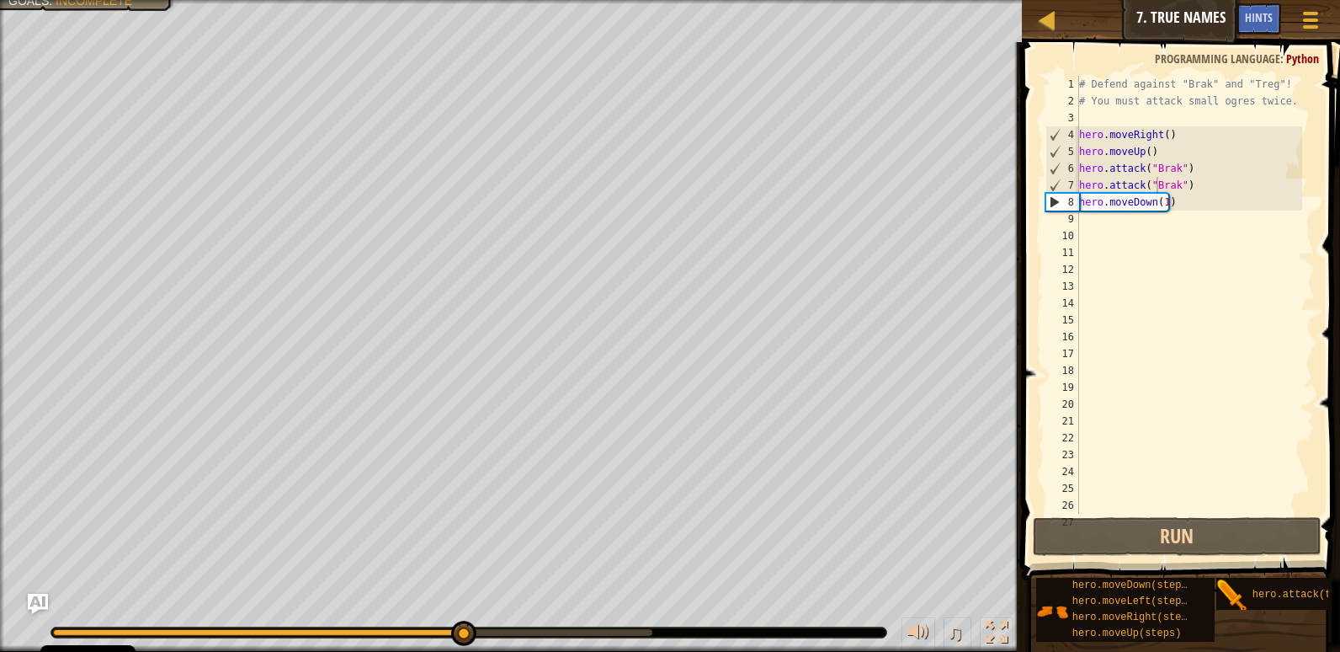
type textarea "hero.moveDown(1)"
click at [1079, 202] on div "# Defend against "Brak" and "Treg"! # You must attack small ogres twice. hero .…" at bounding box center [1189, 311] width 226 height 471
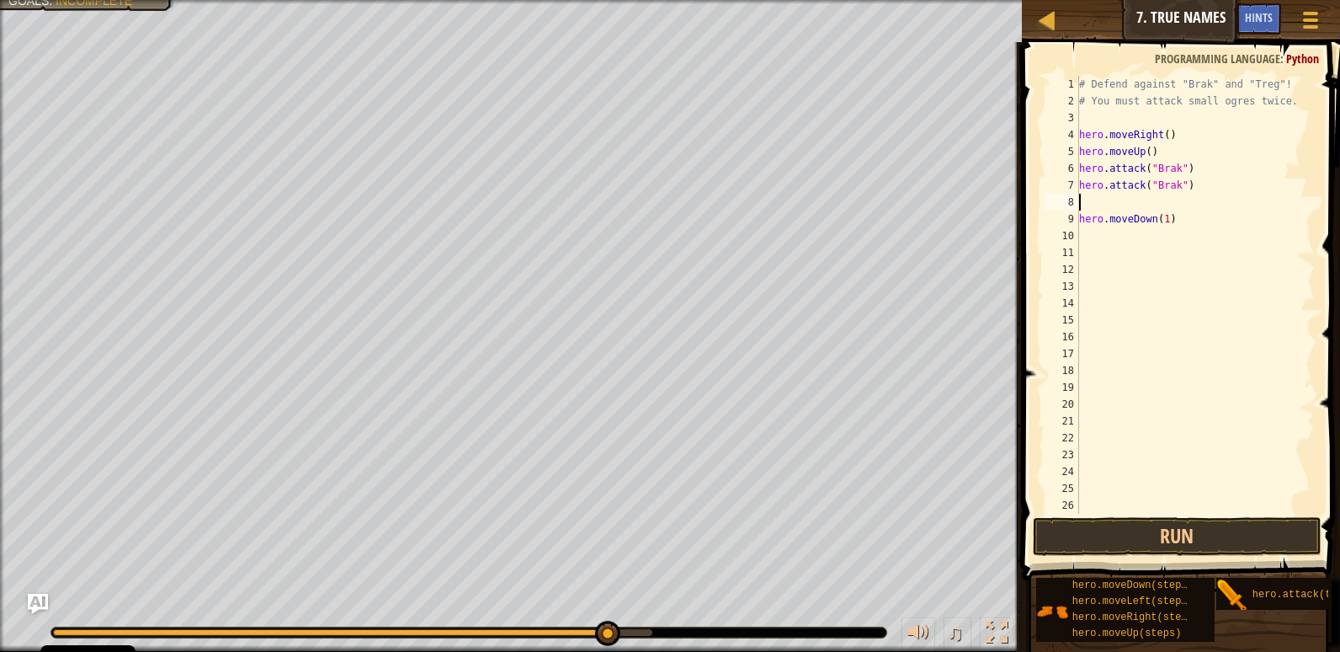
click at [1103, 200] on div "# Defend against "Brak" and "Treg"! # You must attack small ogres twice. hero .…" at bounding box center [1189, 311] width 226 height 471
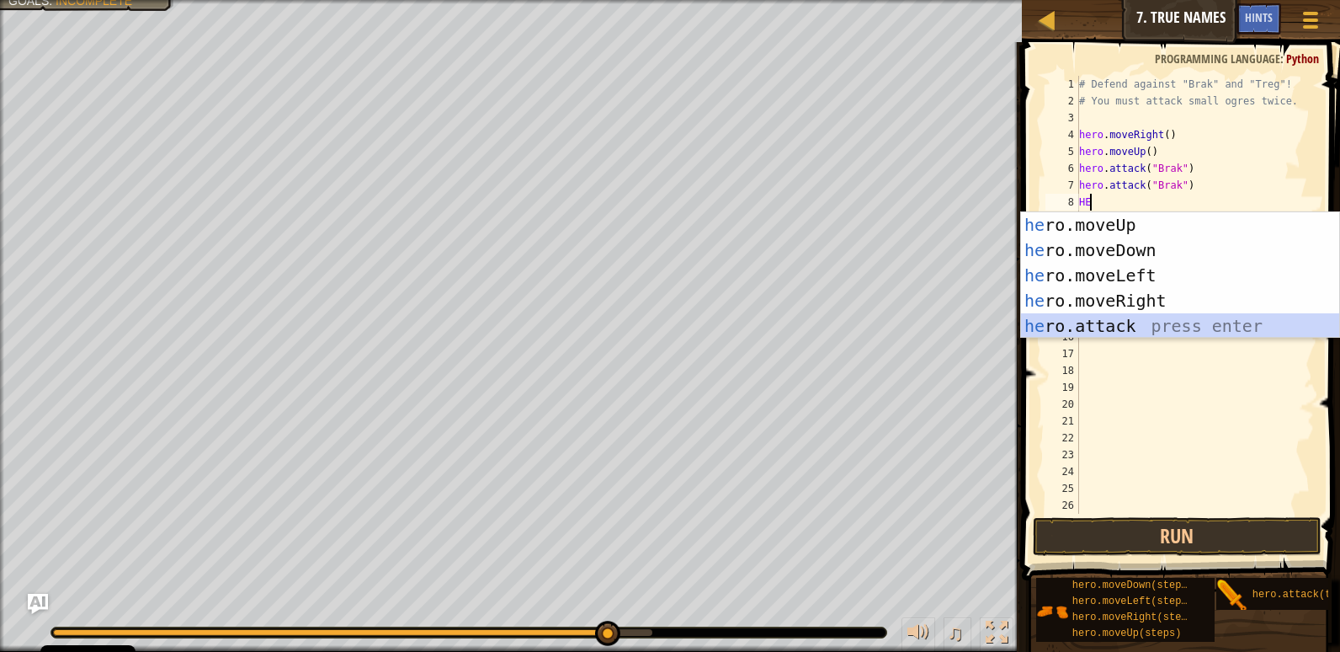
click at [1086, 327] on div "he ro.moveUp press enter he ro.moveDown press enter he ro.moveLeft press enter …" at bounding box center [1180, 300] width 318 height 177
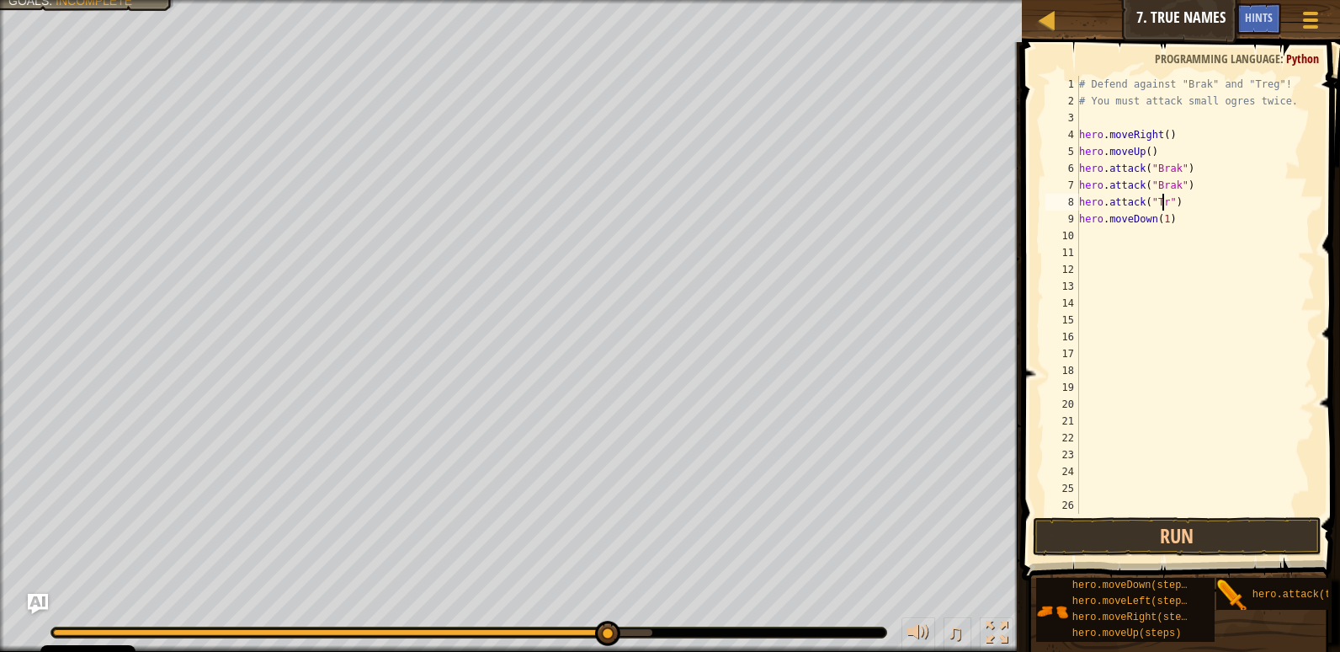
scroll to position [8, 8]
click at [1232, 211] on div "# Defend against "Brak" and "Treg"! # You must attack small ogres twice. hero .…" at bounding box center [1189, 311] width 226 height 471
click at [1214, 204] on div "# Defend against "Brak" and "Treg"! # You must attack small ogres twice. hero .…" at bounding box center [1189, 311] width 226 height 471
type textarea "hero.attack("Treg")"
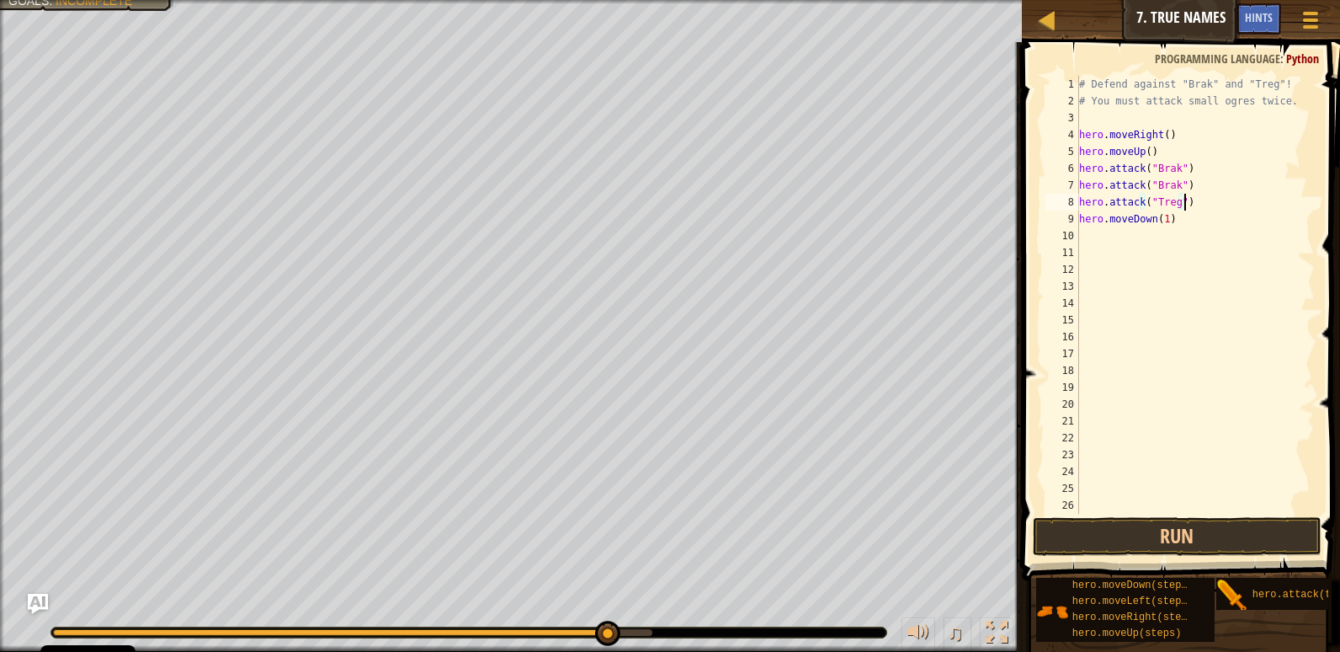
scroll to position [8, 0]
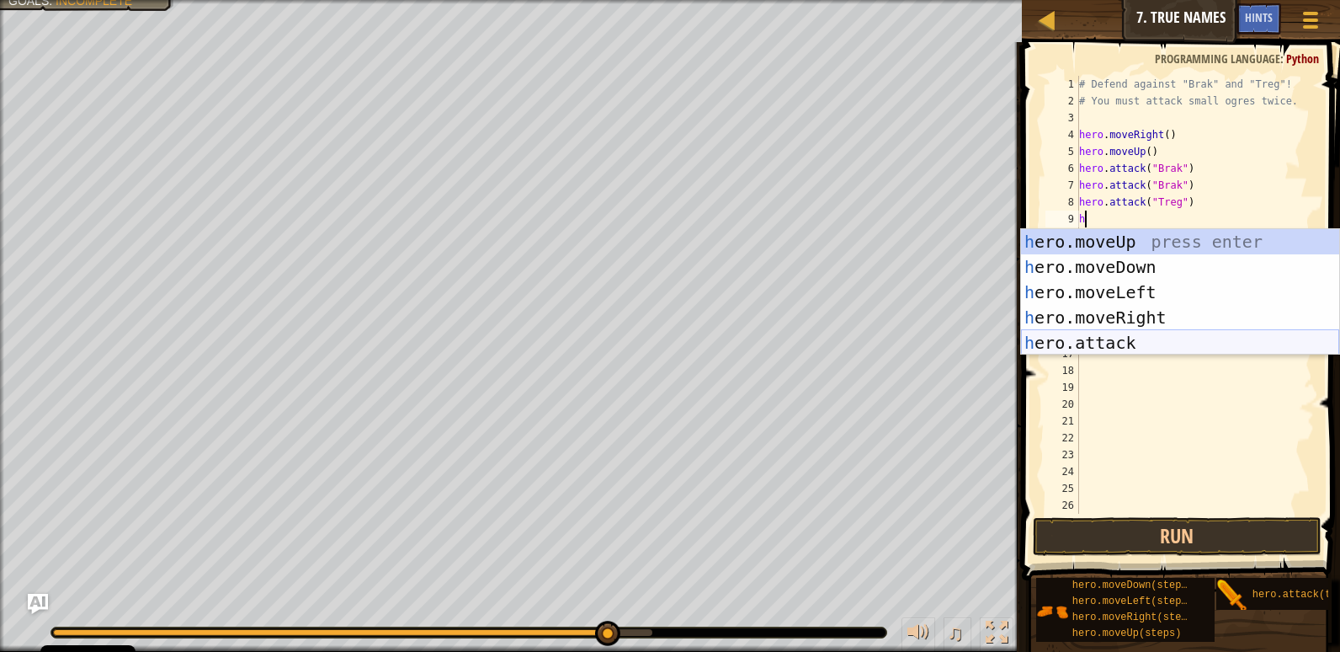
click at [1169, 333] on div "h ero.moveUp press enter h ero.moveDown press enter h ero.moveLeft press enter …" at bounding box center [1180, 317] width 318 height 177
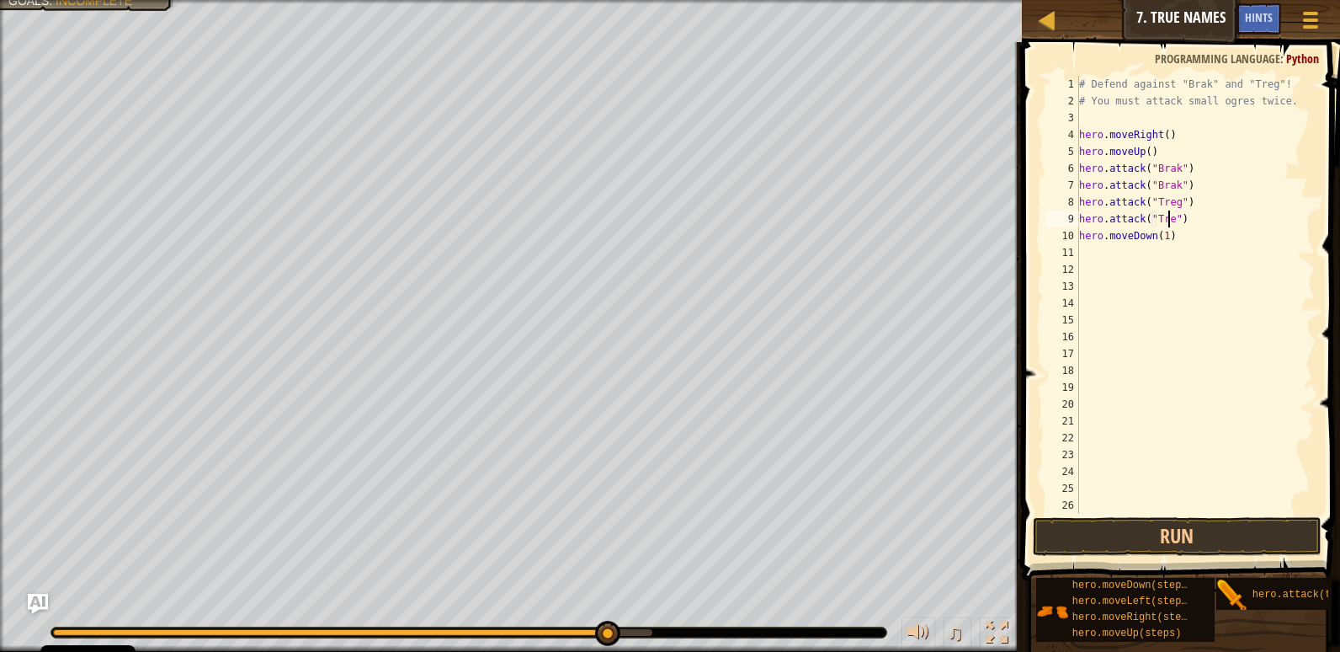
scroll to position [8, 8]
type textarea "hero.attack("Treg")"
click at [1194, 545] on button "Run" at bounding box center [1177, 536] width 289 height 39
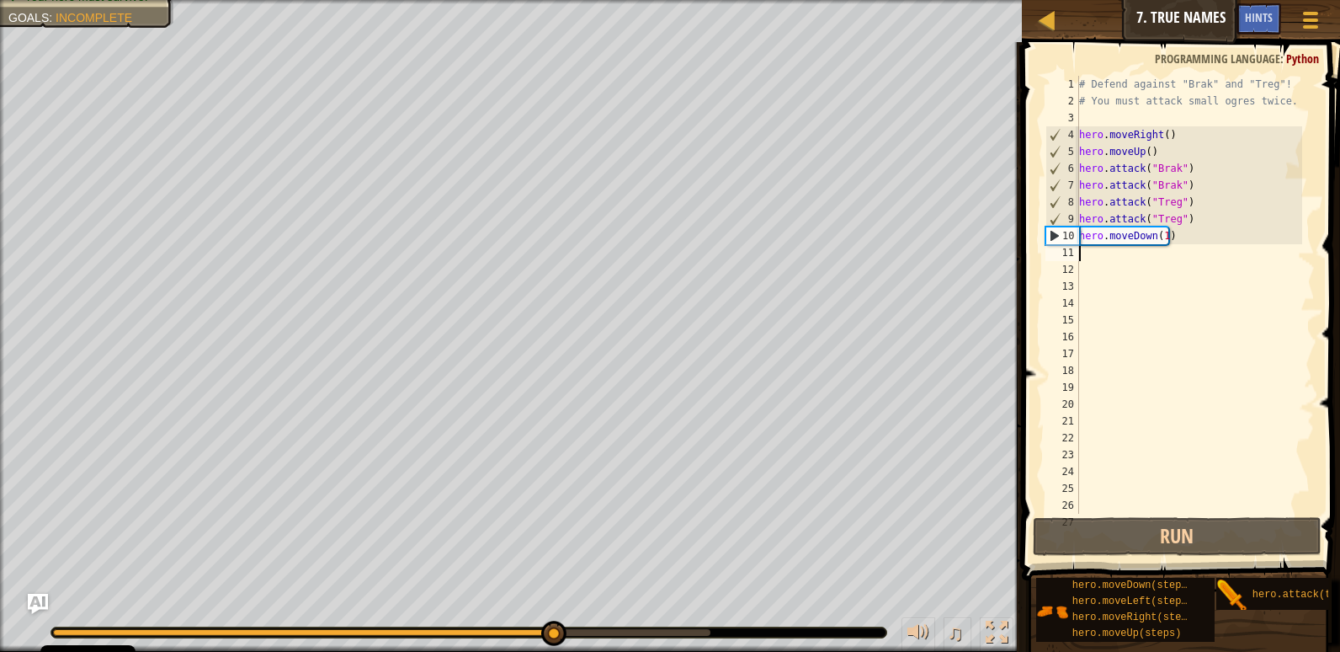
click at [1133, 256] on div "# Defend against "Brak" and "Treg"! # You must attack small ogres twice. hero .…" at bounding box center [1189, 311] width 226 height 471
type textarea "u"
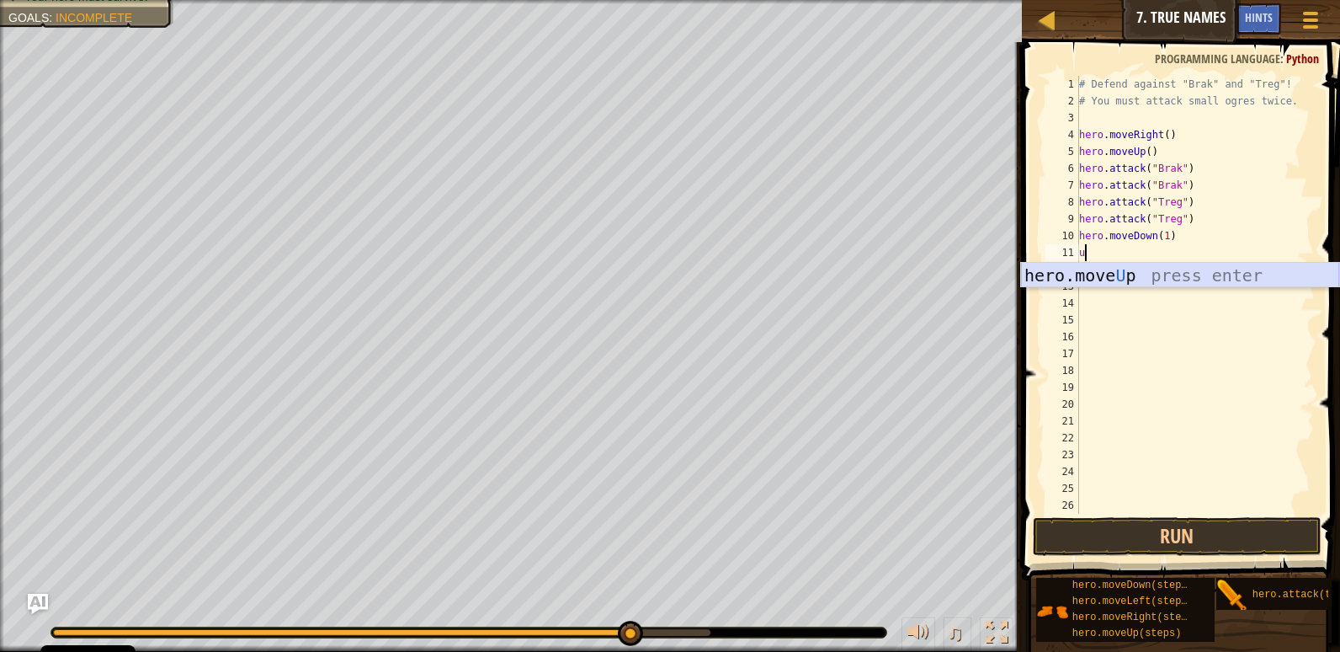
click at [1132, 279] on div "hero.move U p press enter" at bounding box center [1180, 301] width 318 height 76
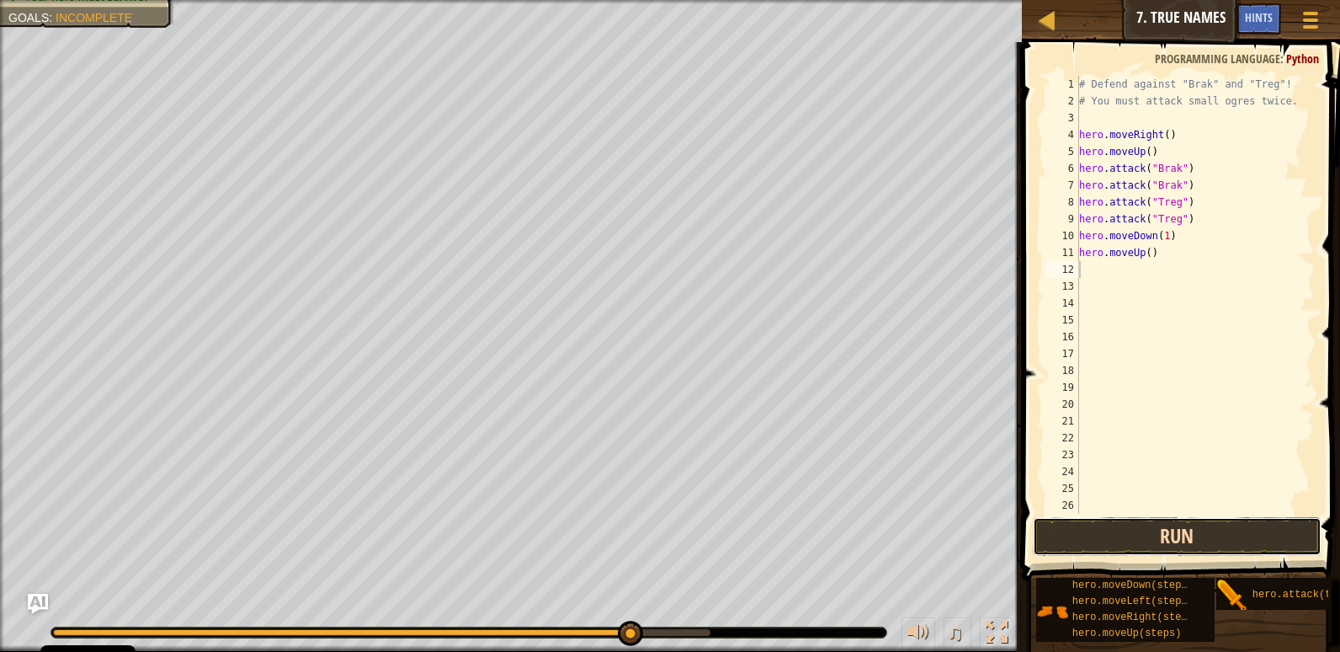
click at [1244, 538] on button "Run" at bounding box center [1177, 536] width 289 height 39
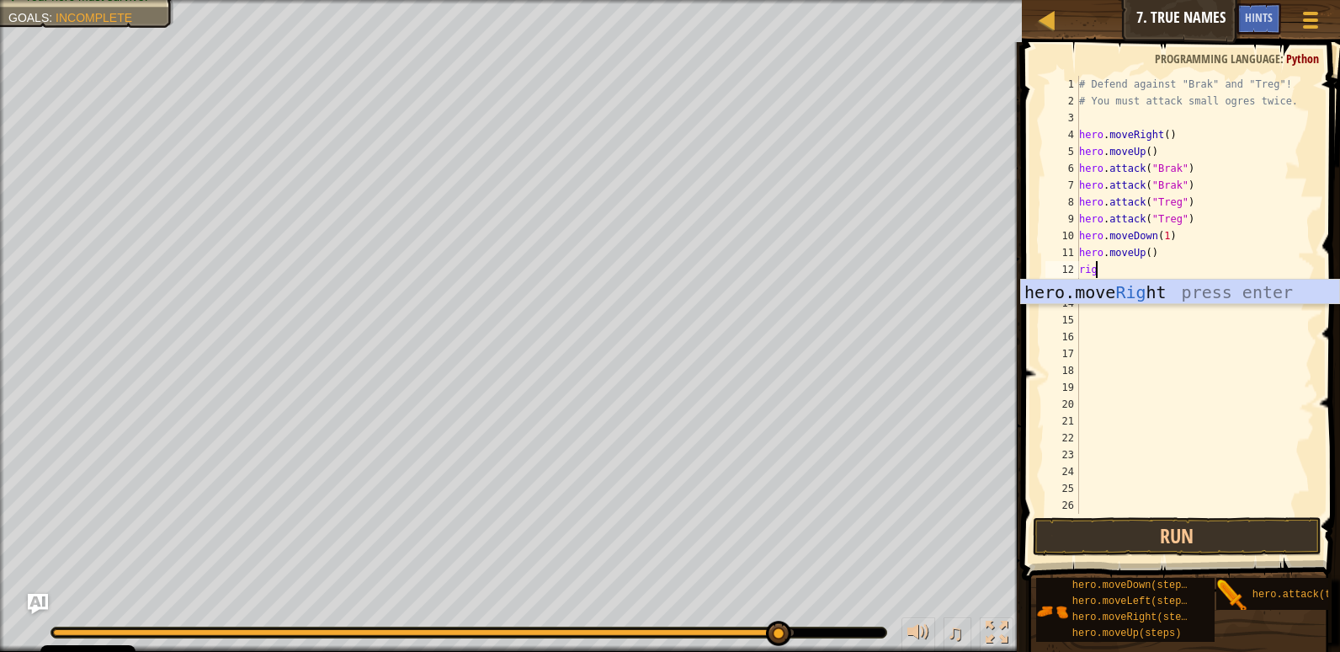
type textarea "right"
click at [1166, 290] on div "hero.move Right press enter" at bounding box center [1180, 317] width 318 height 76
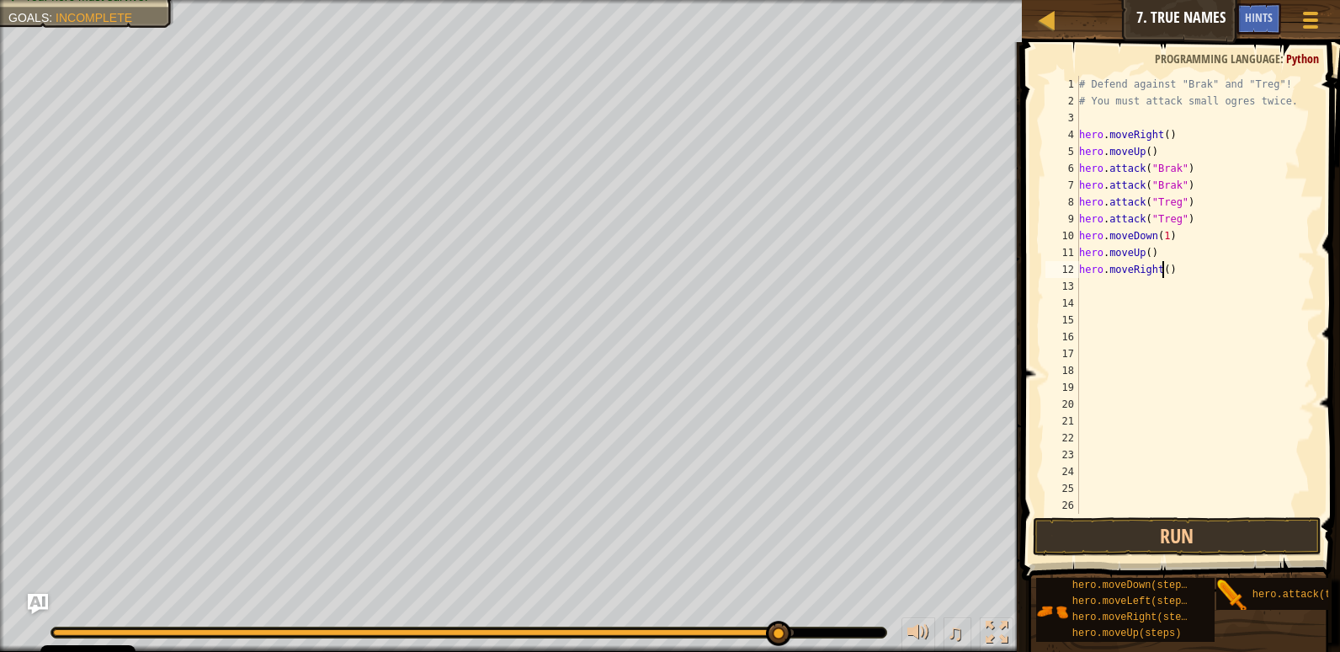
click at [1163, 264] on div "# Defend against "Brak" and "Treg"! # You must attack small ogres twice. hero .…" at bounding box center [1189, 311] width 226 height 471
click at [1200, 535] on button "Run" at bounding box center [1177, 536] width 289 height 39
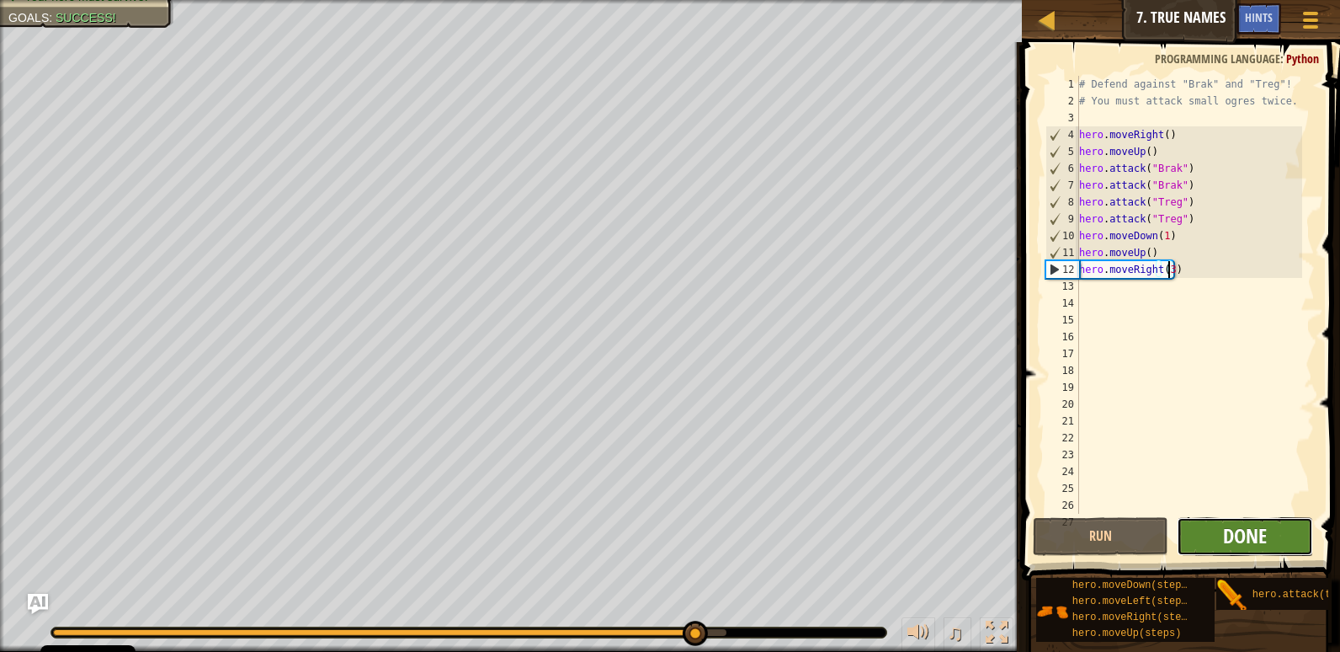
click at [1254, 541] on span "Done" at bounding box center [1245, 535] width 44 height 27
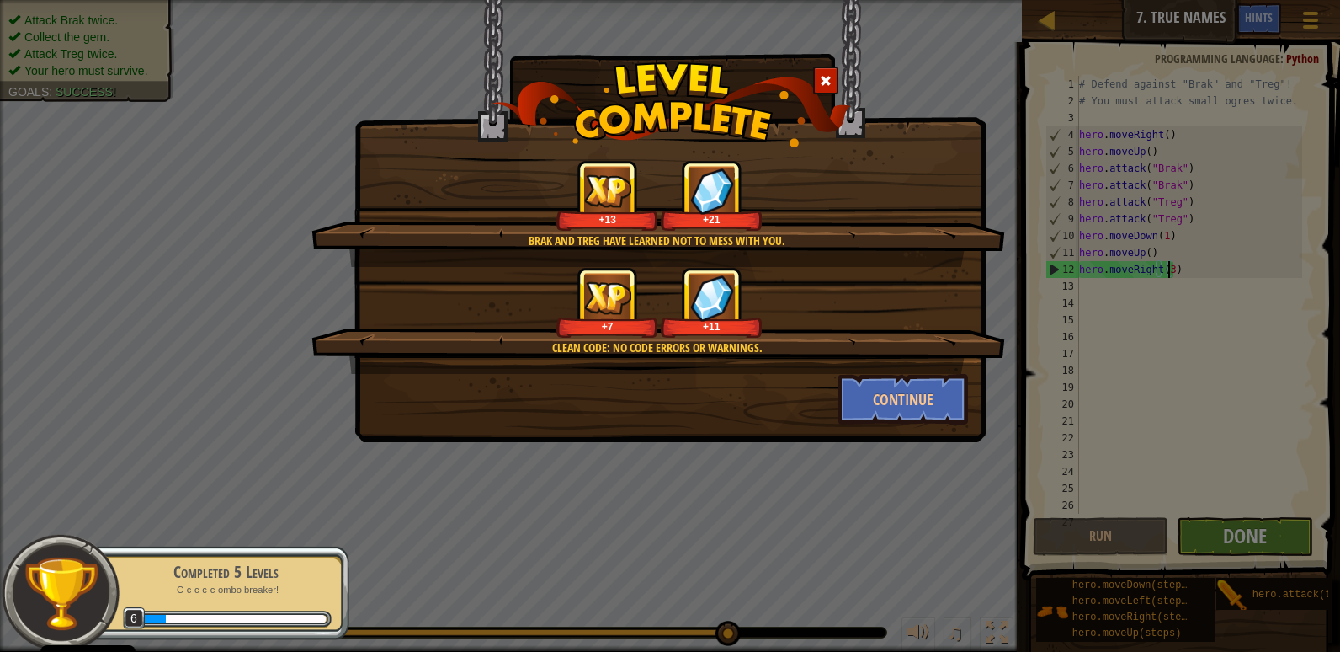
scroll to position [8, 8]
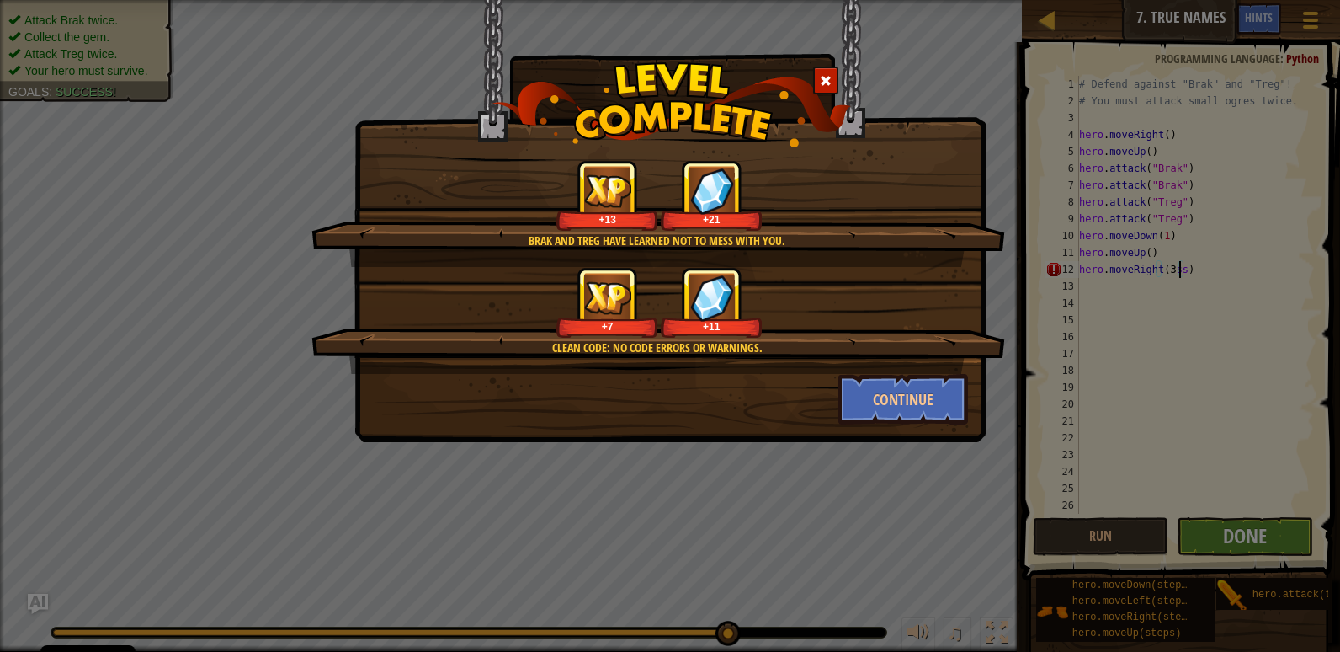
type textarea "hero.moveRight(3ss)"
